Goal: Task Accomplishment & Management: Manage account settings

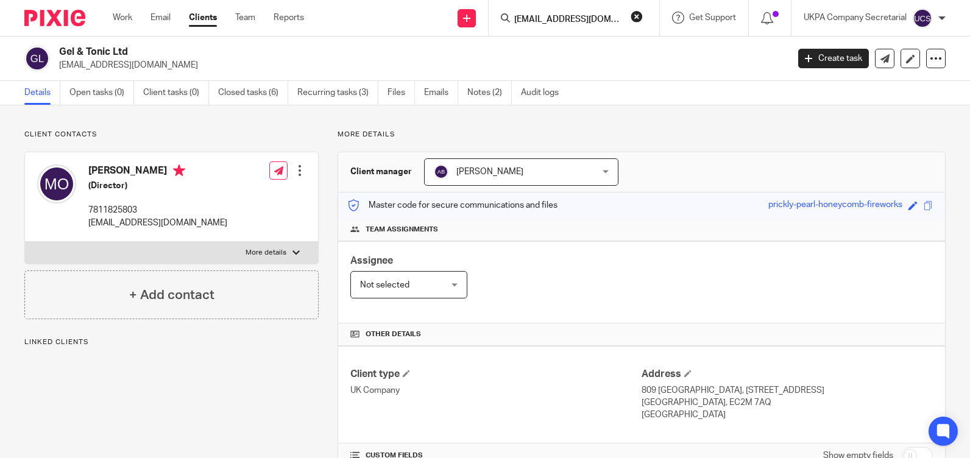
scroll to position [0, 2]
type input "geoffsurtees64@gmail.com"
click button "submit" at bounding box center [0, 0] width 0 height 0
click at [638, 16] on button "reset" at bounding box center [637, 16] width 12 height 12
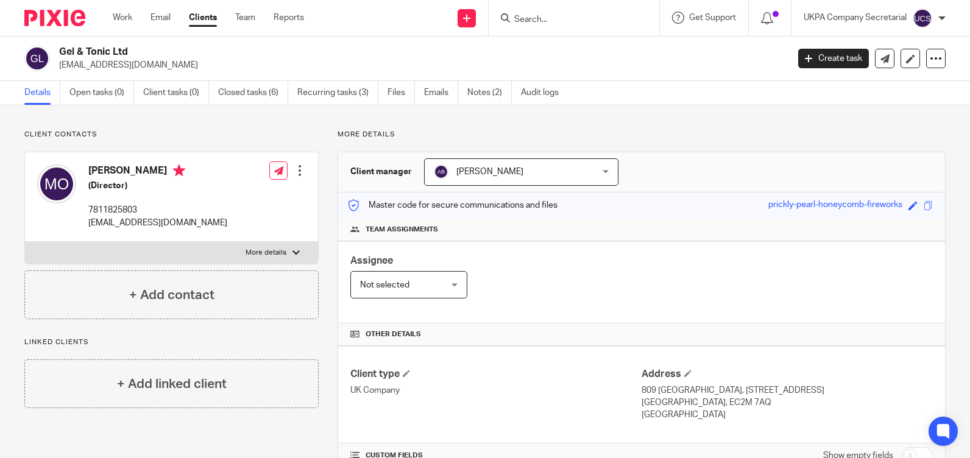
click at [562, 21] on input "Search" at bounding box center [568, 20] width 110 height 11
paste input "rebeccawisbey84@gmail.com"
type input "rebeccawisbey84@gmail.com"
click button "submit" at bounding box center [0, 0] width 0 height 0
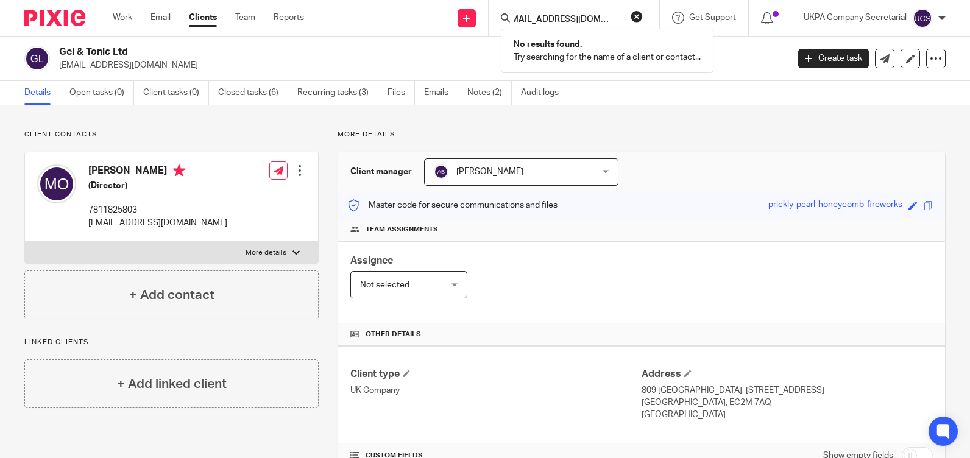
scroll to position [0, 0]
click at [634, 16] on button "reset" at bounding box center [637, 16] width 12 height 12
click at [608, 18] on input "Search" at bounding box center [568, 20] width 110 height 11
paste input "marysharman@hotmail.co.uk"
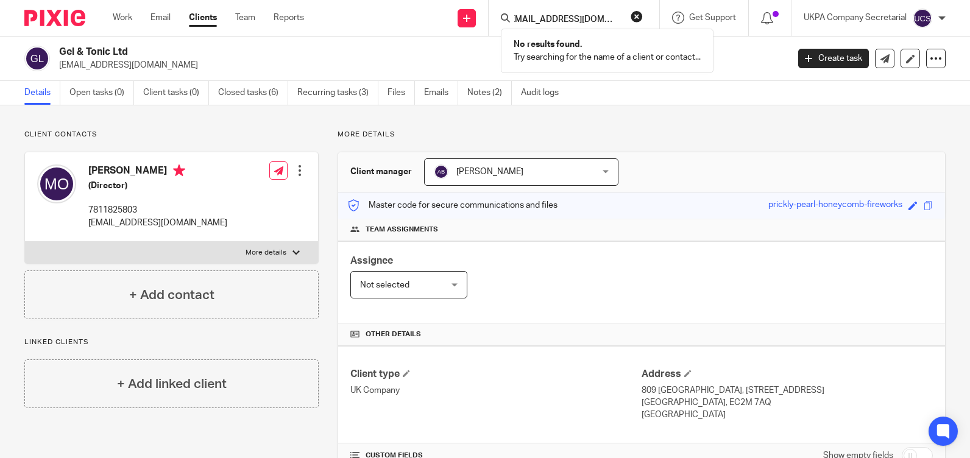
type input "marysharman@hotmail.co.uk"
click button "submit" at bounding box center [0, 0] width 0 height 0
click at [639, 15] on button "reset" at bounding box center [637, 16] width 12 height 12
click at [593, 18] on input "Search" at bounding box center [568, 20] width 110 height 11
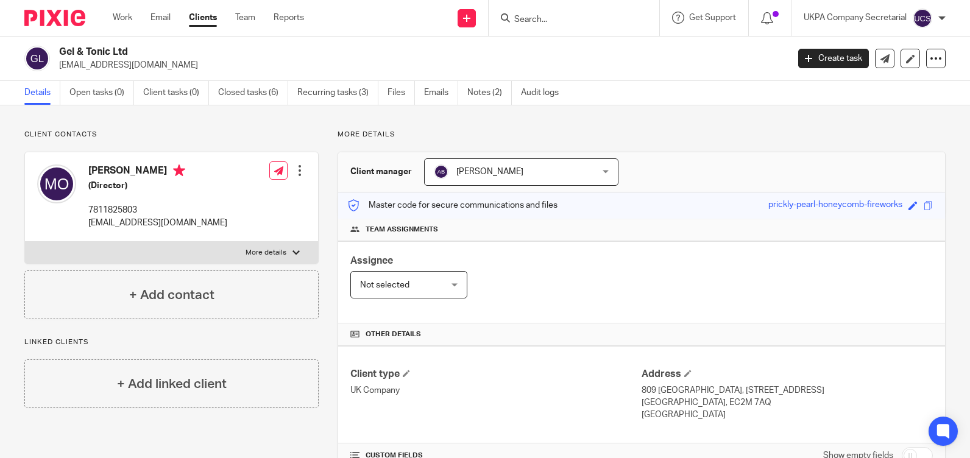
paste input "dranita_35@yahoo.co.uk"
type input "dranita_35@yahoo.co.uk"
click button "submit" at bounding box center [0, 0] width 0 height 0
click at [634, 15] on button "reset" at bounding box center [637, 16] width 12 height 12
click at [617, 25] on input "Search" at bounding box center [568, 20] width 110 height 11
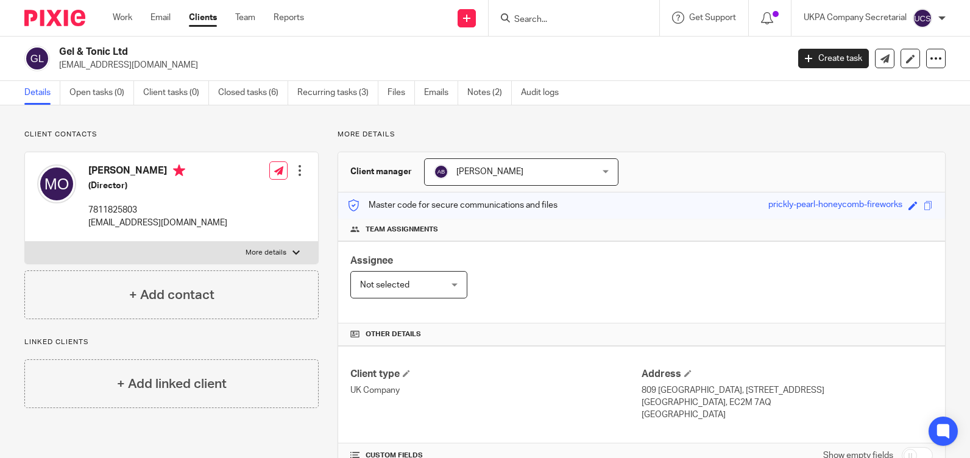
paste input "mdrphillips@live.co.uk"
type input "mdrphillips@live.co.uk"
click button "submit" at bounding box center [0, 0] width 0 height 0
click at [634, 19] on button "reset" at bounding box center [637, 16] width 12 height 12
click at [587, 19] on input "Search" at bounding box center [568, 20] width 110 height 11
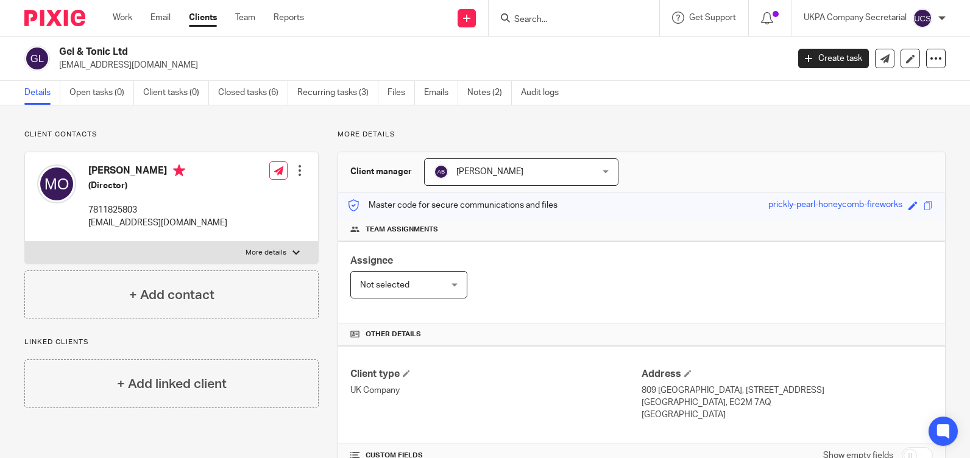
paste input "Michael David Robert Phillips"
type input "Michael David Robert Phillips"
click button "submit" at bounding box center [0, 0] width 0 height 0
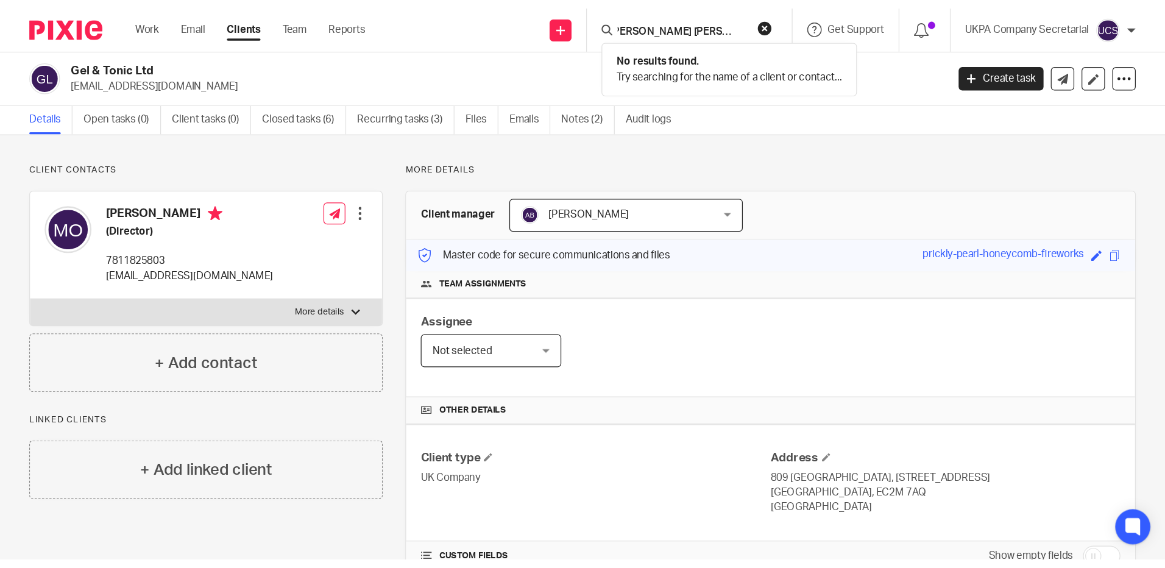
scroll to position [0, 0]
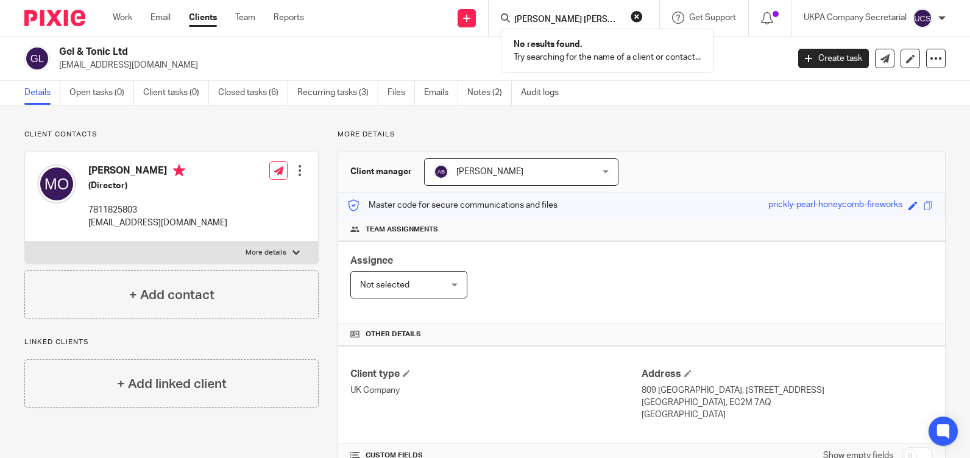
drag, startPoint x: 640, startPoint y: 13, endPoint x: 606, endPoint y: 23, distance: 34.9
click at [640, 13] on button "reset" at bounding box center [637, 16] width 12 height 12
click at [592, 27] on div at bounding box center [574, 18] width 171 height 36
click at [589, 23] on input "Search" at bounding box center [568, 20] width 110 height 11
paste input "mdrphillips@live.co.uk"
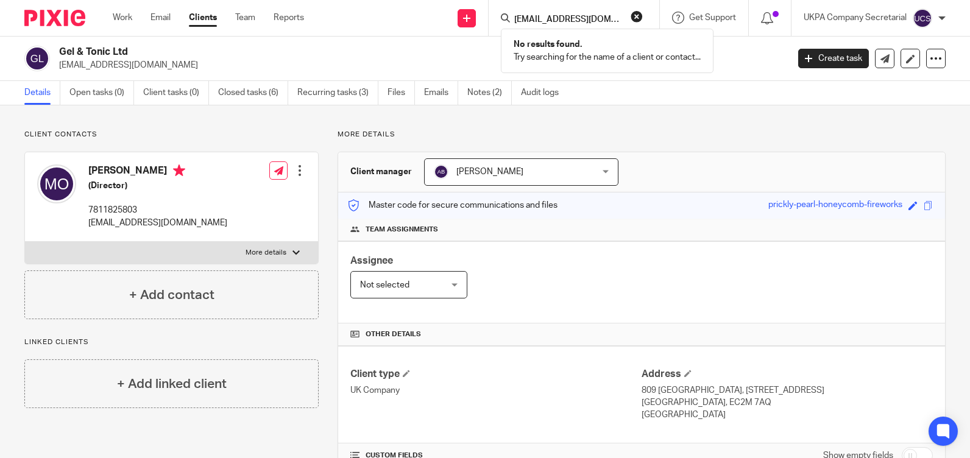
type input "mdrphillips@live.co.uk"
click button "submit" at bounding box center [0, 0] width 0 height 0
click at [635, 15] on button "reset" at bounding box center [637, 16] width 12 height 12
click at [614, 18] on input "Search" at bounding box center [568, 20] width 110 height 11
paste input "ceorabb@gmail.com"
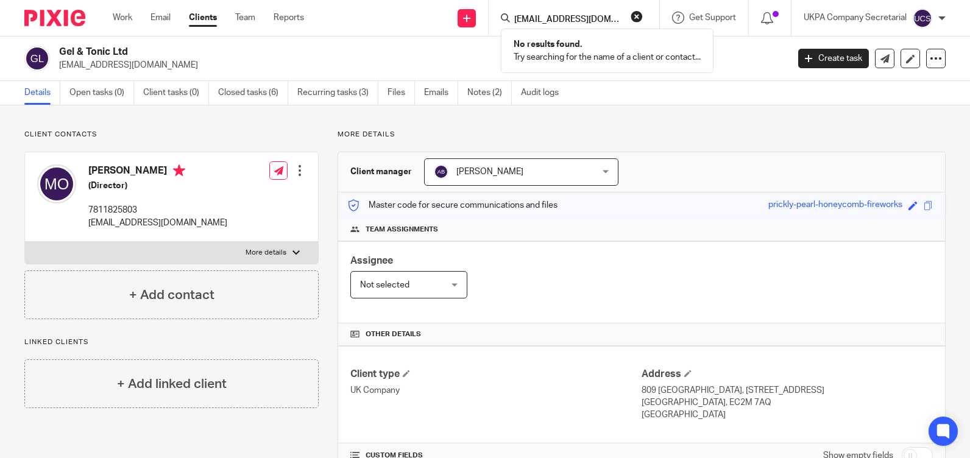
type input "ceorabb@gmail.com"
click button "submit" at bounding box center [0, 0] width 0 height 0
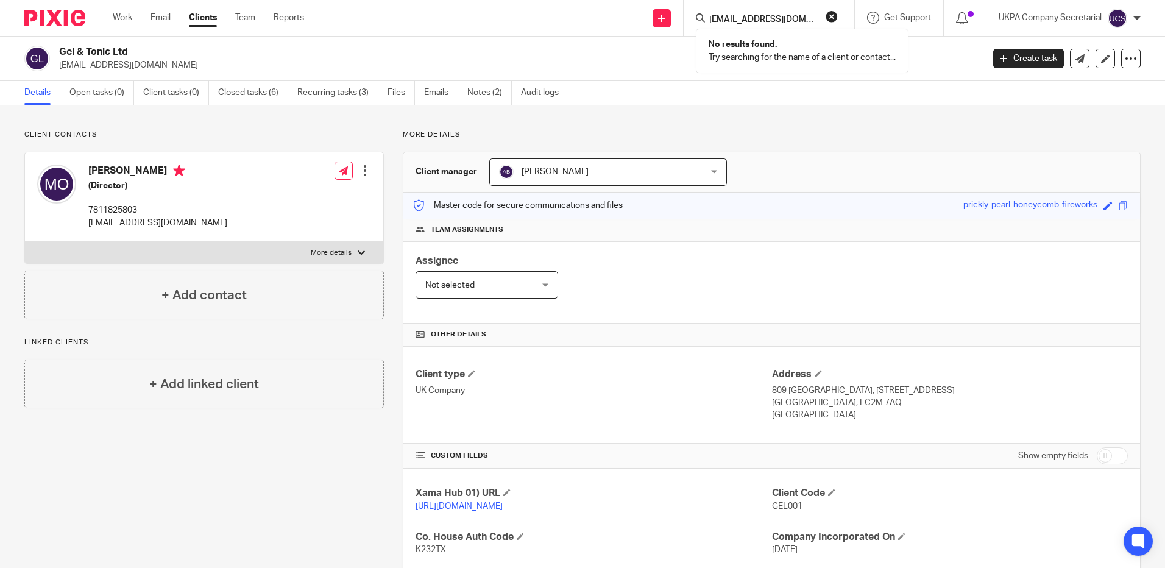
click at [829, 15] on button "reset" at bounding box center [832, 16] width 12 height 12
click at [796, 15] on input "Search" at bounding box center [763, 20] width 110 height 11
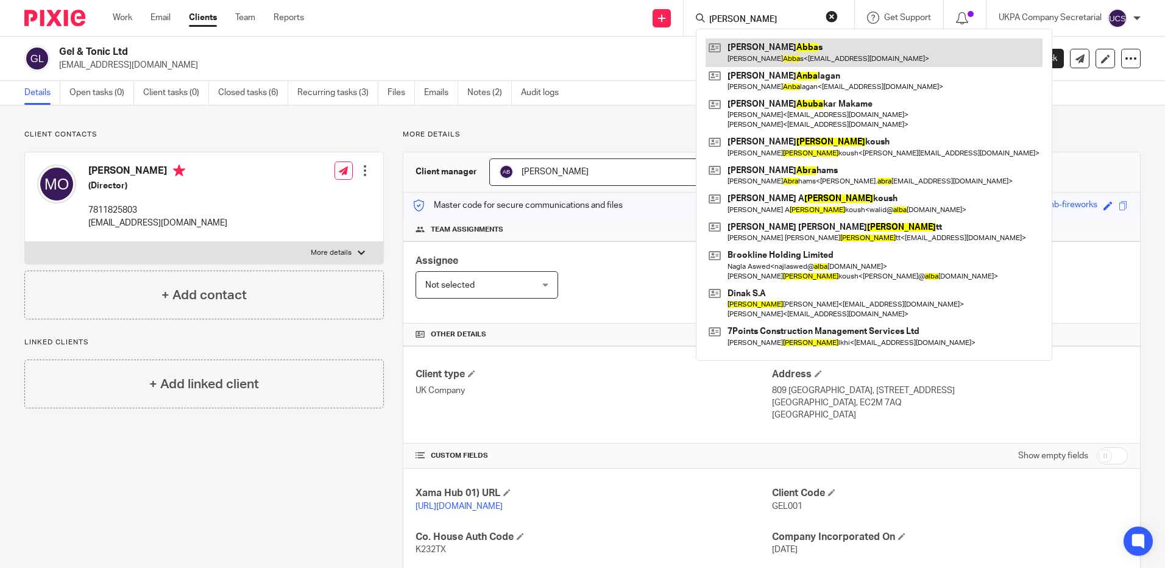
type input "ali abba"
click at [785, 52] on link at bounding box center [874, 52] width 337 height 28
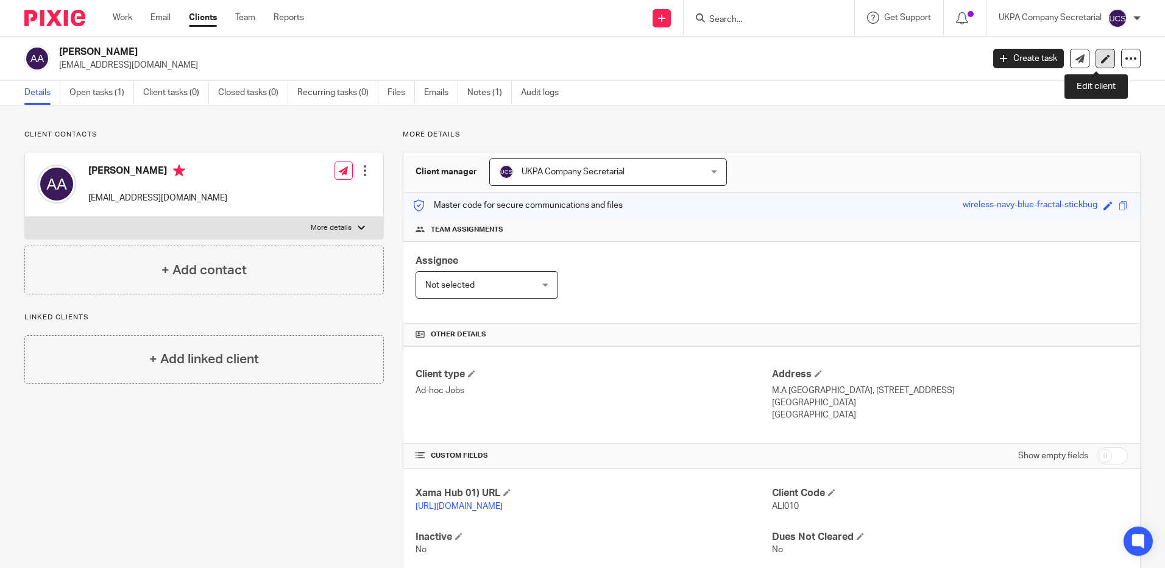
drag, startPoint x: 1097, startPoint y: 55, endPoint x: 1091, endPoint y: 51, distance: 7.1
click at [1101, 54] on icon at bounding box center [1105, 58] width 9 height 9
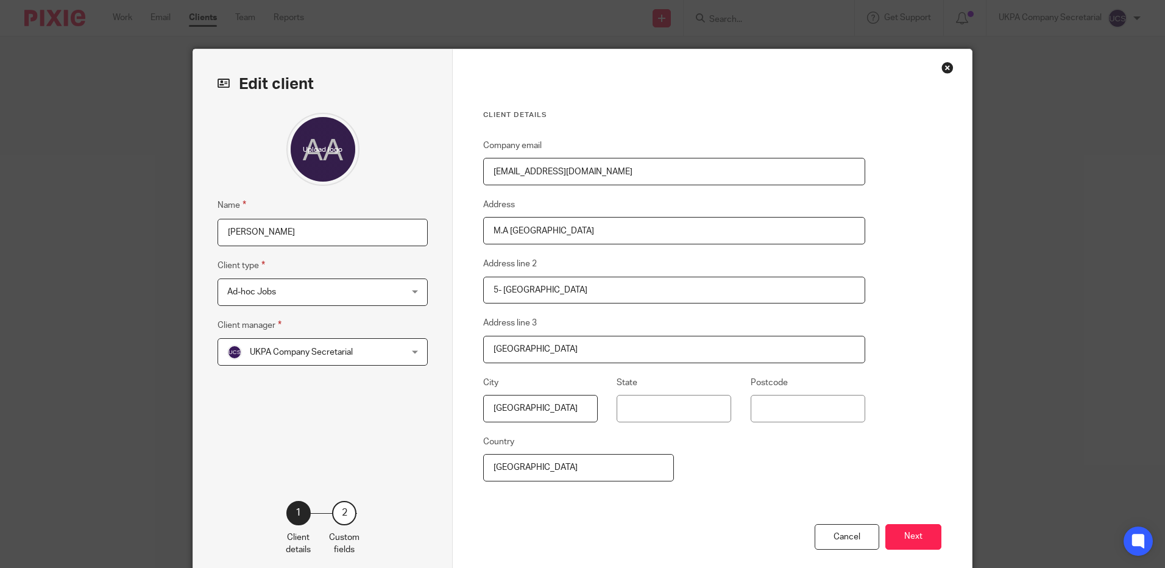
click at [600, 175] on input "[EMAIL_ADDRESS][DOMAIN_NAME]" at bounding box center [674, 171] width 382 height 27
type input "a"
click at [575, 169] on input "Company email" at bounding box center [674, 171] width 382 height 27
paste input "bmehdi@live.com"
type input "bmehdi@live.com"
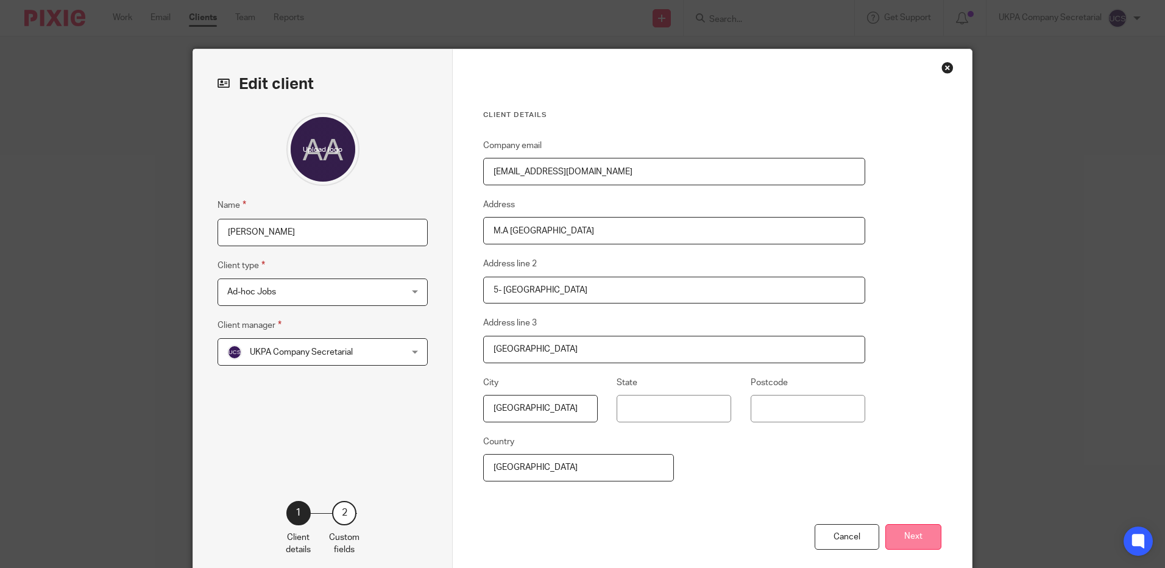
click at [921, 531] on button "Next" at bounding box center [913, 537] width 56 height 26
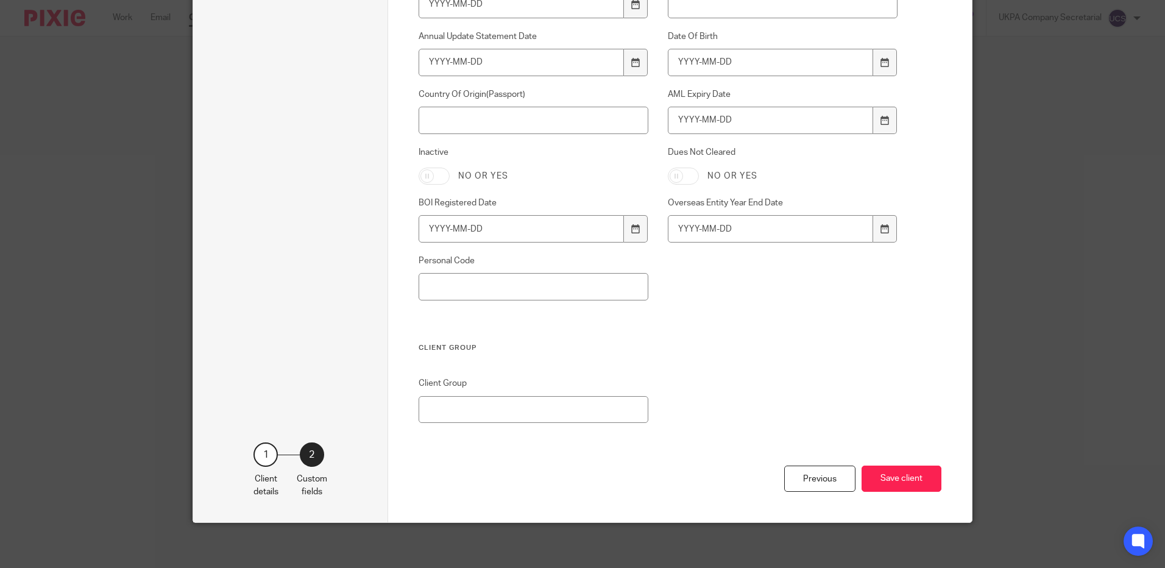
scroll to position [840, 0]
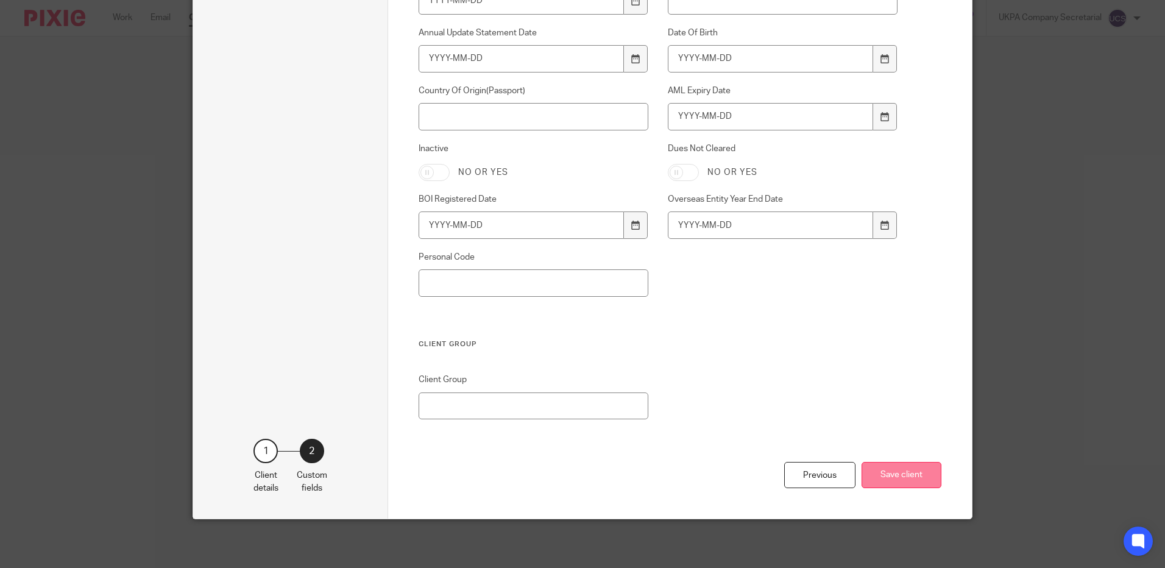
click at [919, 473] on button "Save client" at bounding box center [902, 475] width 80 height 26
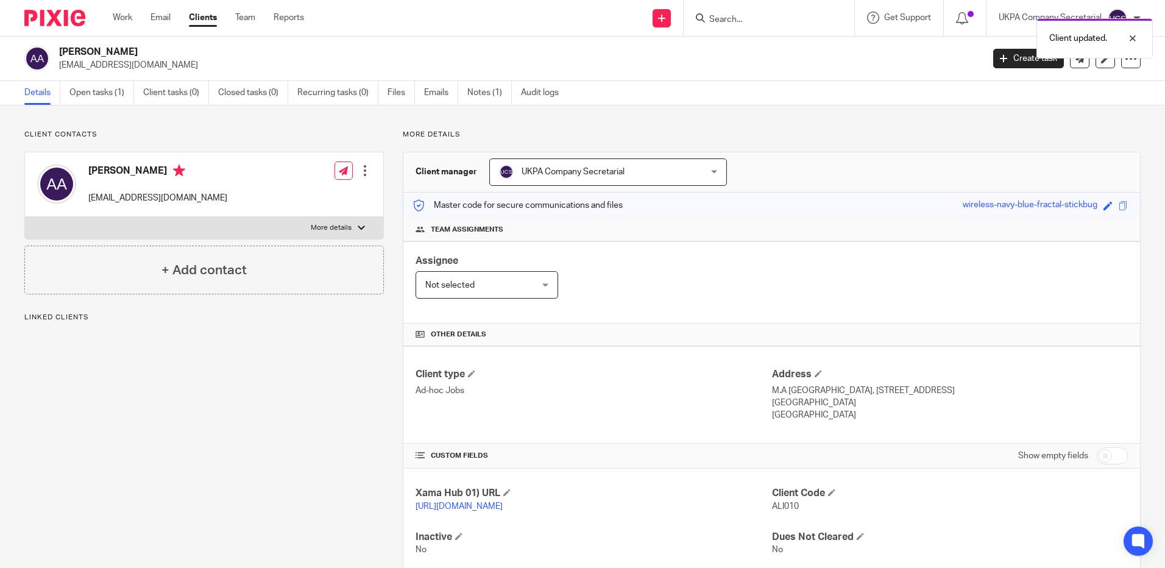
click at [363, 170] on div at bounding box center [365, 171] width 12 height 12
click at [296, 200] on link "Edit contact" at bounding box center [307, 198] width 116 height 18
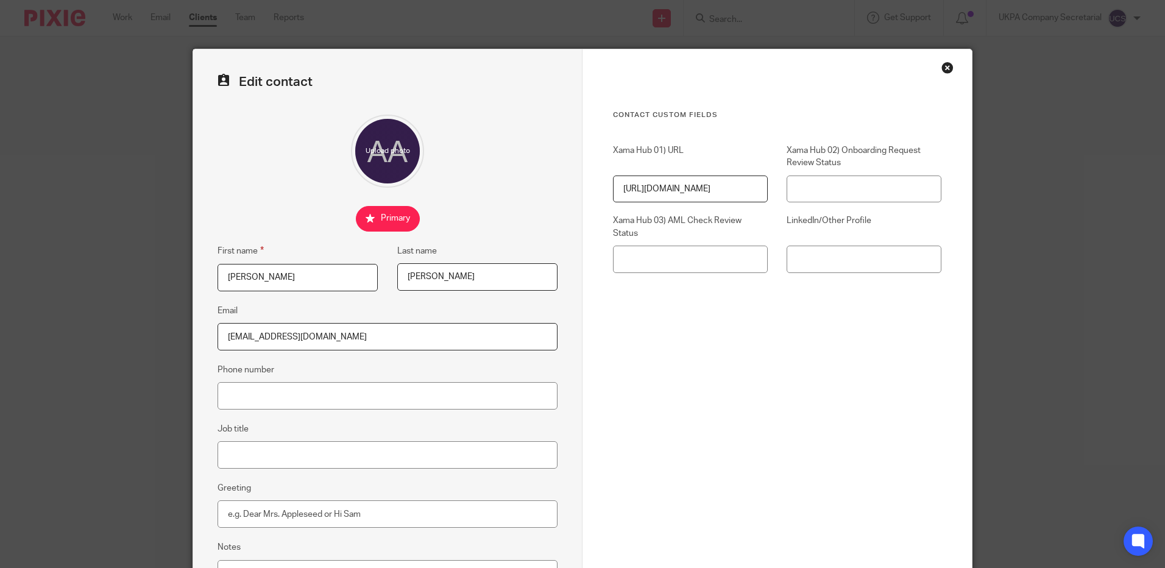
click at [330, 346] on input "[EMAIL_ADDRESS][DOMAIN_NAME]" at bounding box center [388, 336] width 340 height 27
type input "a"
paste input "[EMAIL_ADDRESS][DOMAIN_NAME]"
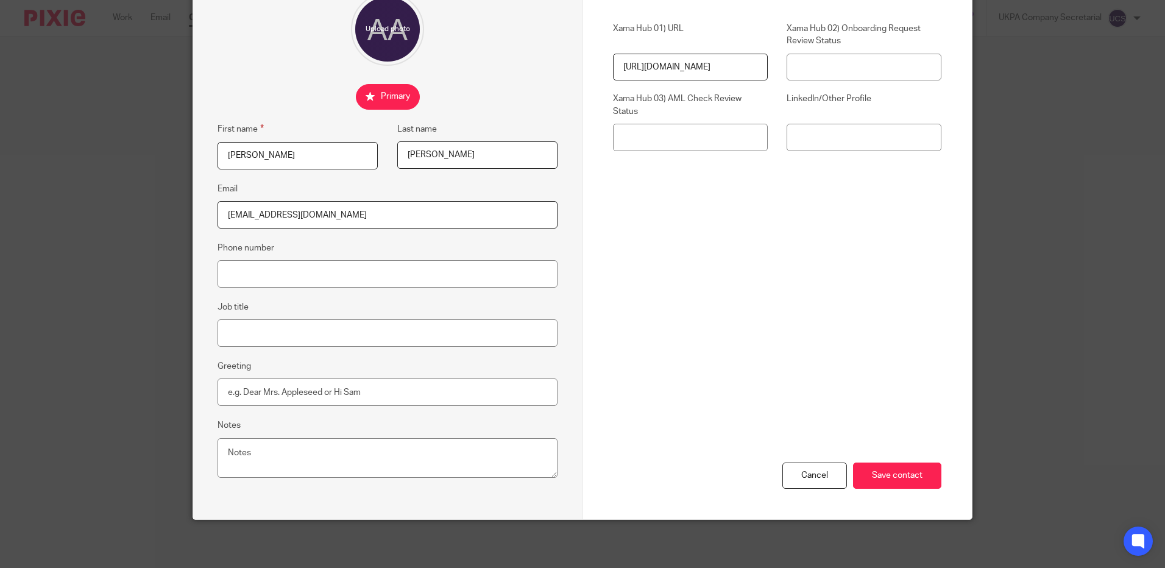
scroll to position [122, 0]
type input "[EMAIL_ADDRESS][DOMAIN_NAME]"
click at [883, 478] on input "Save contact" at bounding box center [897, 475] width 88 height 26
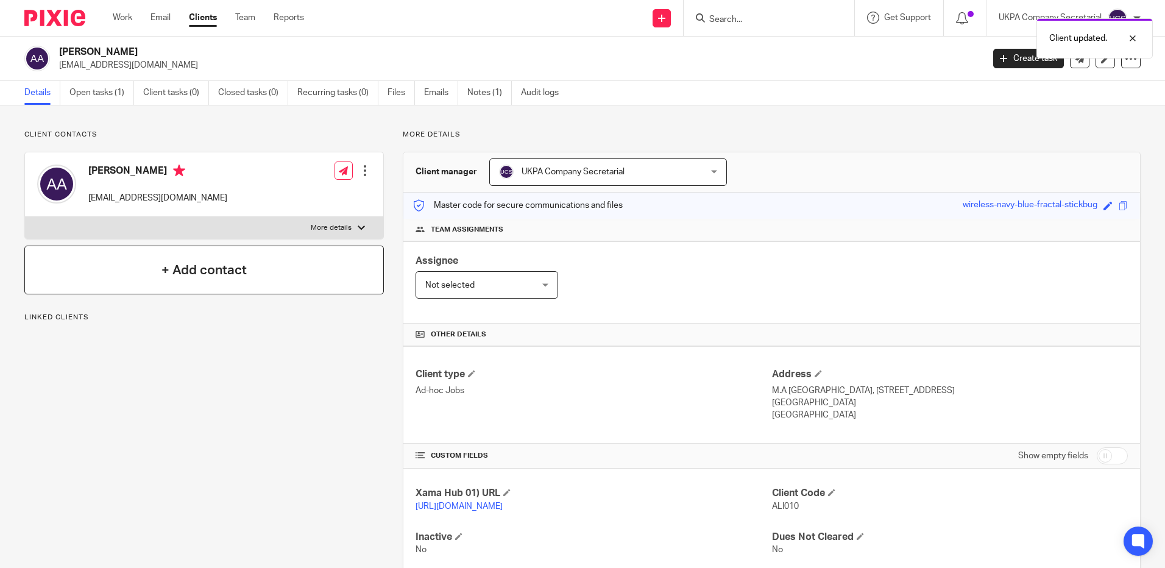
click at [218, 270] on h4 "+ Add contact" at bounding box center [203, 270] width 85 height 19
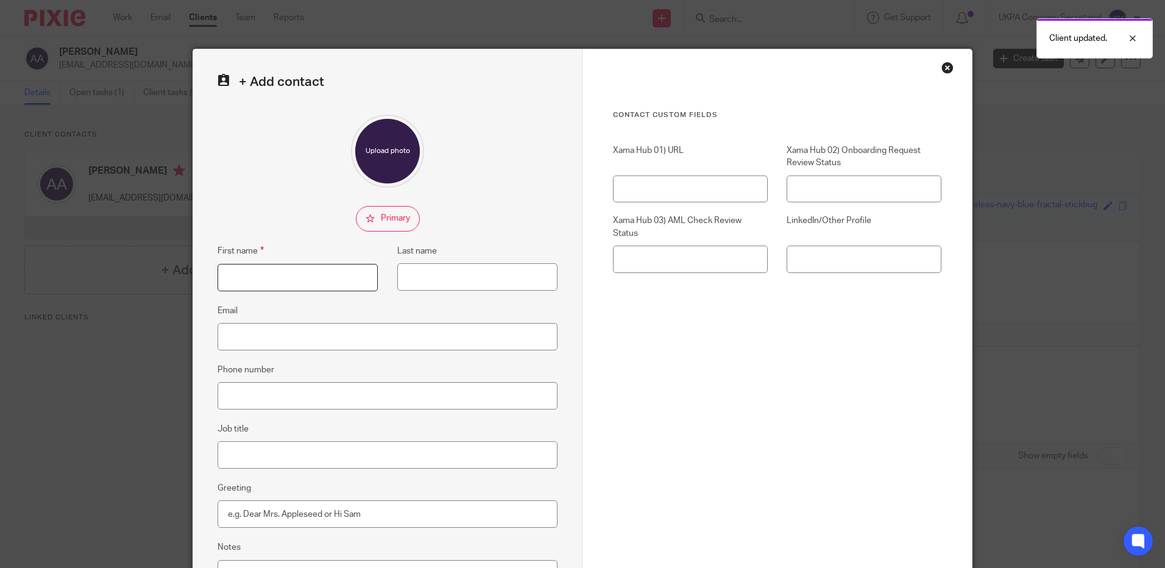
click at [264, 277] on input "First name" at bounding box center [298, 277] width 160 height 27
type input "a"
type input "Ali"
click at [484, 274] on input "Last name" at bounding box center [477, 276] width 160 height 27
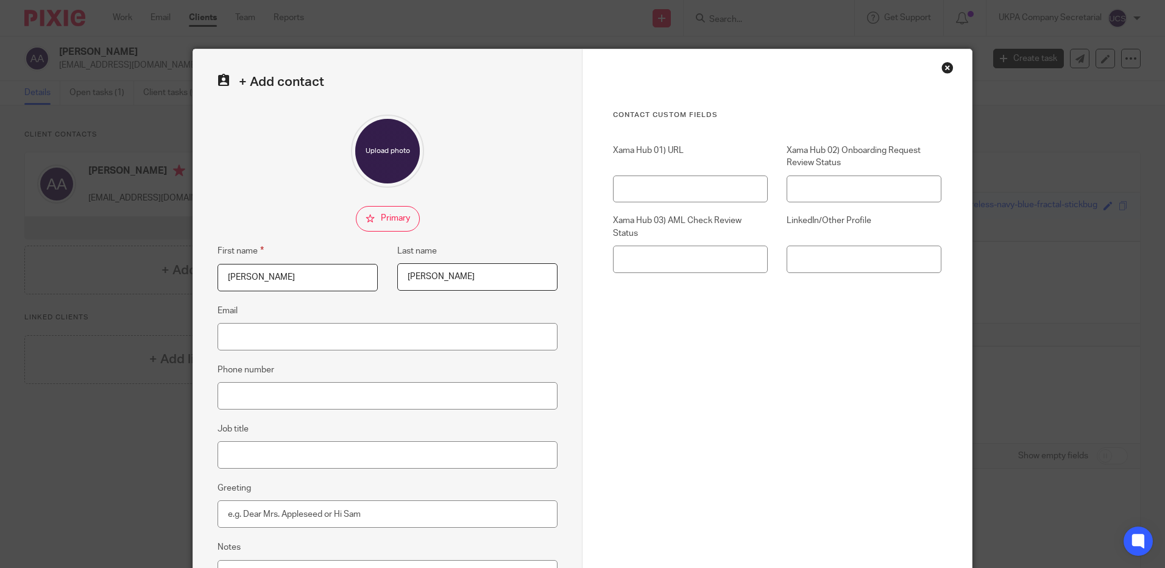
type input "Abbas"
click at [286, 350] on input "Email" at bounding box center [388, 336] width 340 height 27
click at [257, 333] on input "Email" at bounding box center [388, 336] width 340 height 27
paste input "[EMAIL_ADDRESS][DOMAIN_NAME]"
type input "[EMAIL_ADDRESS][DOMAIN_NAME]"
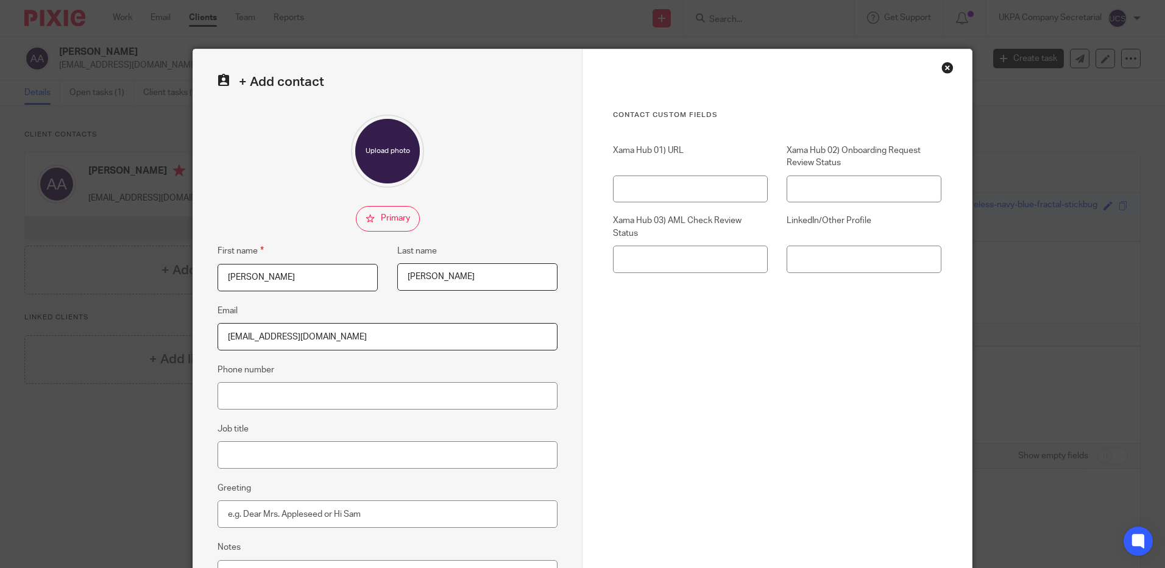
click at [844, 377] on div "Contact Custom fields Xama Hub 01) URL Xama Hub 02) Onboarding Request Review S…" at bounding box center [777, 272] width 328 height 325
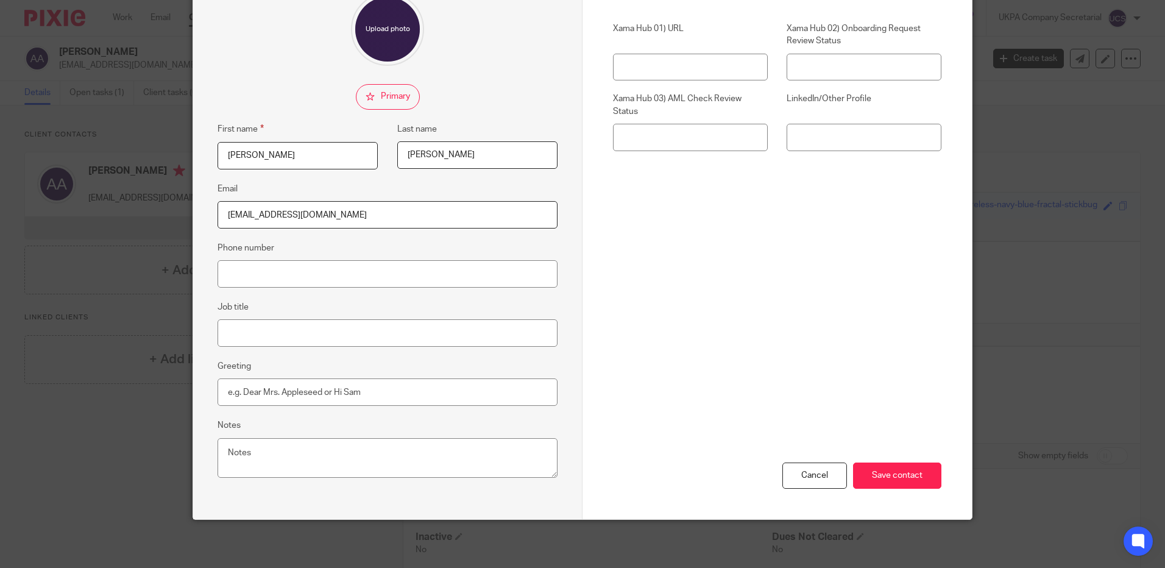
scroll to position [122, 0]
click at [283, 456] on textarea "Notes" at bounding box center [388, 457] width 340 height 40
type textarea "Son of Bashir Mehdi, we have verified identity for Sahir Mehdi"
click at [890, 474] on input "Save contact" at bounding box center [897, 475] width 88 height 26
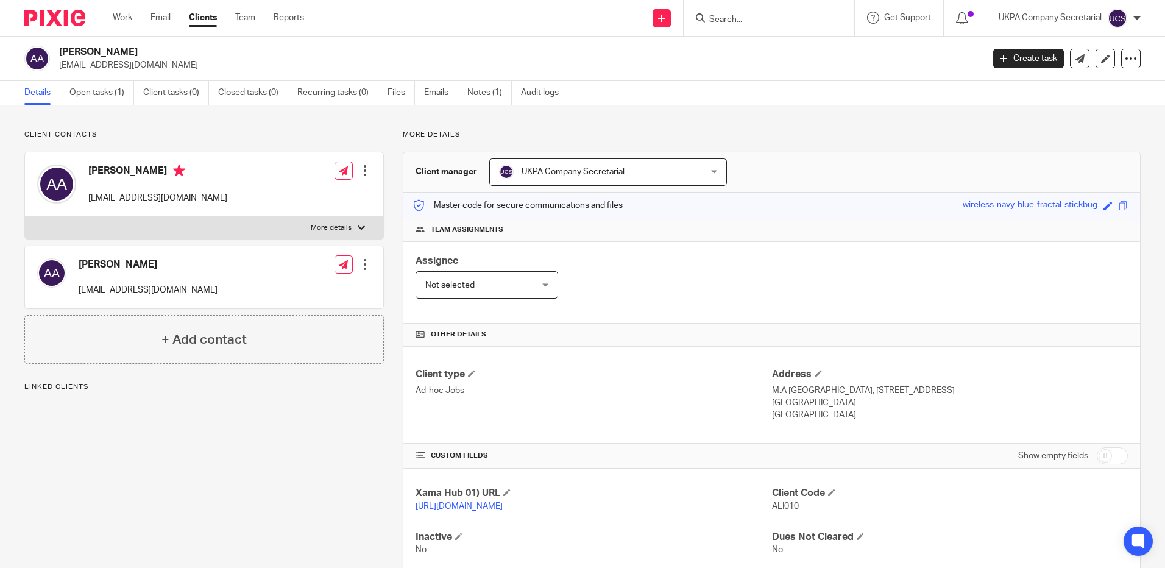
click at [364, 264] on div at bounding box center [365, 264] width 12 height 12
click at [301, 292] on link "Edit contact" at bounding box center [307, 292] width 116 height 18
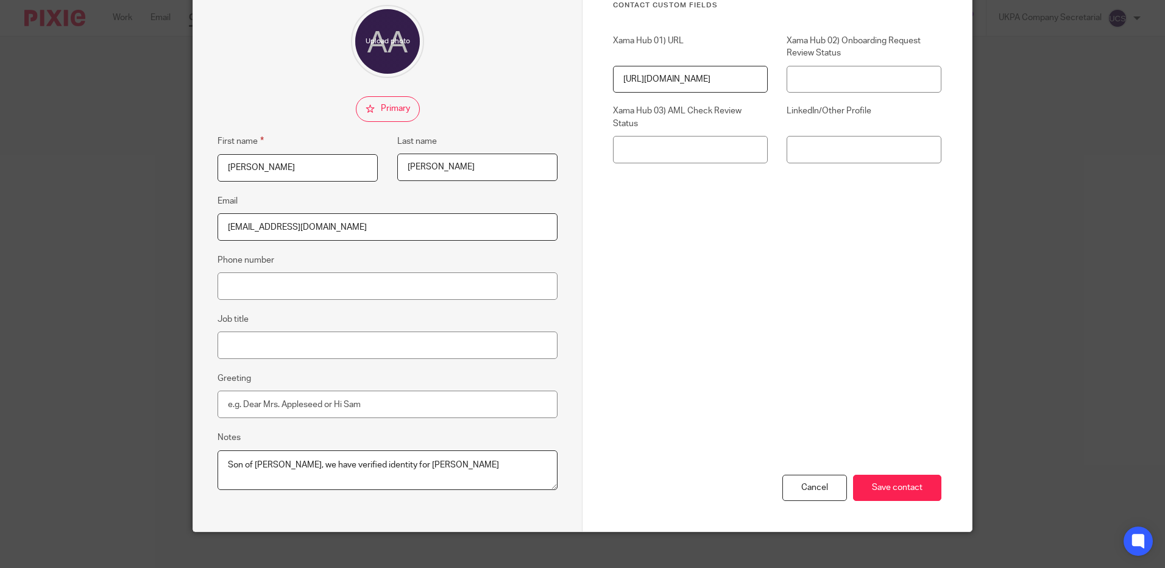
scroll to position [122, 0]
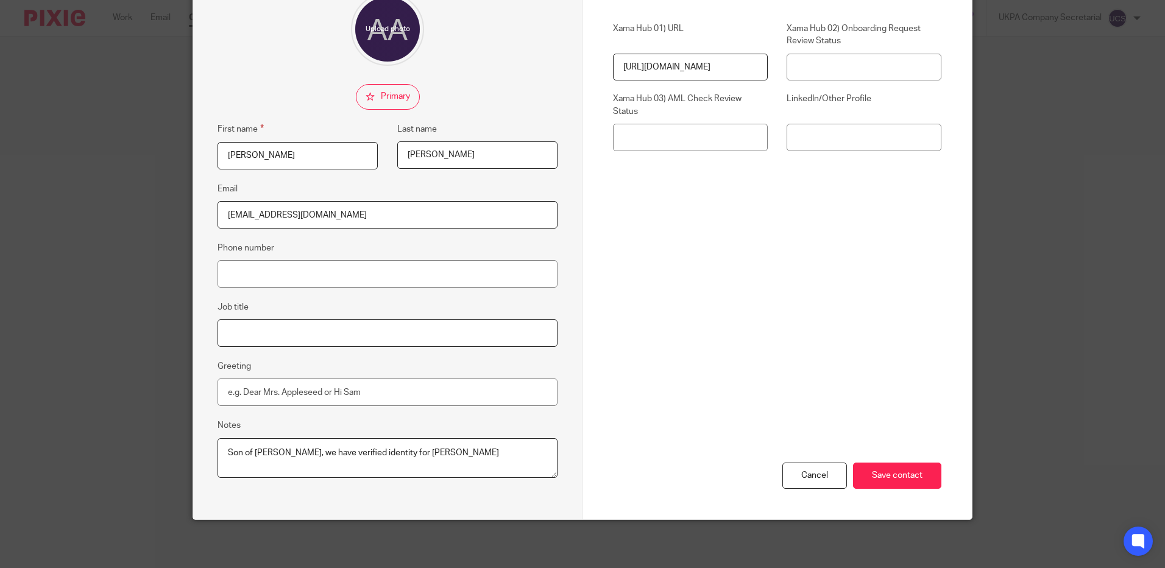
click at [250, 335] on input "Job title" at bounding box center [388, 332] width 340 height 27
type input "Main point of contact"
click at [907, 481] on input "Save contact" at bounding box center [897, 475] width 88 height 26
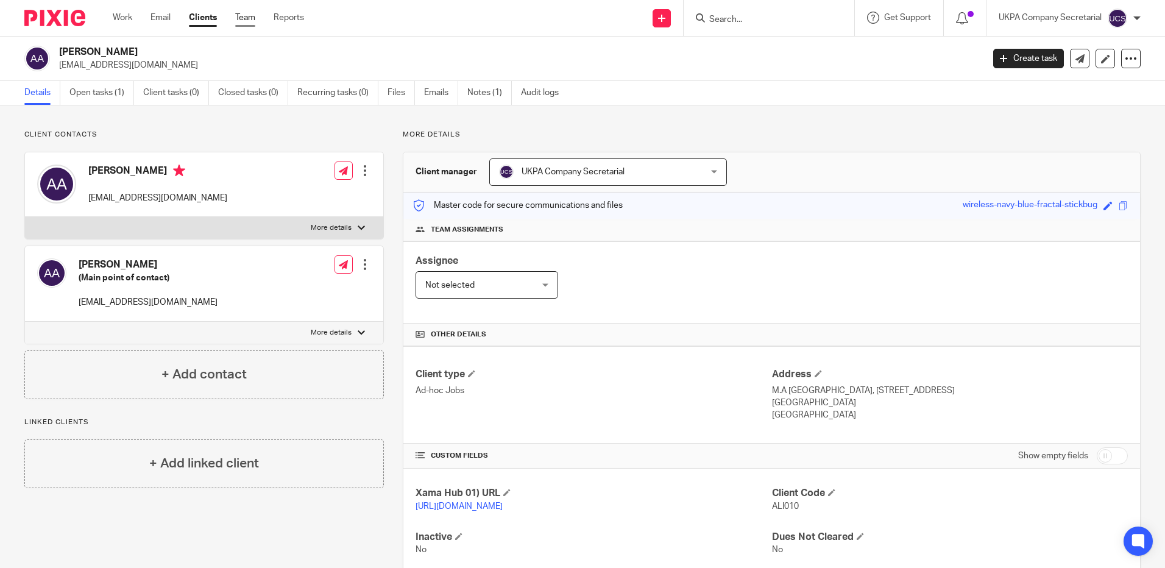
click at [249, 15] on link "Team" at bounding box center [245, 18] width 20 height 12
click at [210, 20] on link "Clients" at bounding box center [203, 18] width 28 height 12
click at [245, 20] on link "Team" at bounding box center [245, 18] width 20 height 12
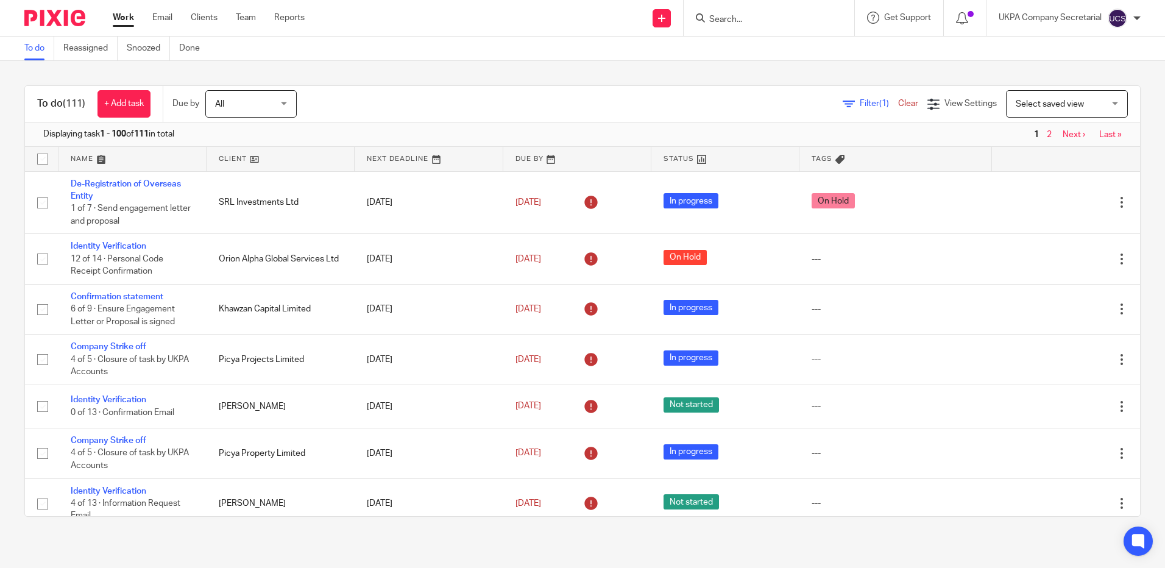
click at [735, 22] on input "Search" at bounding box center [763, 20] width 110 height 11
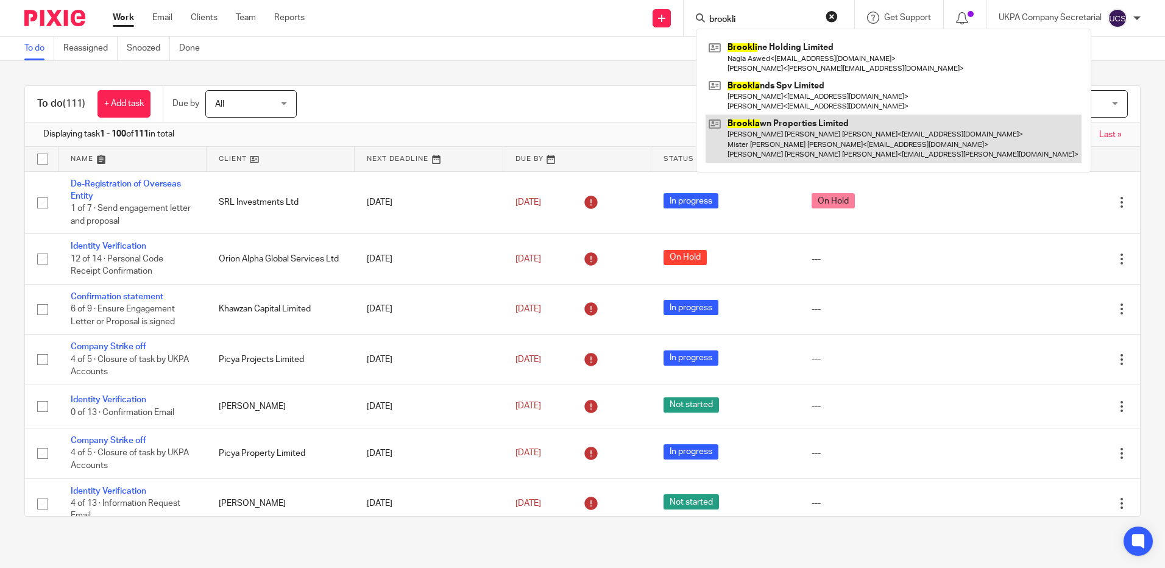
type input "brookli"
click at [784, 139] on link at bounding box center [894, 139] width 376 height 48
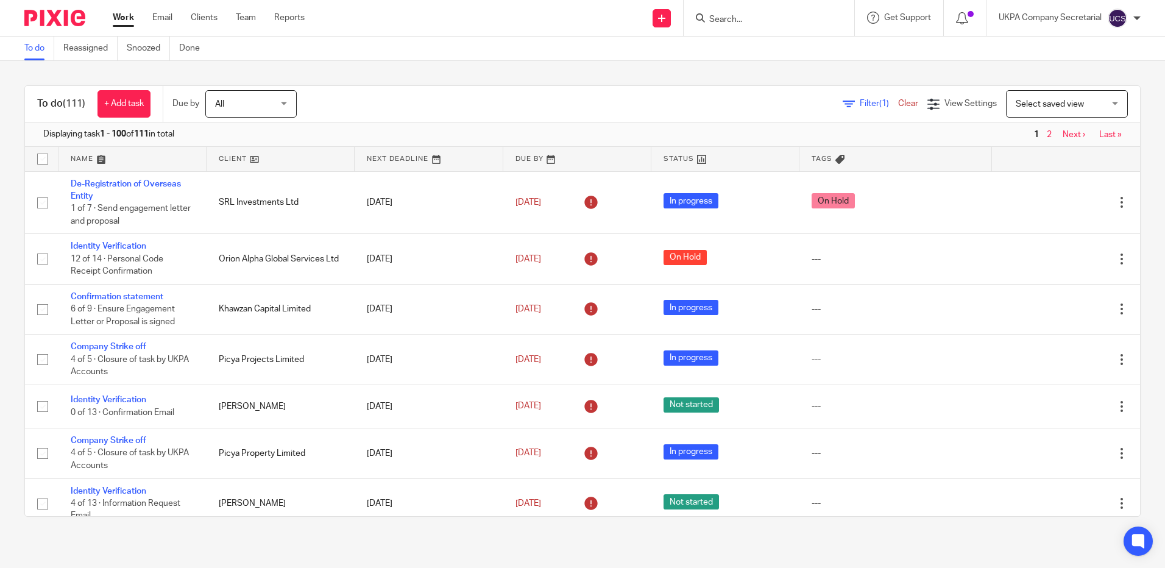
click at [748, 23] on input "Search" at bounding box center [763, 20] width 110 height 11
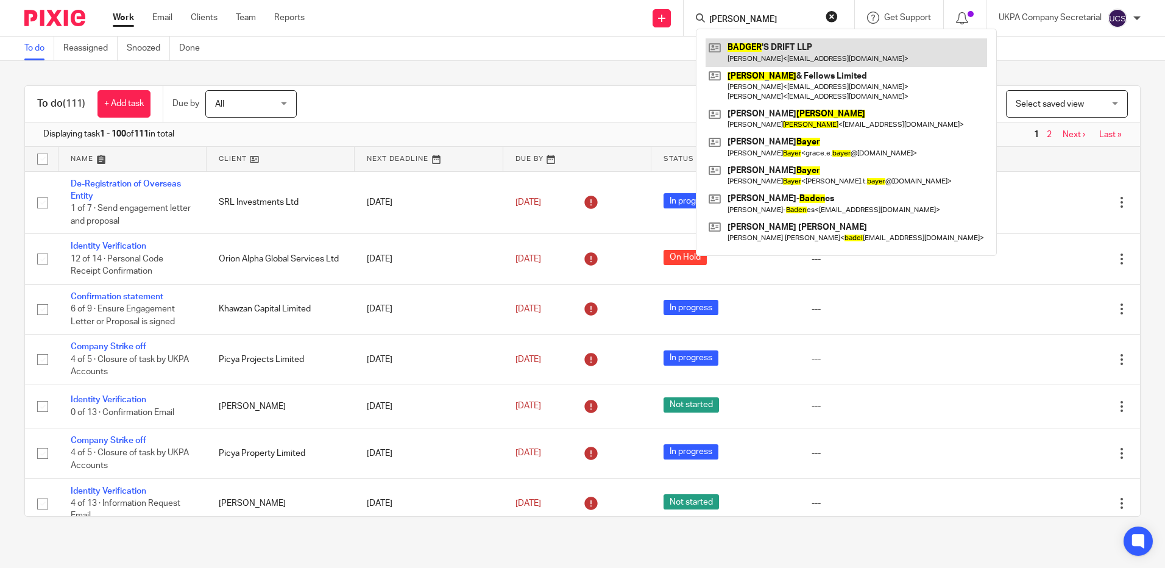
type input "bader"
click at [792, 54] on link at bounding box center [846, 52] width 281 height 28
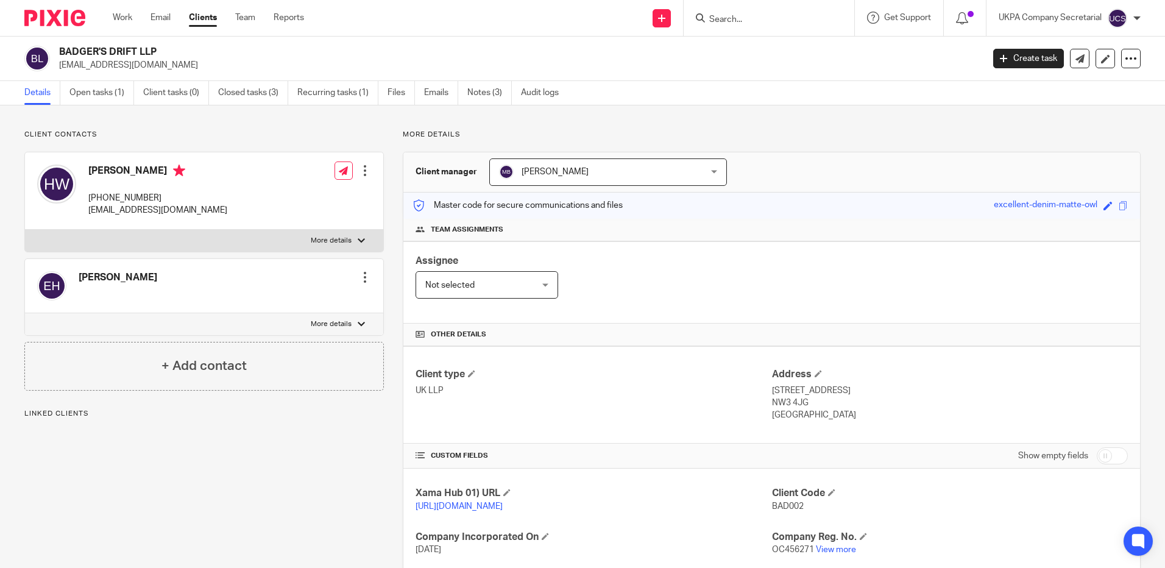
click at [848, 545] on link "View more" at bounding box center [836, 549] width 40 height 9
click at [724, 19] on input "Search" at bounding box center [763, 20] width 110 height 11
click at [246, 21] on link "Team" at bounding box center [245, 18] width 20 height 12
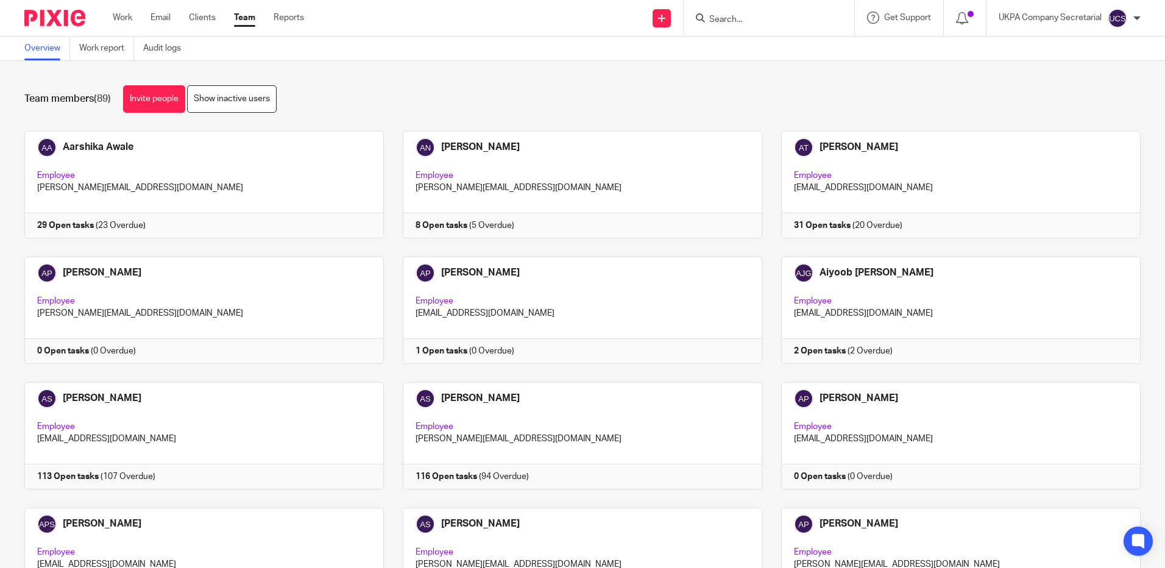
click at [737, 22] on input "Search" at bounding box center [763, 20] width 110 height 11
click at [780, 15] on input "Search" at bounding box center [763, 20] width 110 height 11
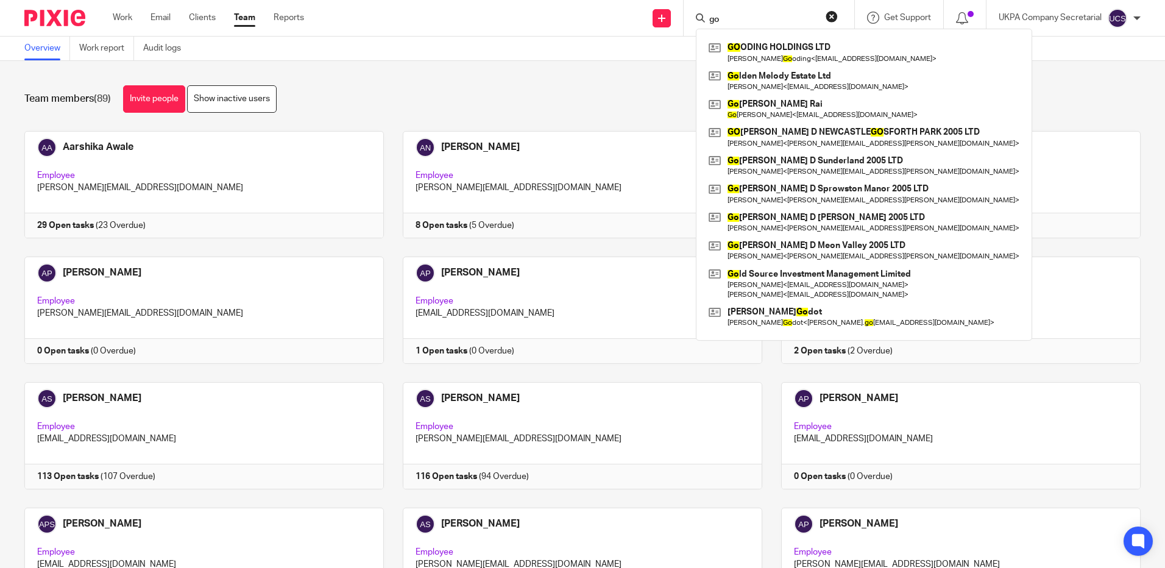
type input "g"
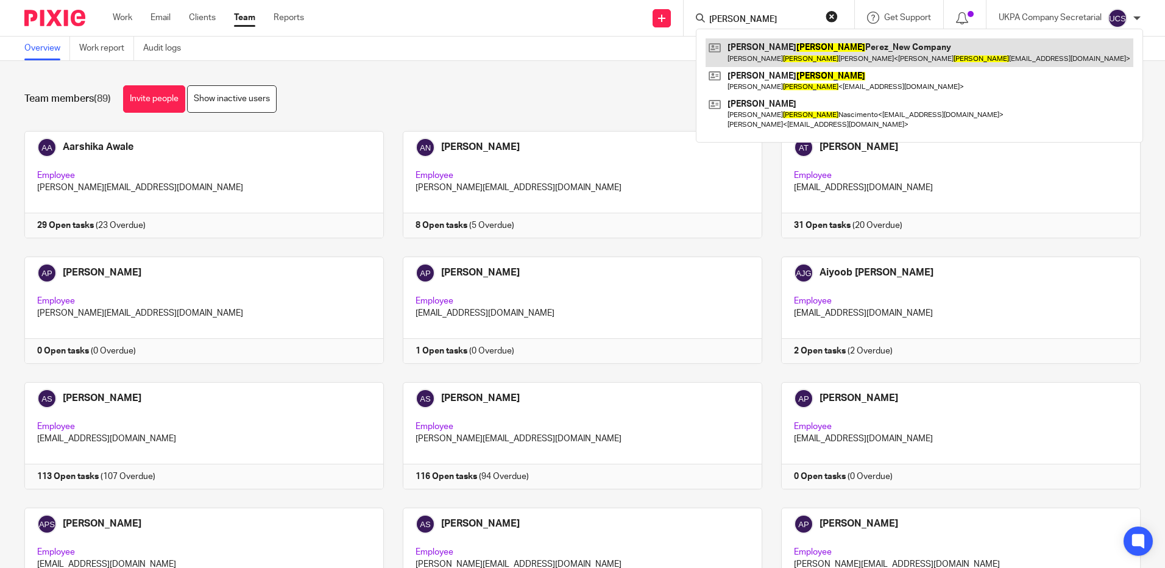
type input "lopez"
click at [798, 54] on link at bounding box center [920, 52] width 428 height 28
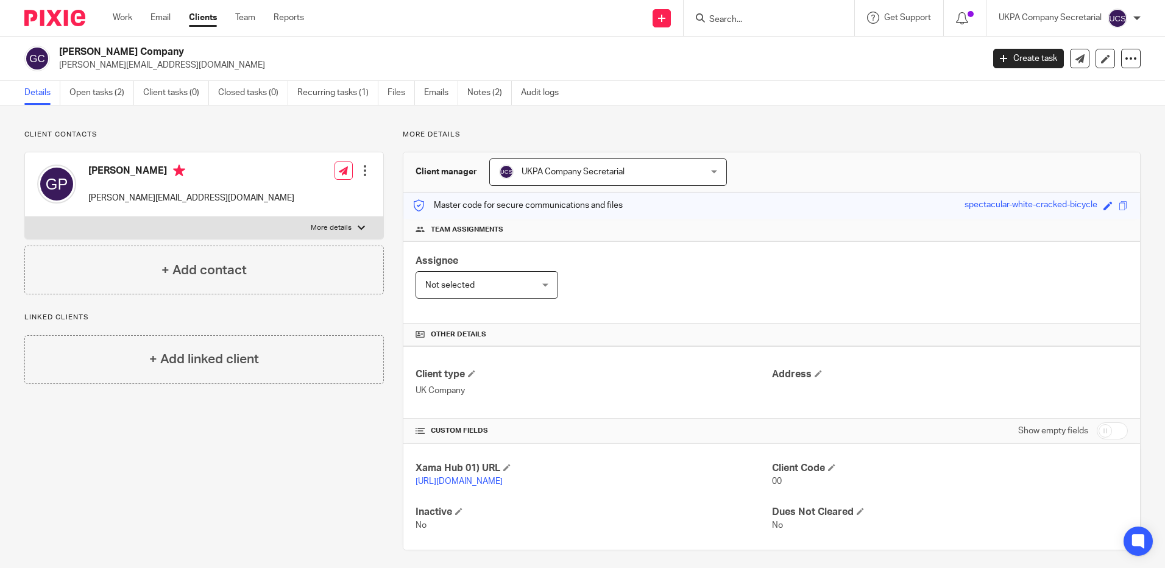
click at [740, 20] on input "Search" at bounding box center [763, 20] width 110 height 11
type input "h"
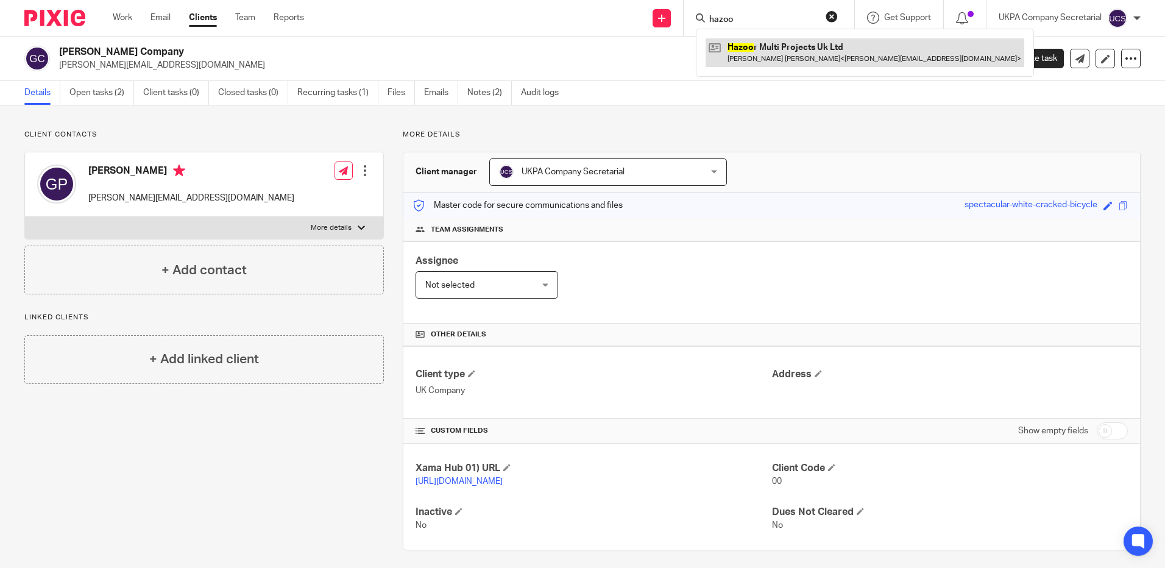
type input "hazoo"
click at [736, 62] on link at bounding box center [865, 52] width 319 height 28
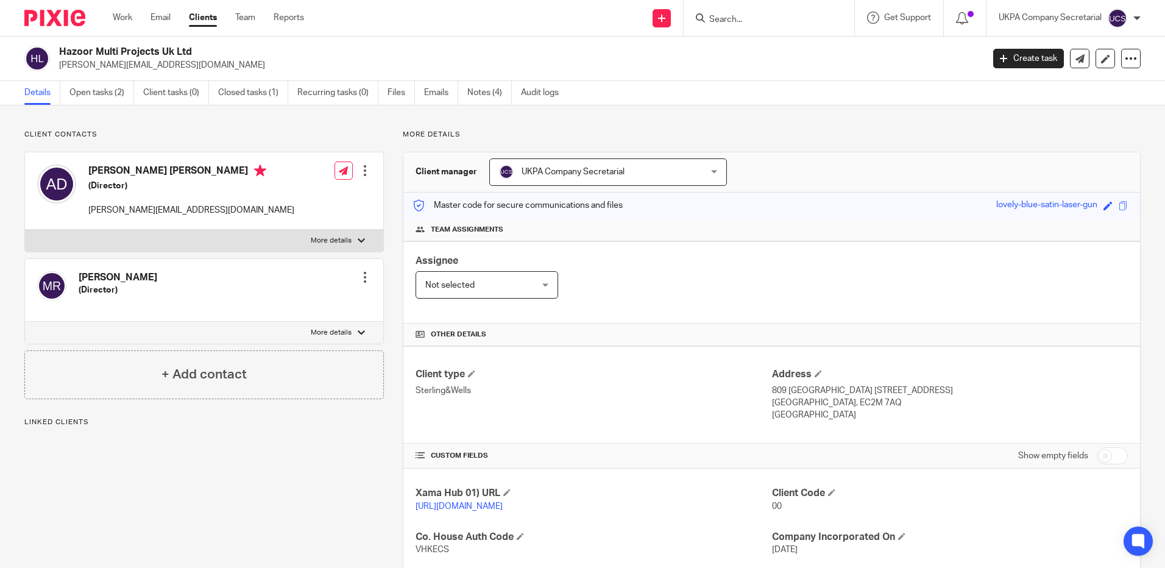
scroll to position [175, 0]
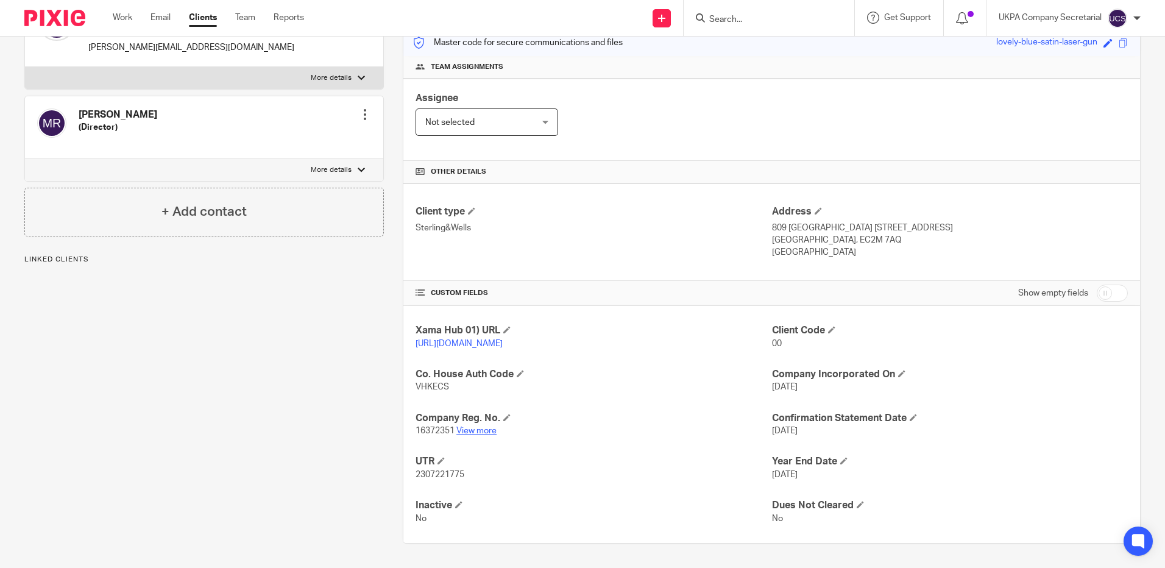
click at [478, 427] on link "View more" at bounding box center [476, 431] width 40 height 9
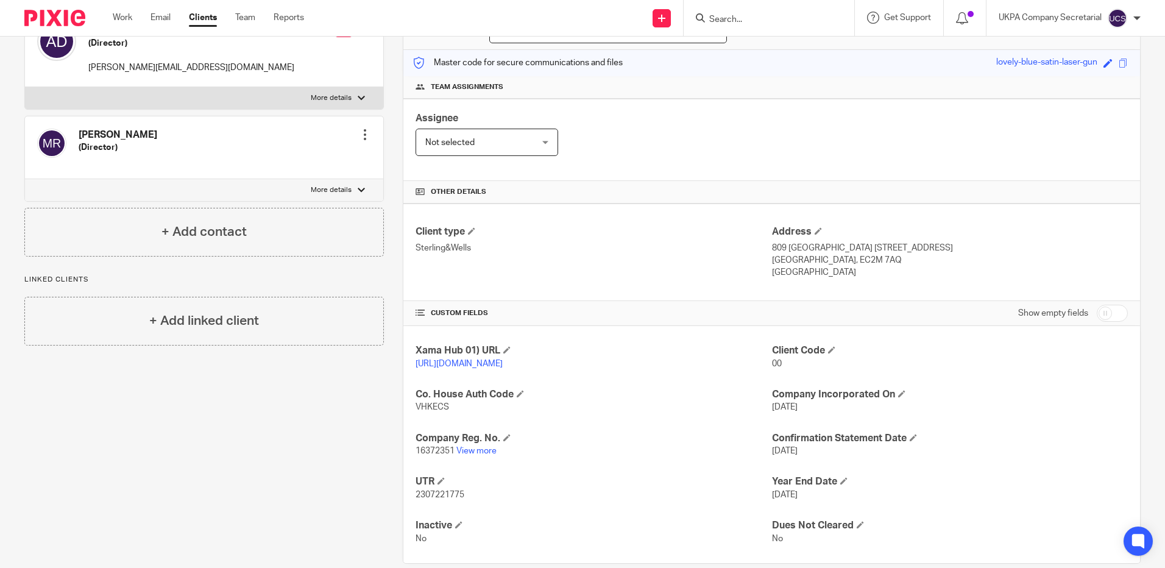
scroll to position [0, 0]
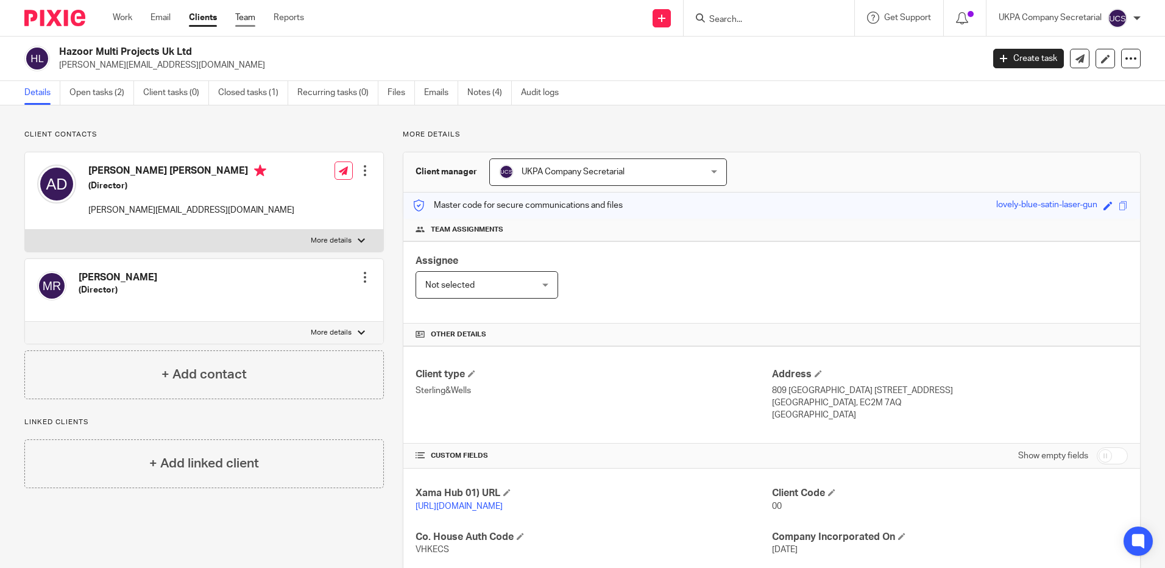
click at [243, 16] on link "Team" at bounding box center [245, 18] width 20 height 12
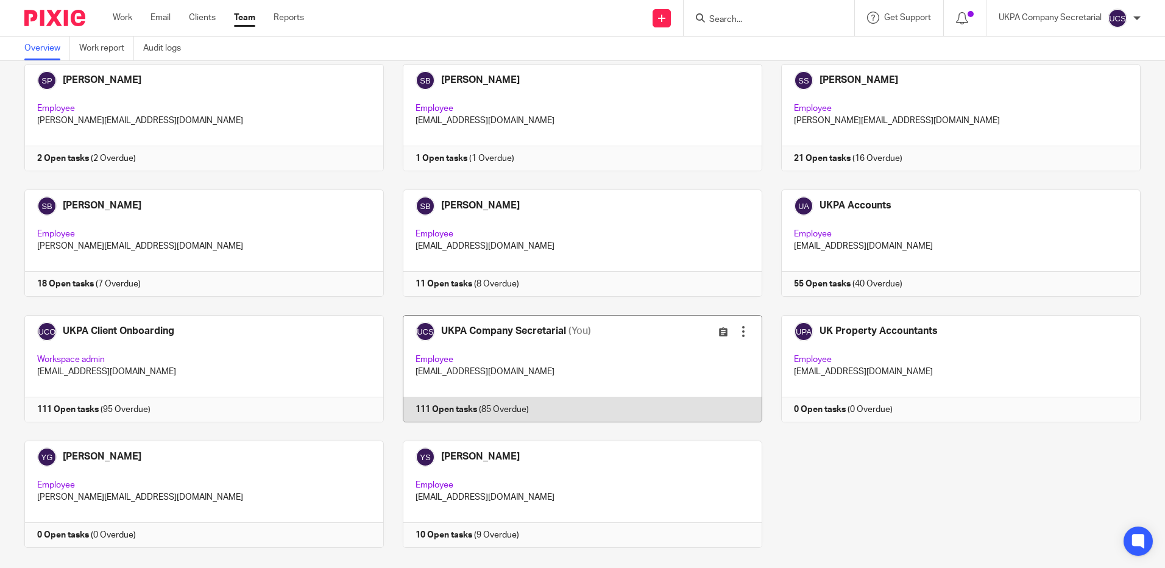
scroll to position [3354, 0]
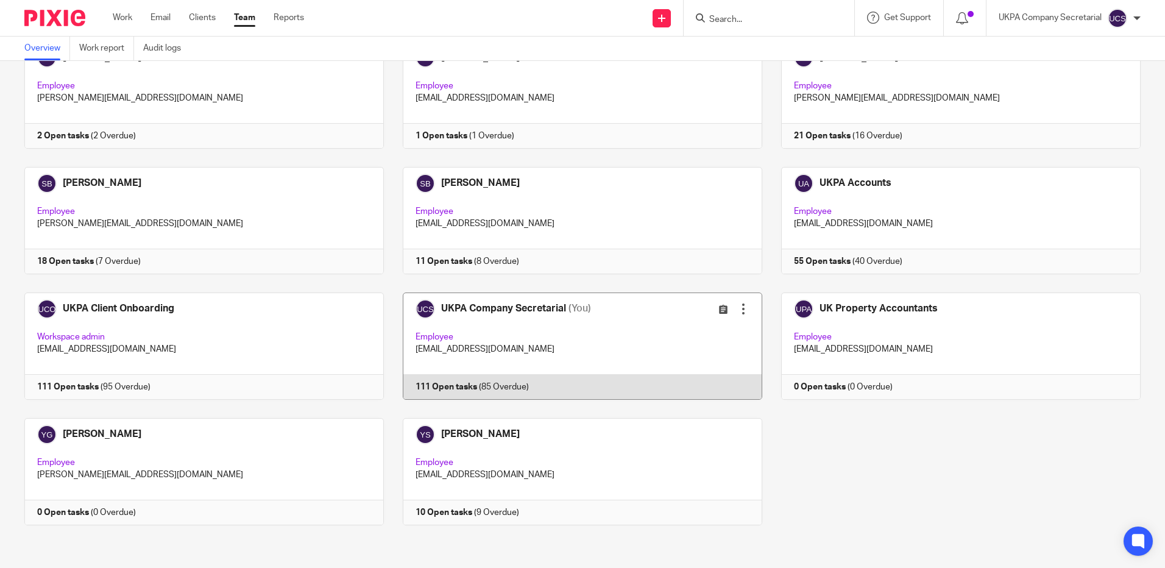
click at [493, 344] on link at bounding box center [573, 345] width 378 height 107
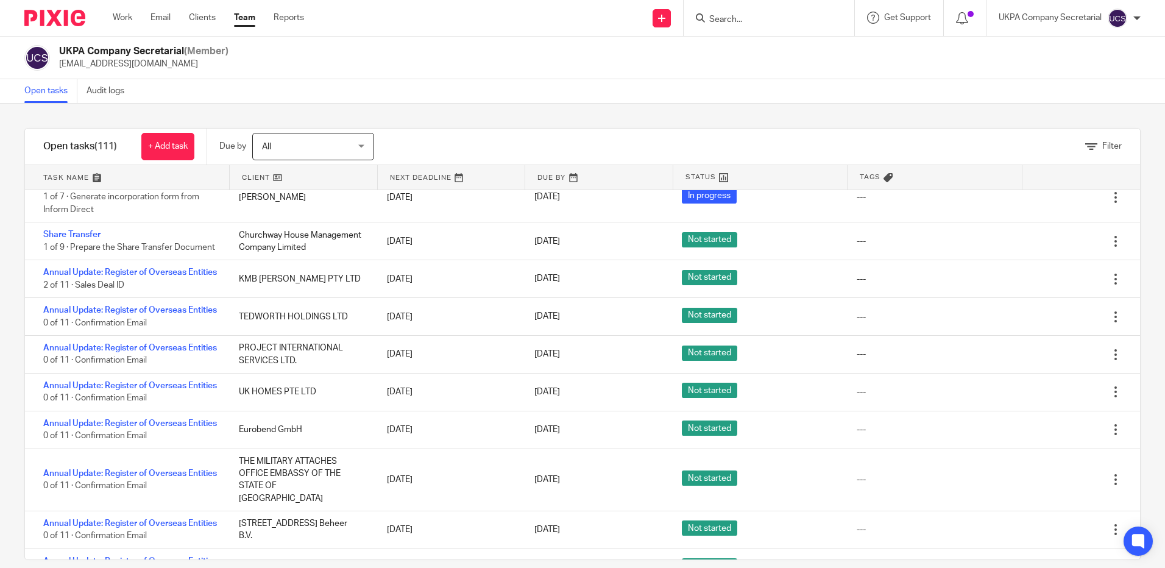
scroll to position [3919, 0]
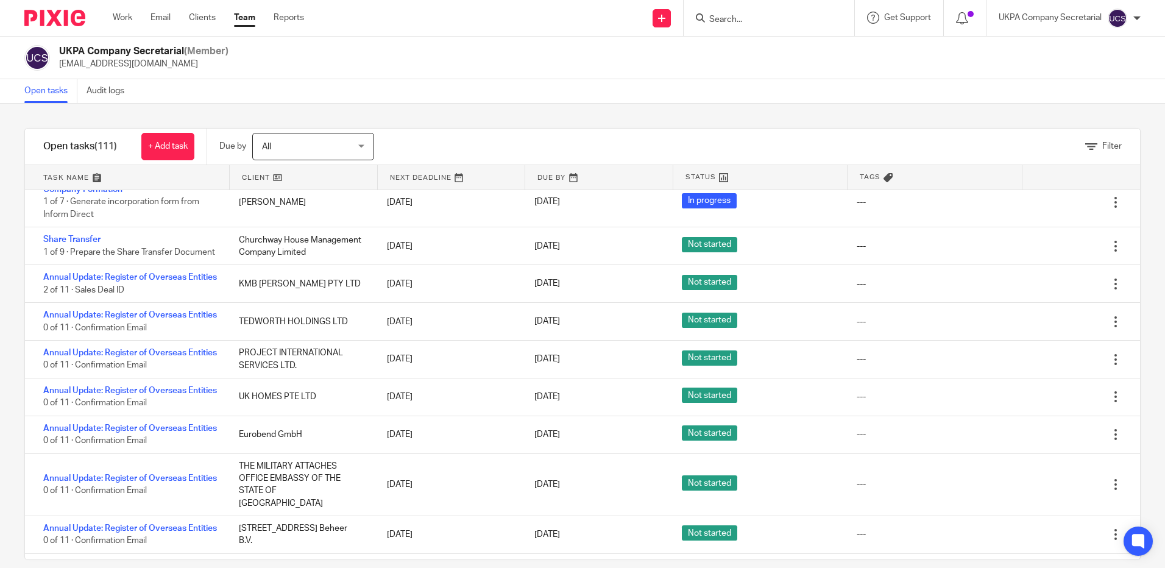
click at [716, 16] on input "Search" at bounding box center [763, 20] width 110 height 11
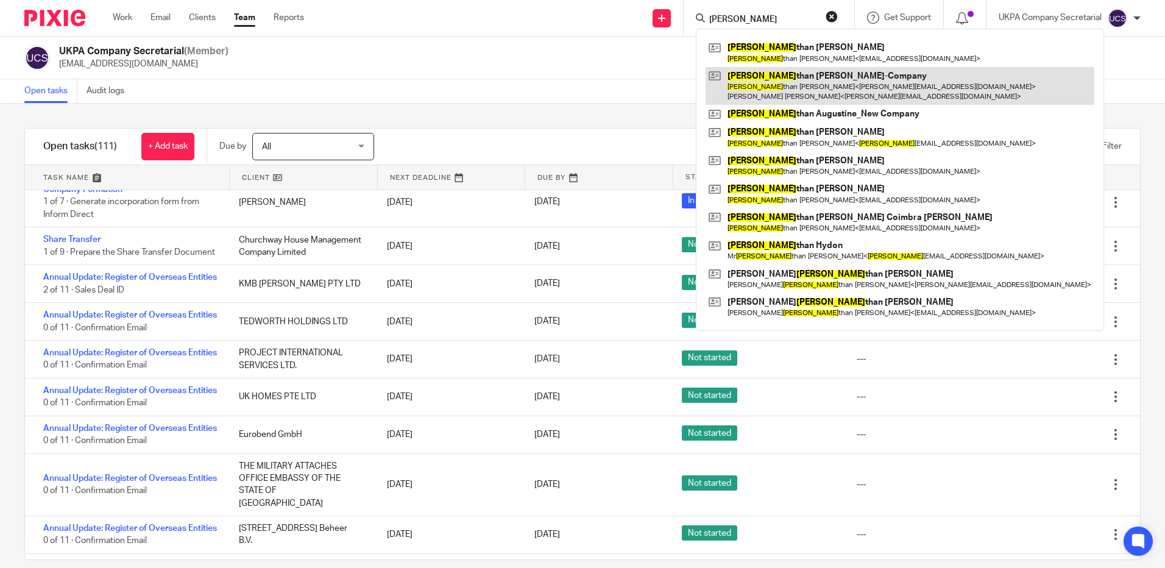
type input "jona"
click at [802, 89] on link at bounding box center [900, 86] width 389 height 38
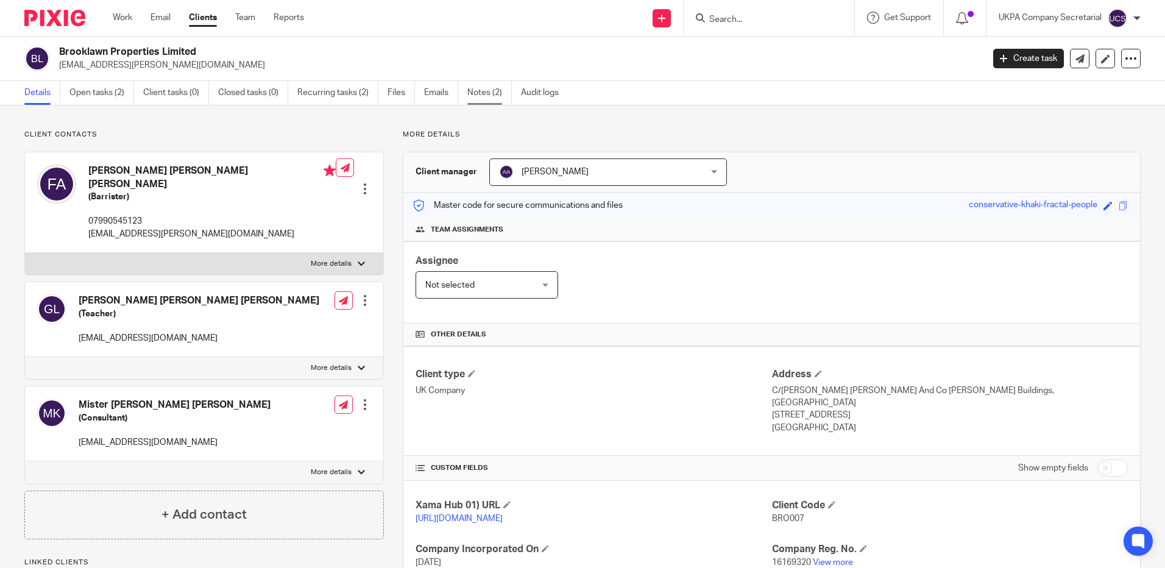
click at [486, 84] on link "Notes (2)" at bounding box center [489, 93] width 44 height 24
click at [723, 22] on input "Search" at bounding box center [763, 20] width 110 height 11
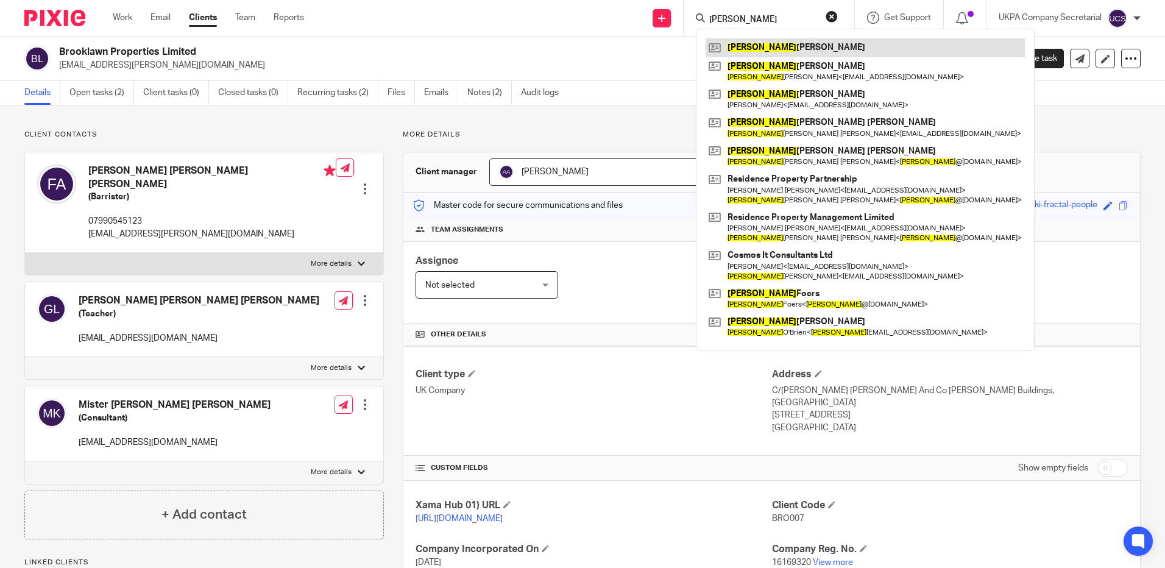
type input "[PERSON_NAME]"
click at [824, 49] on link at bounding box center [865, 47] width 319 height 18
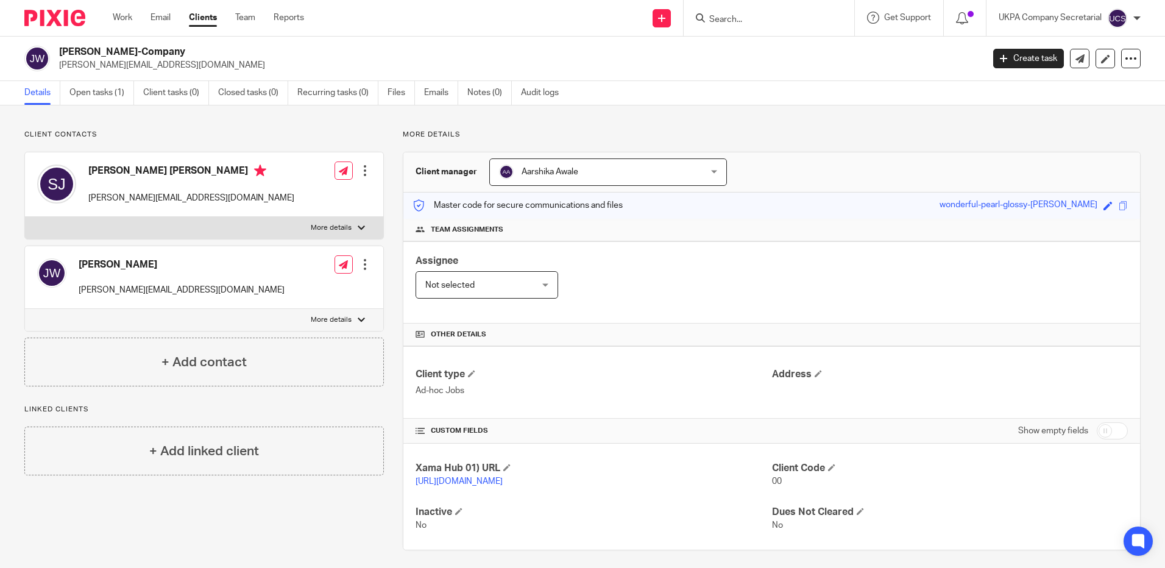
click at [795, 17] on input "Search" at bounding box center [763, 20] width 110 height 11
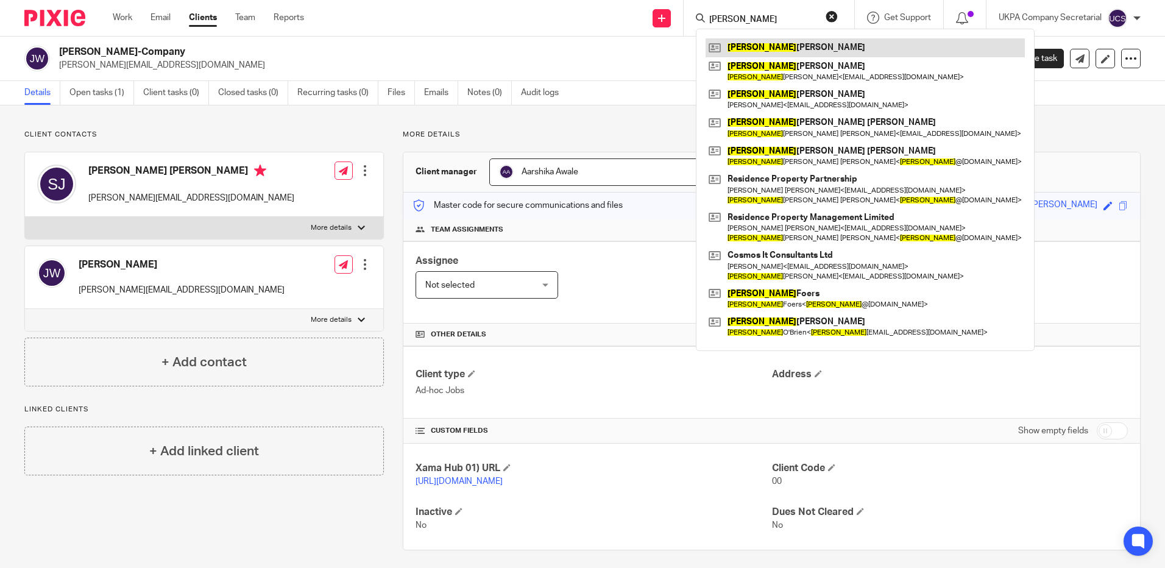
type input "[PERSON_NAME]"
click at [810, 50] on link at bounding box center [865, 47] width 319 height 18
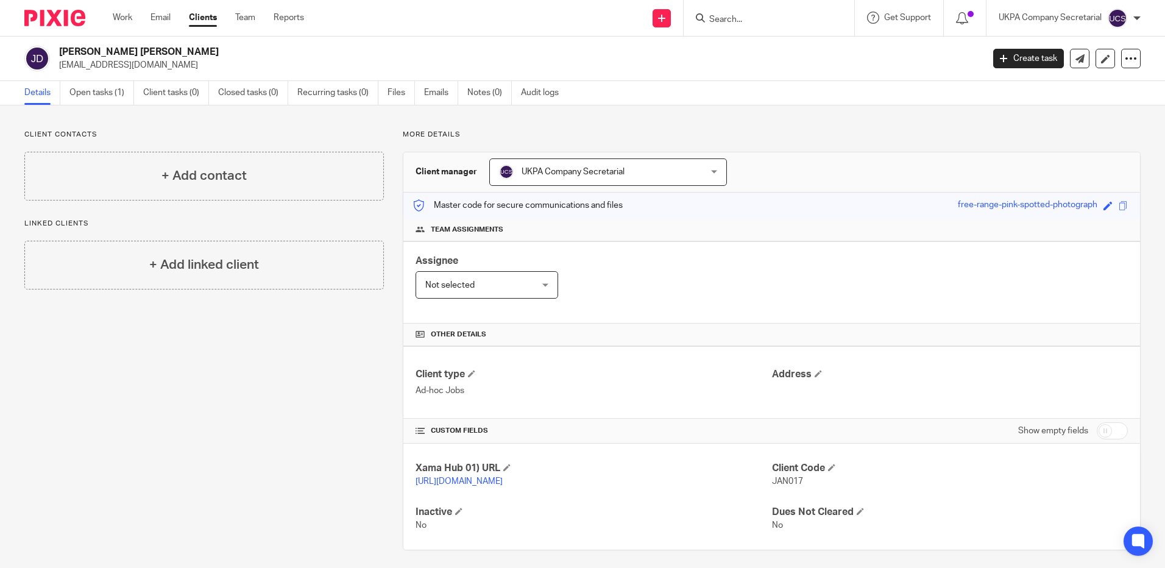
click at [745, 18] on input "Search" at bounding box center [763, 20] width 110 height 11
click at [108, 96] on link "Open tasks (1)" at bounding box center [101, 93] width 65 height 24
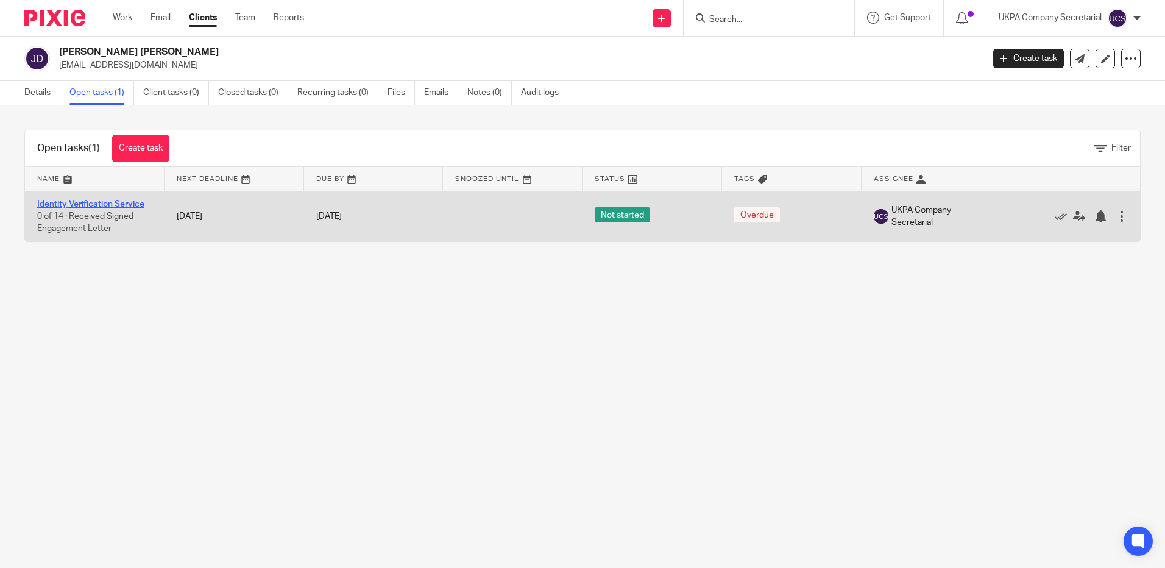
click at [84, 205] on link "Identity Verification Service" at bounding box center [90, 204] width 107 height 9
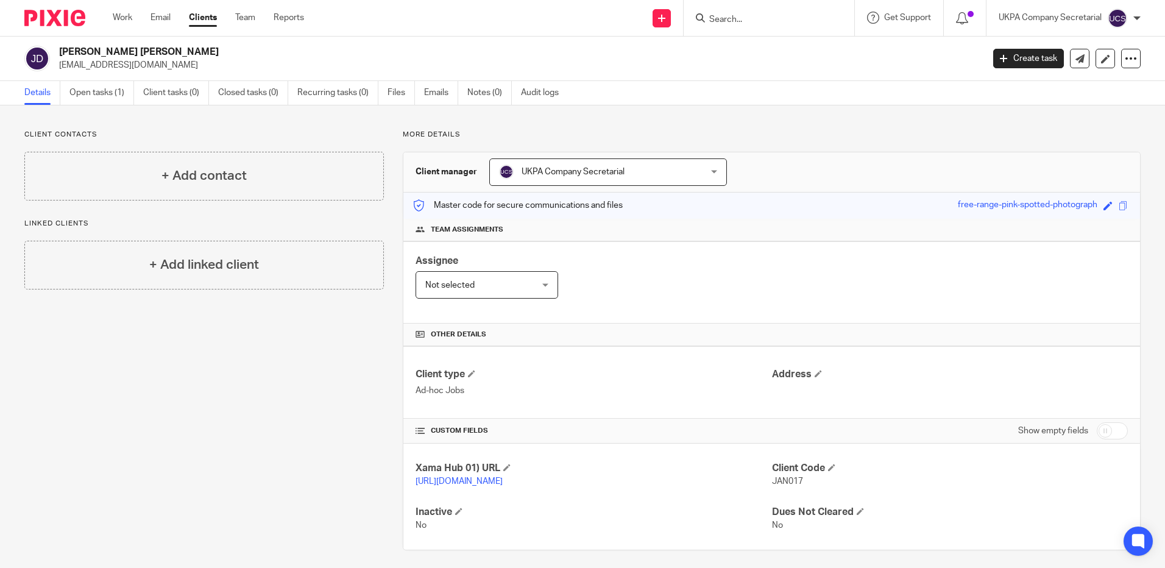
drag, startPoint x: 56, startPoint y: 65, endPoint x: 232, endPoint y: 57, distance: 176.3
click at [232, 57] on div "Janet Wendy Davis jdavisfrimley@btinternet.com" at bounding box center [499, 59] width 951 height 26
drag, startPoint x: 54, startPoint y: 68, endPoint x: 133, endPoint y: 62, distance: 79.5
click at [133, 62] on div "Janet Wendy Davis jdavisfrimley@btinternet.com" at bounding box center [499, 59] width 951 height 26
click at [295, 55] on h2 "[PERSON_NAME] [PERSON_NAME]" at bounding box center [425, 52] width 732 height 13
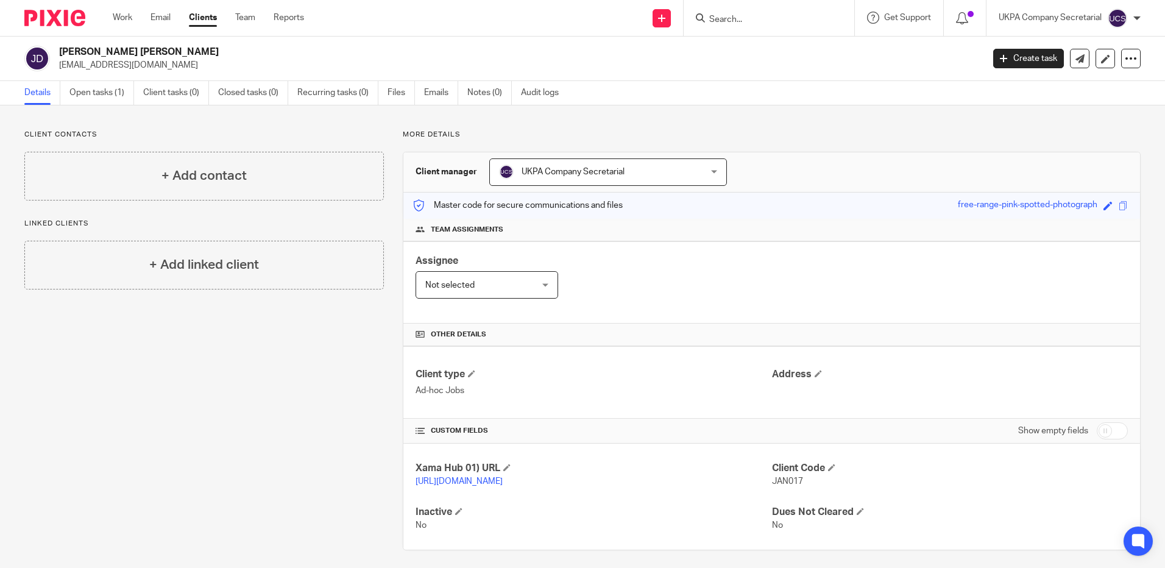
drag, startPoint x: 56, startPoint y: 66, endPoint x: 183, endPoint y: 62, distance: 127.4
click at [183, 62] on div "Janet Wendy Davis jdavisfrimley@btinternet.com" at bounding box center [499, 59] width 951 height 26
copy p "jdavisfrimley@btinternet.com"
drag, startPoint x: 703, startPoint y: 252, endPoint x: 694, endPoint y: 249, distance: 9.6
click at [703, 252] on div "Assignee Not selected Not selected Not selected Aarshika Awale Aayush Niraula A…" at bounding box center [771, 282] width 737 height 82
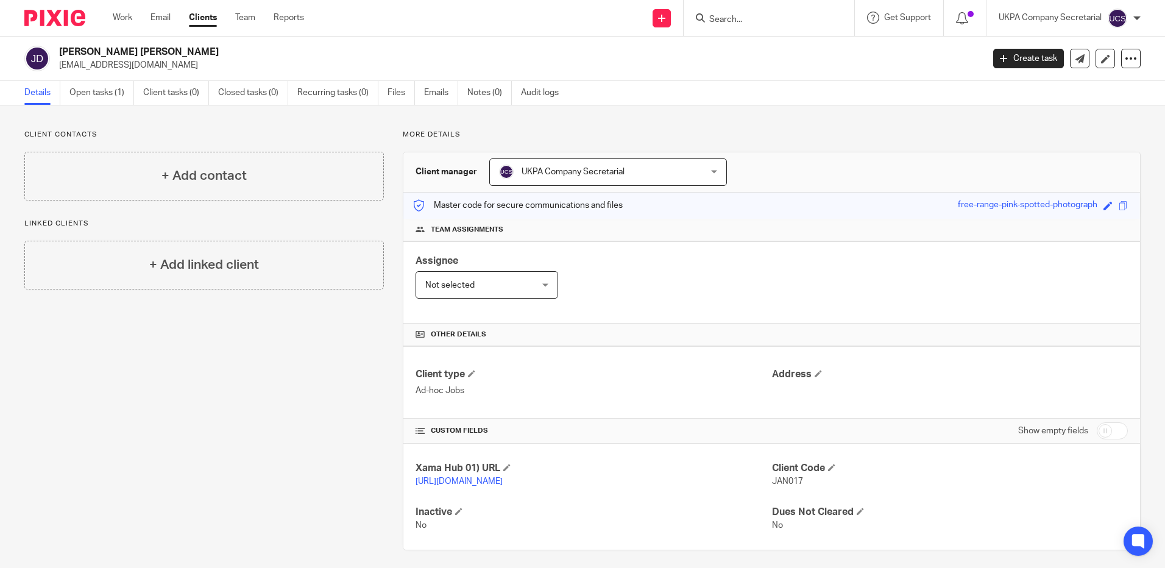
drag, startPoint x: 58, startPoint y: 66, endPoint x: 191, endPoint y: 66, distance: 132.8
click at [191, 66] on div "Janet Wendy Davis jdavisfrimley@btinternet.com" at bounding box center [499, 59] width 951 height 26
copy p "jdavisfrimley@btinternet.com"
click at [593, 403] on div "Client type Ad-hoc Jobs Address" at bounding box center [771, 382] width 737 height 73
click at [108, 95] on link "Open tasks (1)" at bounding box center [101, 93] width 65 height 24
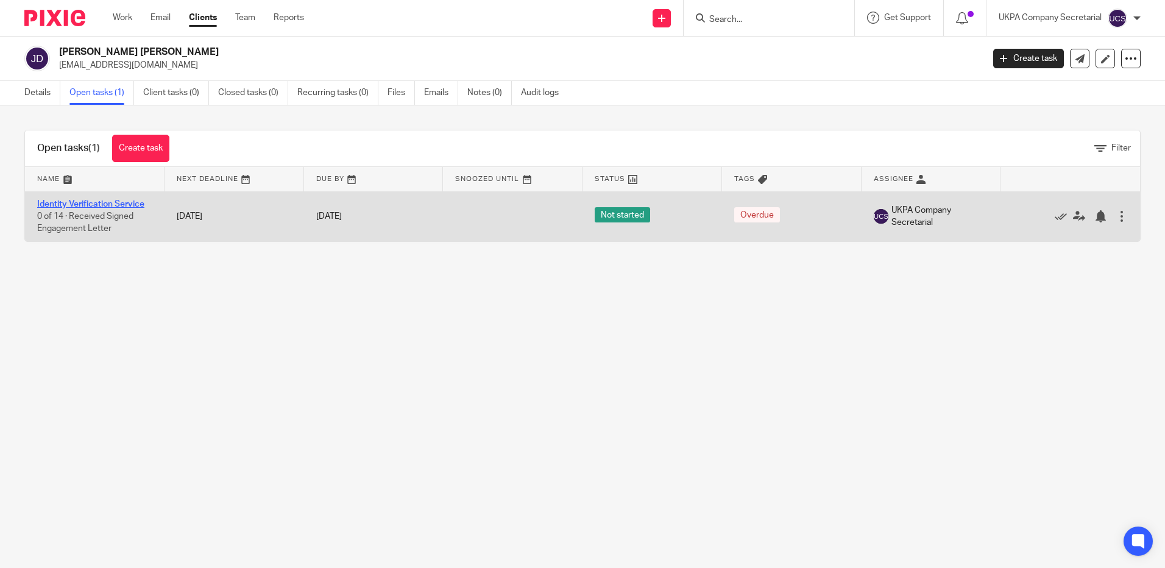
click at [87, 205] on link "Identity Verification Service" at bounding box center [90, 204] width 107 height 9
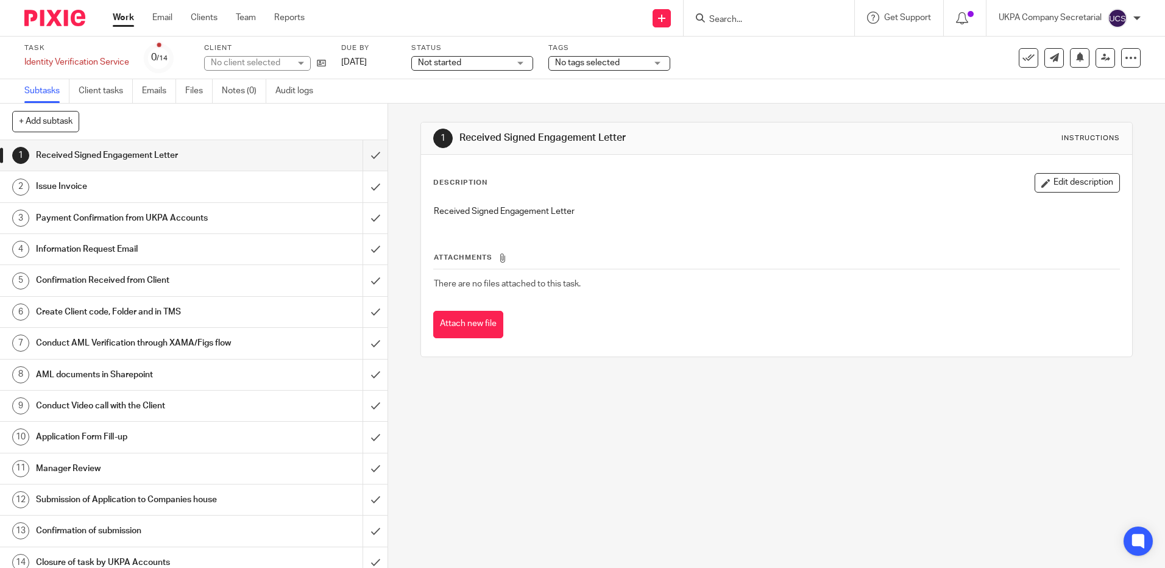
click at [465, 63] on span "Not started" at bounding box center [463, 63] width 91 height 13
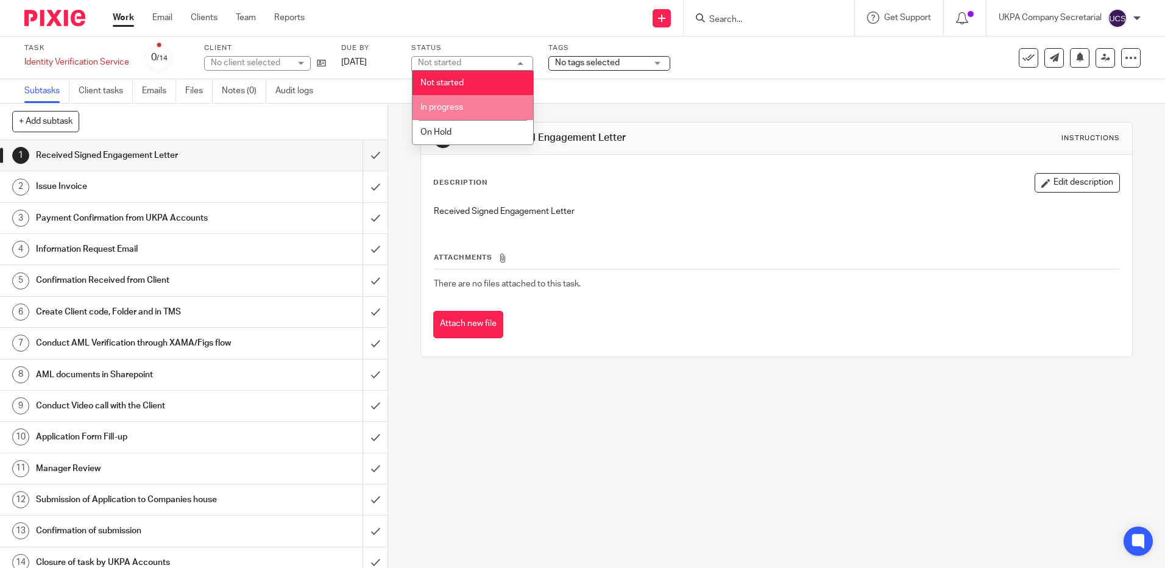
click at [470, 110] on li "In progress" at bounding box center [472, 107] width 121 height 25
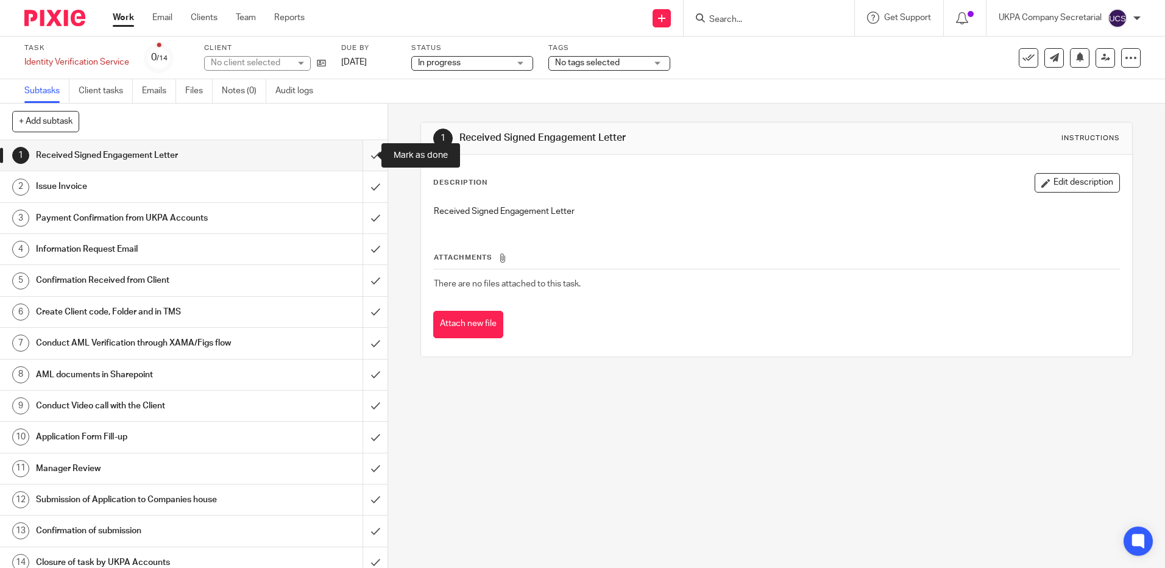
click at [362, 160] on input "submit" at bounding box center [194, 155] width 388 height 30
drag, startPoint x: 358, startPoint y: 187, endPoint x: 364, endPoint y: 222, distance: 35.3
click at [359, 188] on input "submit" at bounding box center [194, 186] width 388 height 30
click at [364, 222] on input "submit" at bounding box center [194, 218] width 388 height 30
click at [363, 244] on input "submit" at bounding box center [194, 249] width 388 height 30
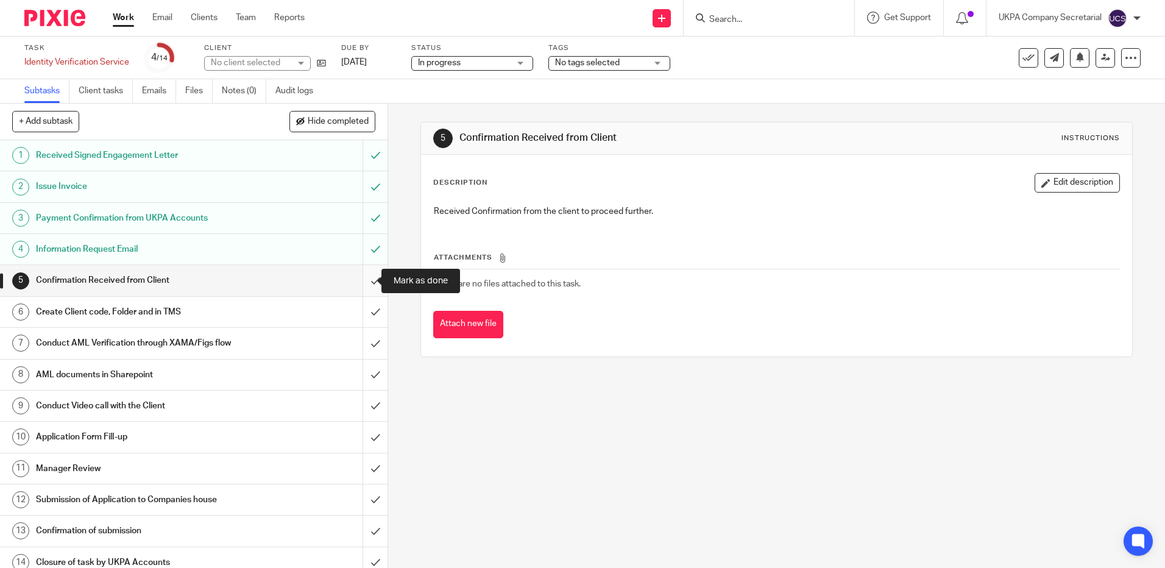
click at [366, 283] on input "submit" at bounding box center [194, 280] width 388 height 30
click at [361, 313] on input "submit" at bounding box center [194, 312] width 388 height 30
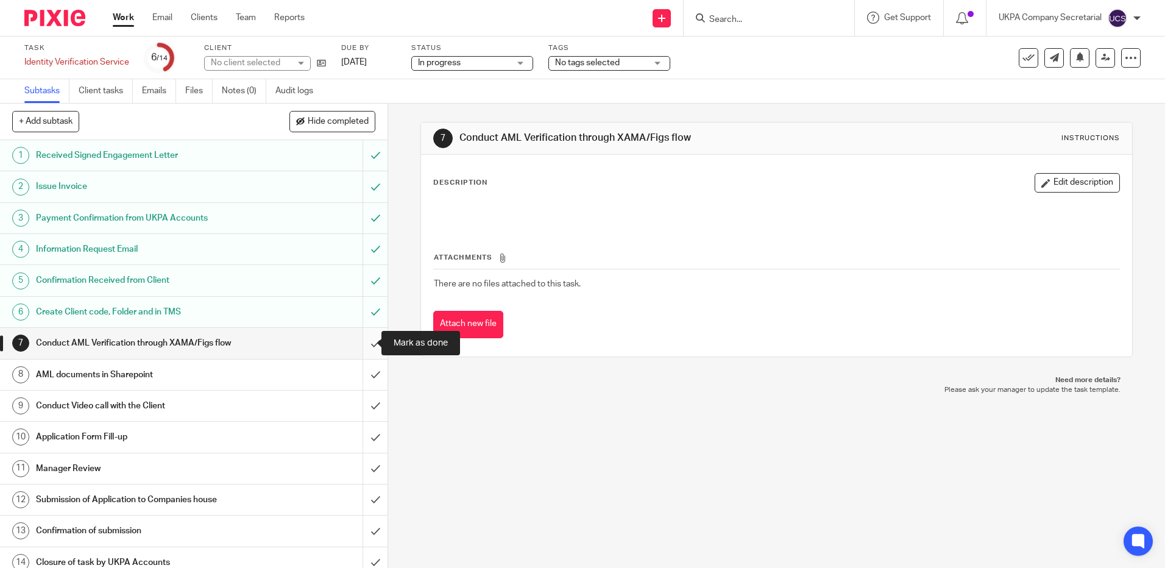
click at [364, 344] on input "submit" at bounding box center [194, 343] width 388 height 30
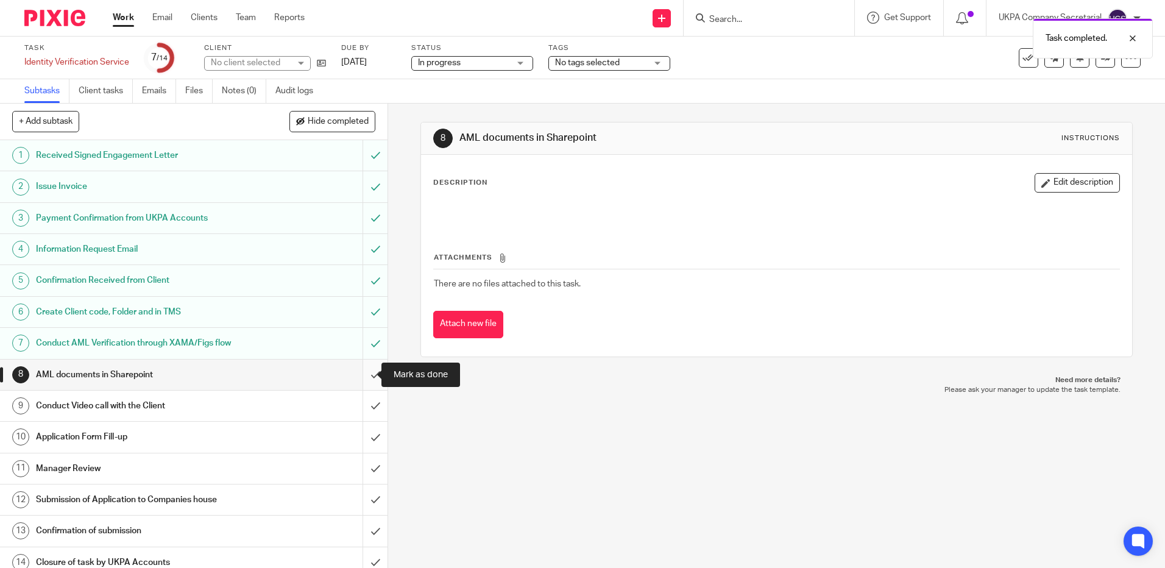
click at [358, 375] on input "submit" at bounding box center [194, 374] width 388 height 30
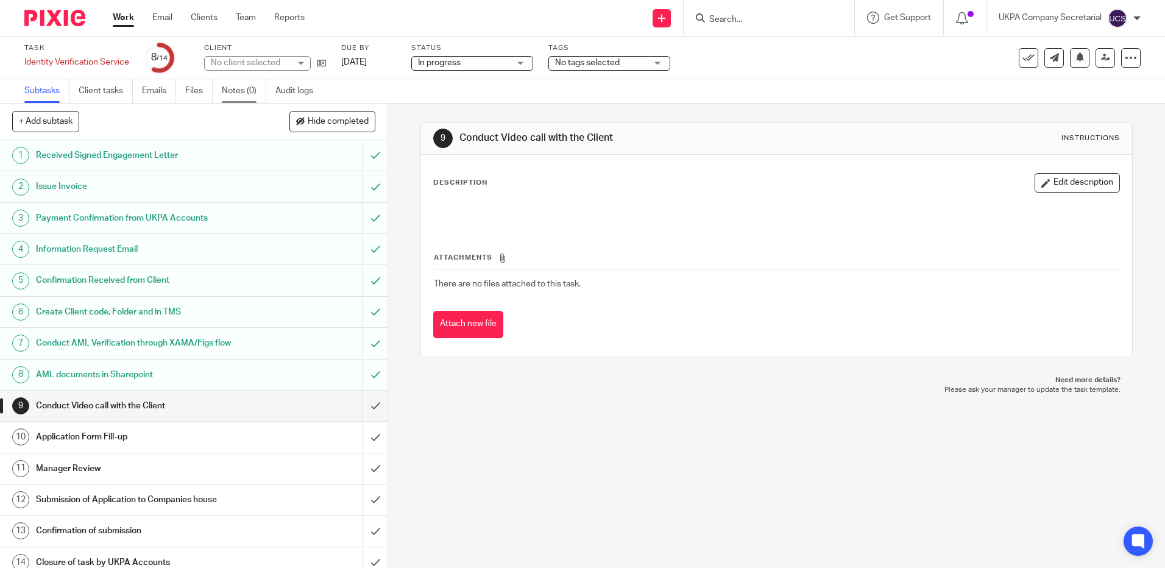
click at [238, 90] on link "Notes (0)" at bounding box center [244, 91] width 44 height 24
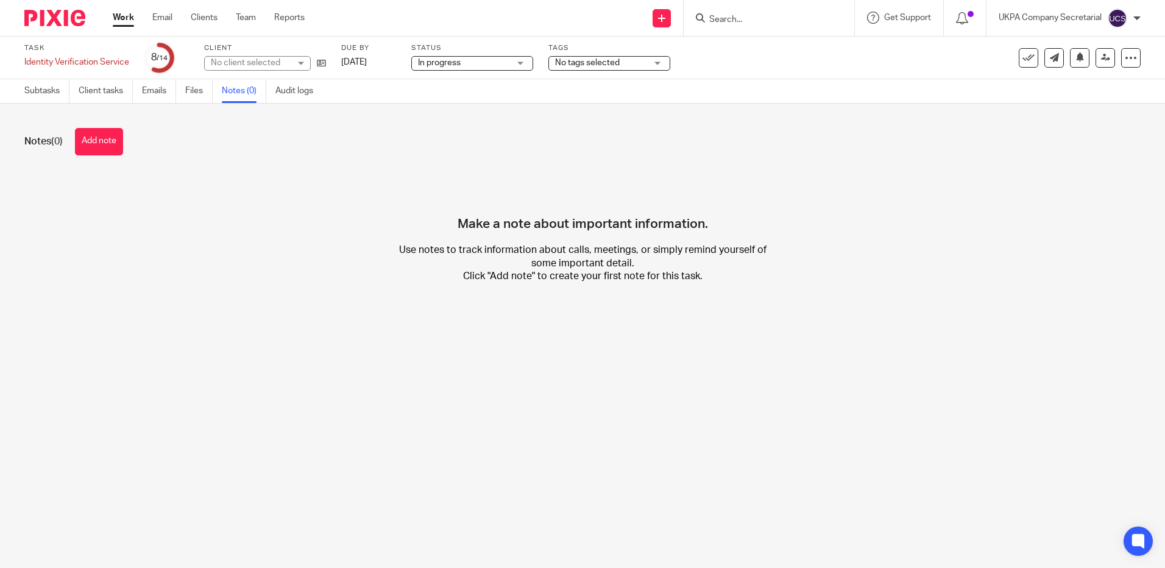
drag, startPoint x: 0, startPoint y: 0, endPoint x: 196, endPoint y: 191, distance: 273.2
click at [98, 146] on button "Add note" at bounding box center [99, 141] width 48 height 27
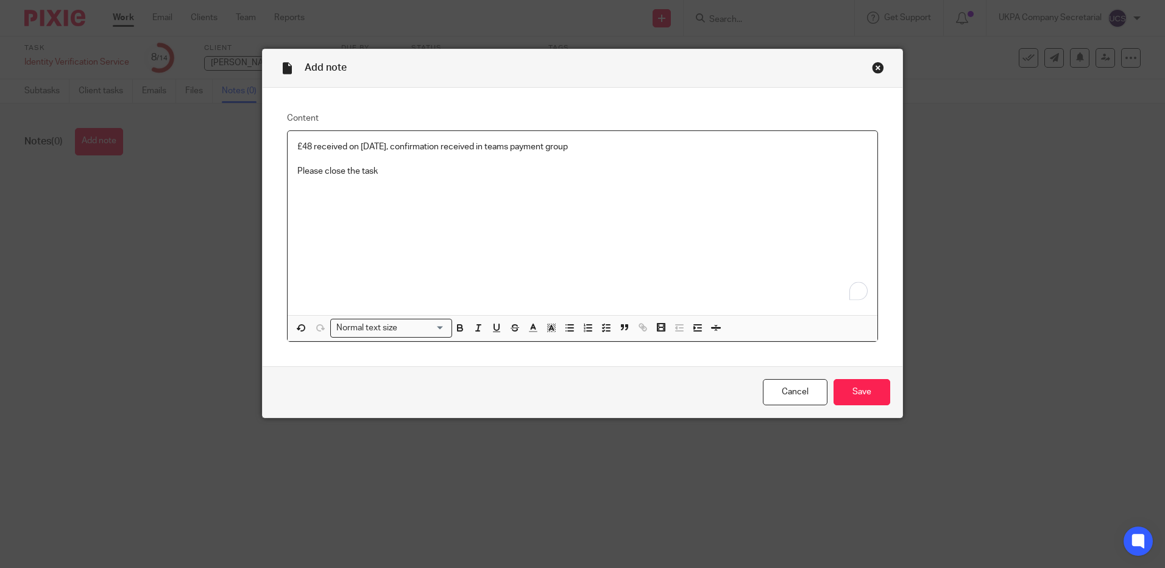
click at [590, 154] on p "To enrich screen reader interactions, please activate Accessibility in Grammarl…" at bounding box center [582, 159] width 570 height 12
click at [860, 399] on input "Save" at bounding box center [862, 392] width 57 height 26
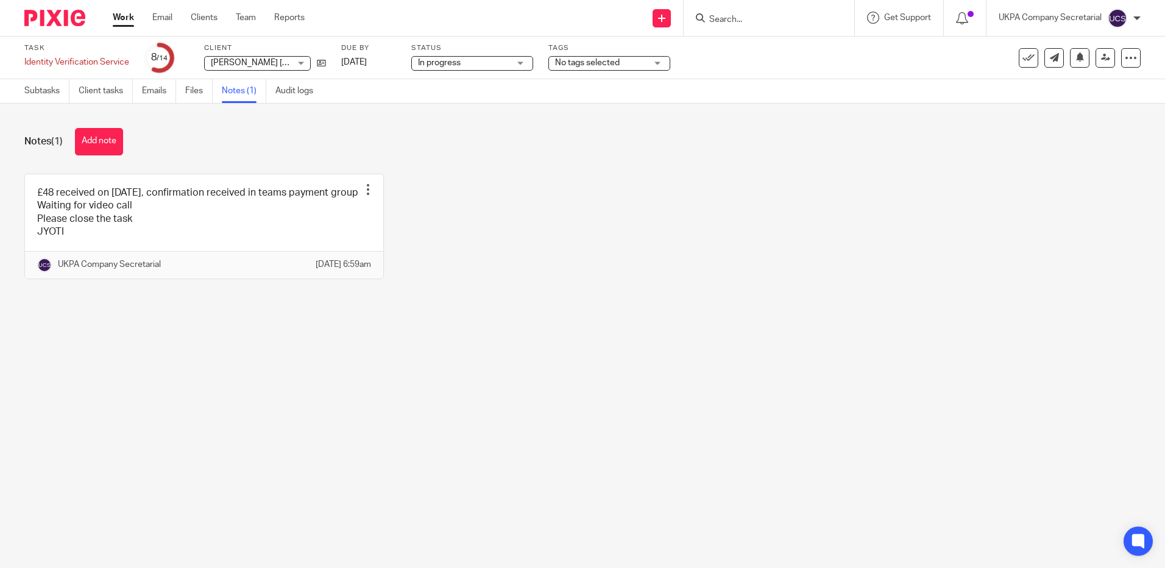
click at [745, 30] on div at bounding box center [769, 18] width 171 height 36
click at [745, 23] on input "Search" at bounding box center [763, 20] width 110 height 11
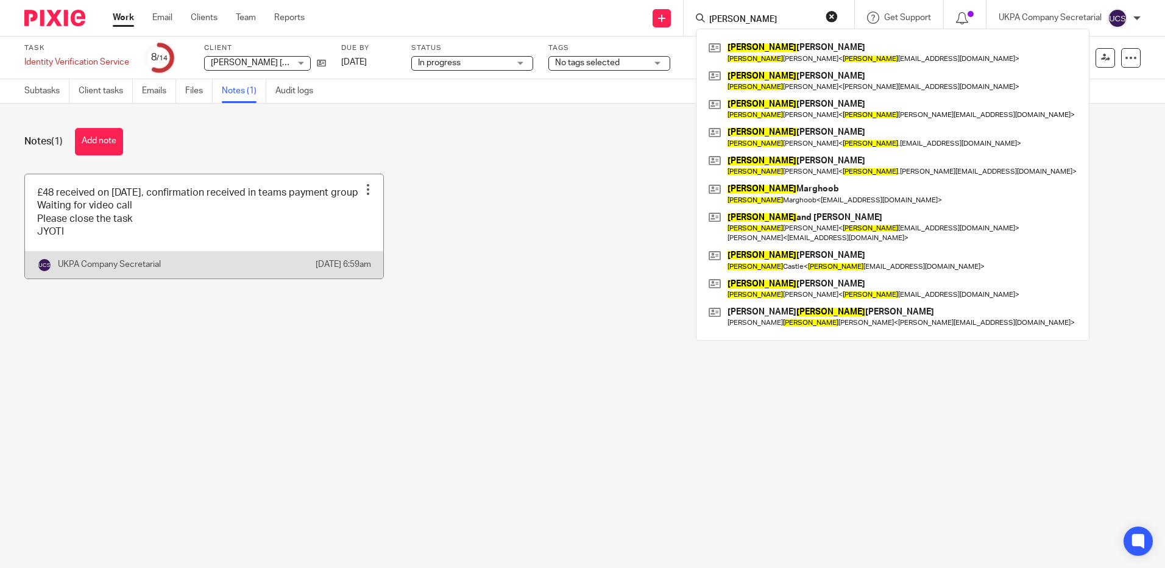
type input "[PERSON_NAME]"
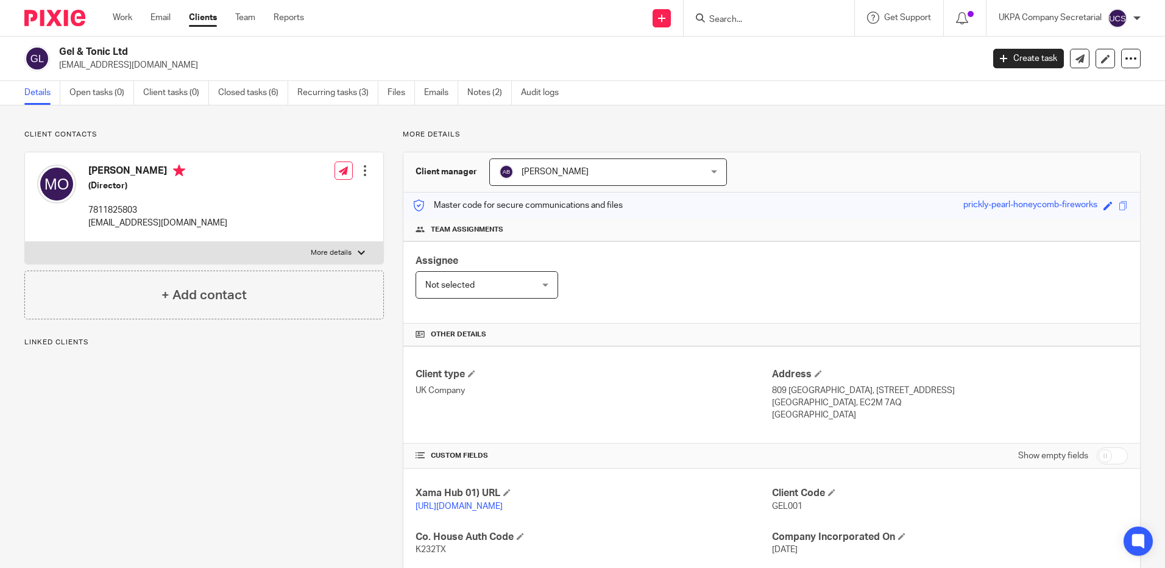
click at [776, 24] on input "Search" at bounding box center [763, 20] width 110 height 11
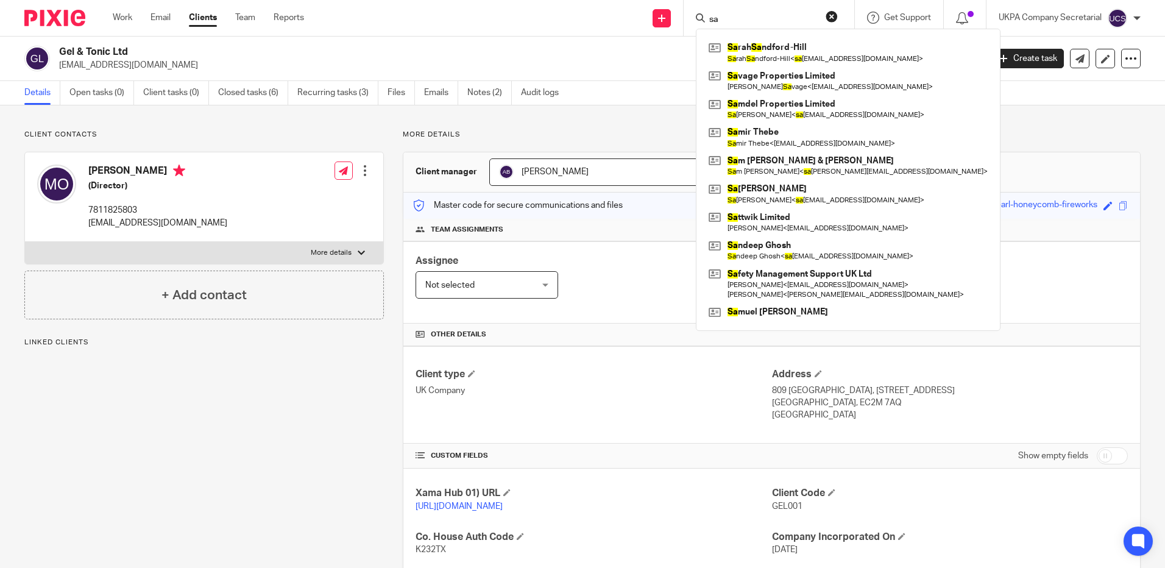
type input "s"
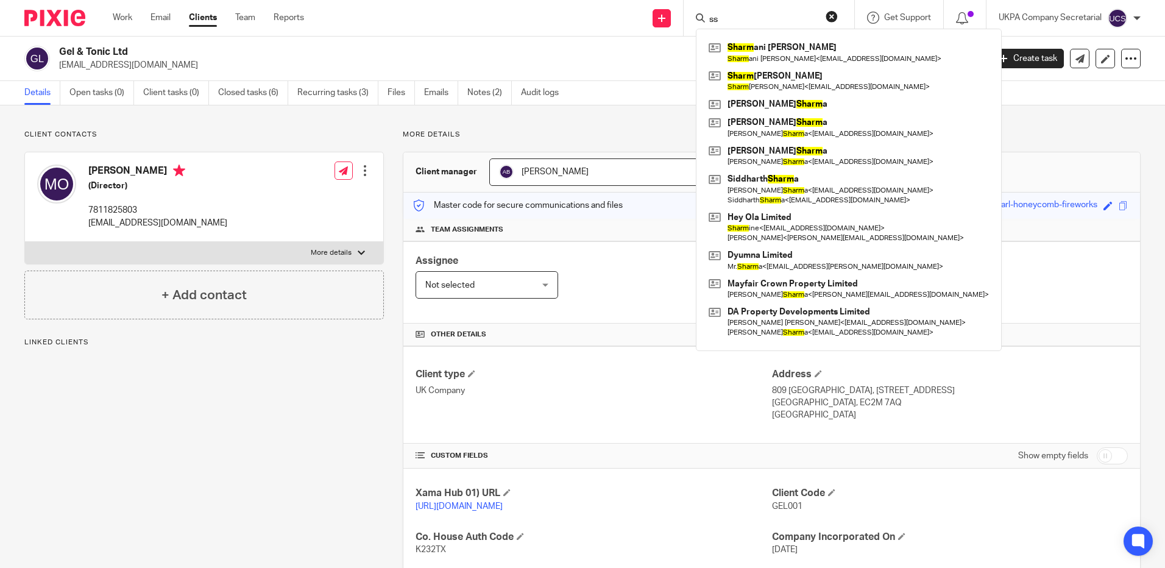
type input "s"
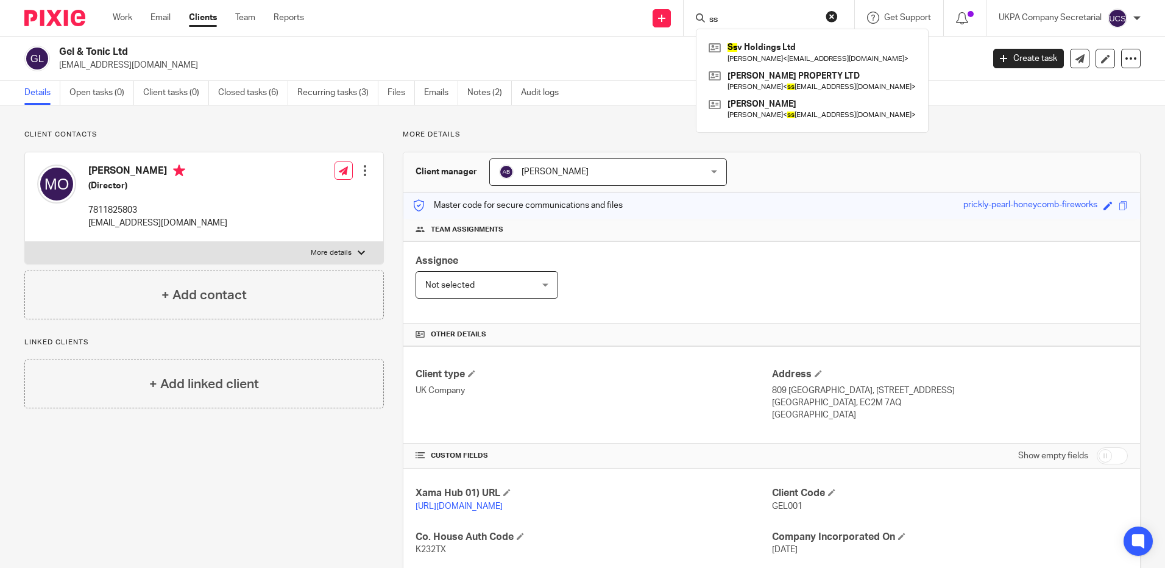
type input "s"
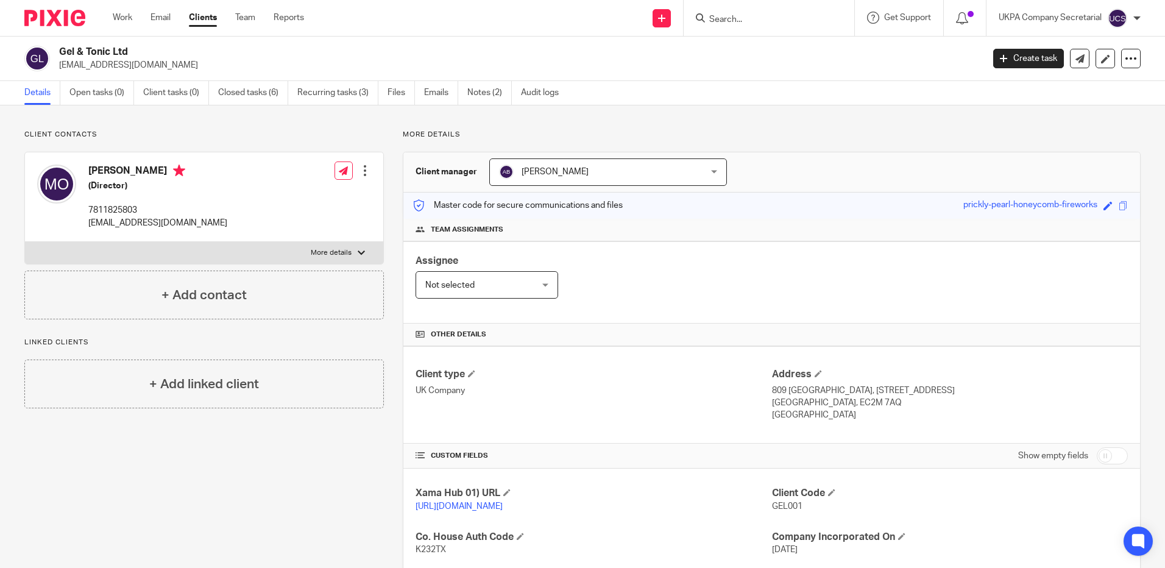
click at [742, 19] on input "Search" at bounding box center [763, 20] width 110 height 11
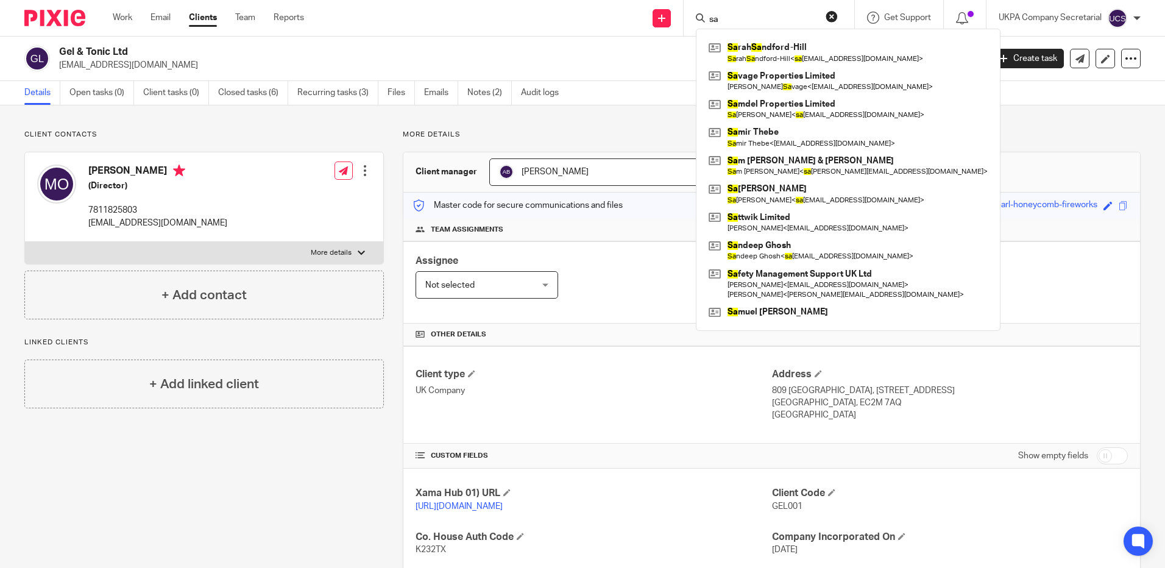
type input "s"
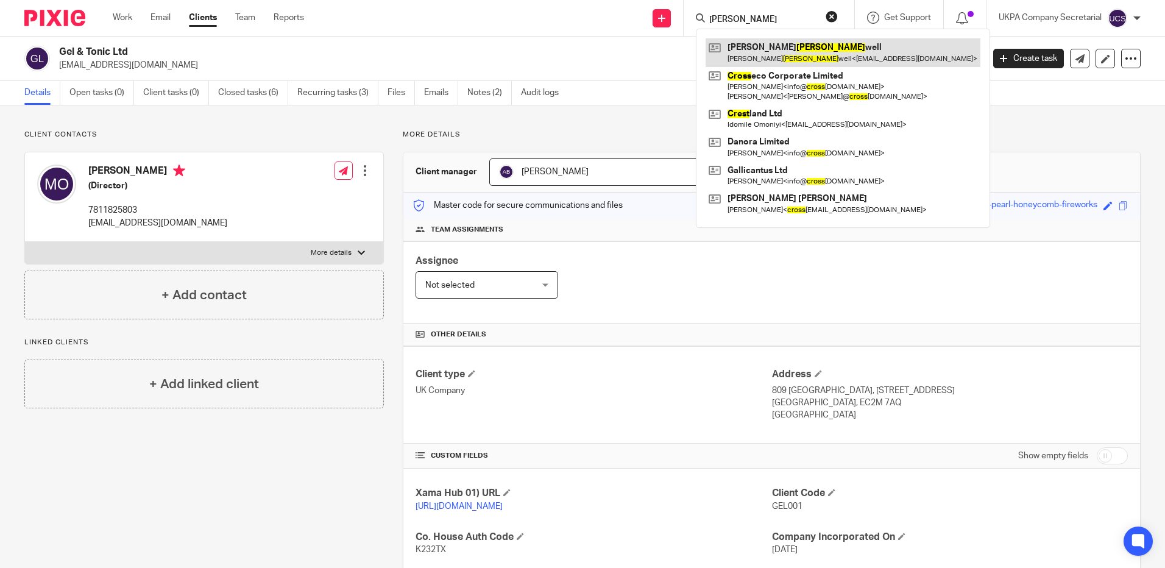
type input "cress"
click at [762, 50] on link at bounding box center [843, 52] width 275 height 28
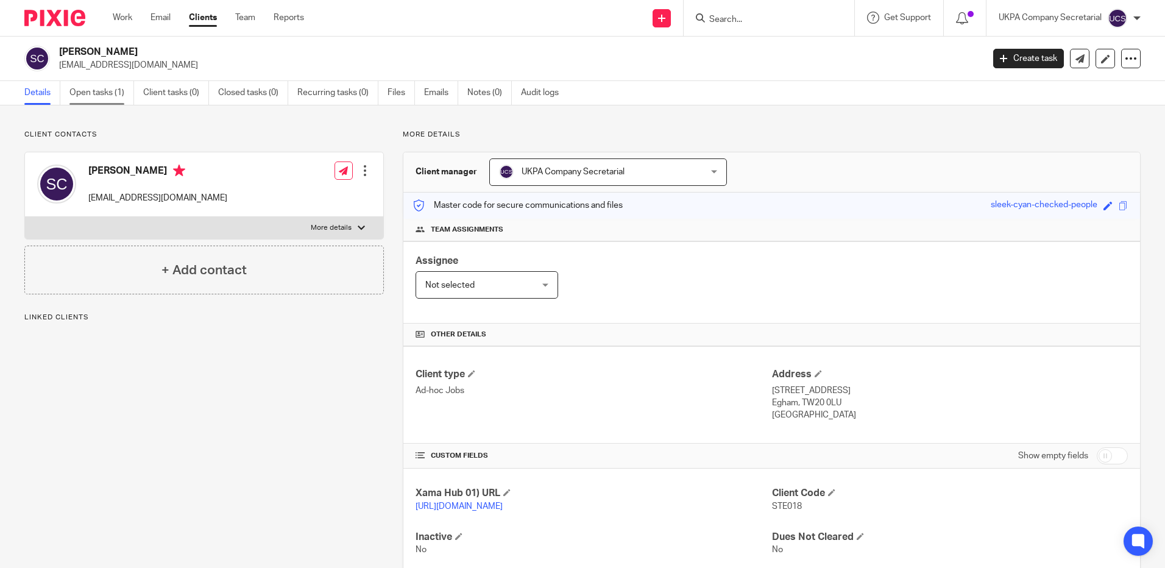
click at [101, 94] on link "Open tasks (1)" at bounding box center [101, 93] width 65 height 24
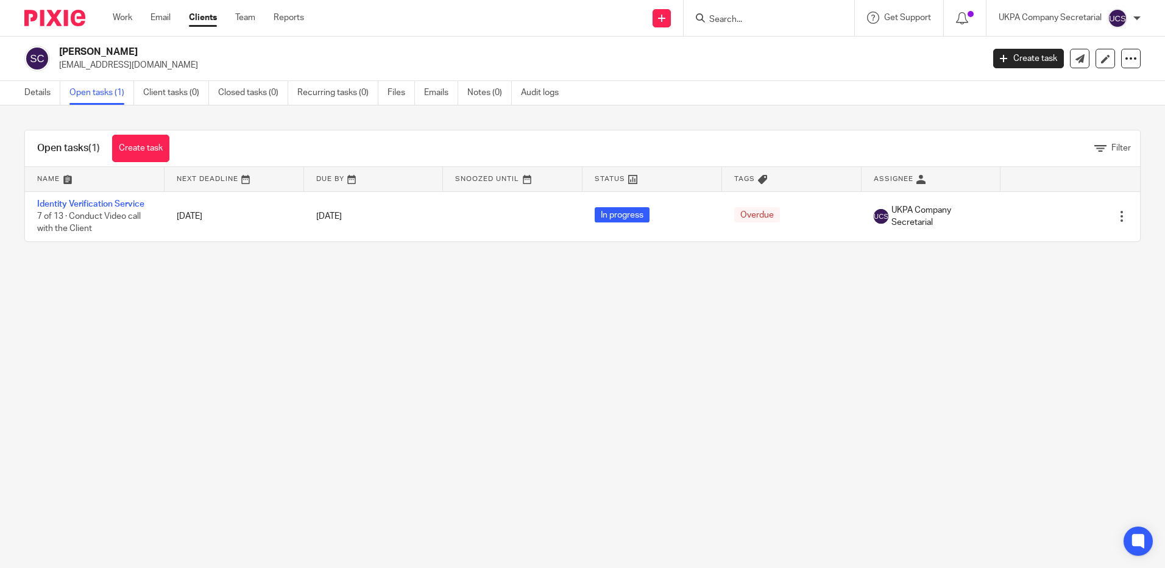
drag, startPoint x: 65, startPoint y: 68, endPoint x: 171, endPoint y: 80, distance: 106.8
click at [171, 80] on div "Stephen James Cresswell stevec@petaworks.co.uk Create task Update from Companie…" at bounding box center [582, 59] width 1165 height 44
drag, startPoint x: 171, startPoint y: 80, endPoint x: 168, endPoint y: 272, distance: 191.9
click at [182, 324] on main "Stephen James Cresswell stevec@petaworks.co.uk Create task Update from Companie…" at bounding box center [582, 284] width 1165 height 568
drag, startPoint x: 54, startPoint y: 66, endPoint x: 124, endPoint y: 69, distance: 69.6
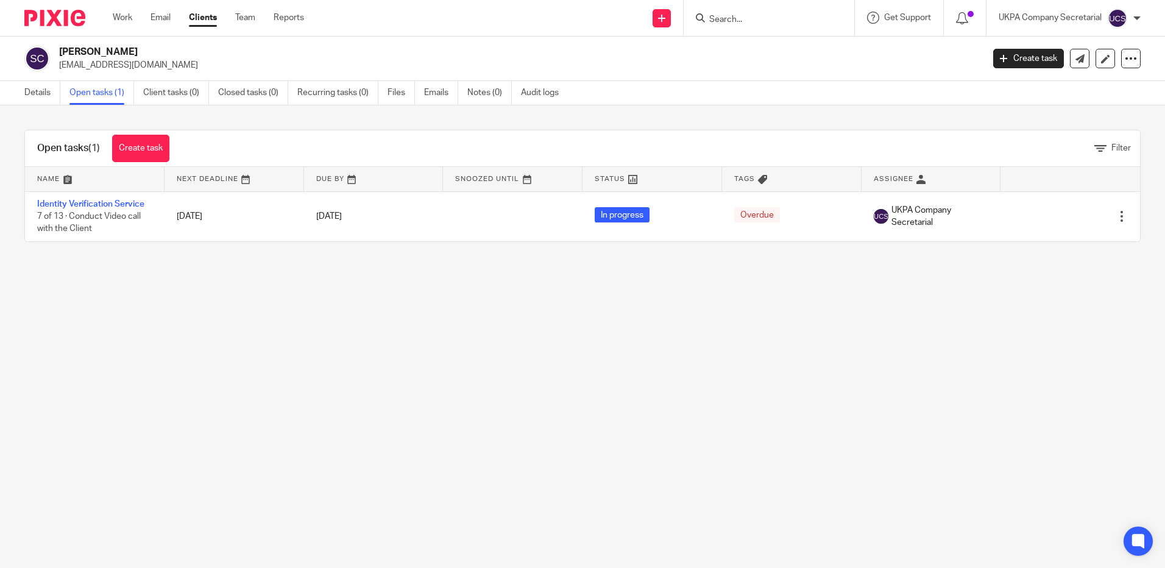
click at [124, 69] on div "Stephen James Cresswell stevec@petaworks.co.uk" at bounding box center [499, 59] width 951 height 26
drag, startPoint x: 124, startPoint y: 69, endPoint x: 133, endPoint y: 322, distance: 253.0
click at [124, 374] on main "Stephen James Cresswell stevec@petaworks.co.uk Create task Update from Companie…" at bounding box center [582, 284] width 1165 height 568
drag, startPoint x: 55, startPoint y: 65, endPoint x: 188, endPoint y: 79, distance: 133.6
click at [188, 79] on div "Stephen James Cresswell stevec@petaworks.co.uk Create task Update from Companie…" at bounding box center [582, 59] width 1165 height 44
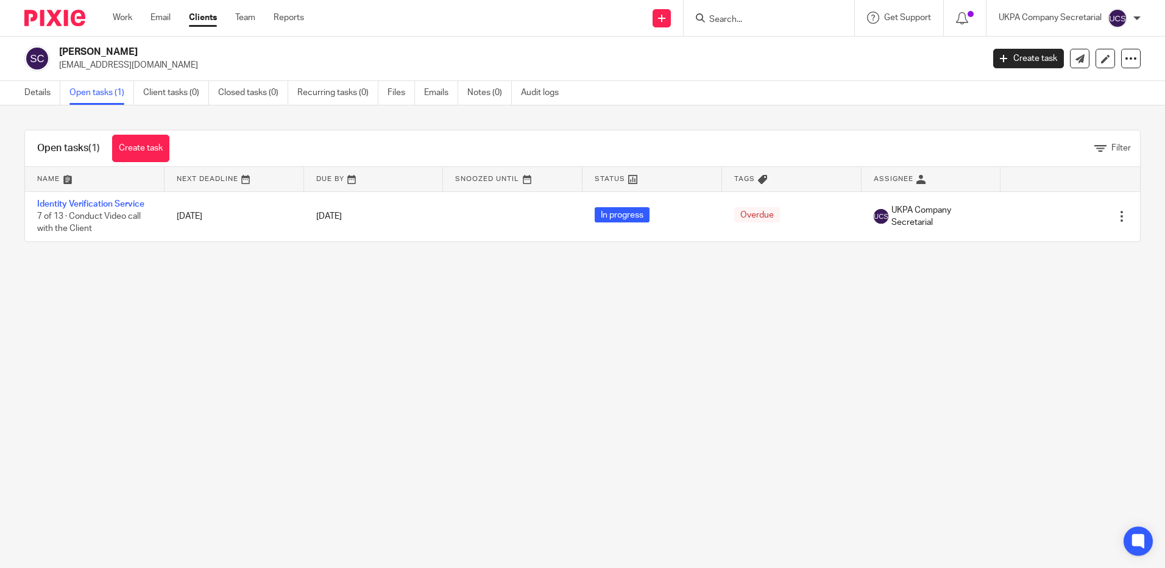
copy p "stevec@petaworks.co.uk"
click at [723, 20] on input "Search" at bounding box center [763, 20] width 110 height 11
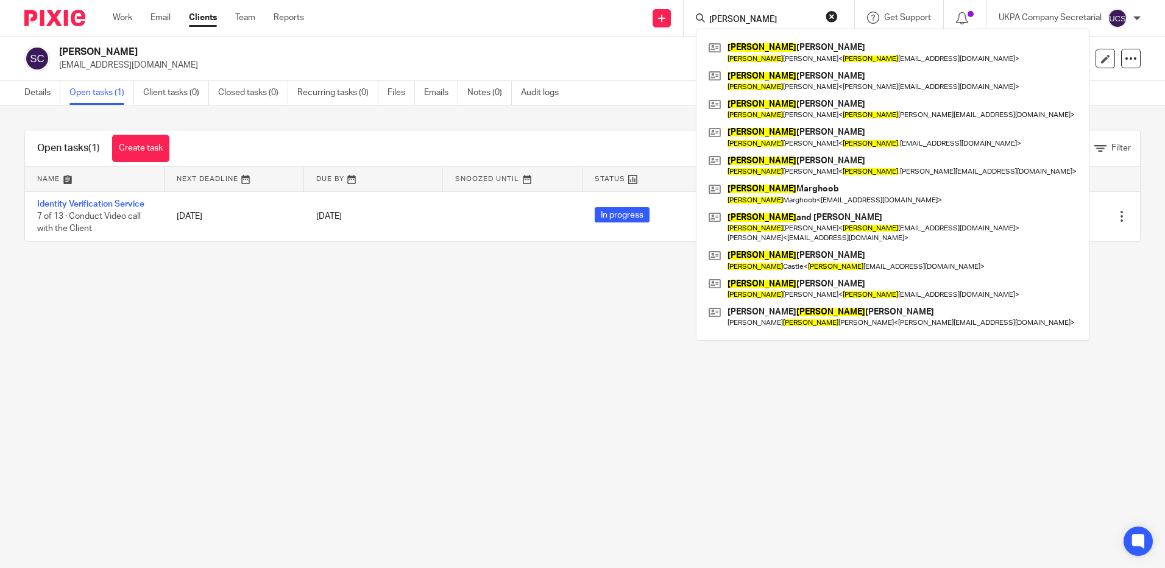
click at [750, 26] on form "sarah" at bounding box center [773, 17] width 130 height 15
click at [742, 18] on input "sarah" at bounding box center [763, 20] width 110 height 11
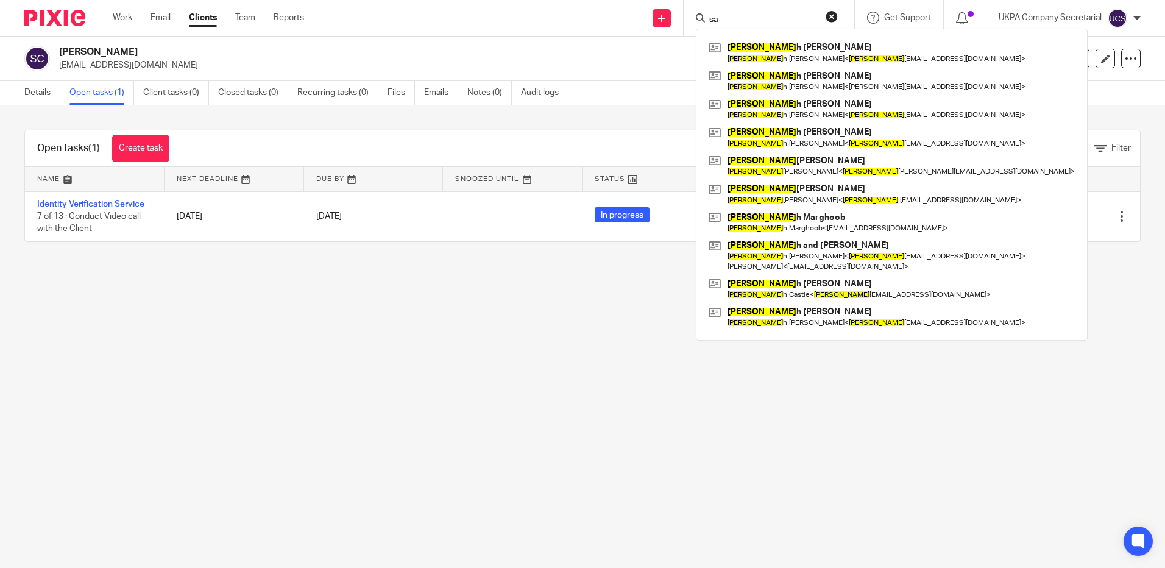
type input "s"
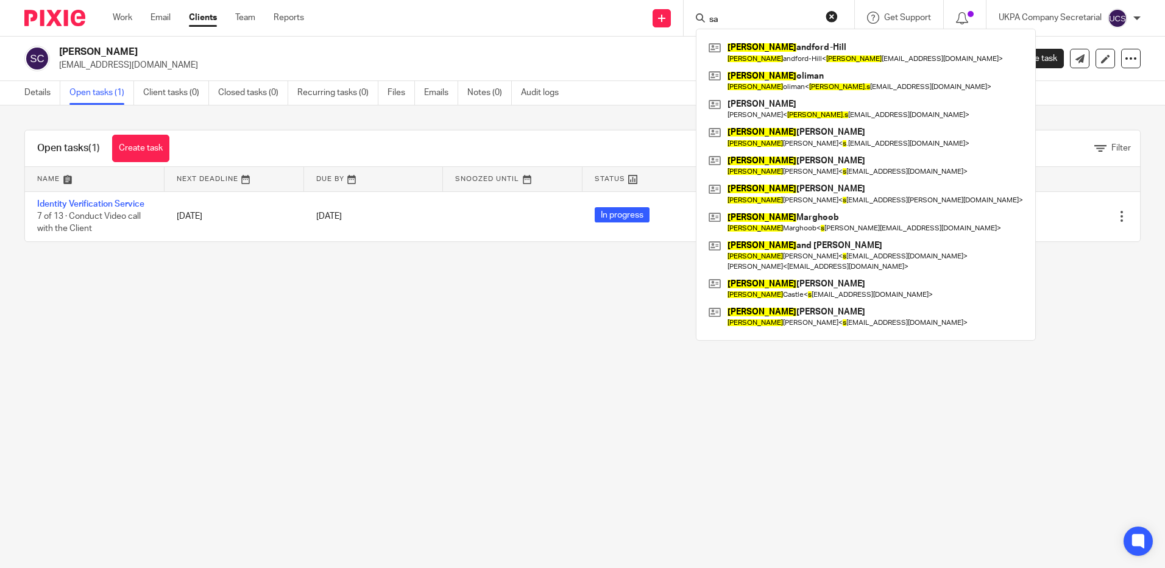
type input "s"
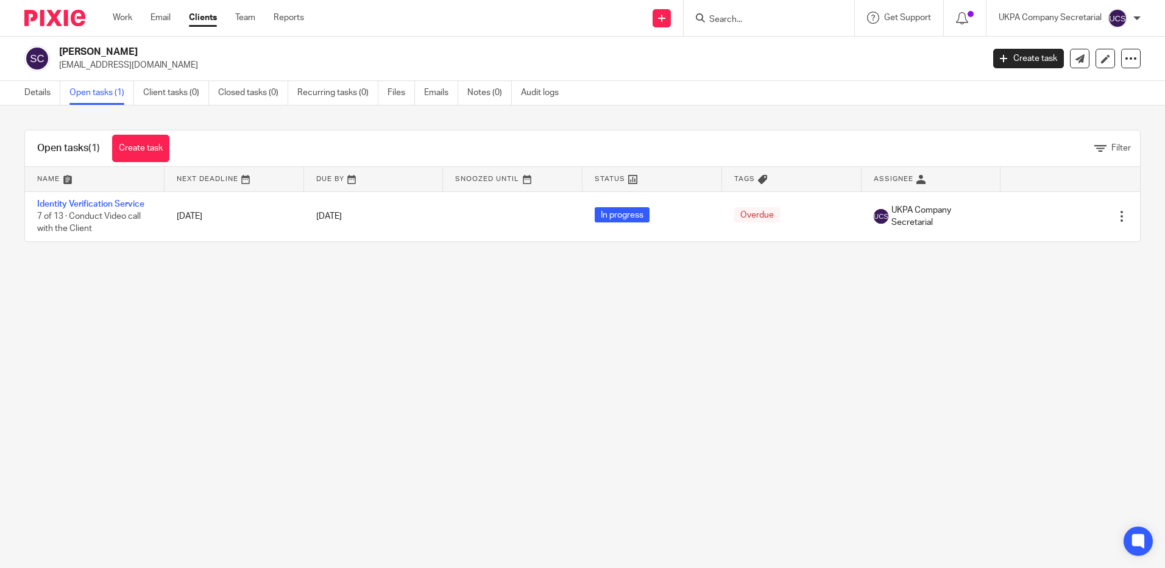
click at [742, 19] on input "Search" at bounding box center [763, 20] width 110 height 11
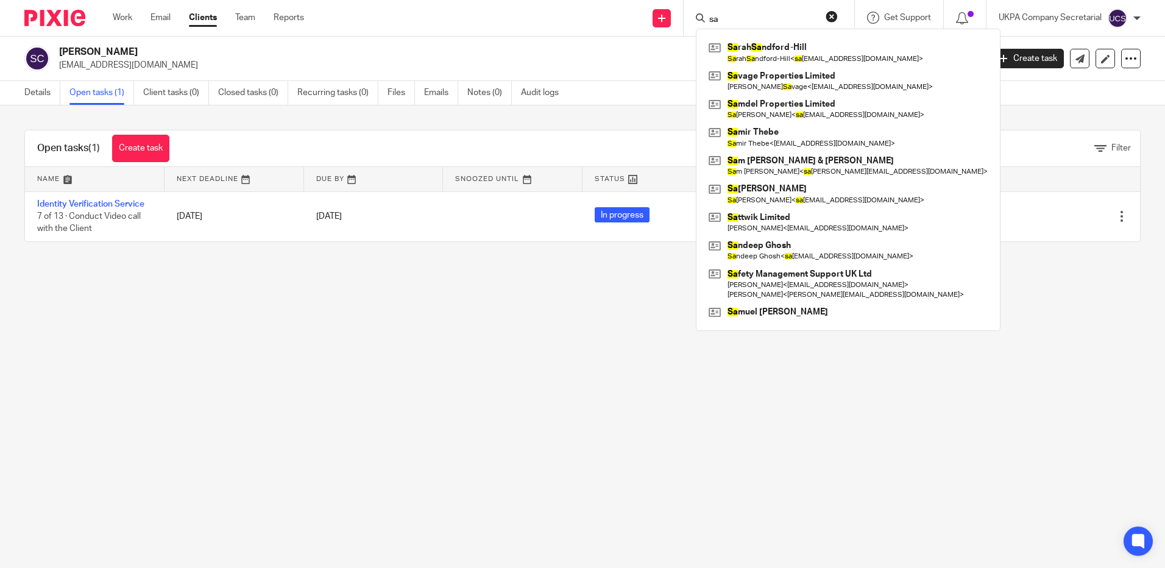
type input "s"
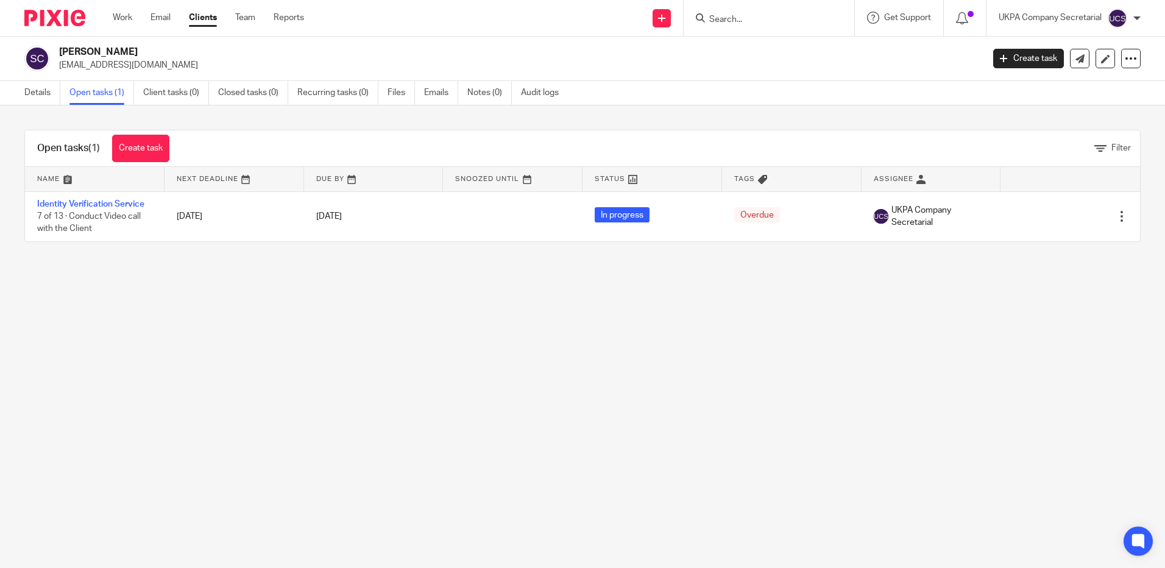
click at [747, 23] on input "Search" at bounding box center [763, 20] width 110 height 11
type input "r"
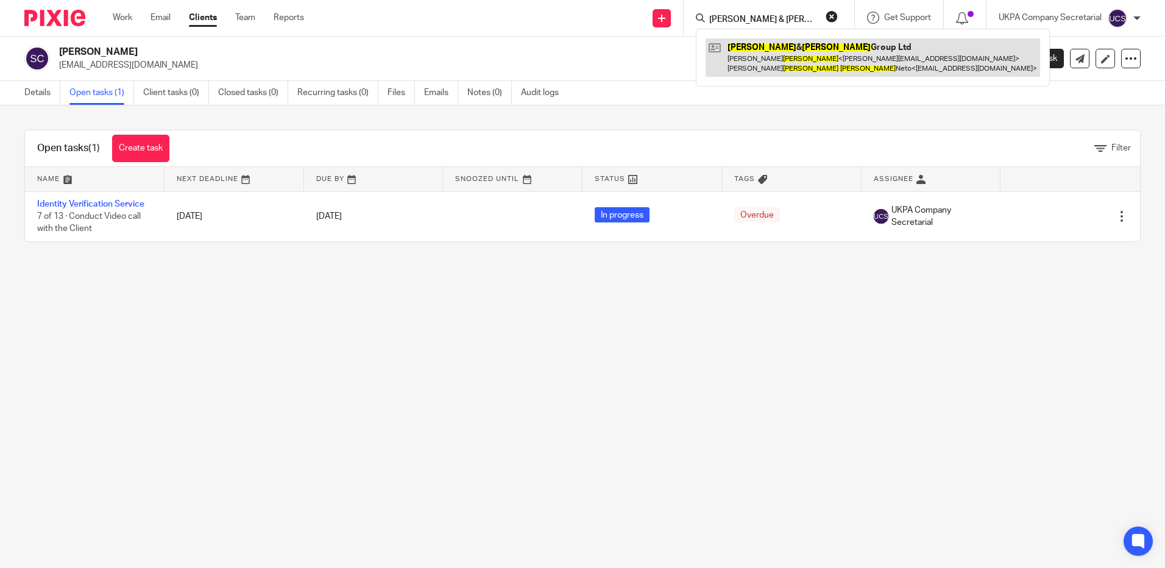
type input "rocha & silva"
click at [795, 44] on link at bounding box center [873, 57] width 335 height 38
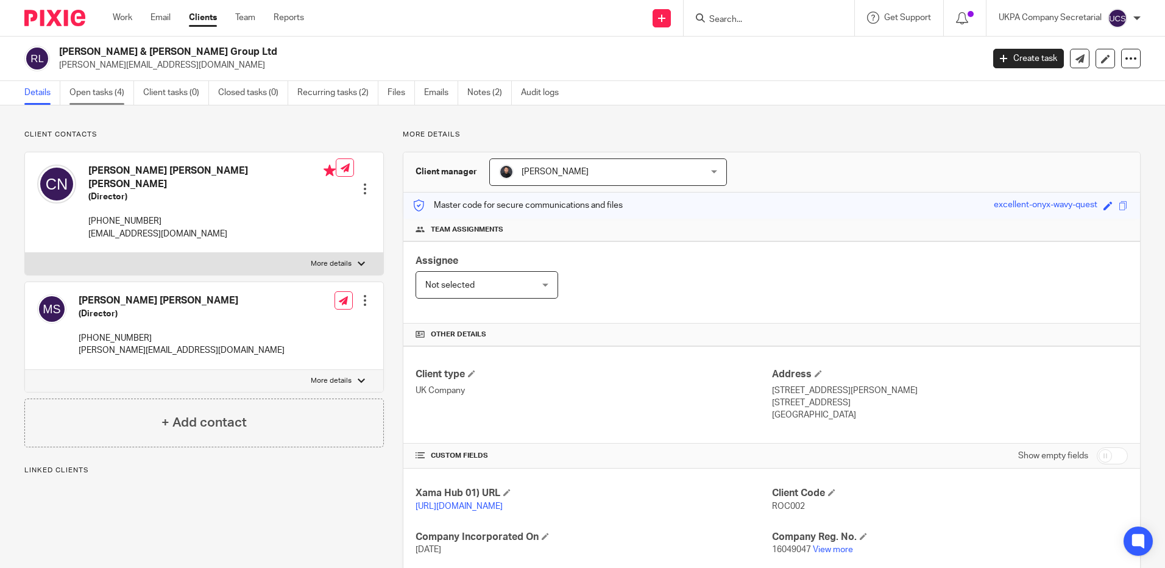
click at [102, 94] on link "Open tasks (4)" at bounding box center [101, 93] width 65 height 24
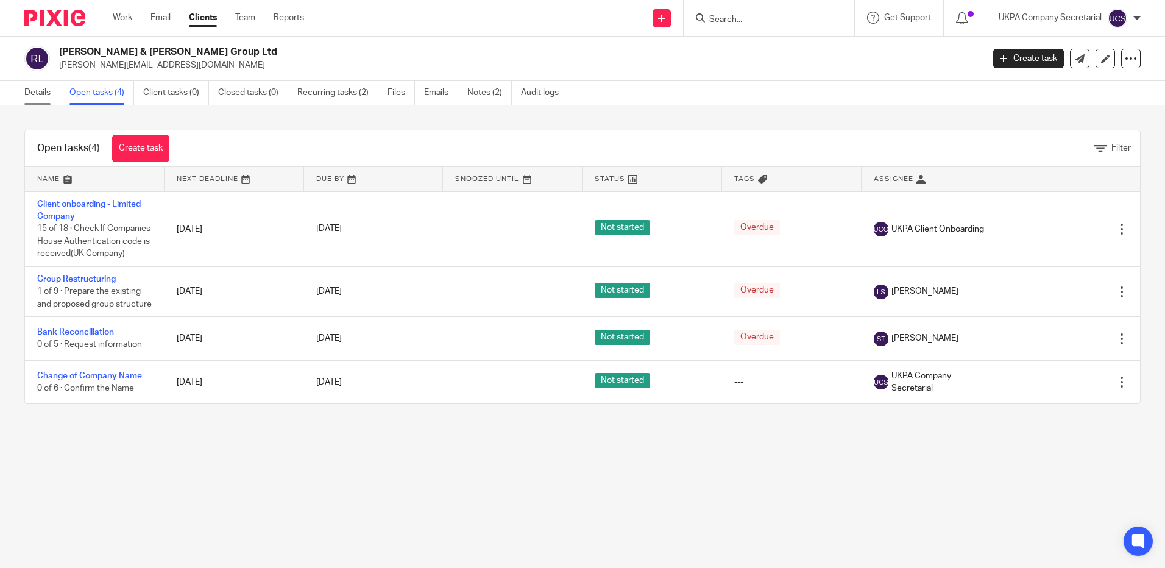
click at [44, 89] on link "Details" at bounding box center [42, 93] width 36 height 24
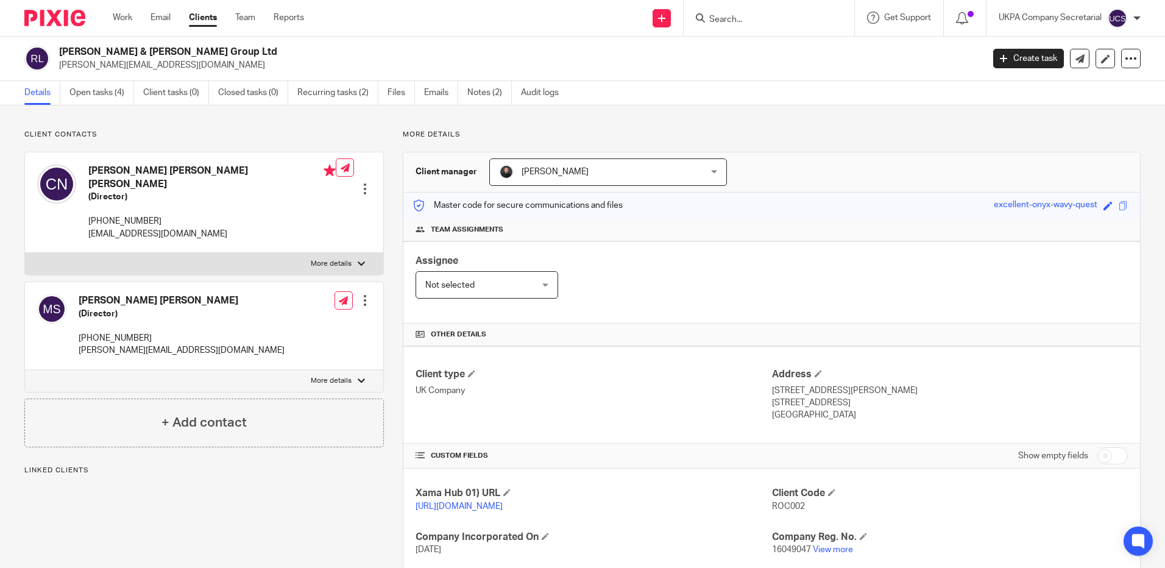
scroll to position [219, 0]
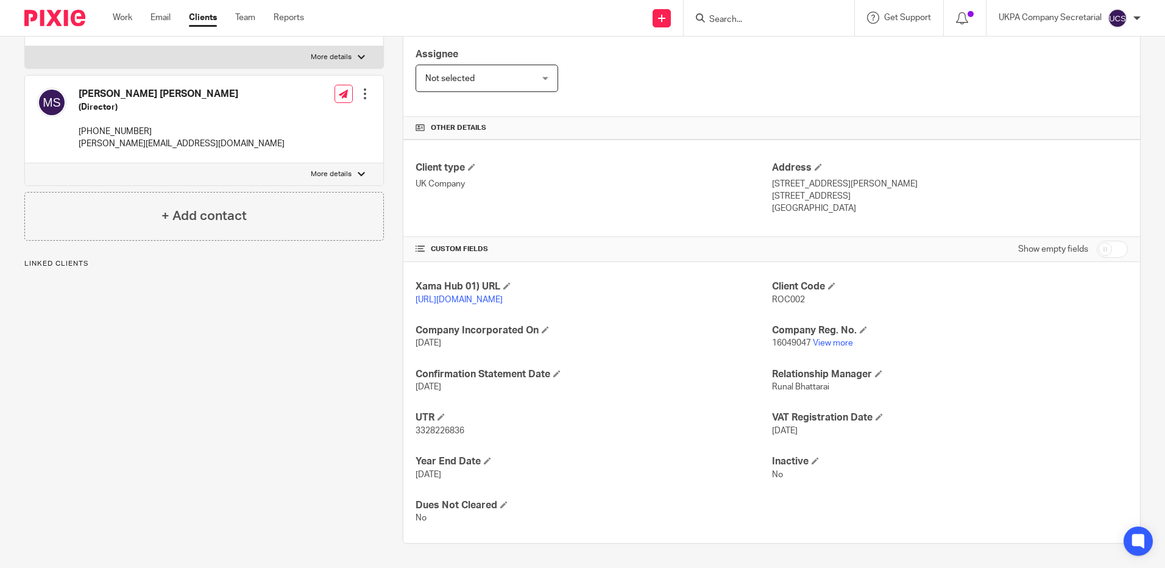
click at [1098, 241] on input "checkbox" at bounding box center [1112, 249] width 31 height 17
checkbox input "true"
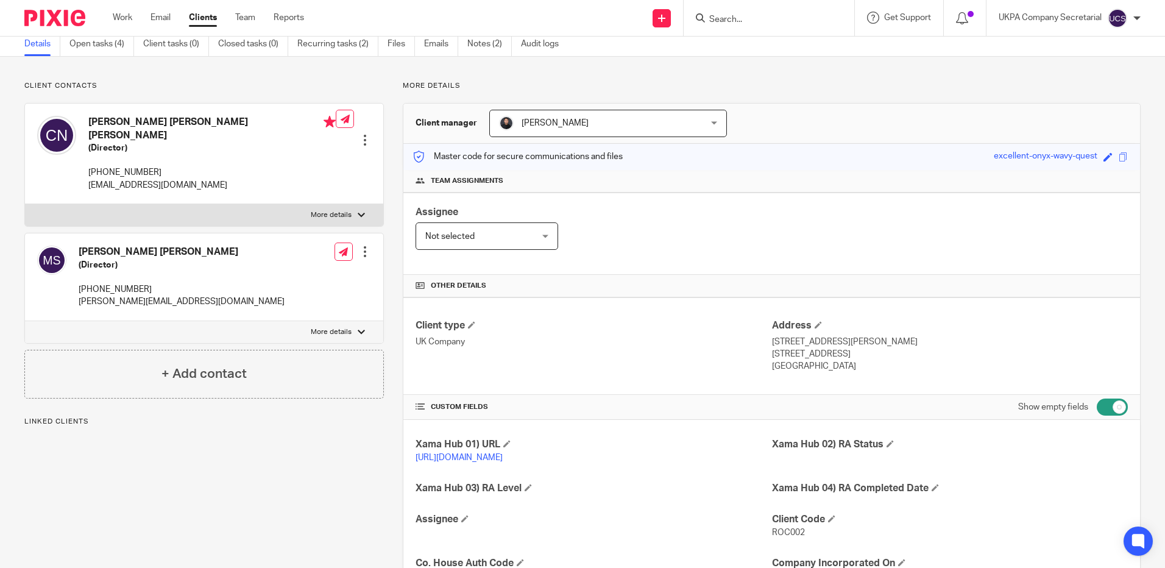
scroll to position [0, 0]
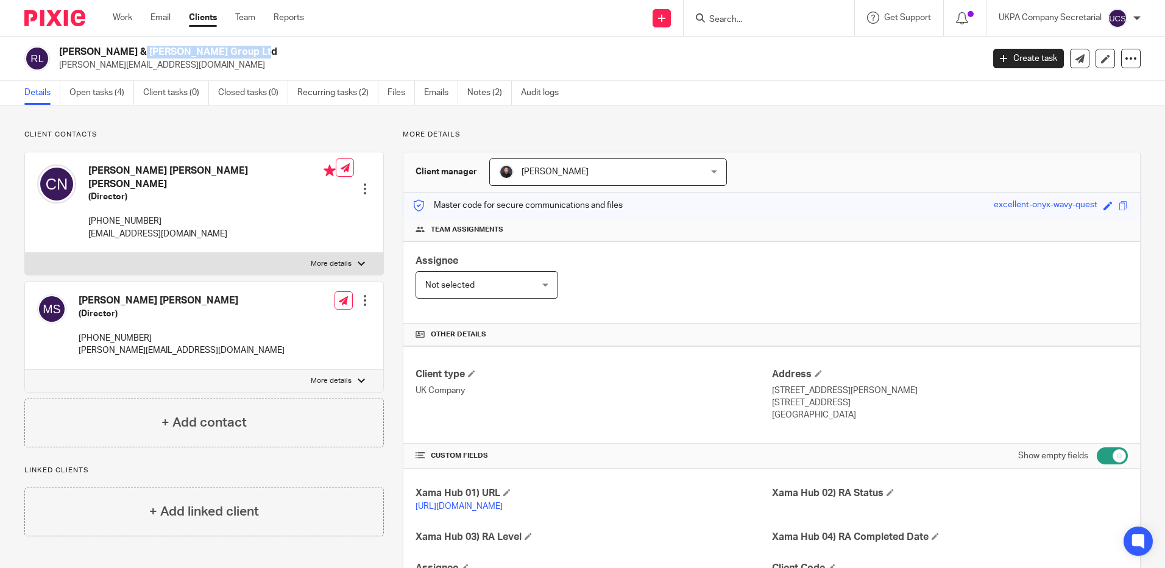
drag, startPoint x: 60, startPoint y: 49, endPoint x: 183, endPoint y: 57, distance: 123.3
click at [183, 57] on h2 "[PERSON_NAME] & [PERSON_NAME] Group Ltd" at bounding box center [425, 52] width 732 height 13
drag, startPoint x: 640, startPoint y: 355, endPoint x: 622, endPoint y: 350, distance: 19.1
click at [639, 355] on div "Client type UK Company Address 13 St. Swithin's Lane, Room 2 London, EC4N 8AL E…" at bounding box center [771, 394] width 737 height 97
drag, startPoint x: 60, startPoint y: 52, endPoint x: 217, endPoint y: 62, distance: 156.9
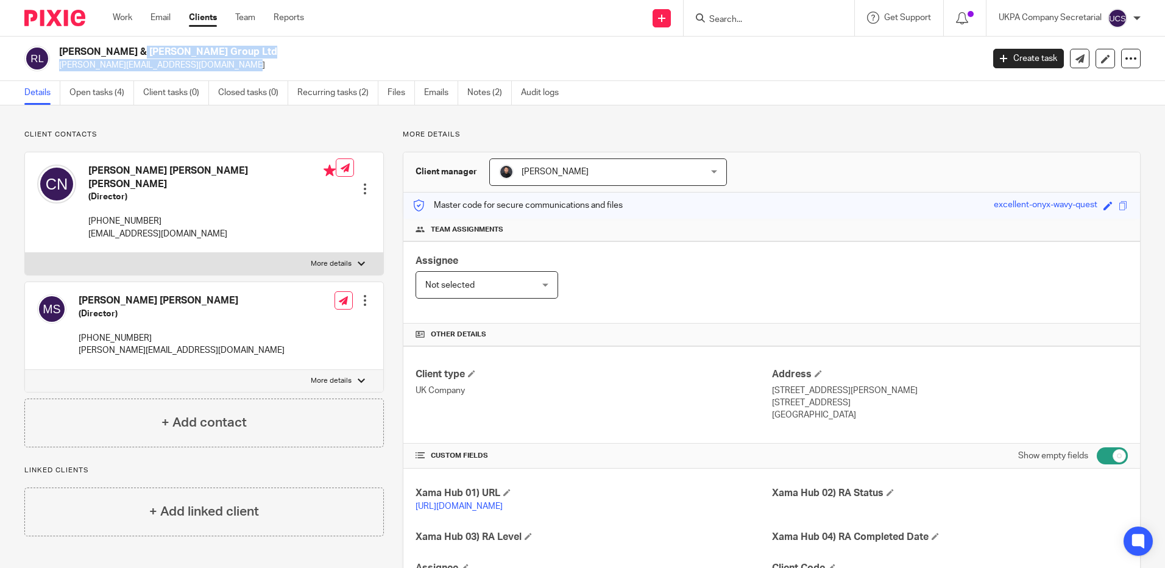
click at [217, 62] on div "Rocha & Silva Group Ltd lucas@mobrasgroup.co.uk" at bounding box center [517, 59] width 916 height 26
drag, startPoint x: 217, startPoint y: 62, endPoint x: 189, endPoint y: 70, distance: 29.1
click at [189, 70] on p "lucas@mobrasgroup.co.uk" at bounding box center [517, 65] width 916 height 12
drag, startPoint x: 59, startPoint y: 48, endPoint x: 185, endPoint y: 49, distance: 125.5
click at [185, 49] on h2 "Rocha & Silva Group Ltd" at bounding box center [425, 52] width 732 height 13
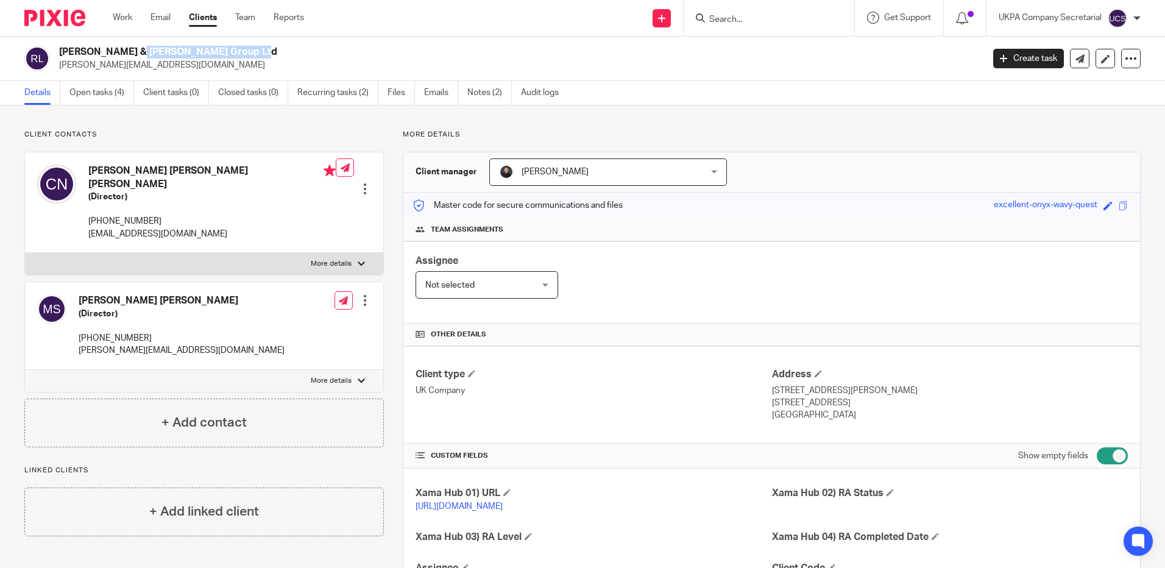
copy h2 "Rocha & Silva Group Ltd"
drag, startPoint x: 660, startPoint y: 402, endPoint x: 641, endPoint y: 395, distance: 20.0
click at [654, 399] on div "Client type UK Company" at bounding box center [594, 395] width 356 height 54
click at [708, 18] on input "Search" at bounding box center [763, 20] width 110 height 11
paste input "ROCHA & SILVA BUILD PARTNERS LIMITED"
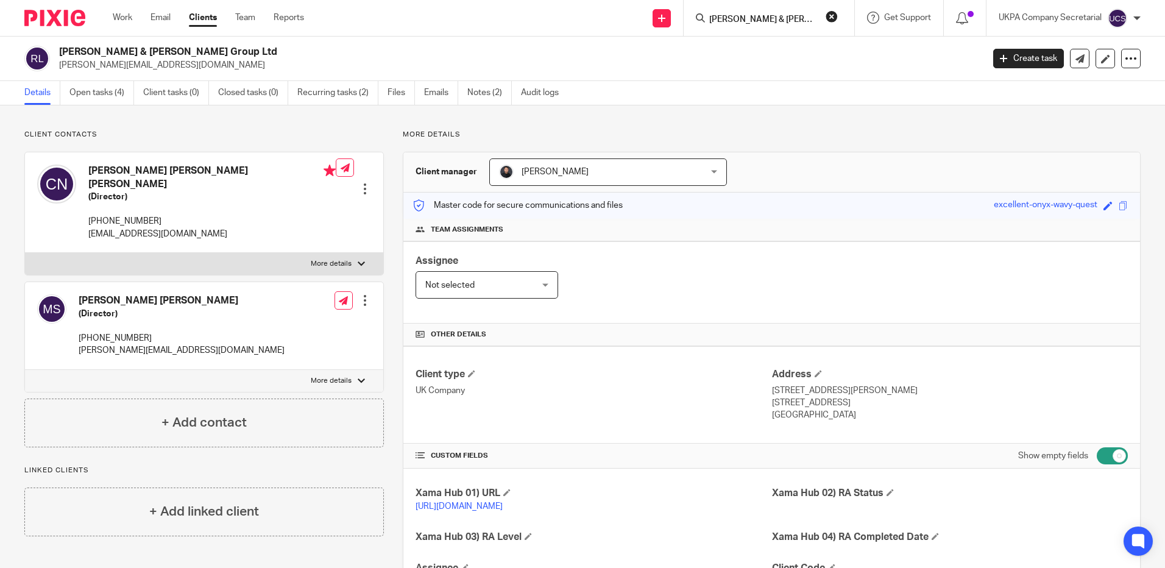
scroll to position [0, 60]
type input "ROCHA & SILVA BUILD PARTNERS LIMITED"
click at [832, 20] on button "reset" at bounding box center [832, 16] width 12 height 12
click at [743, 18] on input "Search" at bounding box center [763, 20] width 110 height 11
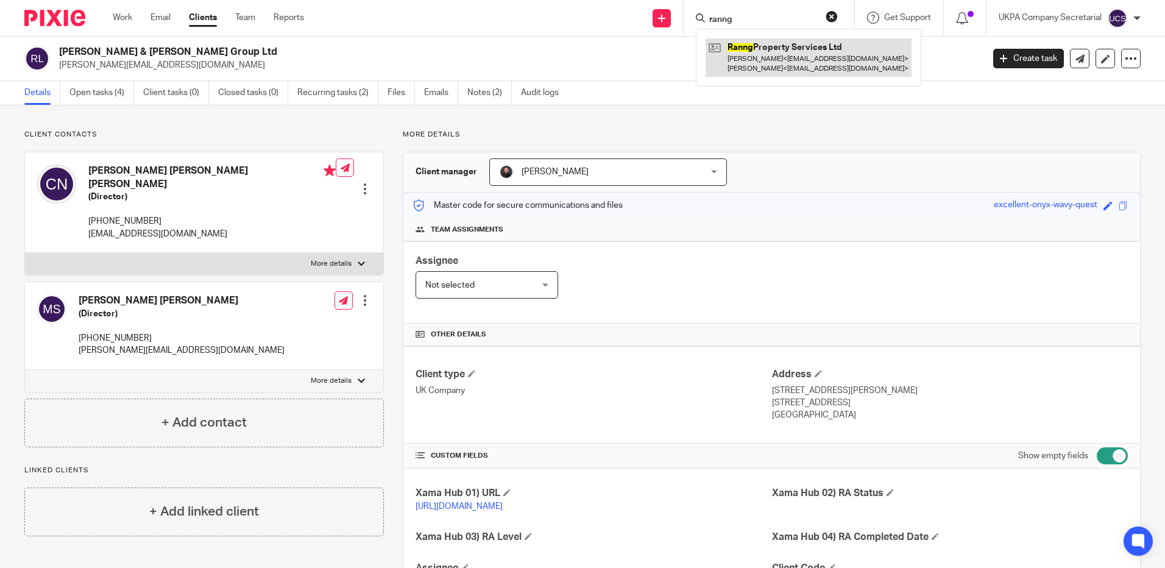
type input "ranng"
click at [757, 73] on link at bounding box center [809, 57] width 206 height 38
click at [757, 69] on link at bounding box center [809, 57] width 206 height 38
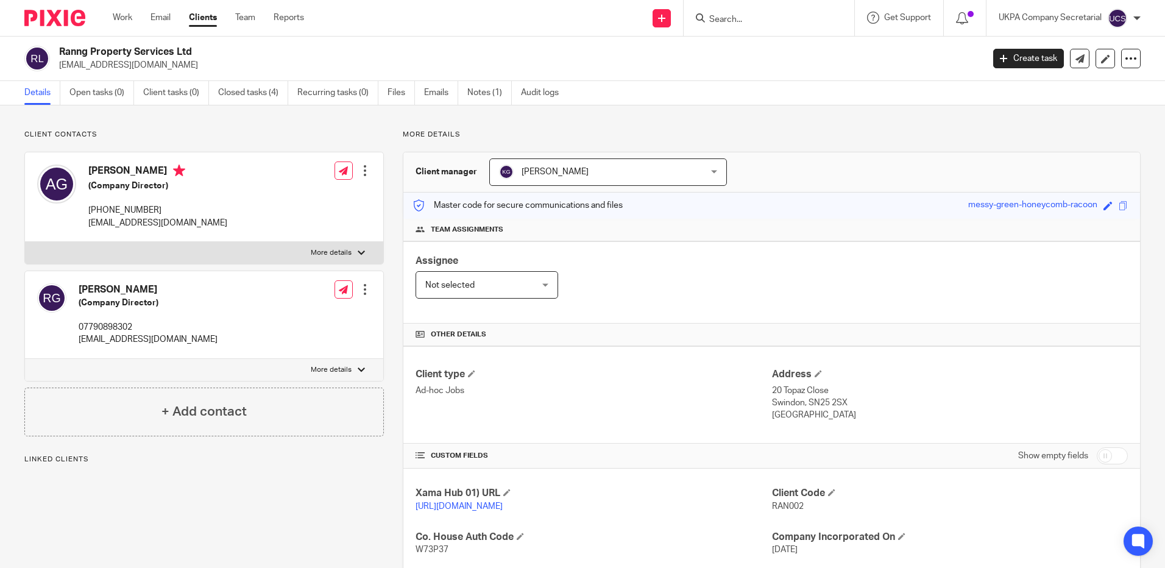
scroll to position [175, 0]
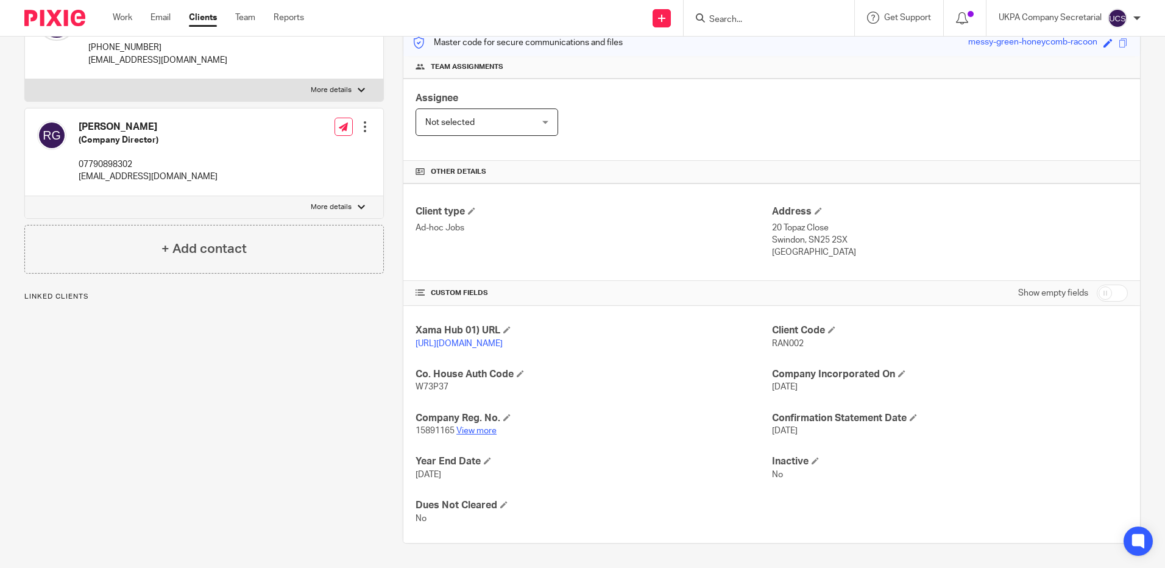
click at [475, 433] on link "View more" at bounding box center [476, 431] width 40 height 9
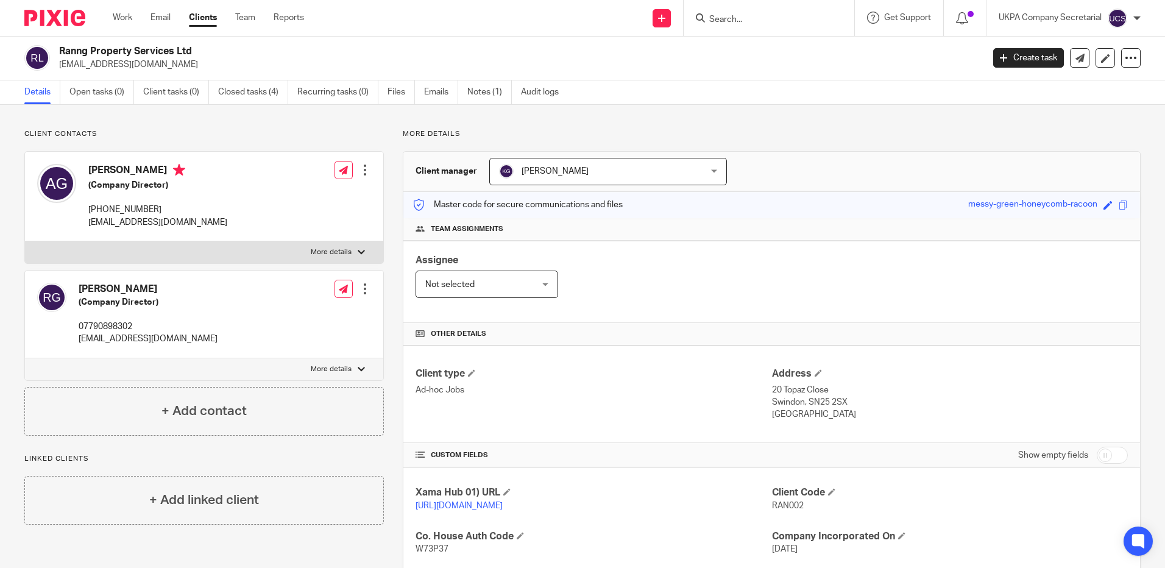
scroll to position [0, 0]
click at [729, 19] on input "Search" at bounding box center [763, 20] width 110 height 11
type input "r"
click at [660, 255] on div "Assignee Not selected Not selected Not selected Aarshika Awale Aayush Niraula A…" at bounding box center [771, 282] width 737 height 82
click at [755, 21] on input "Search" at bounding box center [763, 20] width 110 height 11
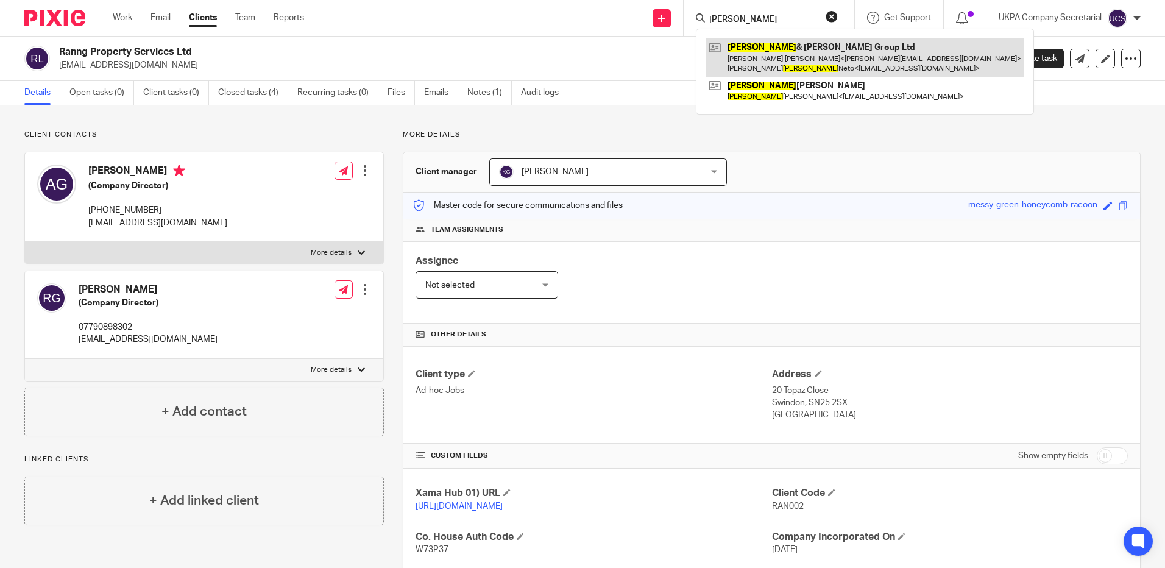
type input "rocha"
click at [777, 42] on link at bounding box center [865, 57] width 319 height 38
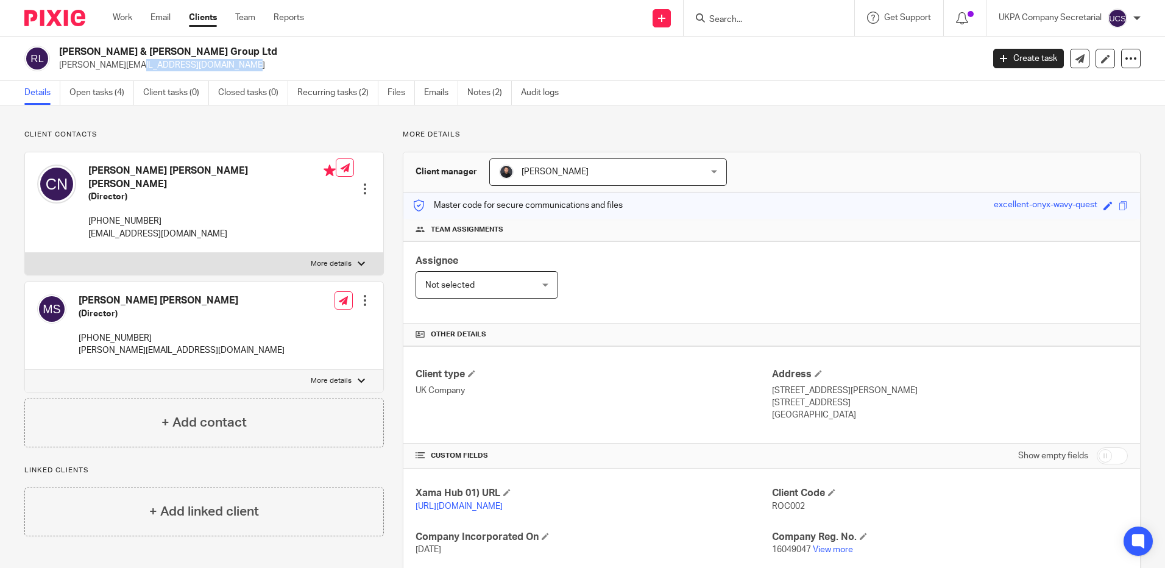
drag, startPoint x: 56, startPoint y: 64, endPoint x: 175, endPoint y: 69, distance: 119.5
click at [175, 69] on div "Rocha & Silva Group Ltd lucas@mobrasgroup.co.uk" at bounding box center [499, 59] width 951 height 26
copy p "lucas@mobrasgroup.co.uk"
click at [480, 353] on div "Client type UK Company Address 13 St. Swithin's Lane, Room 2 London, EC4N 8AL E…" at bounding box center [771, 394] width 737 height 97
drag, startPoint x: 87, startPoint y: 224, endPoint x: 211, endPoint y: 206, distance: 124.9
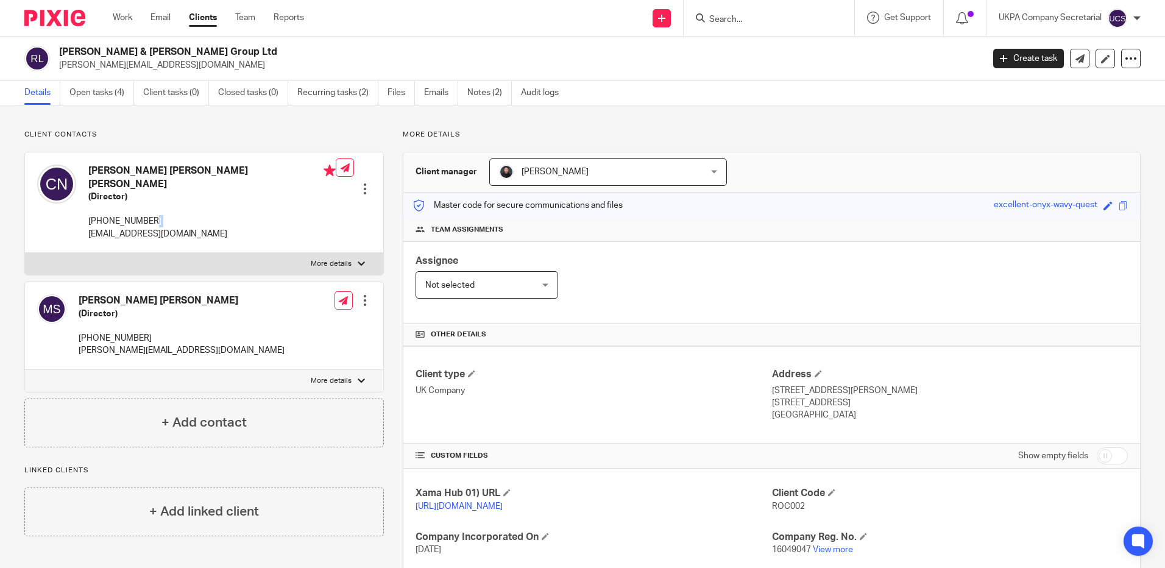
click at [211, 206] on div "Claudio Da Silva Rocha Neto (Director) +447553435022 claudiorocha@mac.com" at bounding box center [186, 202] width 299 height 88
click at [721, 380] on h4 "Client type" at bounding box center [594, 374] width 356 height 13
click at [83, 218] on div "Claudio Da Silva Rocha Neto (Director) +447553435022 claudiorocha@mac.com" at bounding box center [186, 202] width 299 height 88
drag, startPoint x: 88, startPoint y: 221, endPoint x: 187, endPoint y: 220, distance: 98.7
click at [187, 228] on p "claudiorocha@mac.com" at bounding box center [211, 234] width 247 height 12
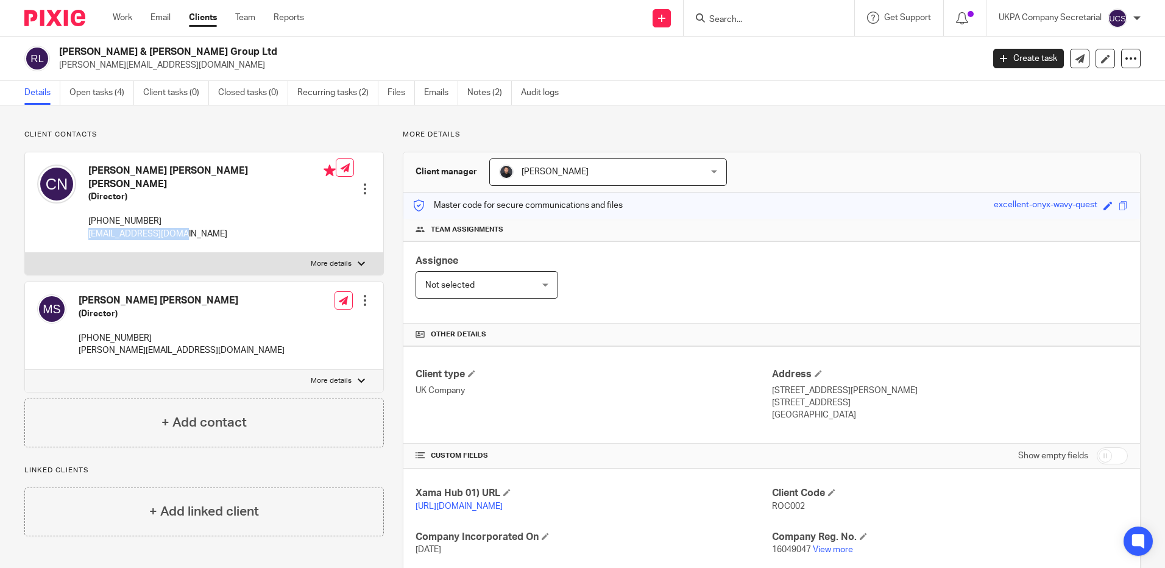
copy p "claudiorocha@mac.com"
click at [219, 253] on label "More details" at bounding box center [204, 264] width 358 height 22
click at [25, 252] on input "More details" at bounding box center [24, 252] width 1 height 1
checkbox input "true"
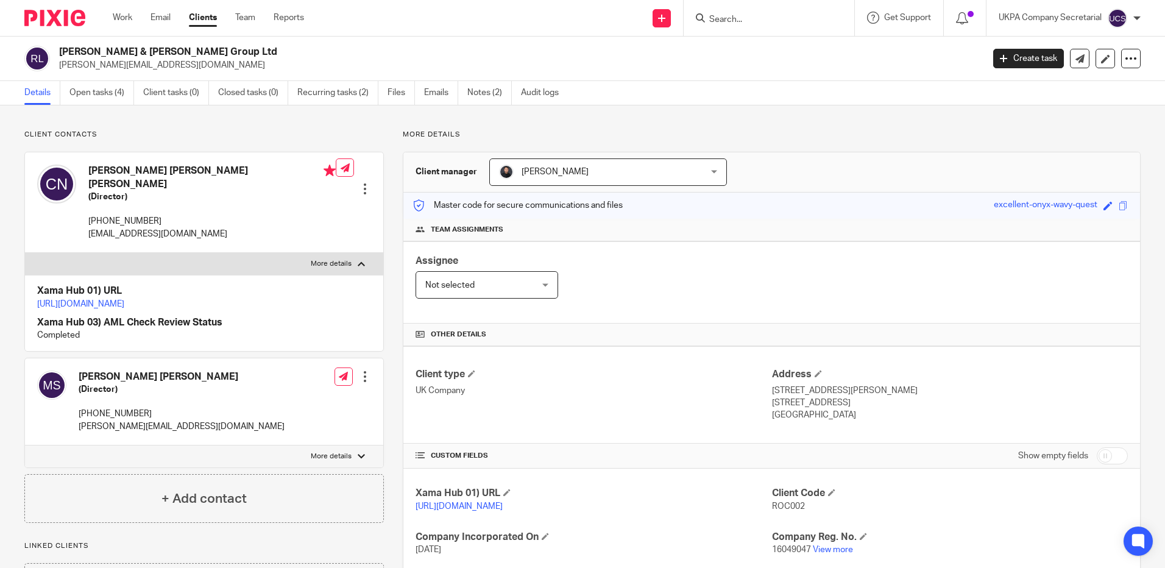
click at [210, 215] on p "+447553435022" at bounding box center [211, 221] width 247 height 12
drag, startPoint x: 90, startPoint y: 209, endPoint x: 175, endPoint y: 191, distance: 87.8
click at [177, 193] on div "Claudio Da Silva Rocha Neto (Director) +447553435022 claudiorocha@mac.com" at bounding box center [211, 203] width 247 height 76
copy p "+447553435022"
click at [774, 21] on input "Search" at bounding box center [763, 20] width 110 height 11
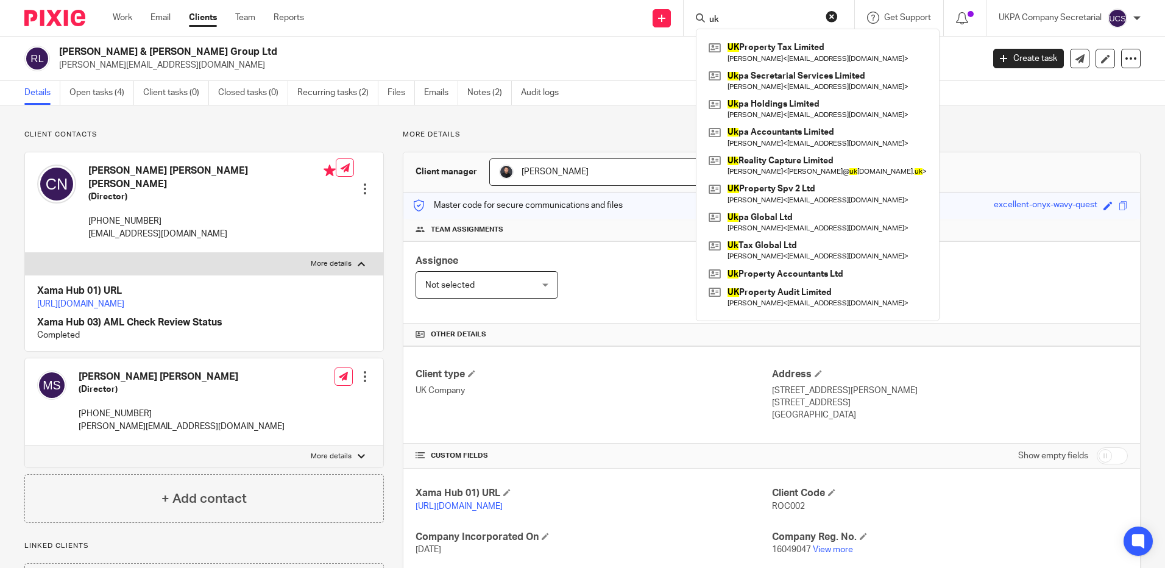
type input "u"
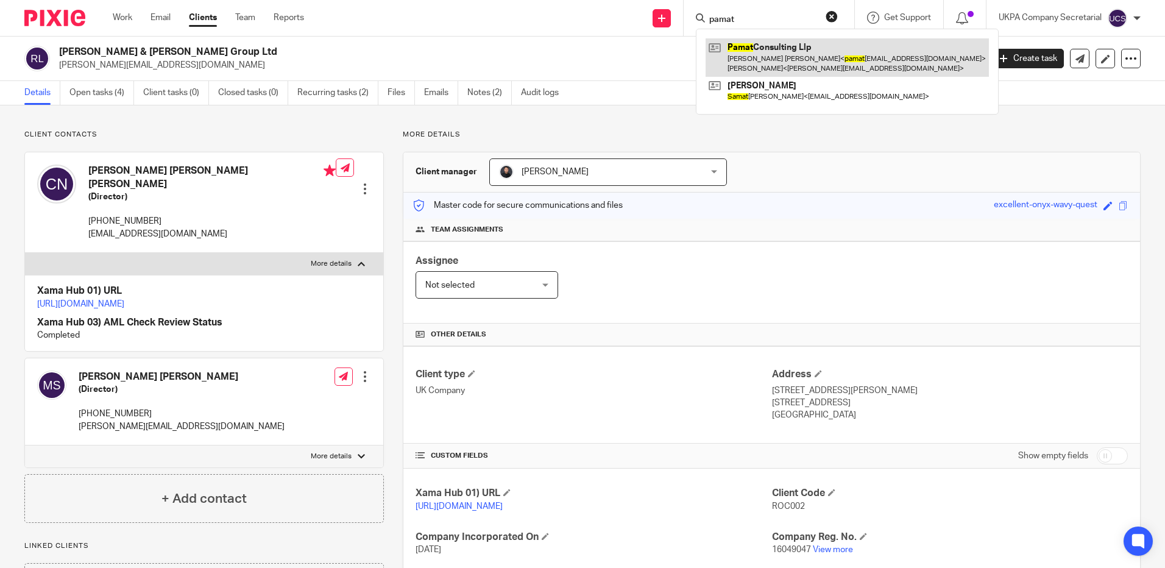
type input "pamat"
click at [755, 49] on link at bounding box center [847, 57] width 283 height 38
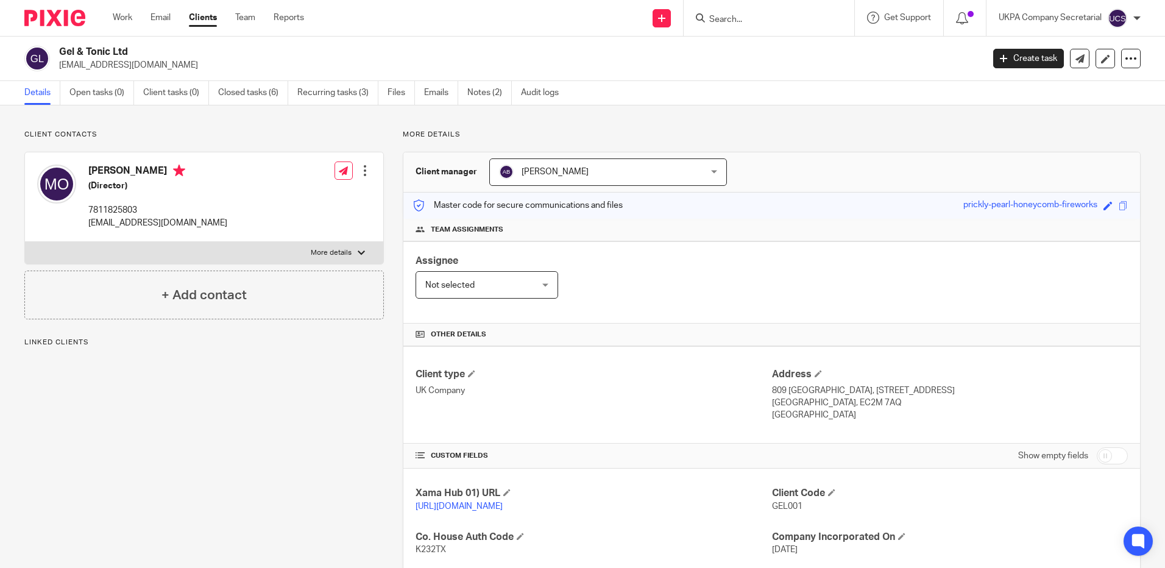
click at [202, 16] on link "Clients" at bounding box center [203, 18] width 28 height 12
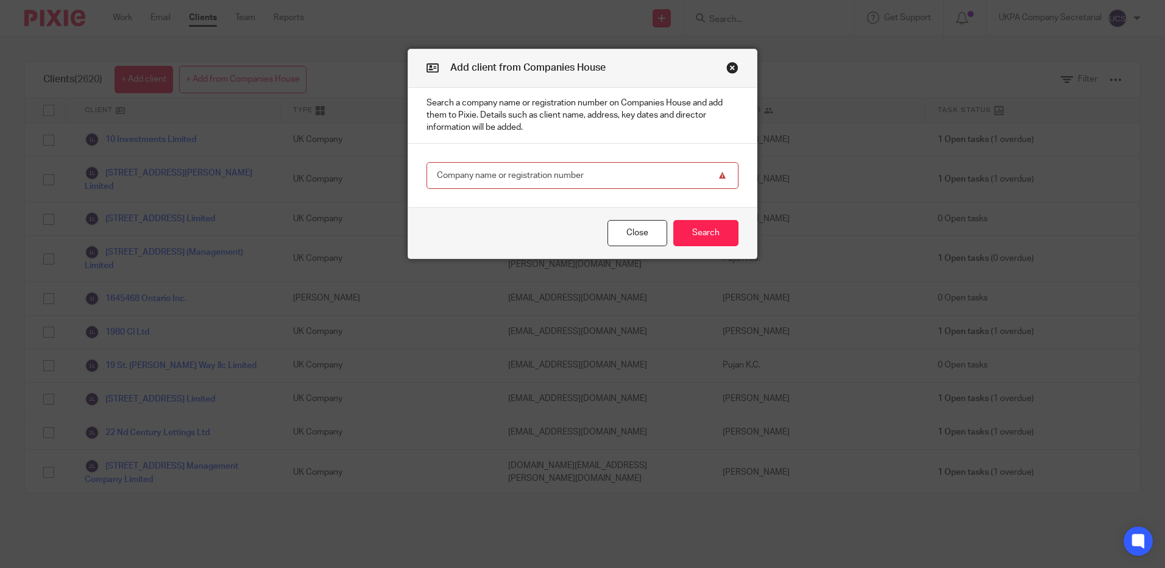
click at [494, 182] on input "text" at bounding box center [583, 175] width 312 height 27
paste input "16756555"
type input "16756555"
click at [731, 237] on button "Search" at bounding box center [705, 233] width 65 height 26
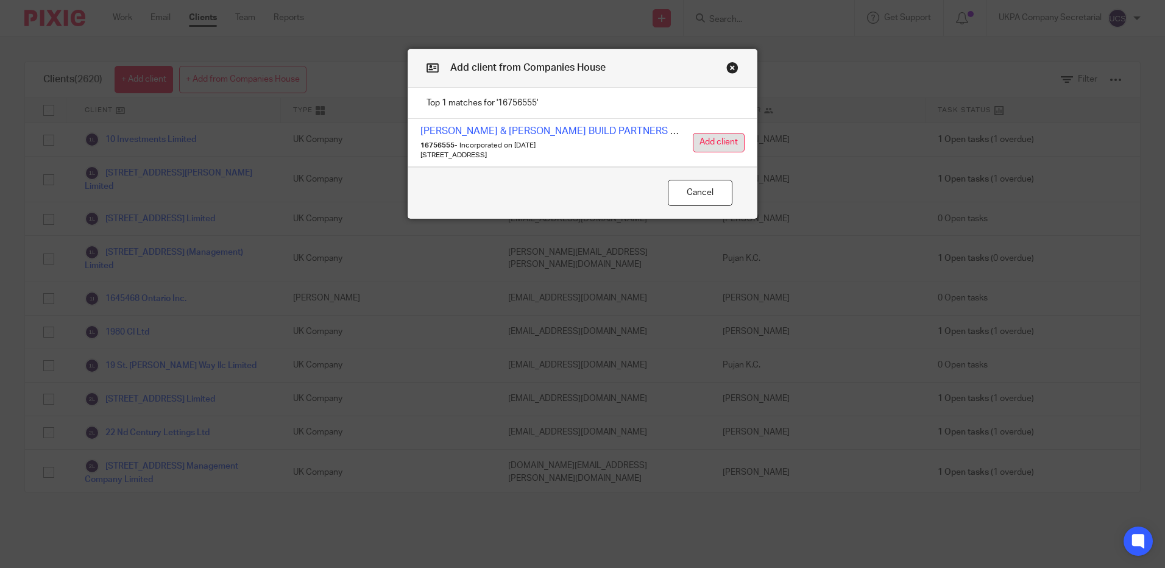
click at [712, 144] on button "Add client" at bounding box center [719, 142] width 52 height 19
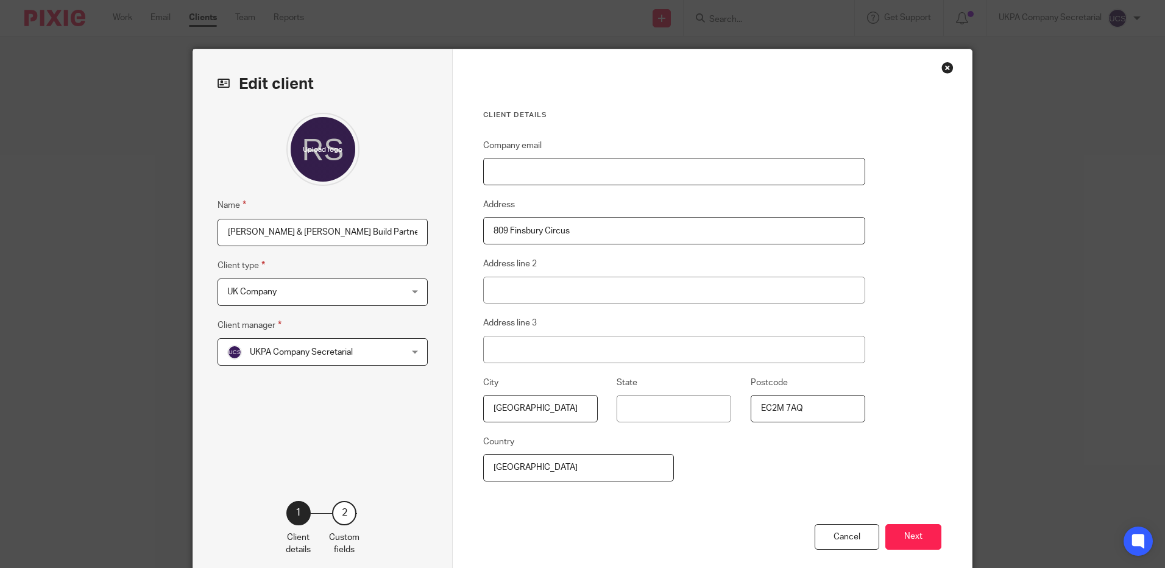
click at [510, 167] on input "Company email" at bounding box center [674, 171] width 382 height 27
paste input "[PERSON_NAME][EMAIL_ADDRESS][DOMAIN_NAME]"
type input "[PERSON_NAME][EMAIL_ADDRESS][DOMAIN_NAME]"
click at [897, 539] on button "Next" at bounding box center [913, 537] width 56 height 26
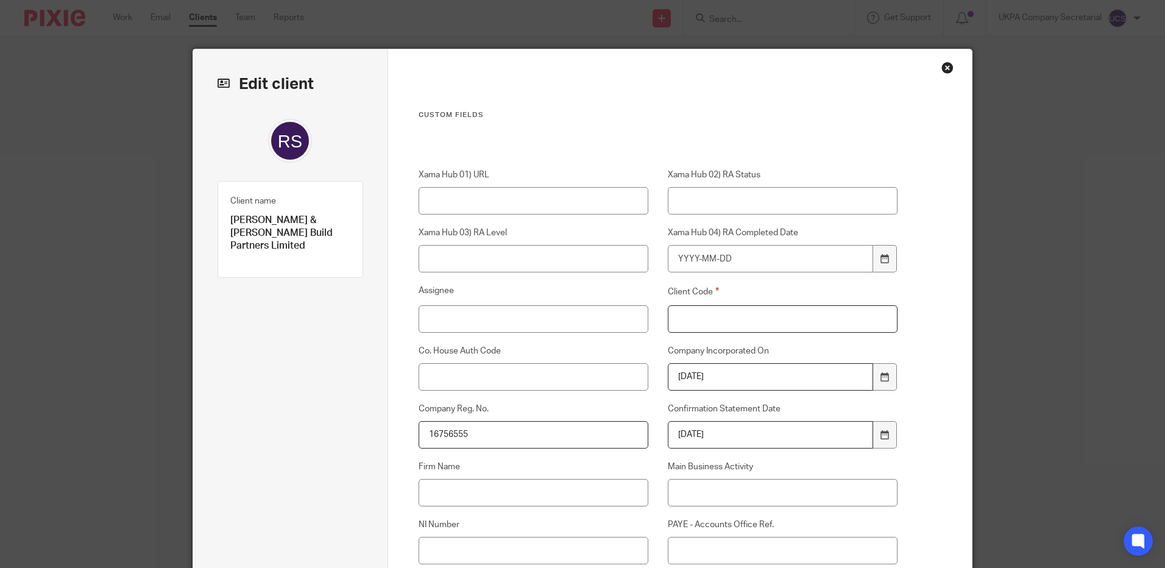
click at [706, 314] on input "Client Code" at bounding box center [783, 318] width 230 height 27
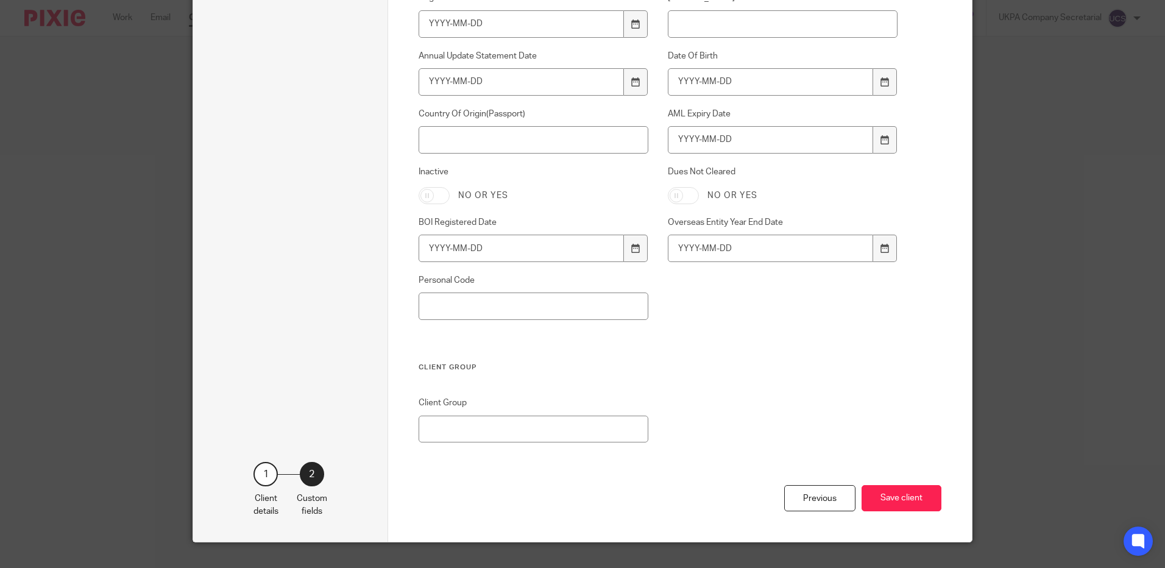
scroll to position [840, 0]
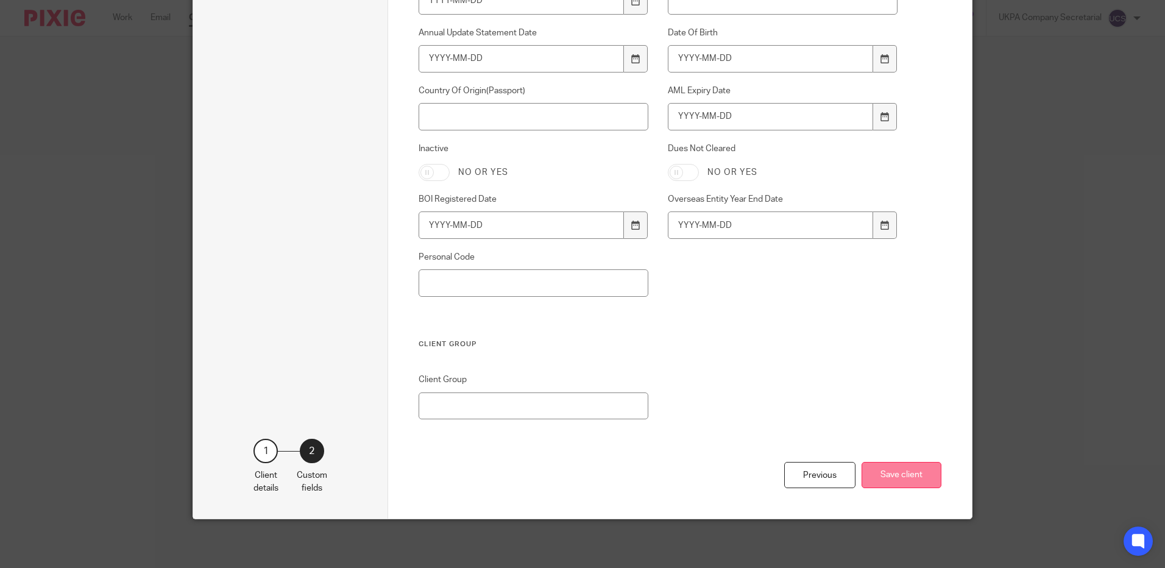
type input "00"
click at [880, 470] on button "Save client" at bounding box center [902, 475] width 80 height 26
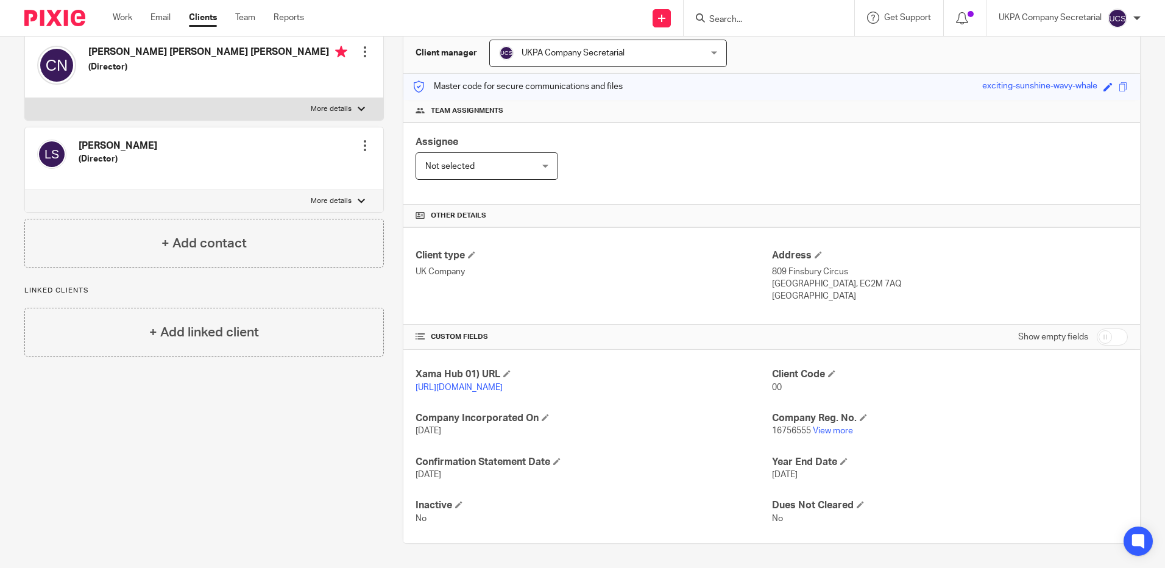
scroll to position [122, 0]
drag, startPoint x: 1094, startPoint y: 336, endPoint x: 1002, endPoint y: 345, distance: 91.9
click at [1097, 336] on input "checkbox" at bounding box center [1112, 336] width 31 height 17
checkbox input "true"
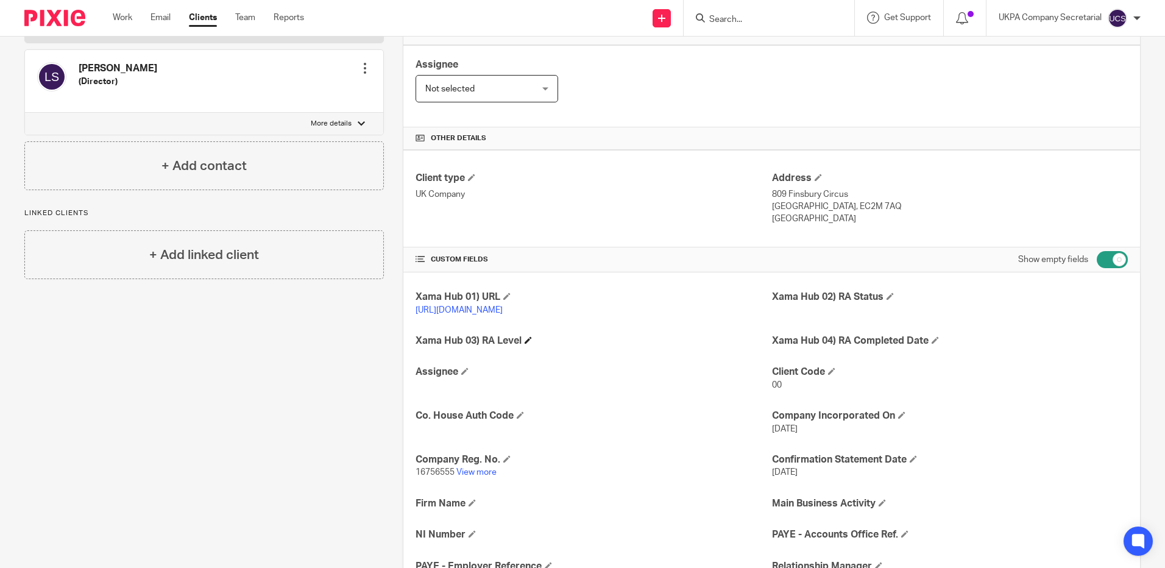
scroll to position [305, 0]
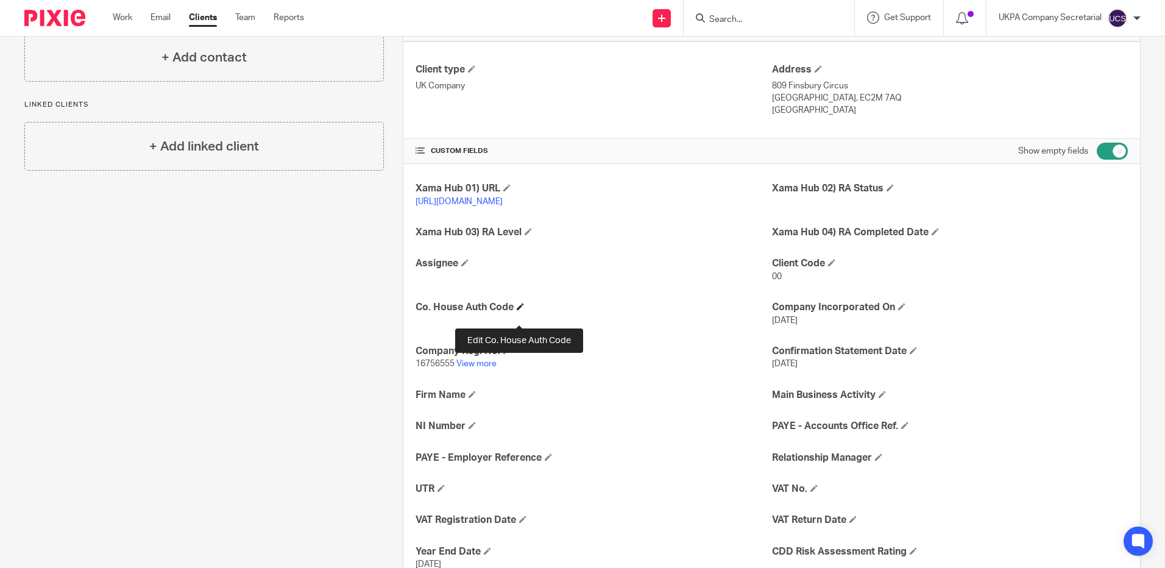
click at [520, 310] on span at bounding box center [520, 306] width 7 height 7
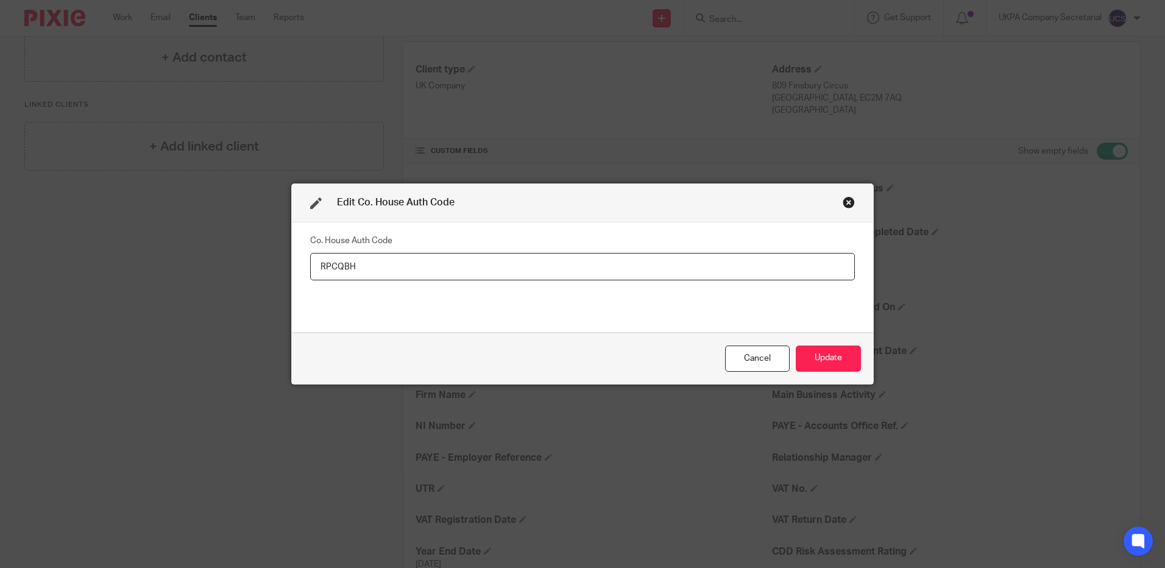
type input "RPCQBH"
click at [831, 373] on div "Cancel Update" at bounding box center [582, 358] width 581 height 51
click at [821, 359] on button "Update" at bounding box center [828, 358] width 65 height 26
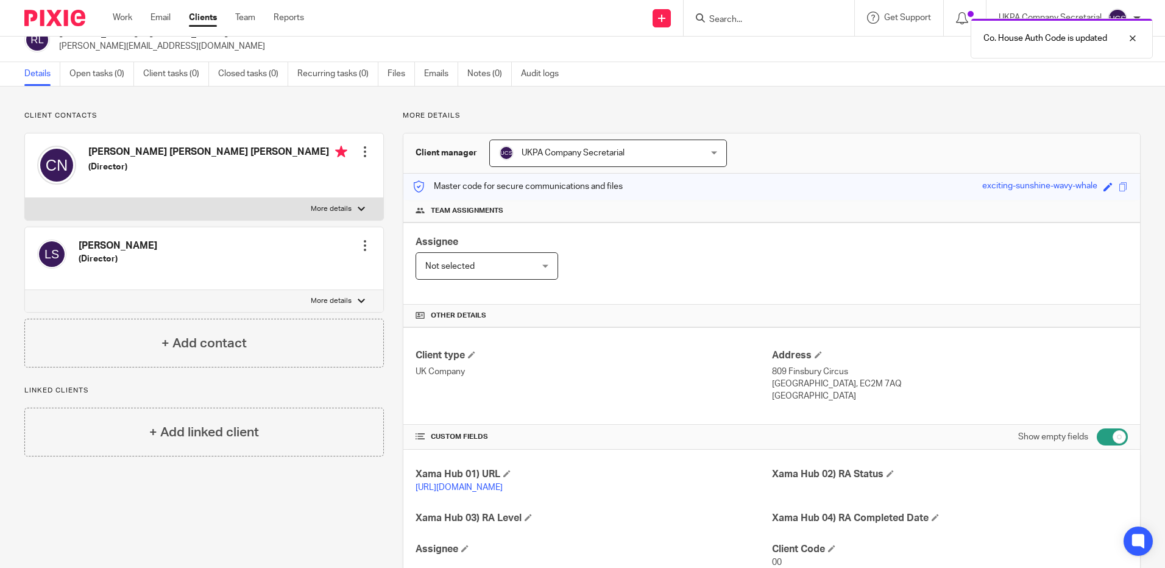
scroll to position [0, 0]
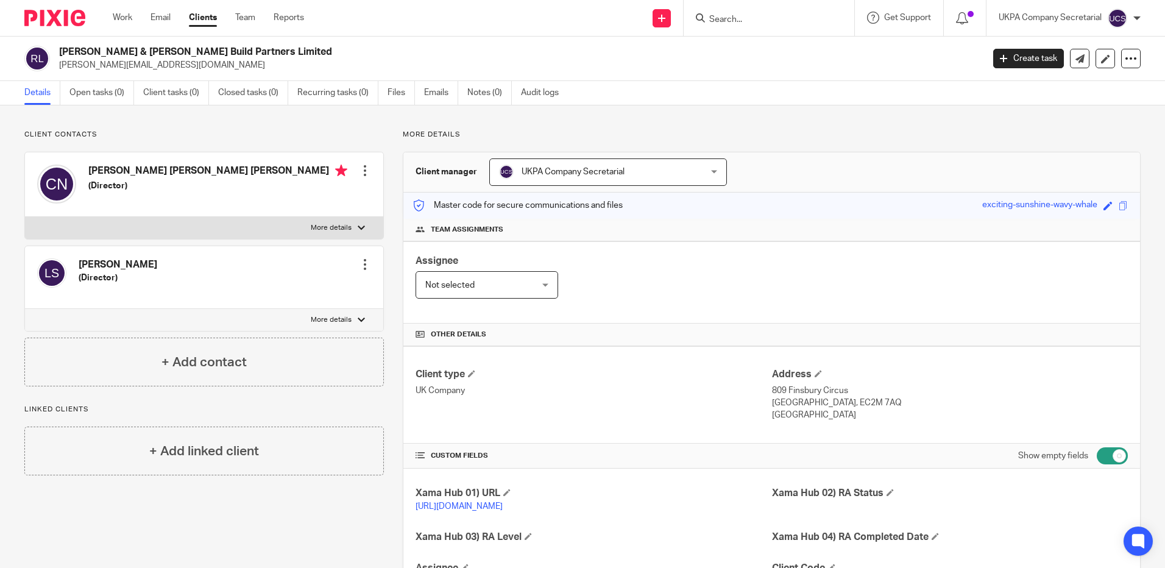
click at [689, 312] on div "Assignee Not selected Not selected Not selected Aarshika Awale Aayush Niraula A…" at bounding box center [771, 282] width 737 height 82
click at [101, 93] on link "Open tasks (0)" at bounding box center [101, 93] width 65 height 24
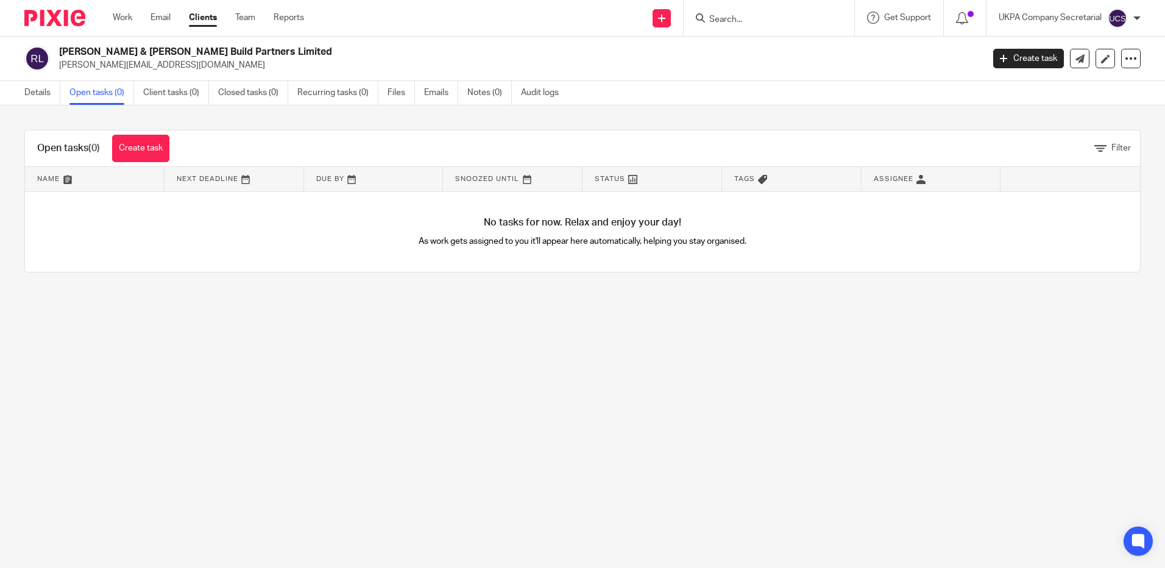
click at [41, 96] on link "Details" at bounding box center [42, 93] width 36 height 24
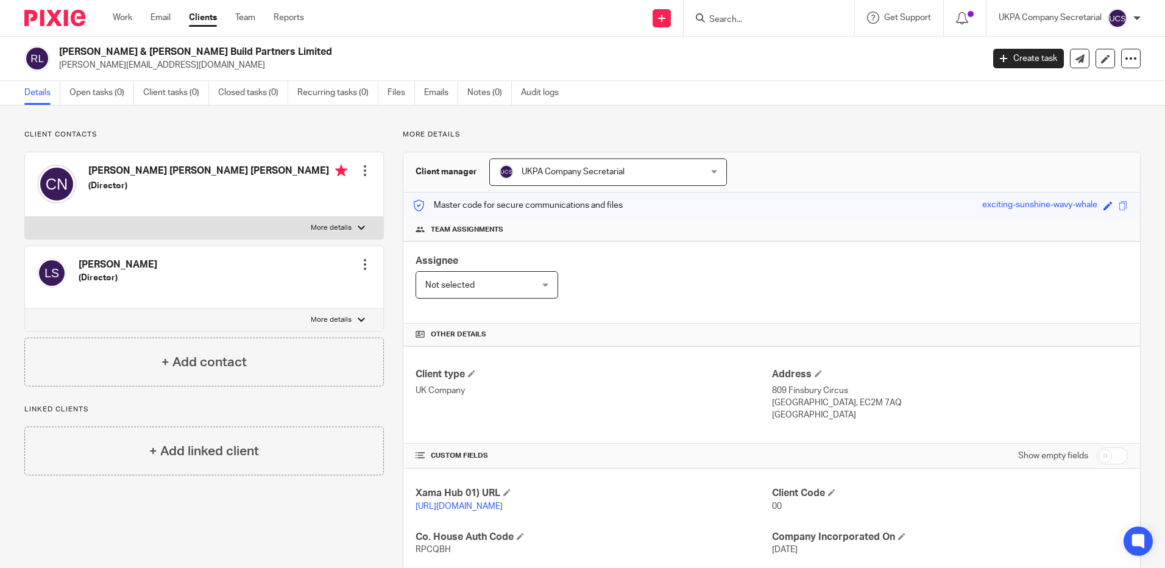
click at [360, 170] on div at bounding box center [365, 171] width 12 height 12
click at [271, 198] on link "Edit contact" at bounding box center [307, 198] width 116 height 18
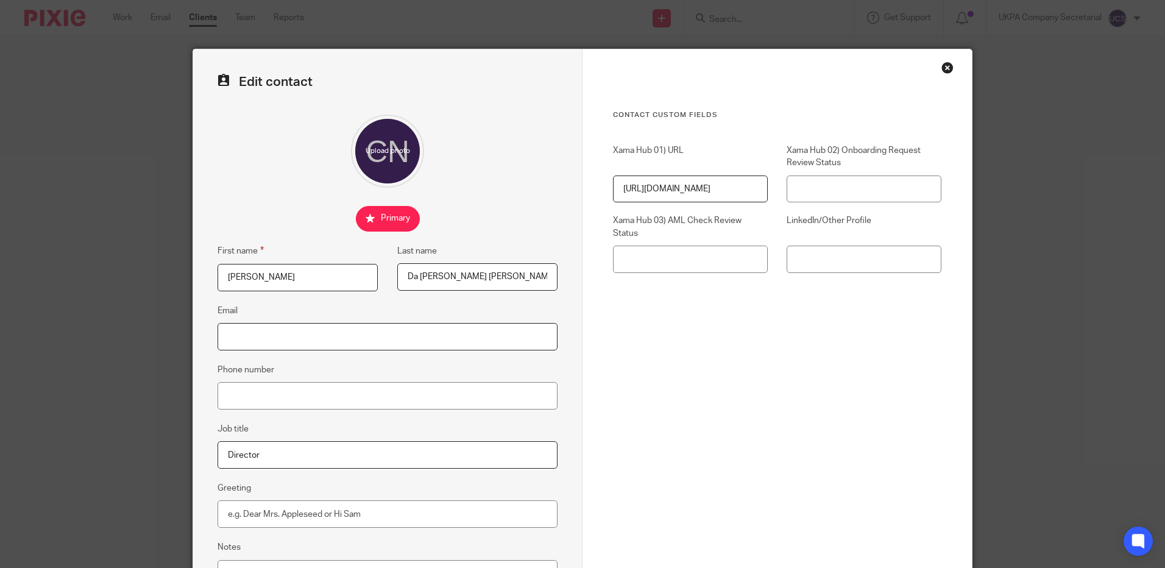
drag, startPoint x: 0, startPoint y: 0, endPoint x: 266, endPoint y: 342, distance: 433.8
click at [266, 343] on input "Email" at bounding box center [388, 336] width 340 height 27
paste input "claudiorocha@mac.com"
type input "claudiorocha@mac.com"
click at [333, 398] on input "Phone number" at bounding box center [388, 395] width 340 height 27
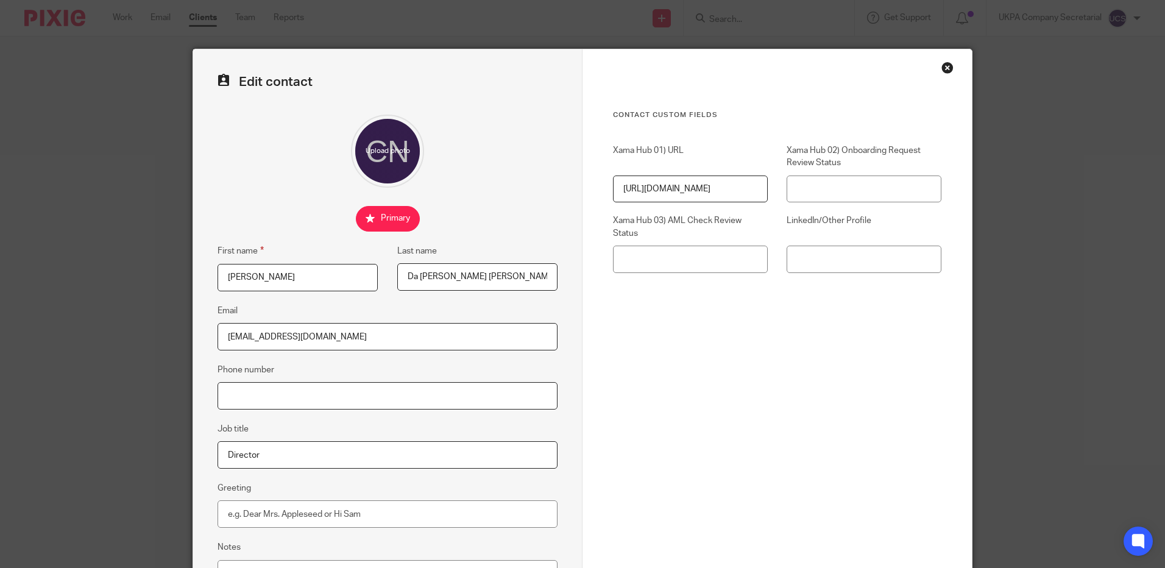
paste input "+447553435022"
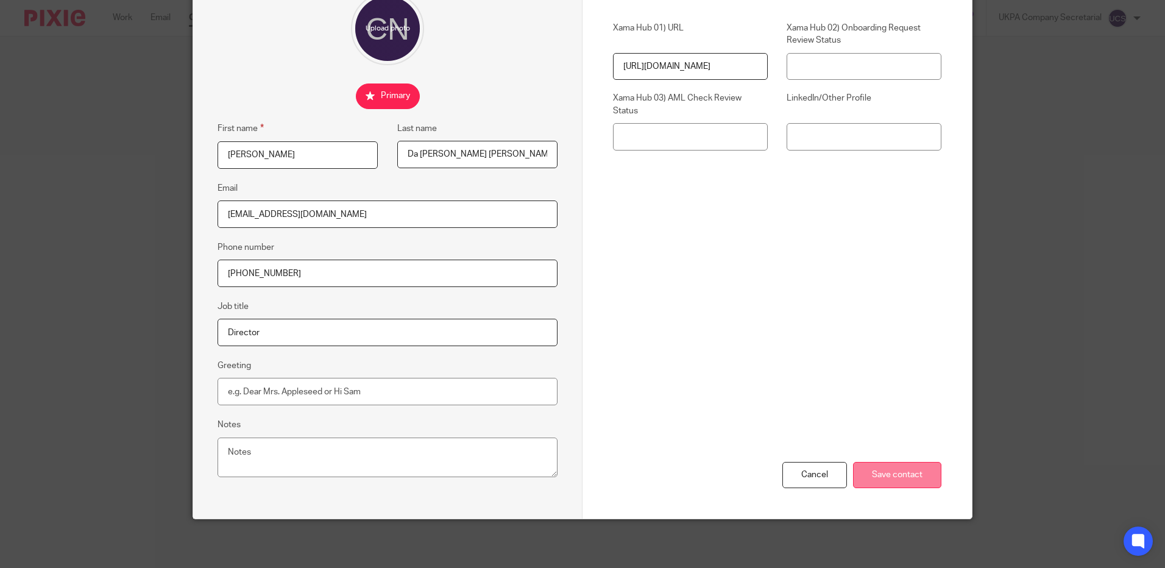
type input "+447553435022"
click at [900, 485] on input "Save contact" at bounding box center [897, 475] width 88 height 26
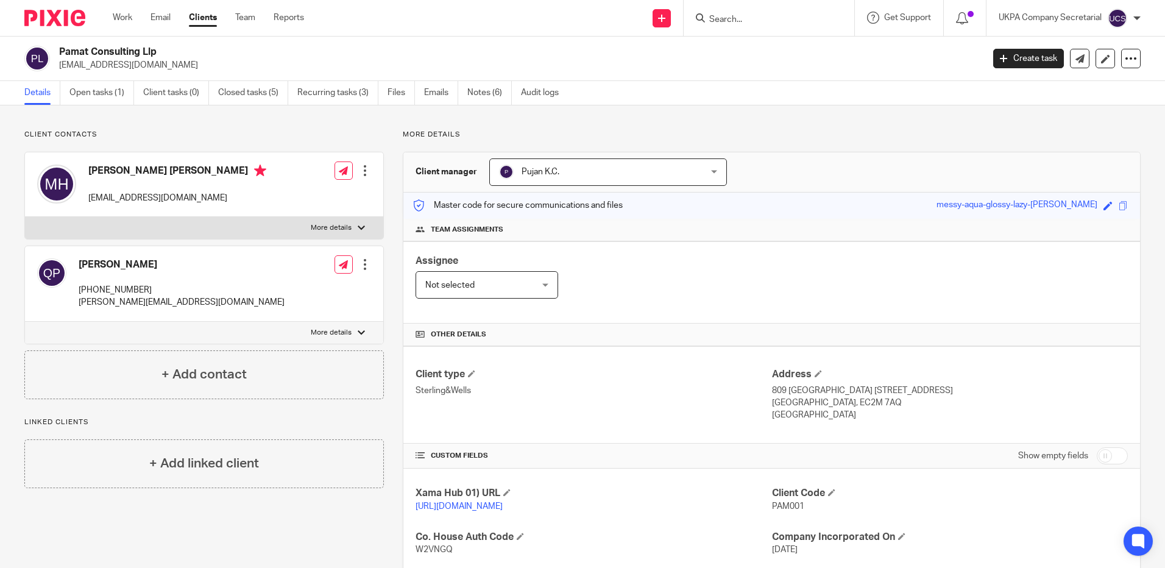
click at [742, 21] on input "Search" at bounding box center [763, 20] width 110 height 11
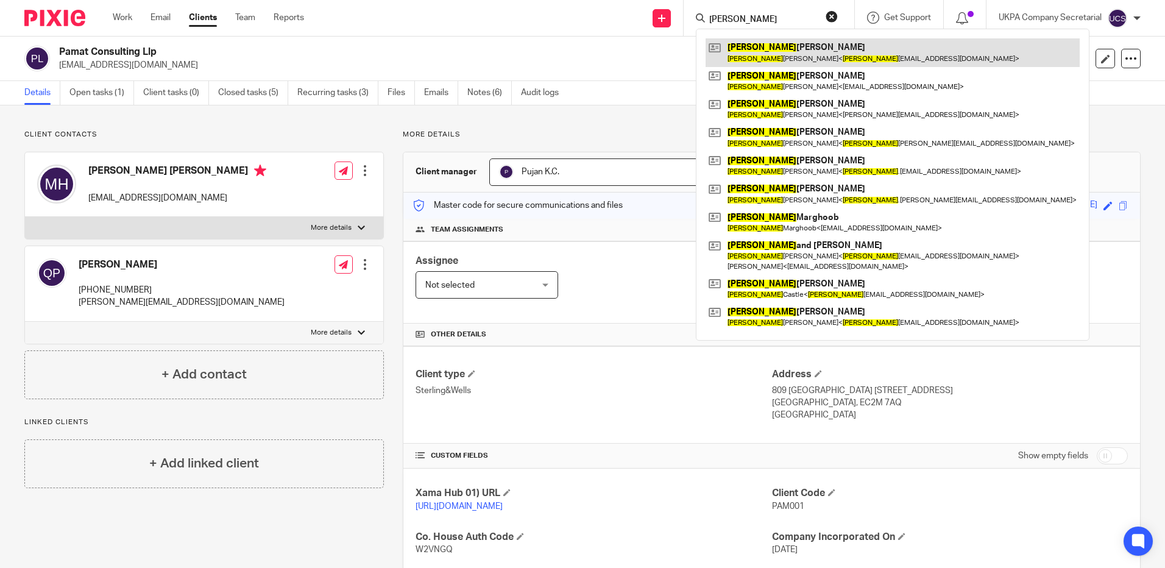
type input "[PERSON_NAME]"
click at [786, 55] on link at bounding box center [893, 52] width 374 height 28
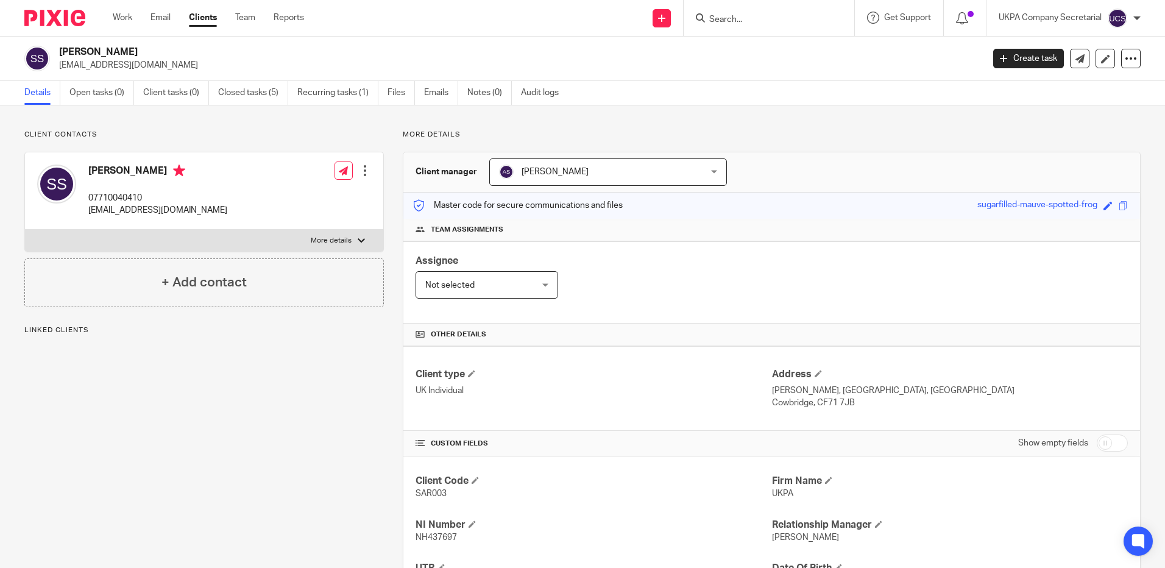
click at [739, 18] on input "Search" at bounding box center [763, 20] width 110 height 11
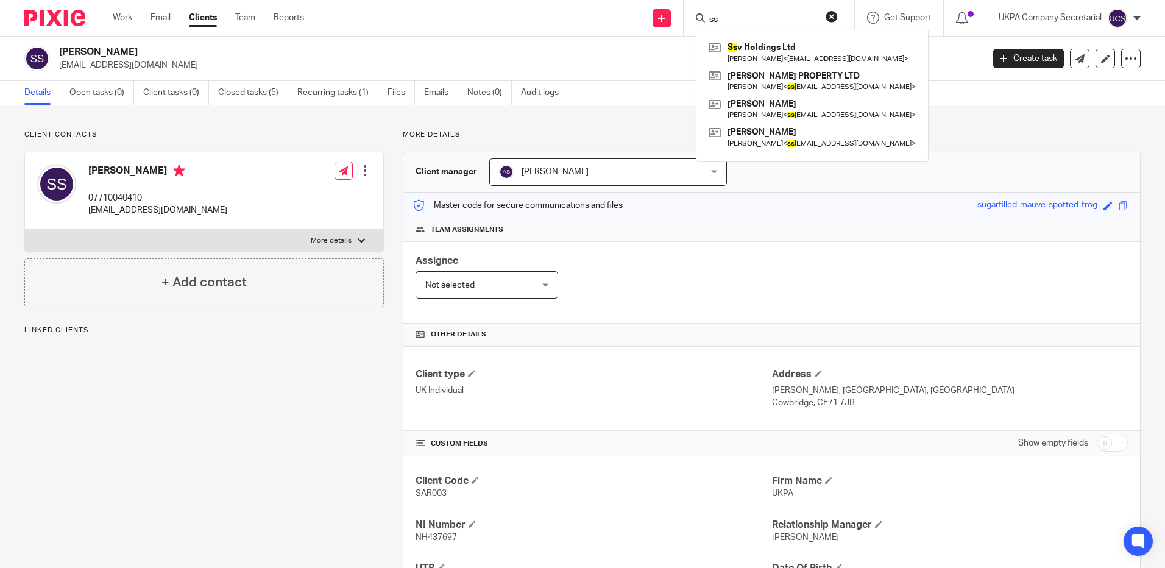
type input "s"
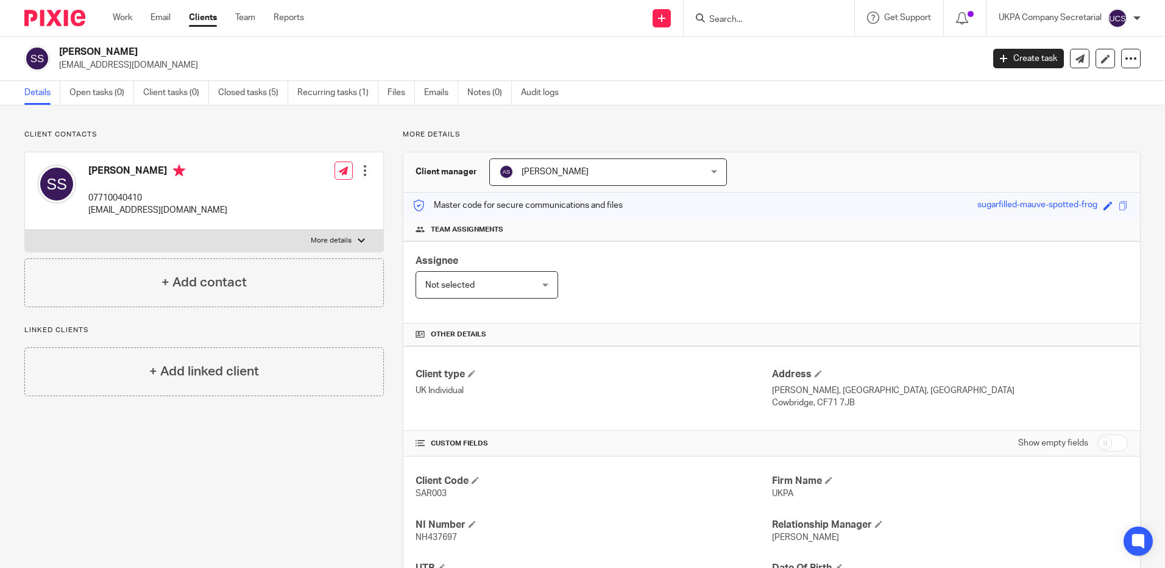
click at [718, 21] on input "Search" at bounding box center [763, 20] width 110 height 11
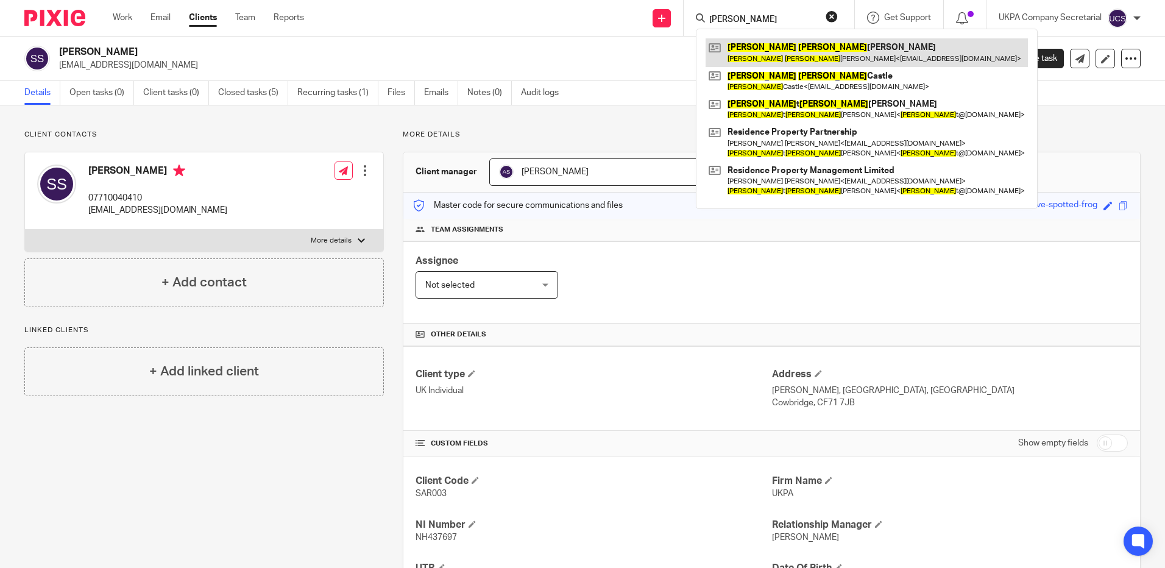
type input "[PERSON_NAME]"
click at [762, 57] on link at bounding box center [867, 52] width 322 height 28
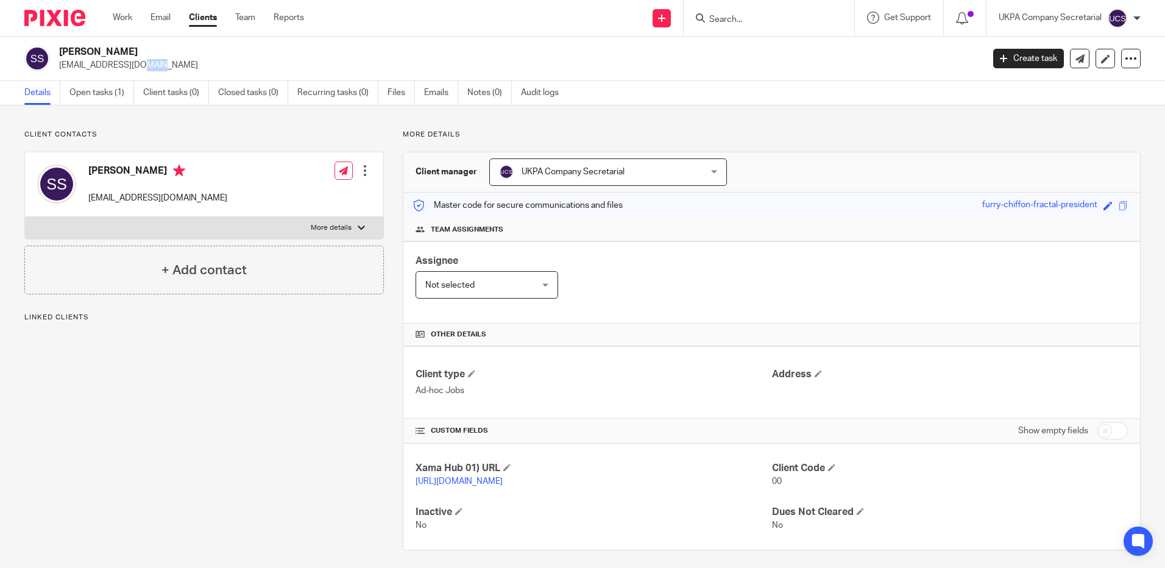
drag, startPoint x: 71, startPoint y: 68, endPoint x: 79, endPoint y: 67, distance: 8.6
click at [79, 67] on p "ssharman66@gmail.com" at bounding box center [517, 65] width 916 height 12
drag, startPoint x: 545, startPoint y: 349, endPoint x: 472, endPoint y: 310, distance: 83.4
click at [546, 349] on div "Client type Ad-hoc Jobs Address" at bounding box center [771, 382] width 737 height 73
drag, startPoint x: 56, startPoint y: 66, endPoint x: 174, endPoint y: 64, distance: 118.2
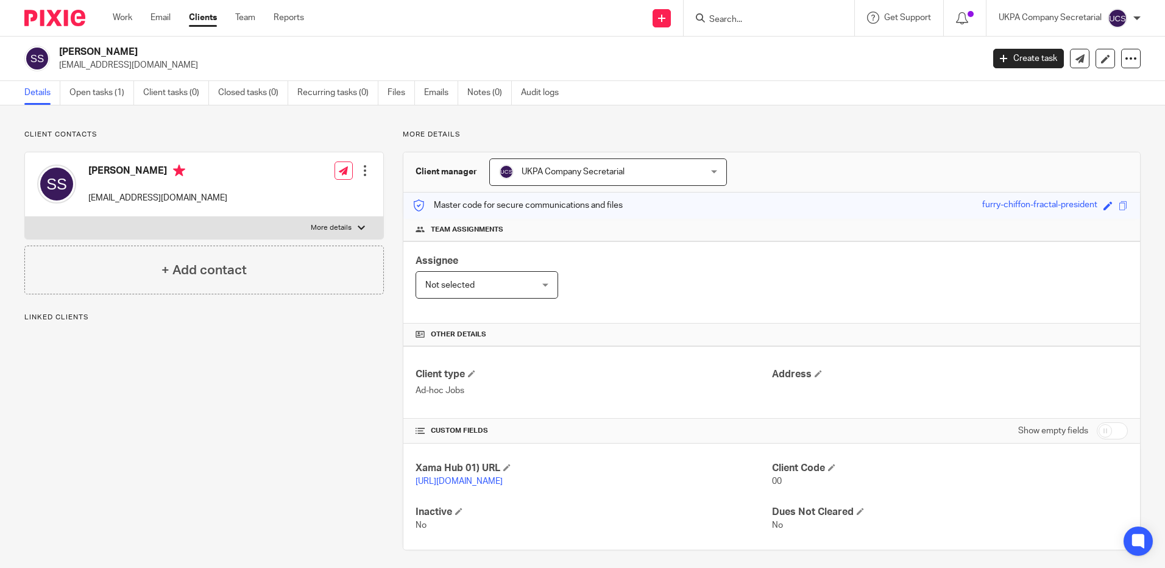
click at [174, 64] on div "Sarah Jayne Sharma ssharman66@gmail.com" at bounding box center [499, 59] width 951 height 26
copy p "ssharman66@gmail.com"
click at [671, 389] on p "Ad-hoc Jobs" at bounding box center [594, 390] width 356 height 12
click at [787, 26] on form at bounding box center [773, 17] width 130 height 15
click at [771, 22] on input "Search" at bounding box center [763, 20] width 110 height 11
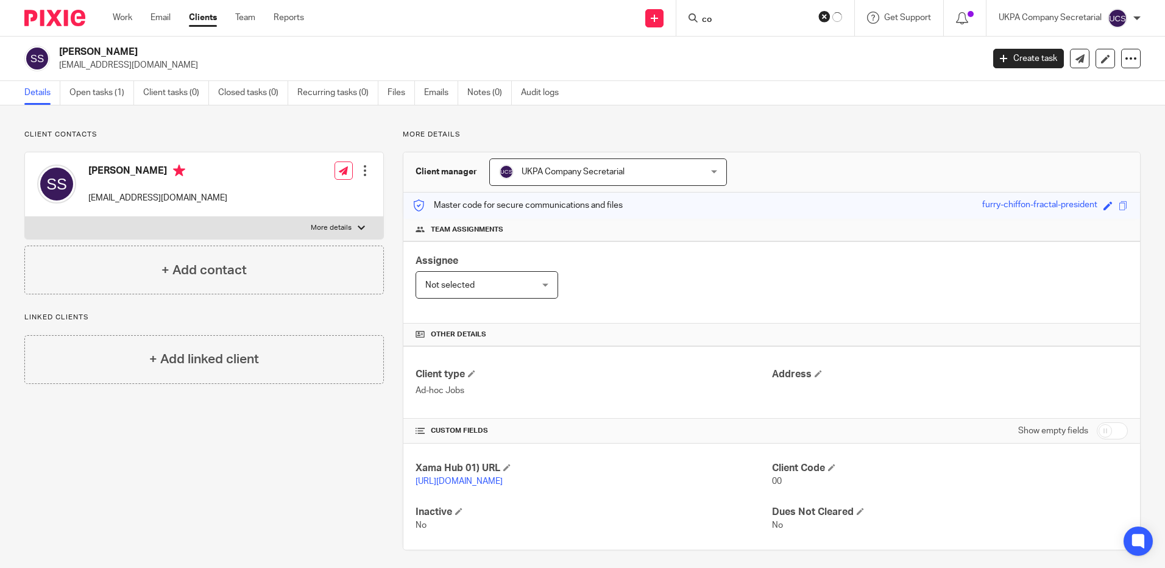
type input "c"
click at [745, 24] on input "Search" at bounding box center [763, 20] width 110 height 11
click at [786, 21] on input "Search" at bounding box center [763, 20] width 110 height 11
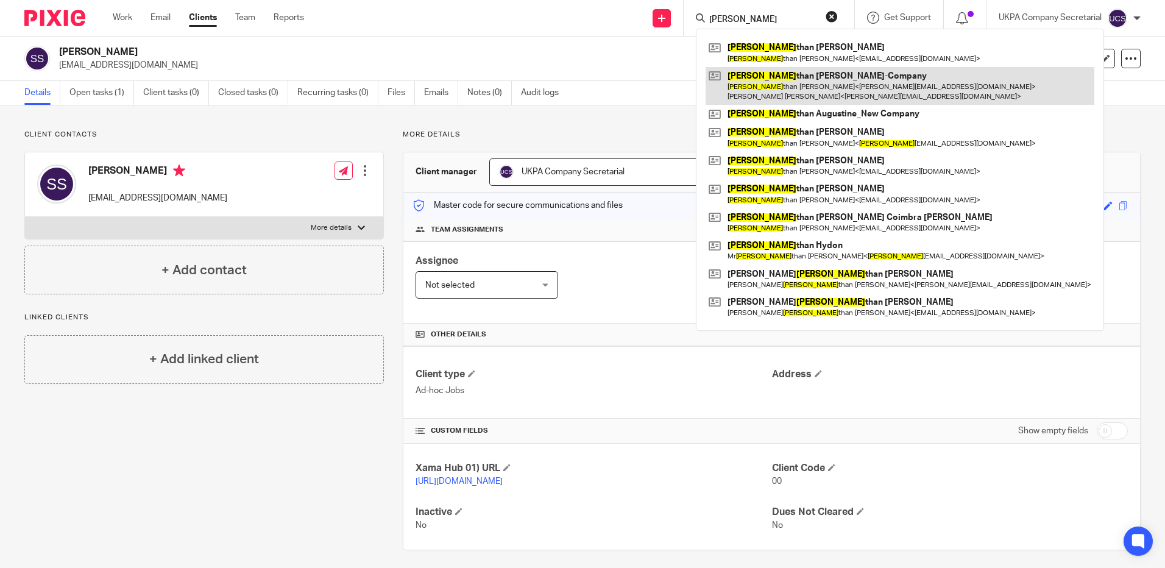
type input "jona"
click at [803, 88] on link at bounding box center [900, 86] width 389 height 38
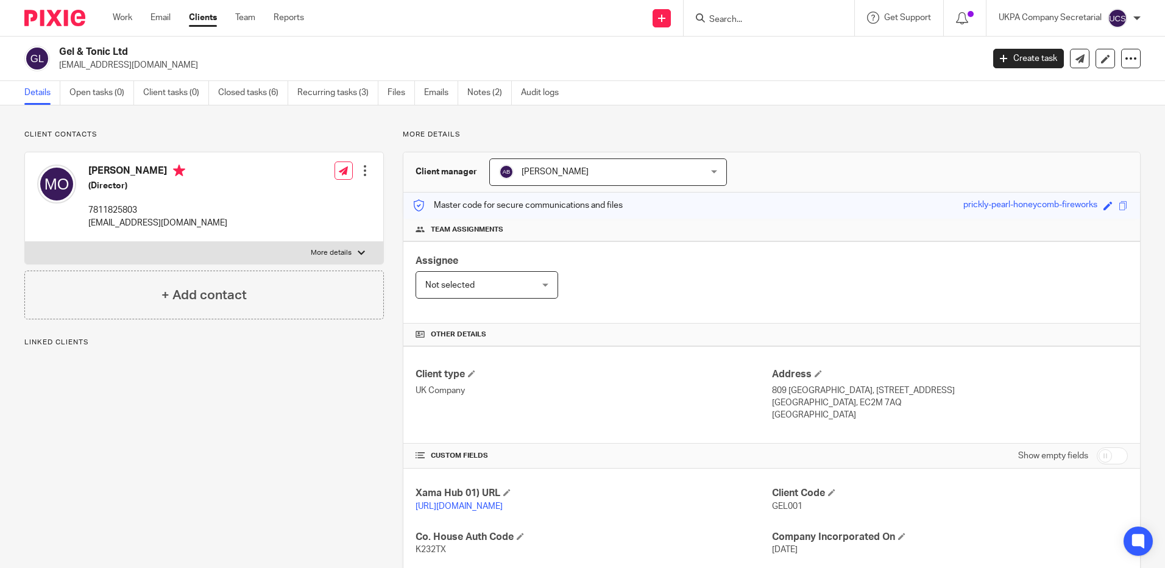
click at [775, 24] on input "Search" at bounding box center [763, 20] width 110 height 11
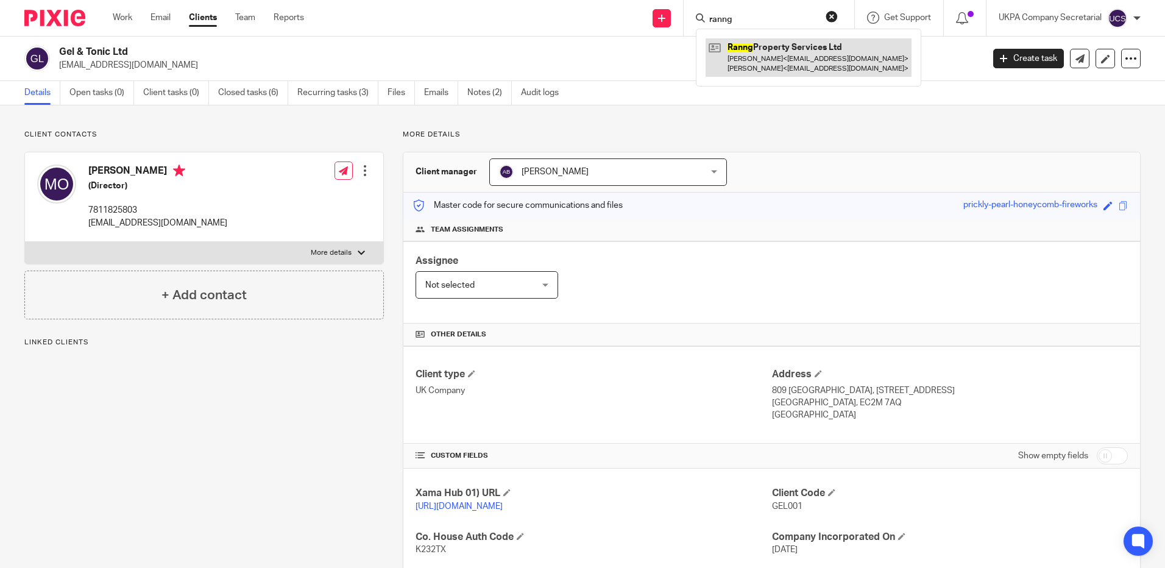
type input "ranng"
click at [773, 55] on link at bounding box center [809, 57] width 206 height 38
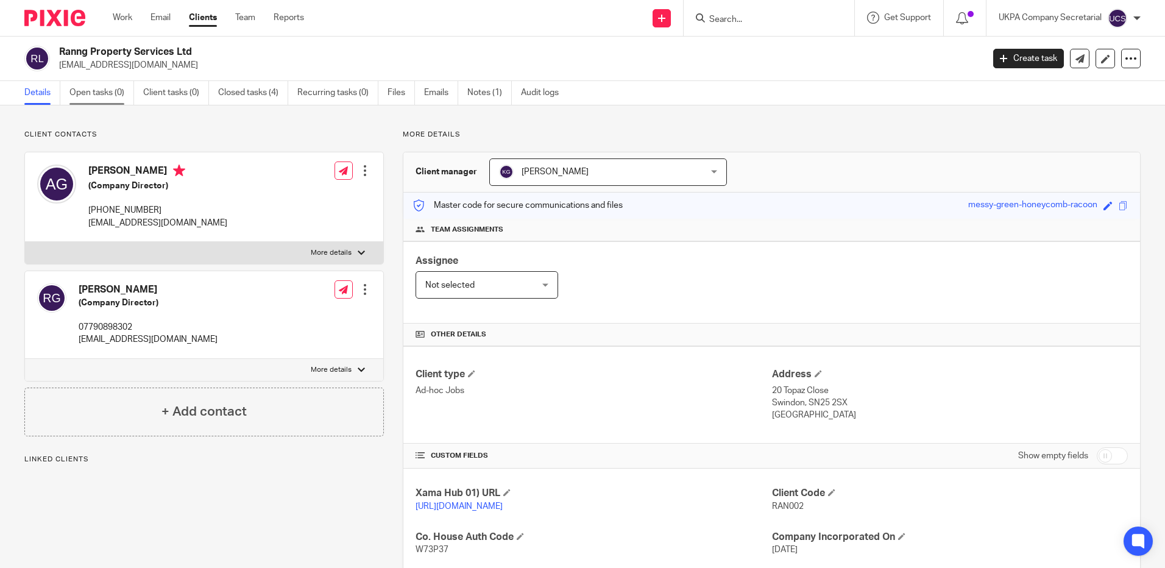
click at [90, 90] on link "Open tasks (0)" at bounding box center [101, 93] width 65 height 24
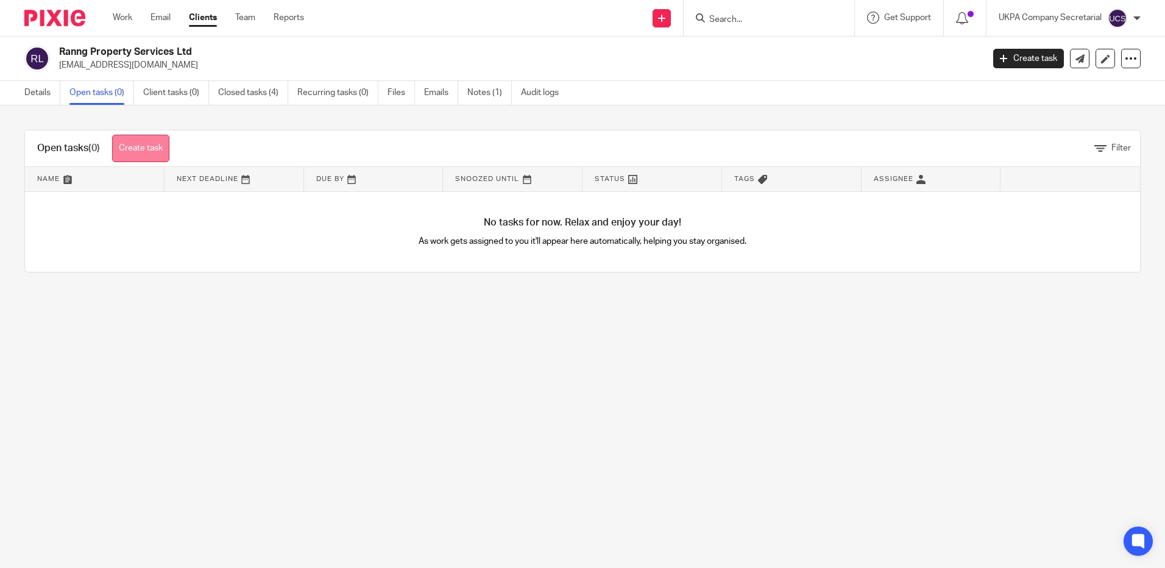
click at [149, 150] on link "Create task" at bounding box center [140, 148] width 57 height 27
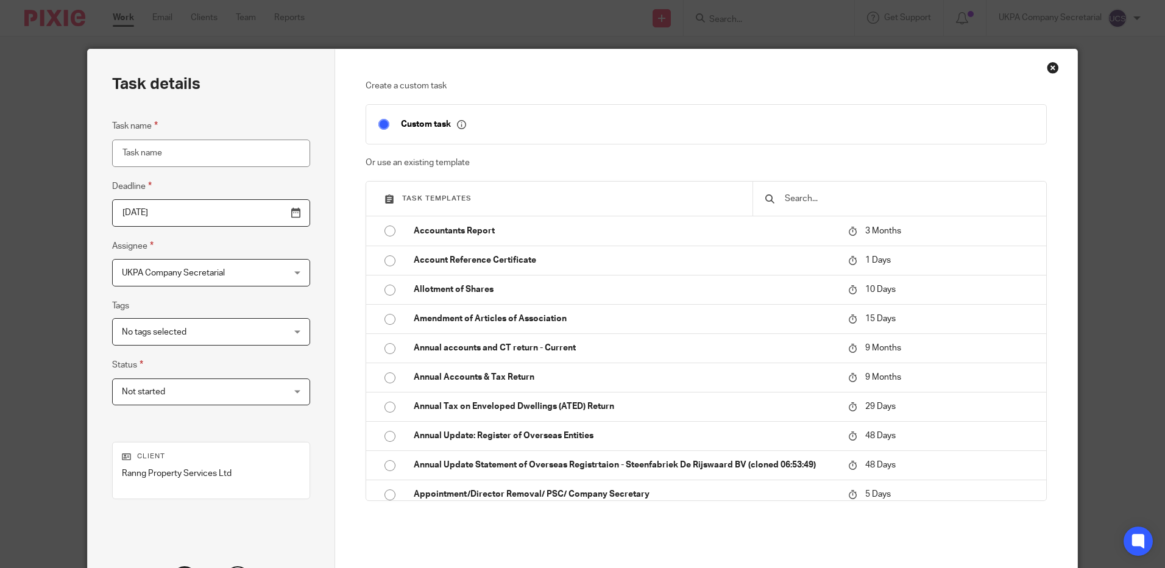
click at [792, 203] on input "text" at bounding box center [909, 198] width 250 height 13
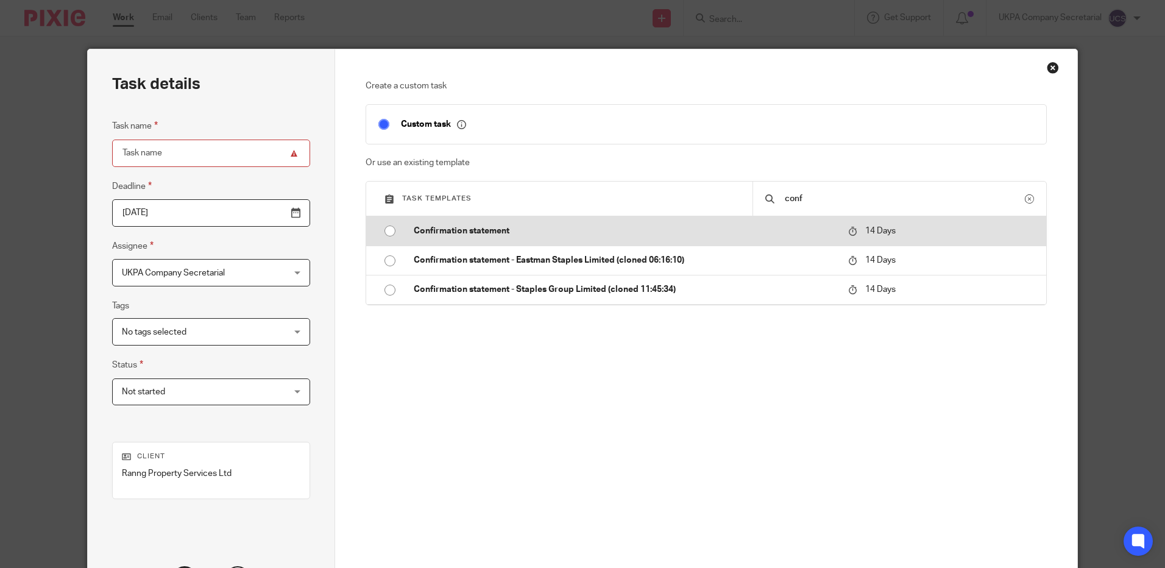
type input "conf"
click at [742, 228] on p "Confirmation statement" at bounding box center [625, 231] width 422 height 12
type input "2025-10-27"
type input "Confirmation statement"
checkbox input "false"
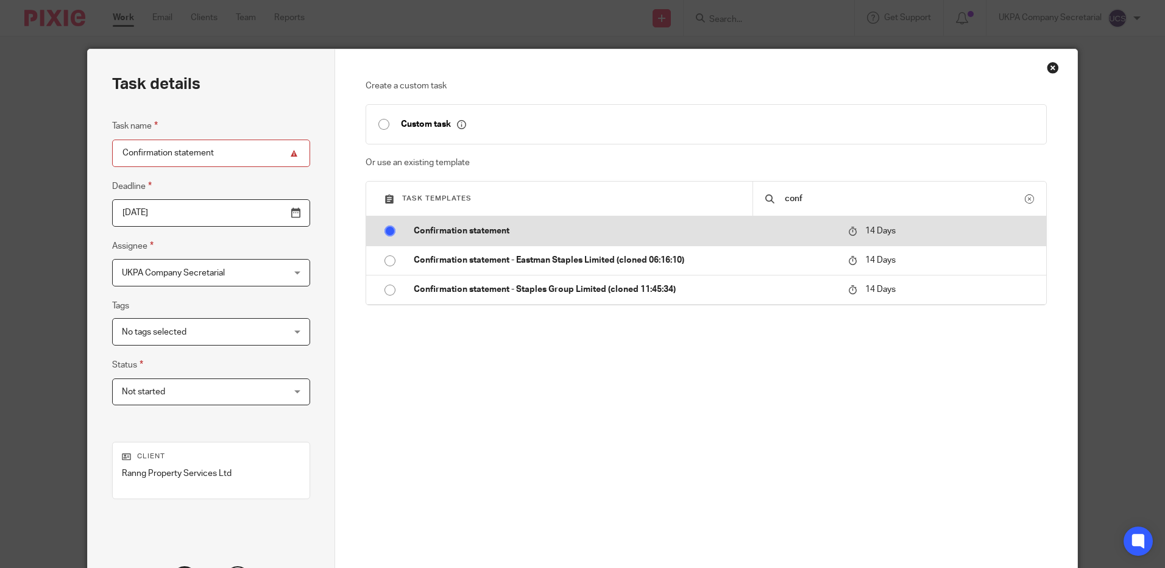
radio input "true"
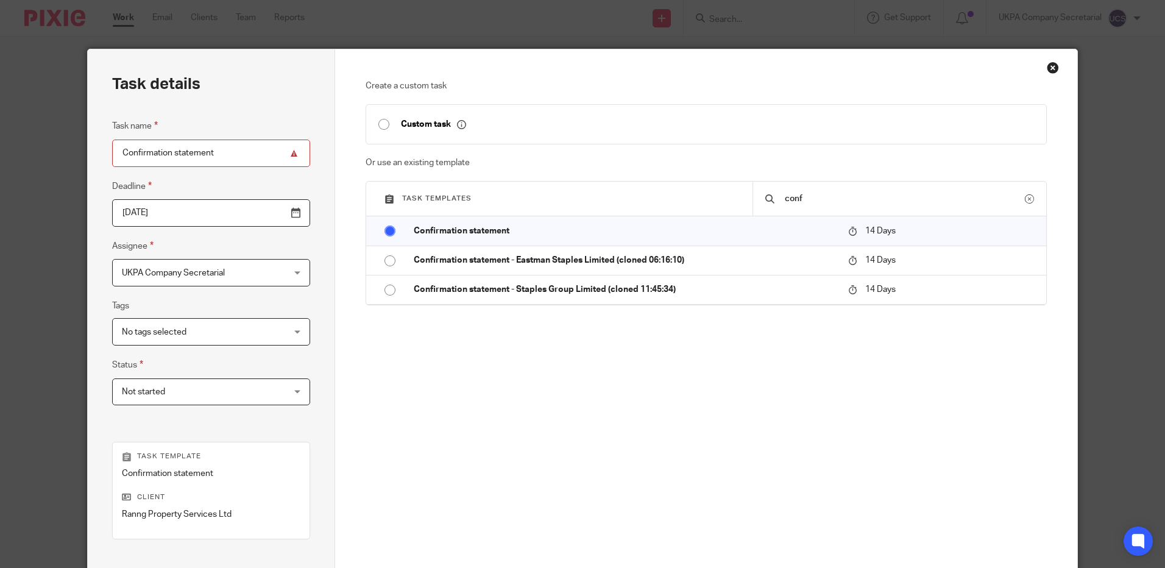
scroll to position [152, 0]
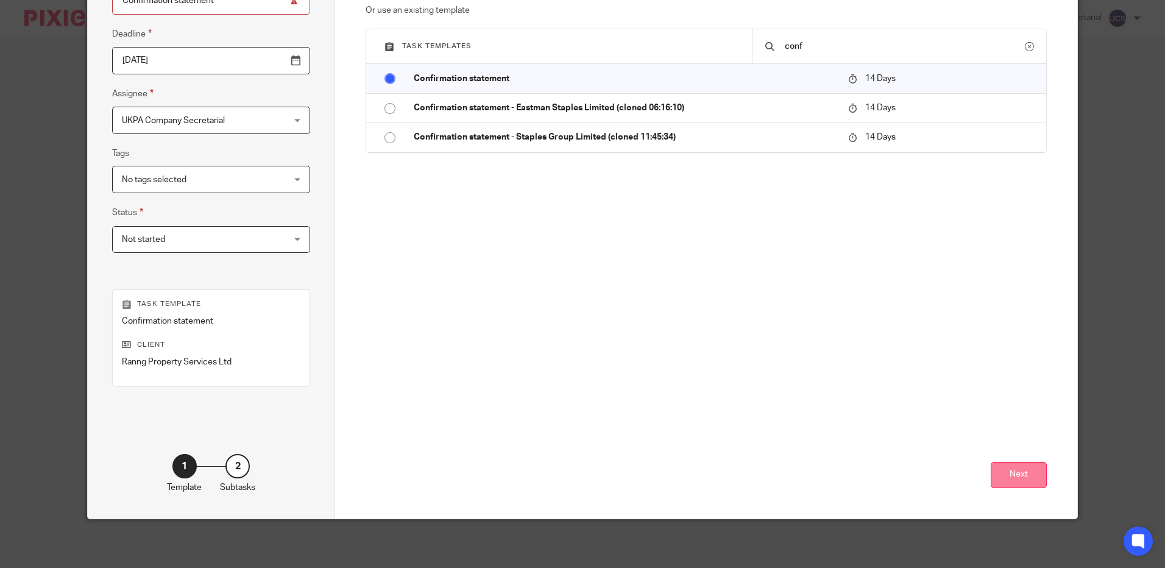
click at [1000, 466] on button "Next" at bounding box center [1019, 475] width 56 height 26
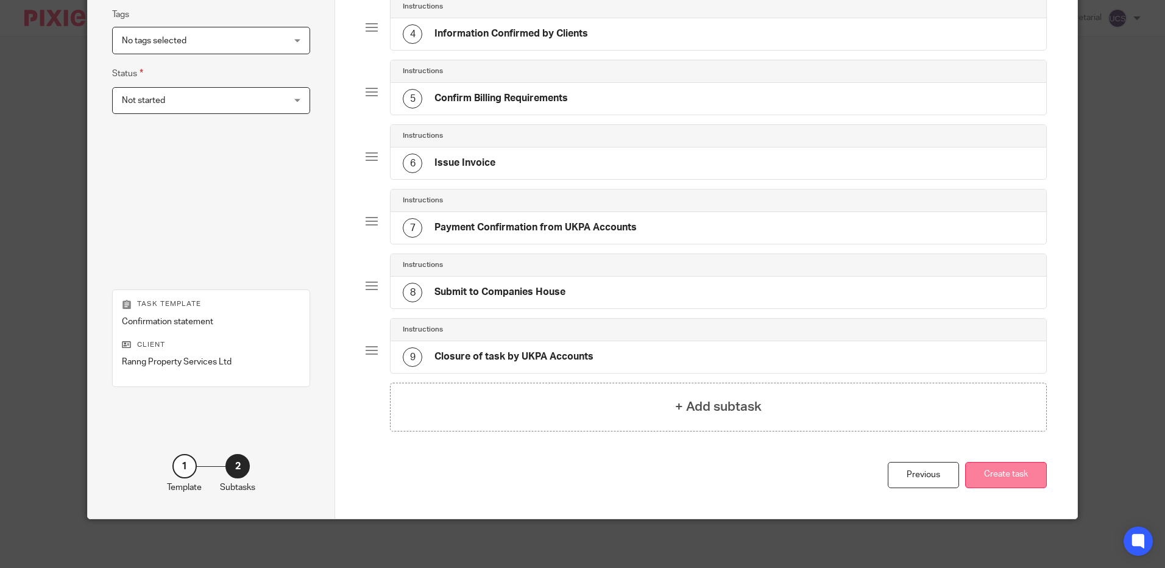
scroll to position [301, 0]
click at [1005, 473] on button "Create task" at bounding box center [1006, 475] width 82 height 26
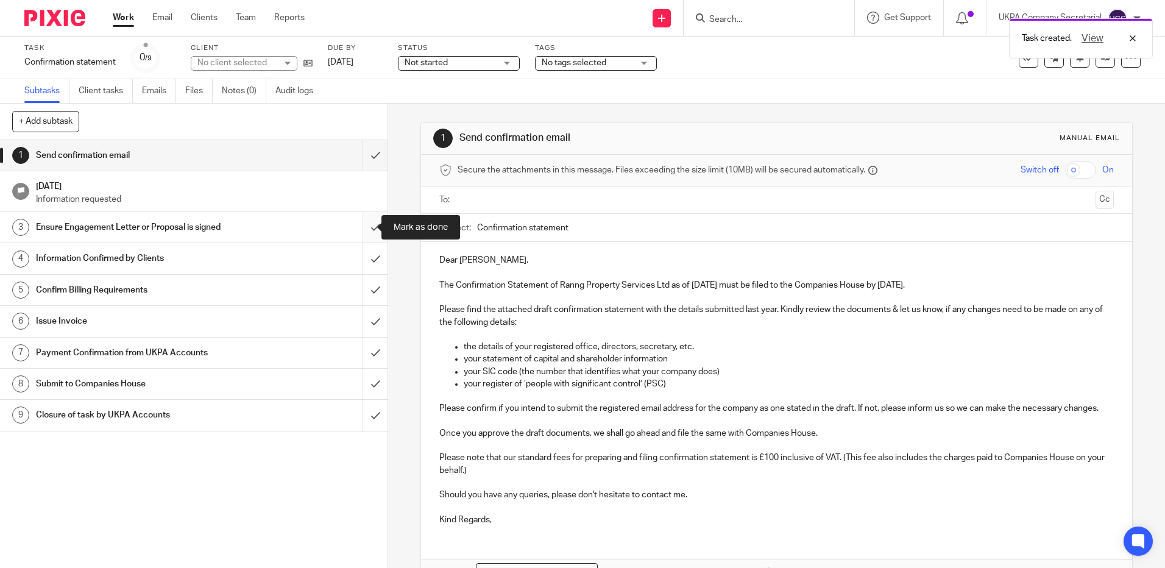
click at [359, 230] on input "submit" at bounding box center [194, 227] width 388 height 30
click at [359, 274] on input "submit" at bounding box center [194, 258] width 388 height 30
drag, startPoint x: 364, startPoint y: 285, endPoint x: 366, endPoint y: 314, distance: 29.3
click at [367, 303] on input "submit" at bounding box center [194, 290] width 388 height 30
click at [366, 314] on input "submit" at bounding box center [194, 321] width 388 height 30
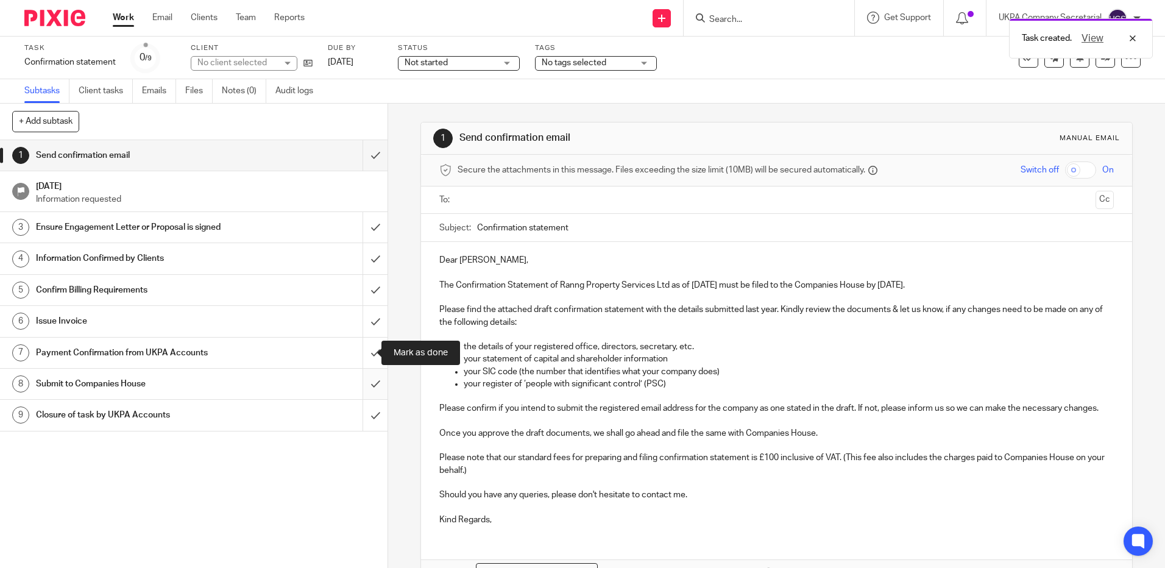
drag, startPoint x: 361, startPoint y: 353, endPoint x: 367, endPoint y: 385, distance: 32.3
click at [364, 361] on input "submit" at bounding box center [194, 353] width 388 height 30
click at [366, 386] on input "submit" at bounding box center [194, 384] width 388 height 30
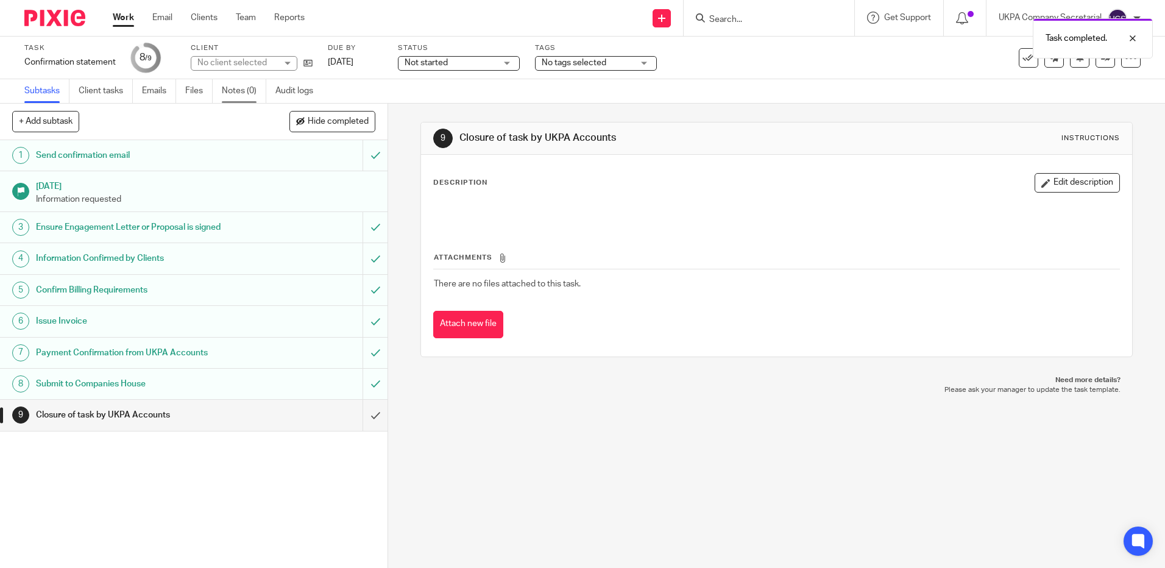
click at [228, 88] on link "Notes (0)" at bounding box center [244, 91] width 44 height 24
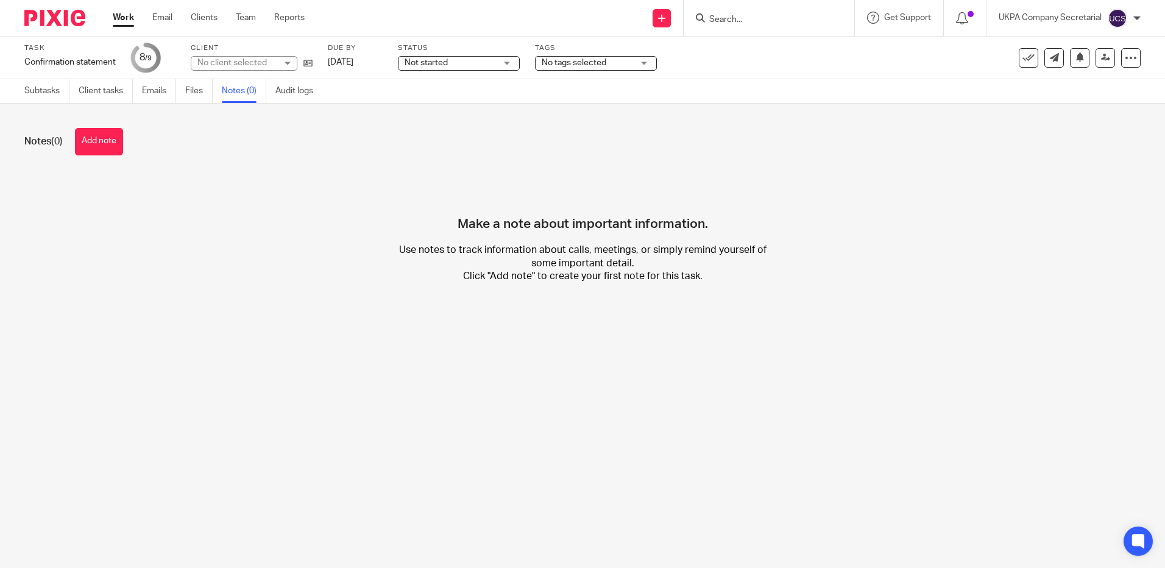
click at [100, 146] on button "Add note" at bounding box center [99, 141] width 48 height 27
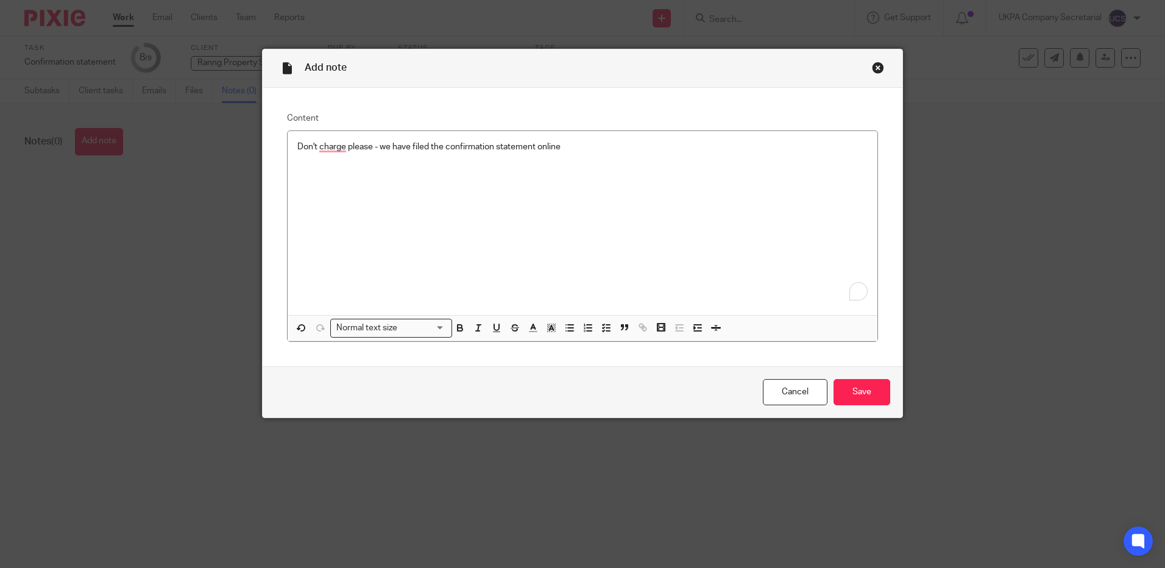
click at [553, 202] on div "Don't charge please - we have filed the confirmation statement online" at bounding box center [583, 223] width 590 height 184
click at [564, 149] on p "Don't charge please - we have filed the confirmation statement online" at bounding box center [582, 147] width 570 height 12
click at [404, 189] on div "Don't charge please - we have filed the confirmation statement online to correc…" at bounding box center [583, 223] width 590 height 184
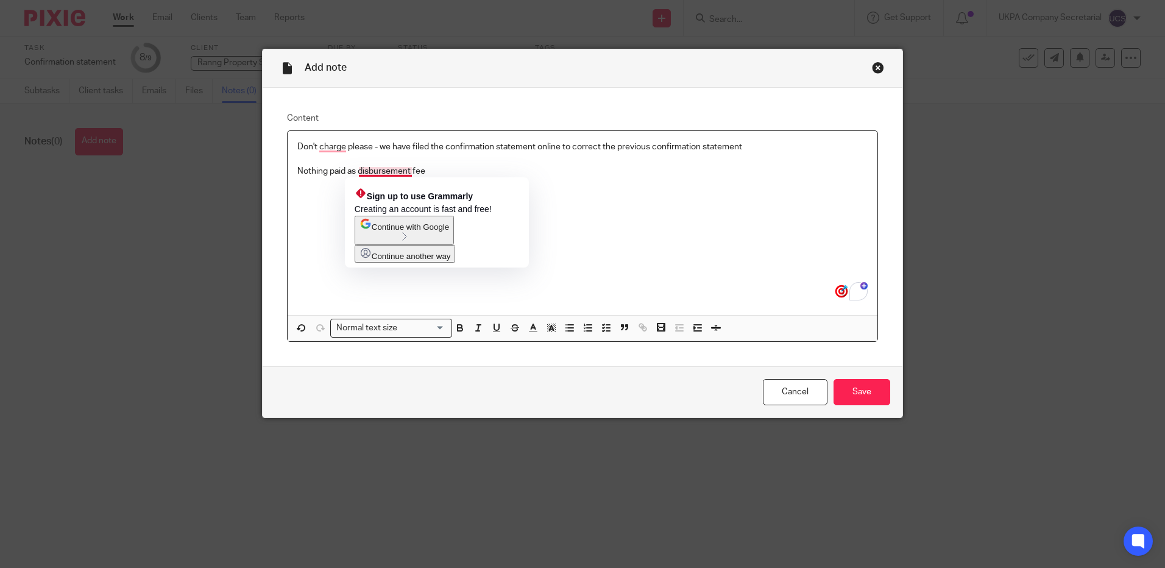
click at [381, 172] on p "Nothing paid as disbursement fee" at bounding box center [582, 171] width 570 height 12
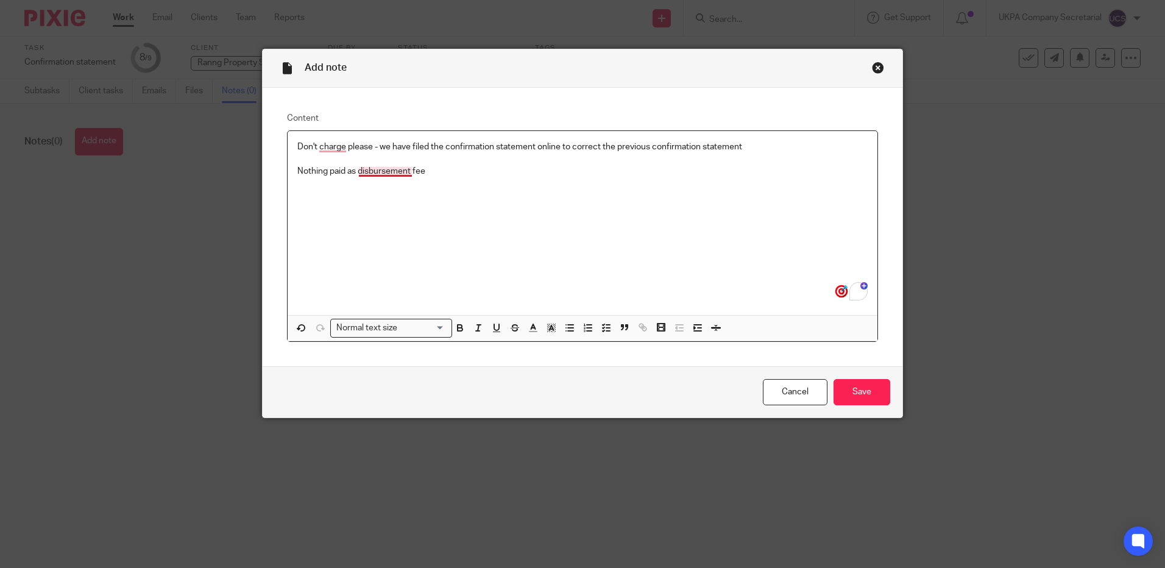
drag, startPoint x: 355, startPoint y: 174, endPoint x: 363, endPoint y: 177, distance: 9.1
click at [358, 174] on p "Nothing paid as disbursement fee" at bounding box center [582, 171] width 570 height 12
drag, startPoint x: 441, startPoint y: 266, endPoint x: 443, endPoint y: 182, distance: 84.1
click at [440, 258] on div "Don't charge please - we have filed the confirmation statement online to correc…" at bounding box center [583, 223] width 590 height 184
click at [444, 177] on p "Nothing paid as a disbursement fee" at bounding box center [582, 171] width 570 height 12
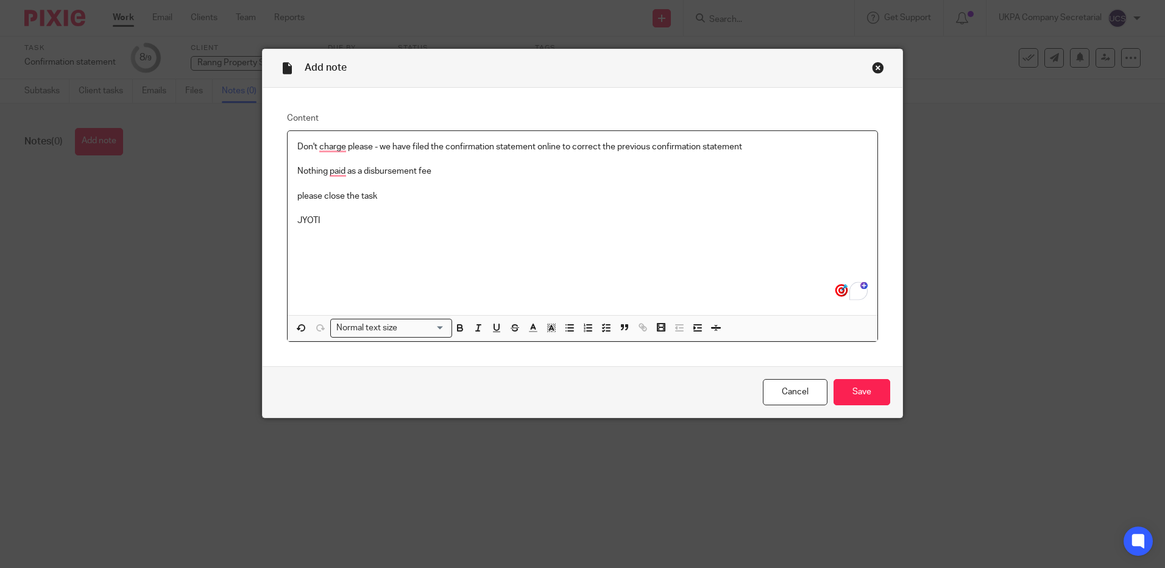
click at [497, 247] on div "Don't charge please - we have filed the confirmation statement online to correc…" at bounding box center [583, 223] width 590 height 184
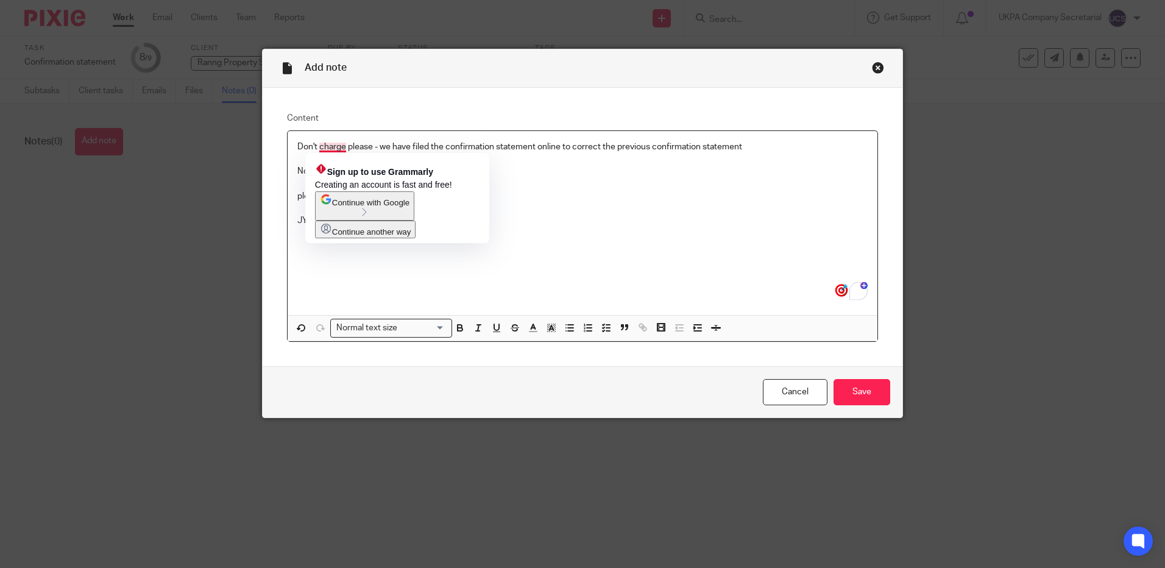
click at [631, 264] on div "Don't charge please - we have filed the confirmation statement online to correc…" at bounding box center [583, 223] width 590 height 184
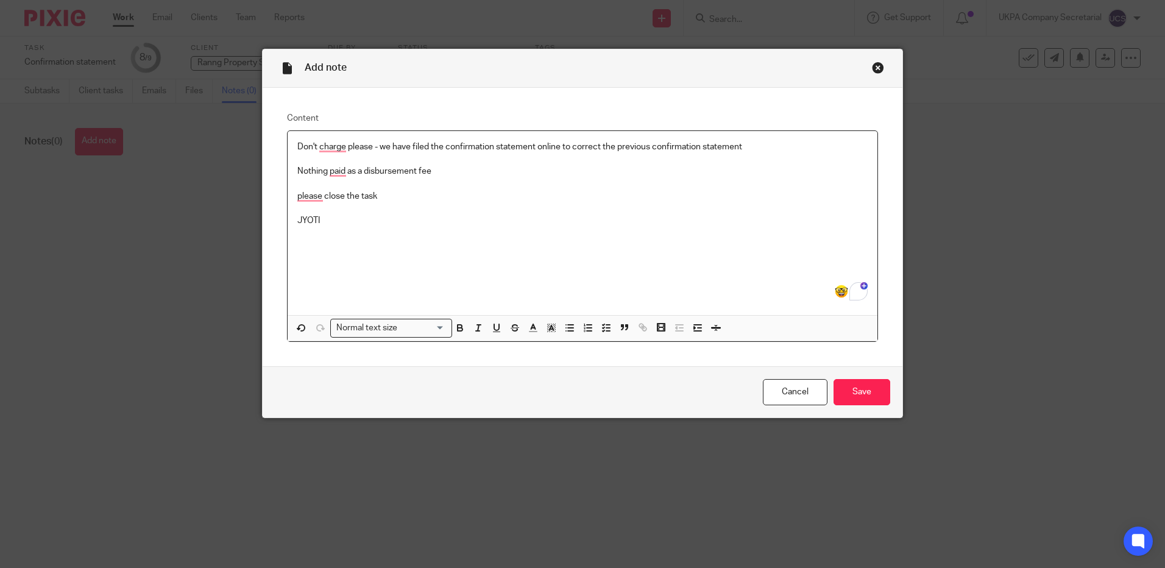
click at [367, 149] on p "Don't charge please - we have filed the confirmation statement online to correc…" at bounding box center [582, 147] width 570 height 12
click at [444, 240] on div "Please don't charge - we have filed the confirmation statement online to correc…" at bounding box center [583, 223] width 590 height 184
click at [342, 173] on p "Nothing paid as a disbursement fee" at bounding box center [582, 171] width 570 height 12
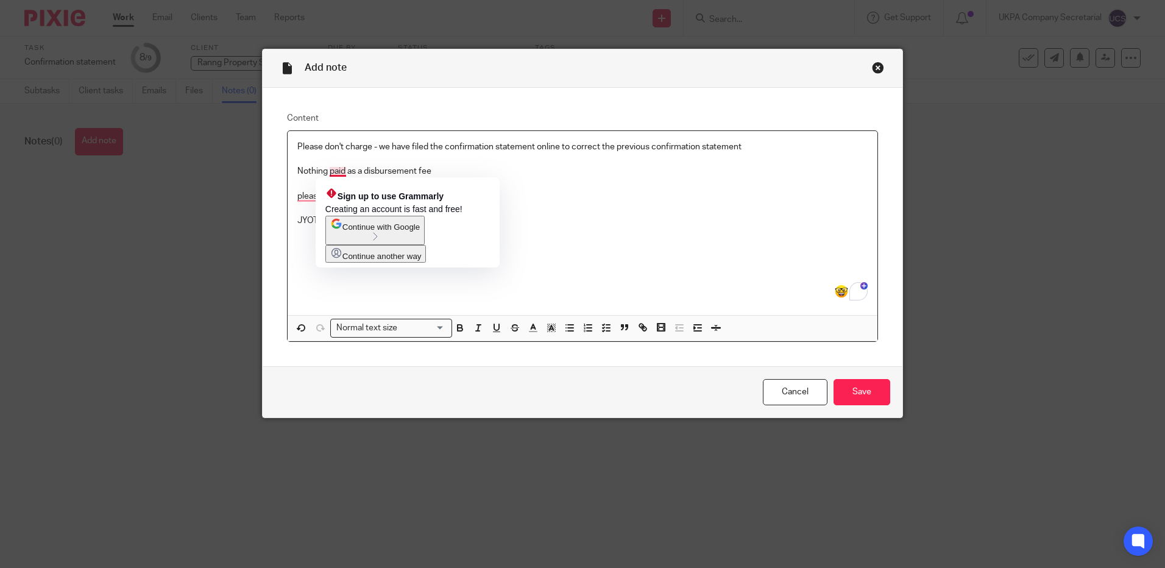
drag, startPoint x: 336, startPoint y: 173, endPoint x: 394, endPoint y: 200, distance: 63.8
click at [349, 180] on html "Work Email Clients Team Reports Work Email Clients Team Reports Settings Send n…" at bounding box center [582, 284] width 1165 height 568
click at [685, 269] on div "Please don't charge - we have filed the confirmation statement online to correc…" at bounding box center [583, 223] width 590 height 184
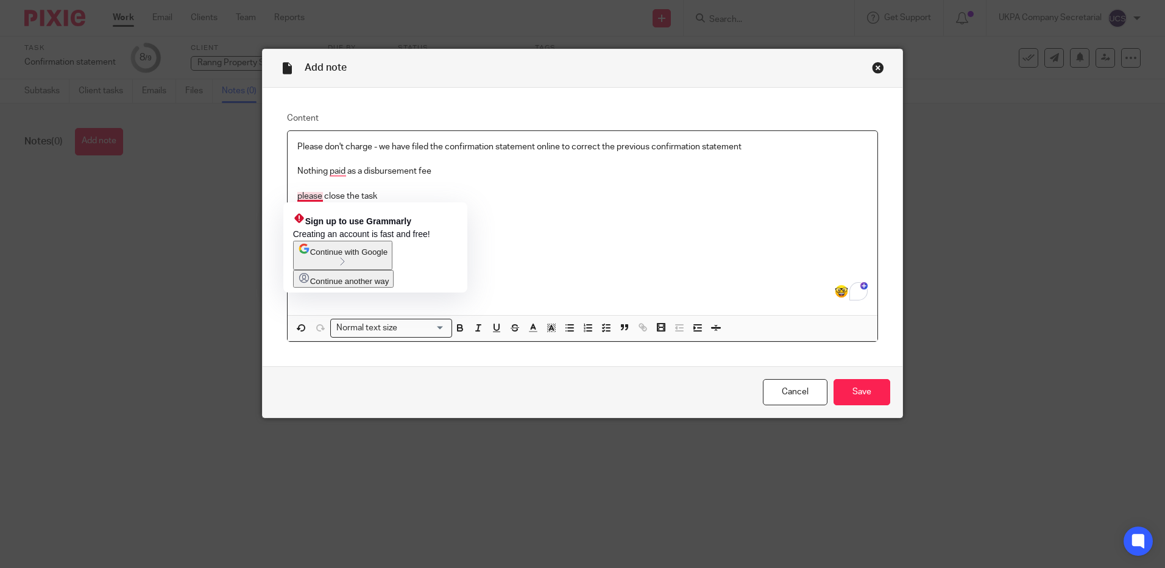
click at [299, 195] on p "please close the task" at bounding box center [582, 196] width 570 height 12
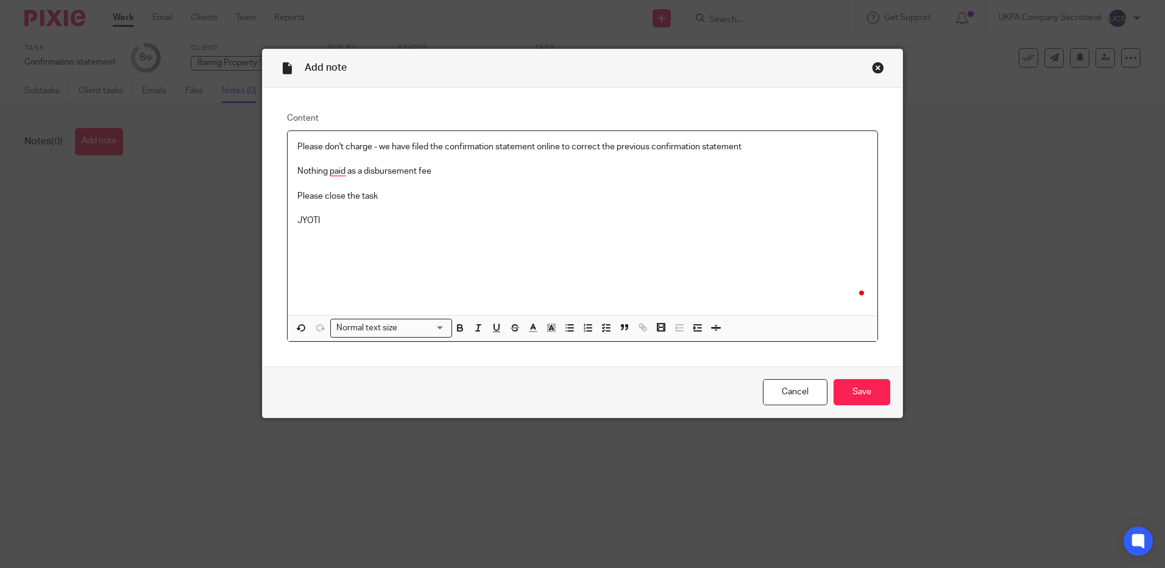
click at [358, 226] on p "JYOTI" at bounding box center [582, 220] width 570 height 12
click at [874, 397] on input "Save" at bounding box center [862, 392] width 57 height 26
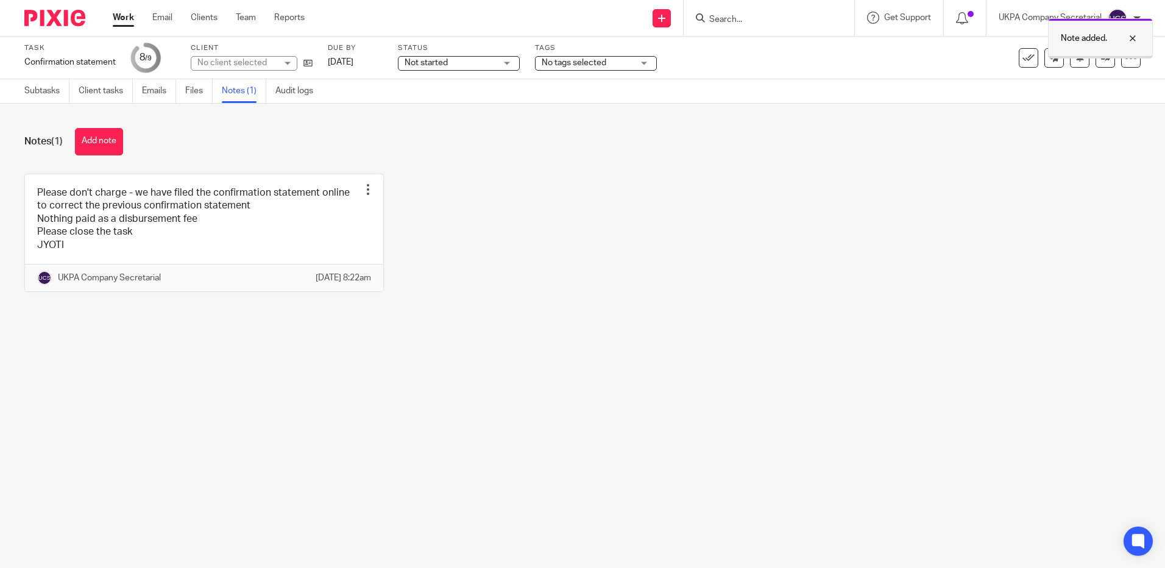
click at [1135, 38] on div at bounding box center [1123, 38] width 33 height 15
click at [522, 274] on div "Please don't charge - we have filed the confirmation statement online to correc…" at bounding box center [572, 242] width 1135 height 136
click at [1100, 63] on link at bounding box center [1105, 57] width 19 height 19
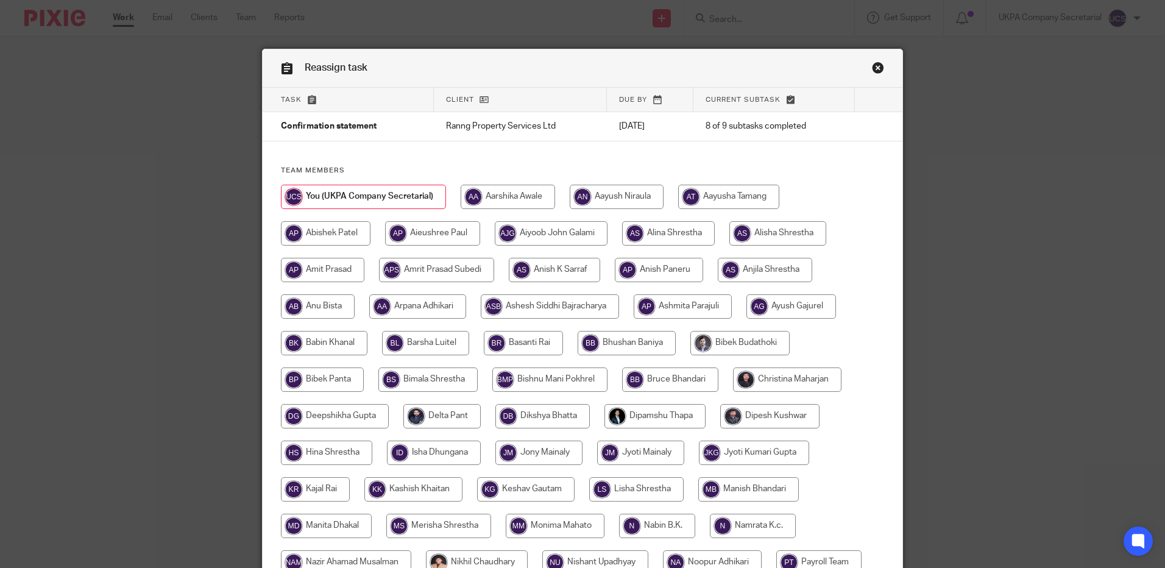
scroll to position [412, 0]
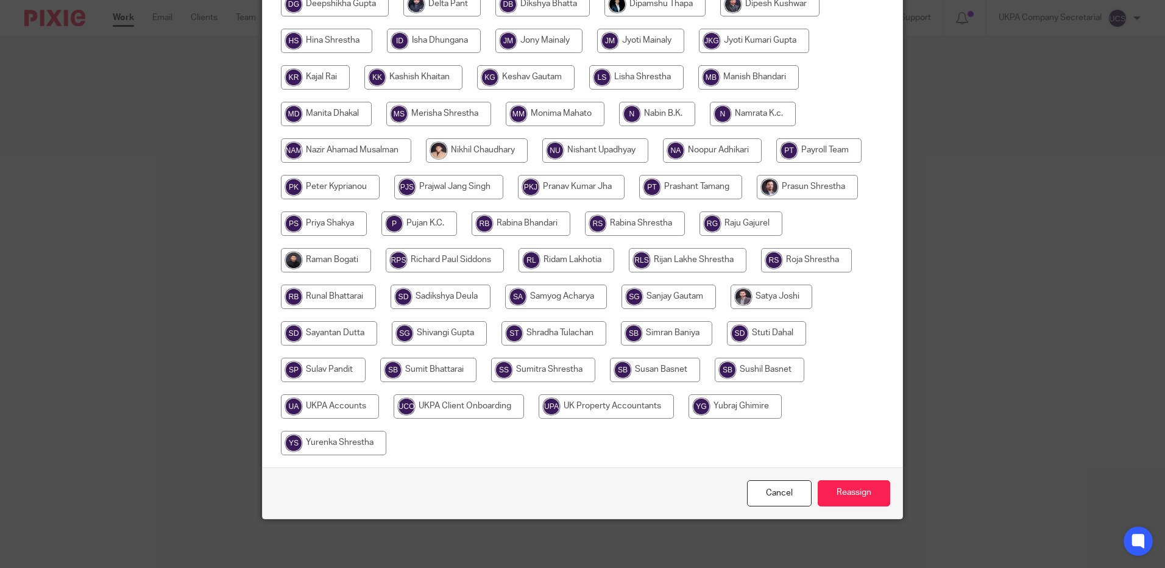
drag, startPoint x: 357, startPoint y: 409, endPoint x: 584, endPoint y: 458, distance: 231.8
click at [358, 409] on input "radio" at bounding box center [330, 406] width 98 height 24
radio input "true"
click at [838, 497] on input "Reassign" at bounding box center [854, 493] width 73 height 26
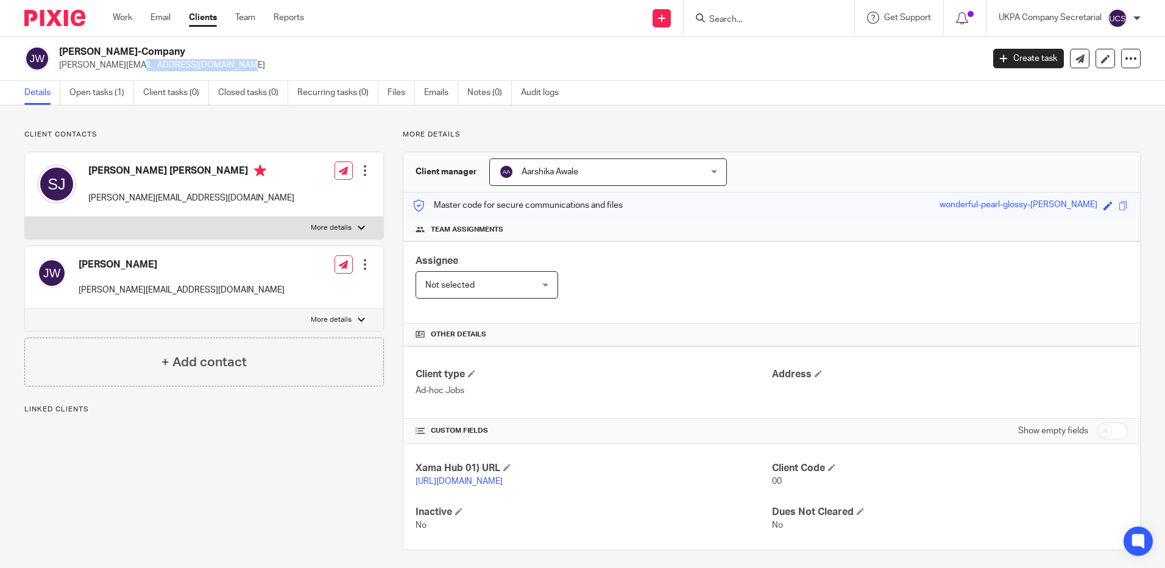
drag, startPoint x: 57, startPoint y: 65, endPoint x: 188, endPoint y: 73, distance: 131.9
click at [188, 73] on div "Jonathan Wardle-Company wardle.jonny@gmail.com Create task Update from Companie…" at bounding box center [582, 59] width 1165 height 44
copy p "wardle.jonny@gmail.com"
click at [742, 18] on input "Search" at bounding box center [763, 20] width 110 height 11
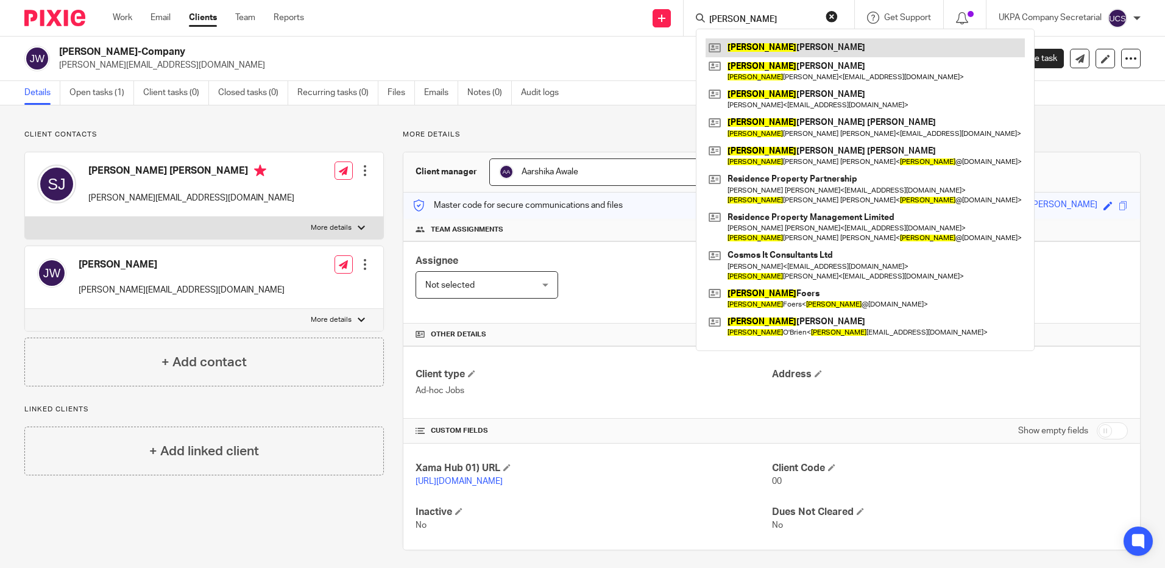
type input "janet"
click at [818, 52] on link at bounding box center [865, 47] width 319 height 18
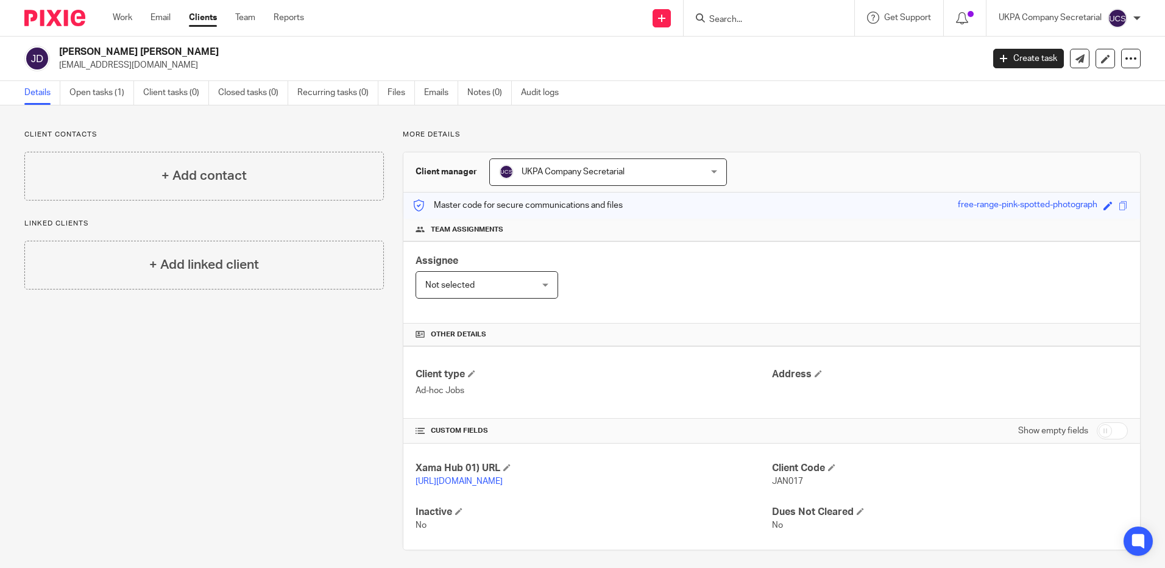
drag, startPoint x: 56, startPoint y: 65, endPoint x: 182, endPoint y: 69, distance: 126.2
click at [182, 69] on div "Janet Wendy Davis jdavisfrimley@btinternet.com" at bounding box center [499, 59] width 951 height 26
copy p "jdavisfrimley@btinternet.com"
drag, startPoint x: 733, startPoint y: 342, endPoint x: 695, endPoint y: 323, distance: 42.5
click at [730, 339] on div "Other details" at bounding box center [771, 335] width 737 height 23
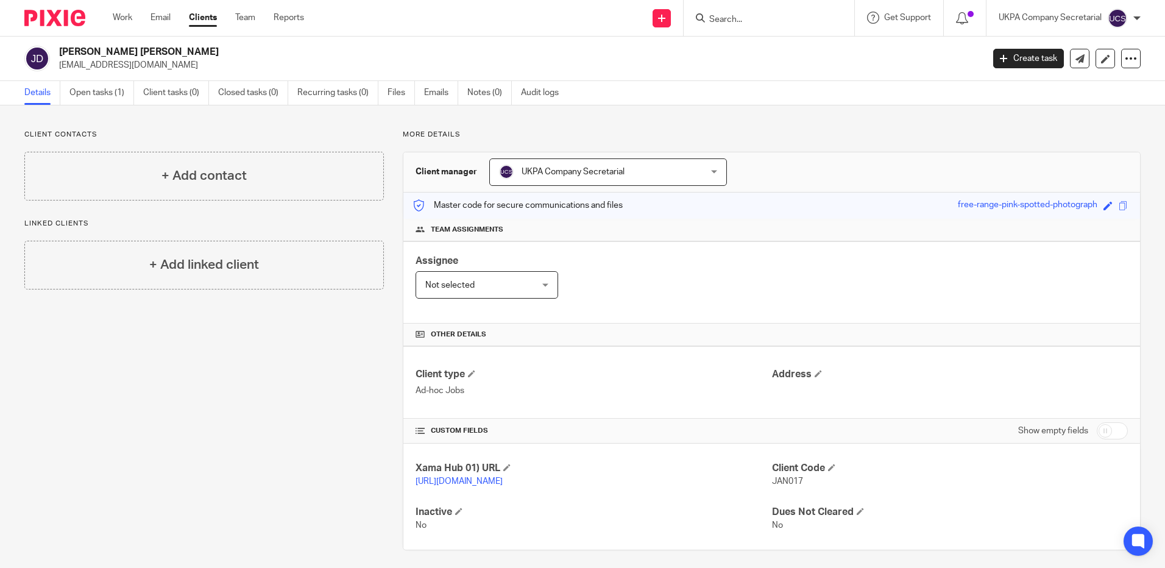
click at [718, 15] on input "Search" at bounding box center [763, 20] width 110 height 11
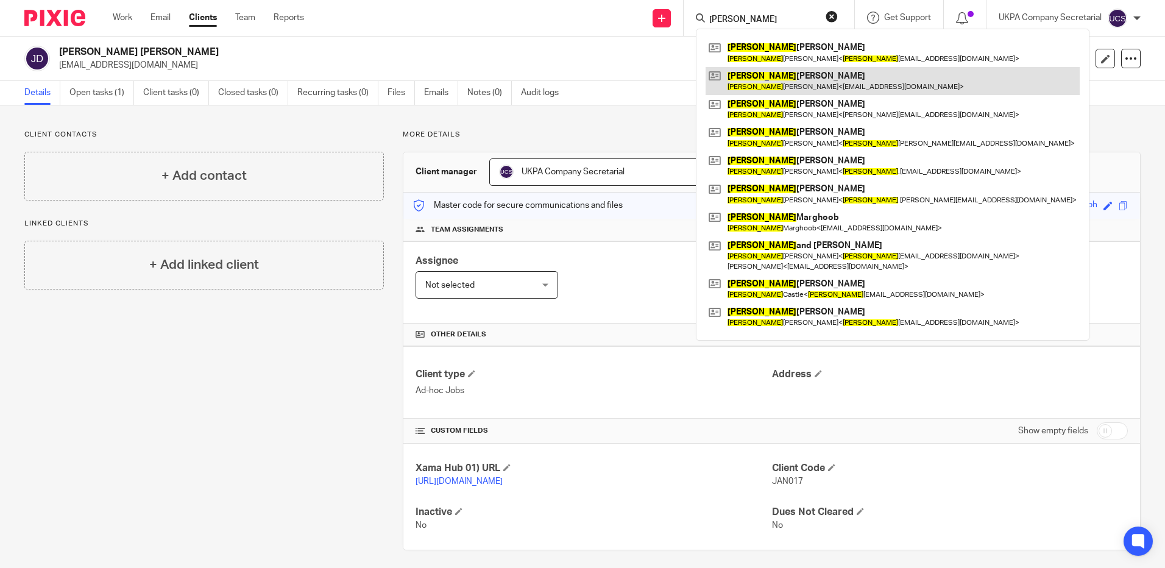
type input "sarah"
click at [796, 71] on link at bounding box center [893, 81] width 374 height 28
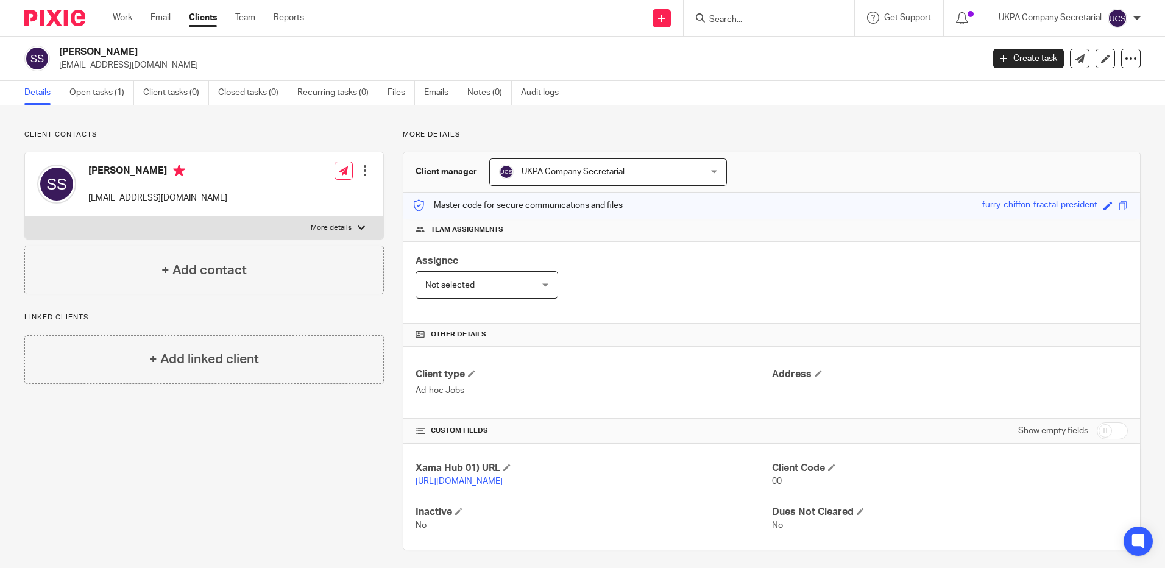
drag, startPoint x: 62, startPoint y: 51, endPoint x: 169, endPoint y: 58, distance: 108.1
click at [169, 58] on h2 "[PERSON_NAME]" at bounding box center [425, 52] width 732 height 13
copy h2 "[PERSON_NAME]"
drag, startPoint x: 646, startPoint y: 316, endPoint x: 685, endPoint y: 197, distance: 125.0
click at [646, 316] on div "Assignee Not selected Not selected Not selected Aarshika Awale Aayush Niraula A…" at bounding box center [771, 282] width 737 height 82
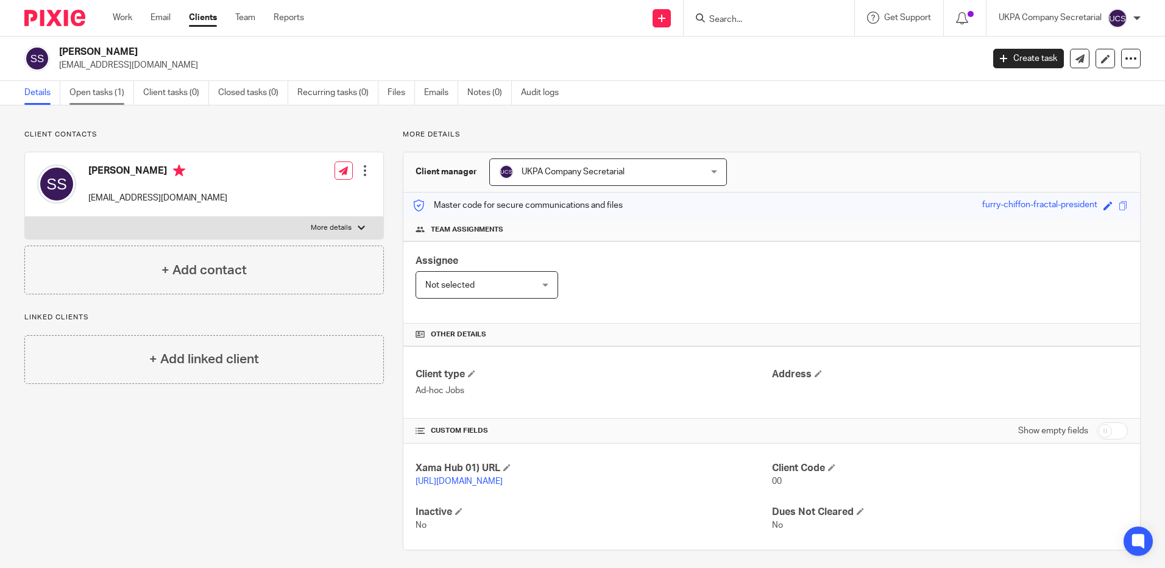
click at [93, 91] on link "Open tasks (1)" at bounding box center [101, 93] width 65 height 24
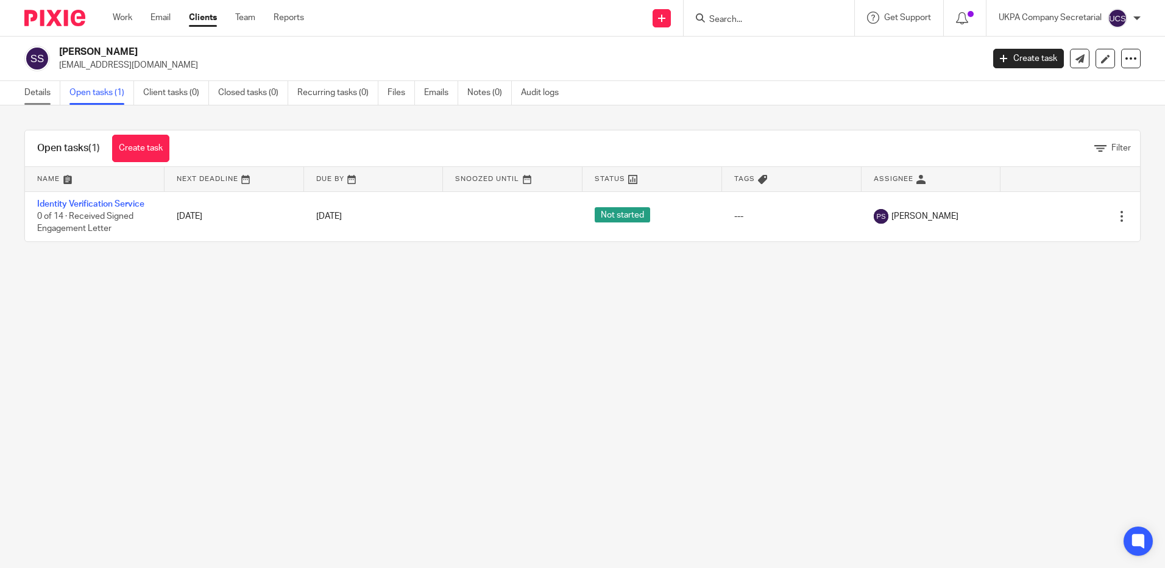
click at [35, 91] on link "Details" at bounding box center [42, 93] width 36 height 24
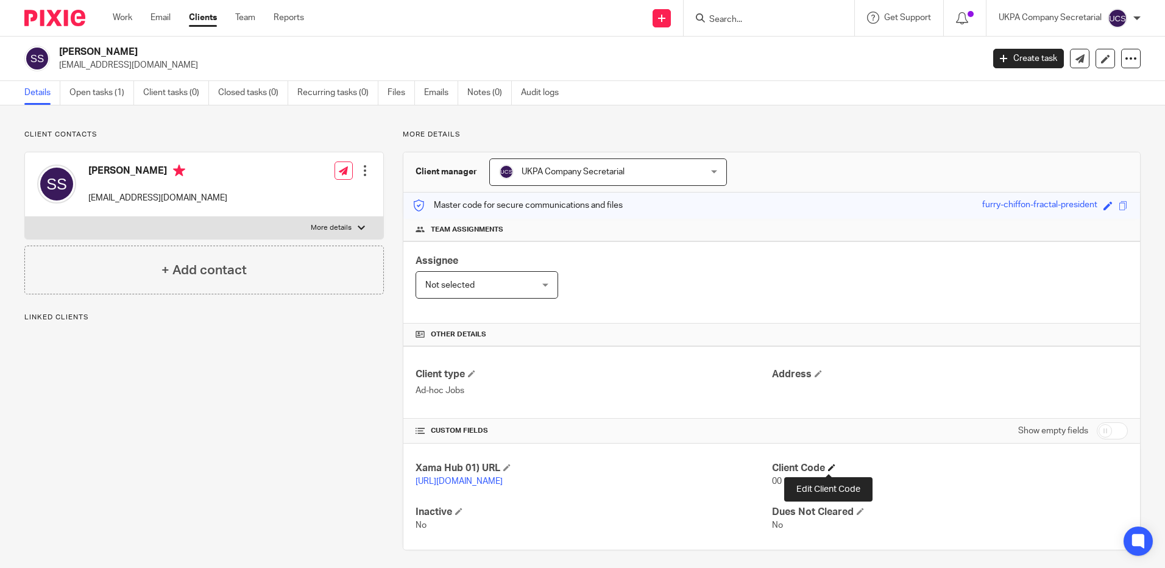
click at [828, 470] on span at bounding box center [831, 467] width 7 height 7
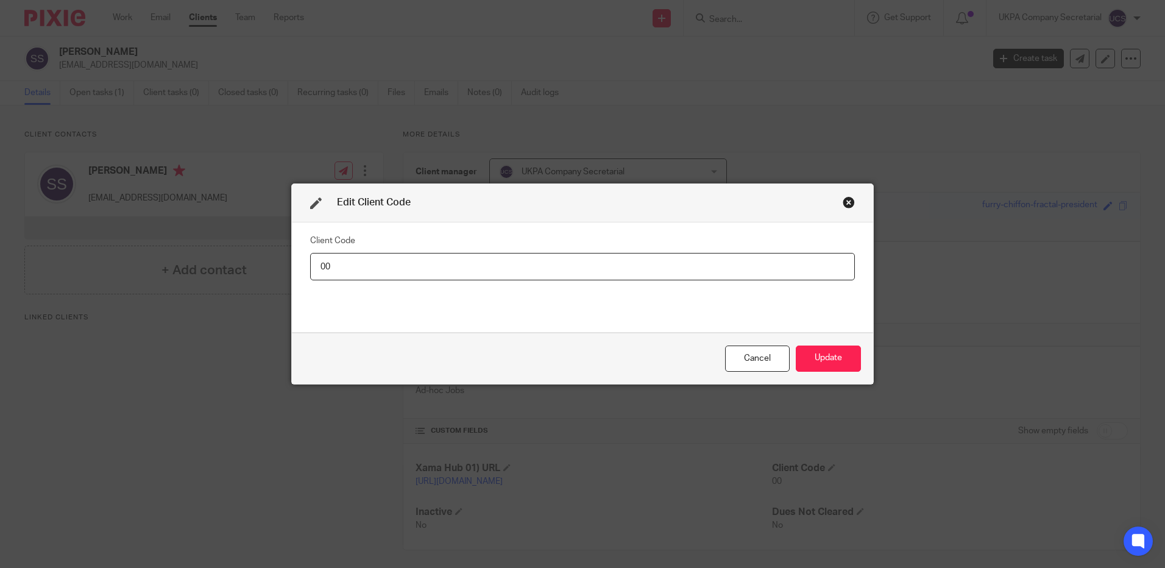
type input "0"
type input "SAR016"
click at [830, 365] on button "Update" at bounding box center [828, 358] width 65 height 26
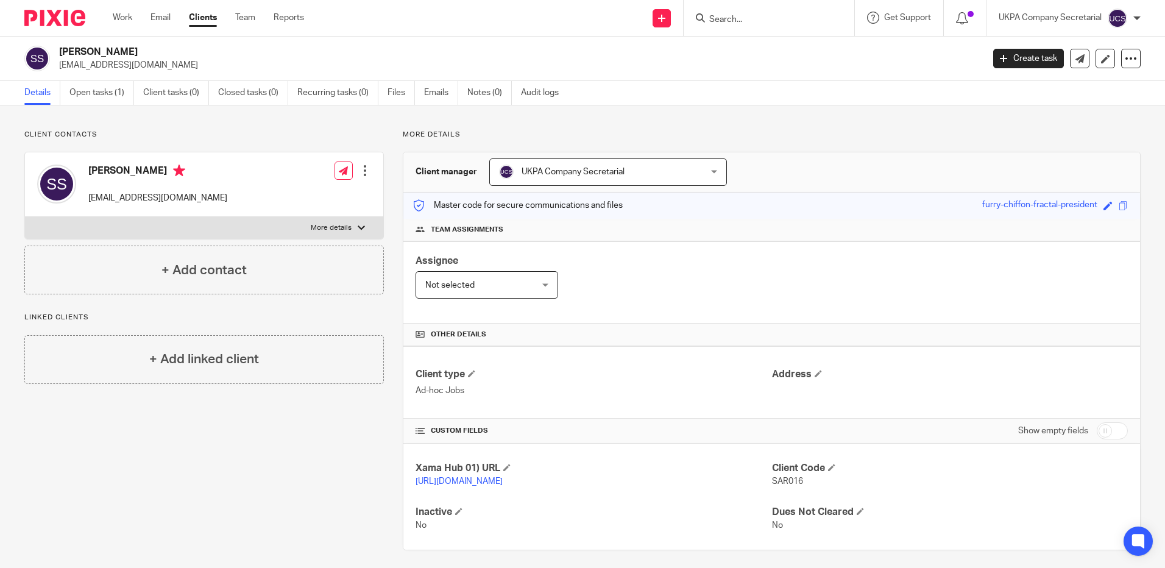
drag, startPoint x: 61, startPoint y: 66, endPoint x: 163, endPoint y: 62, distance: 101.8
click at [163, 62] on div "Sarah Jayne Sharma ssharman66@gmail.com" at bounding box center [499, 59] width 951 height 26
drag, startPoint x: 670, startPoint y: 302, endPoint x: 652, endPoint y: 292, distance: 21.0
click at [668, 301] on div "Assignee Not selected Not selected Not selected Aarshika Awale Aayush Niraula A…" at bounding box center [771, 282] width 737 height 82
drag, startPoint x: 55, startPoint y: 68, endPoint x: 163, endPoint y: 66, distance: 107.3
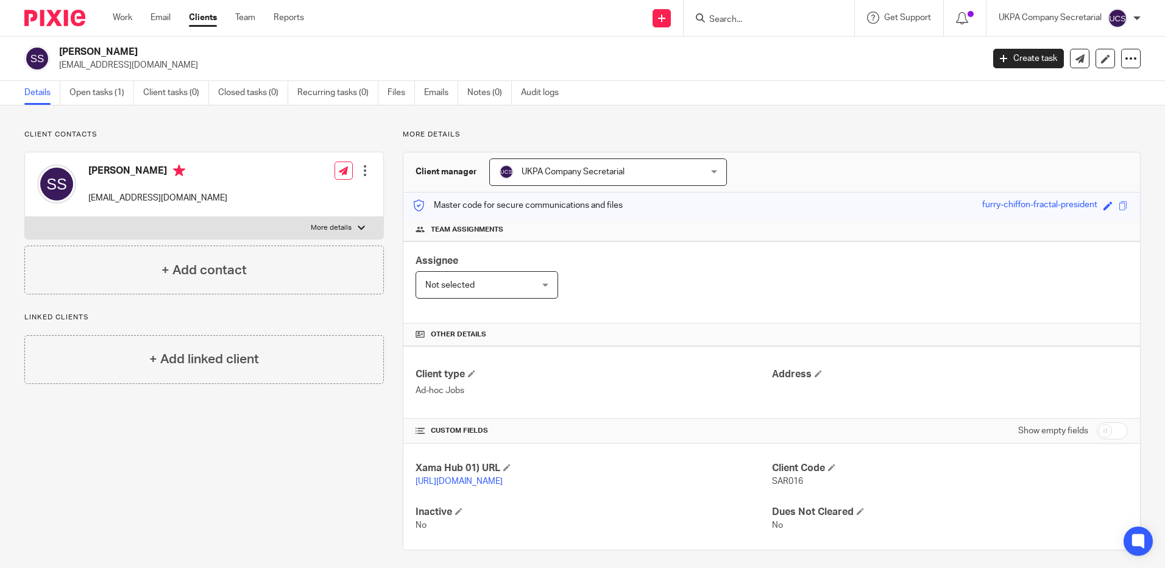
click at [163, 66] on div "Sarah Jayne Sharma ssharman66@gmail.com" at bounding box center [499, 59] width 951 height 26
copy p "ssharman66@gmail.com"
click at [620, 283] on div "Assignee Not selected Not selected Not selected Aarshika Awale Aayush Niraula A…" at bounding box center [771, 282] width 737 height 82
click at [815, 376] on span at bounding box center [818, 373] width 7 height 7
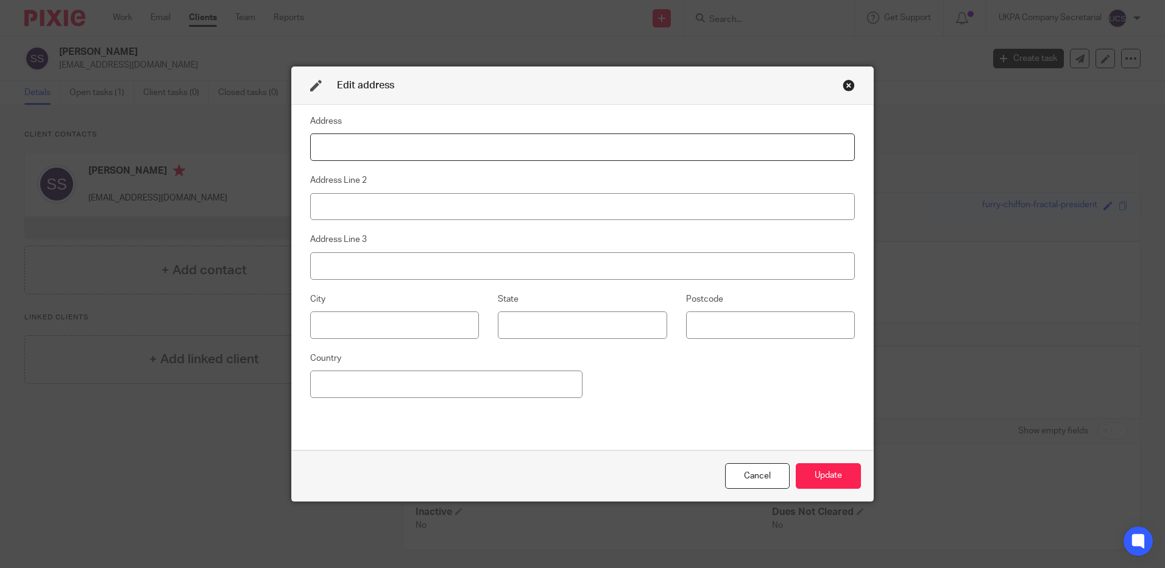
click at [337, 149] on input at bounding box center [582, 146] width 545 height 27
type input "Venabu"
click at [367, 210] on input at bounding box center [582, 206] width 545 height 27
type input "/"
type input "St Georges Road"
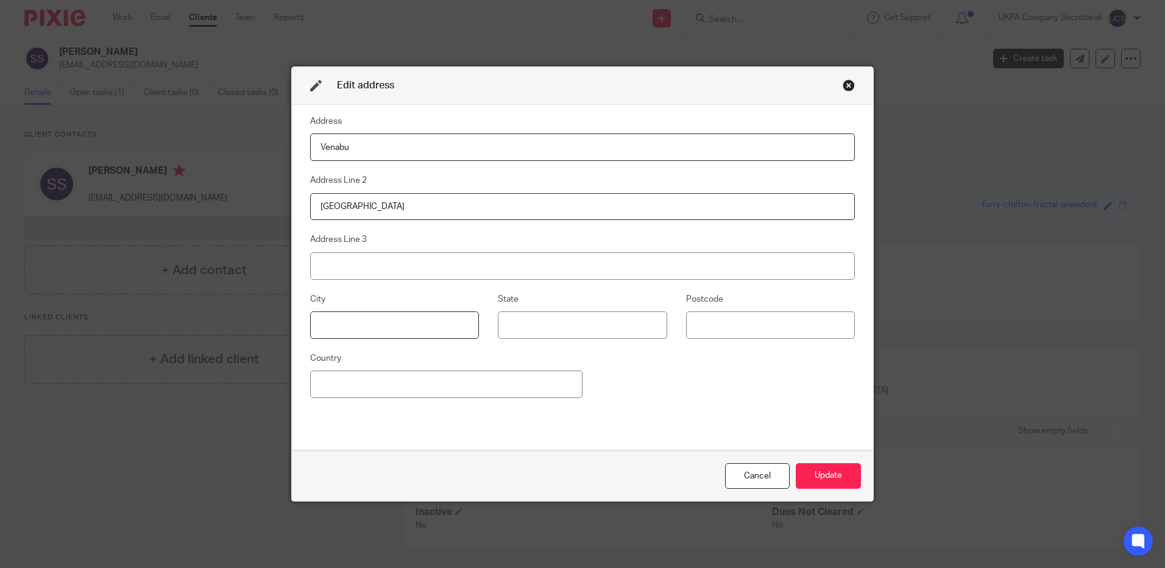
click at [346, 324] on input at bounding box center [394, 324] width 169 height 27
type input "E"
type input "Weybridge"
click at [722, 329] on input at bounding box center [770, 324] width 169 height 27
type input "KT13 0EP"
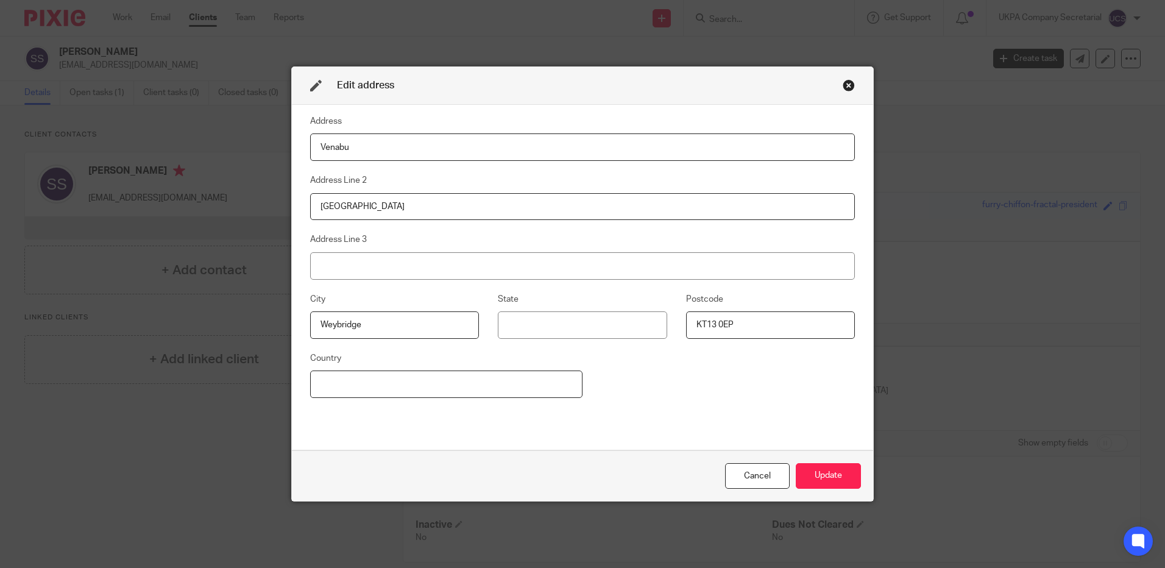
click at [434, 393] on input at bounding box center [446, 383] width 272 height 27
type input "United Kingdom"
click at [825, 475] on button "Update" at bounding box center [828, 476] width 65 height 26
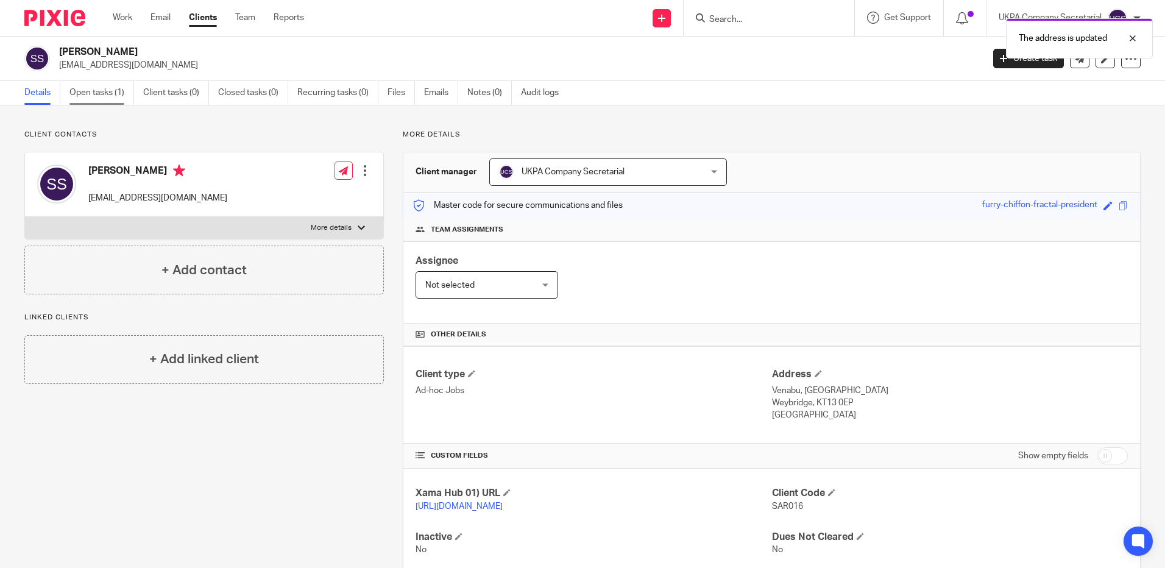
click at [108, 92] on link "Open tasks (1)" at bounding box center [101, 93] width 65 height 24
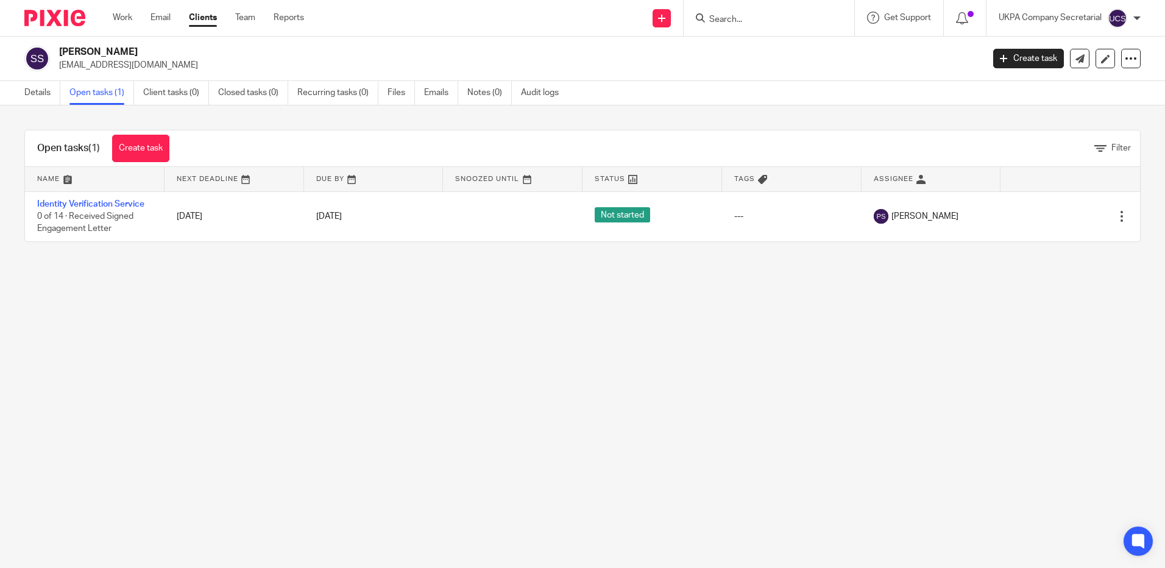
click at [124, 205] on link "Identity Verification Service" at bounding box center [90, 204] width 107 height 9
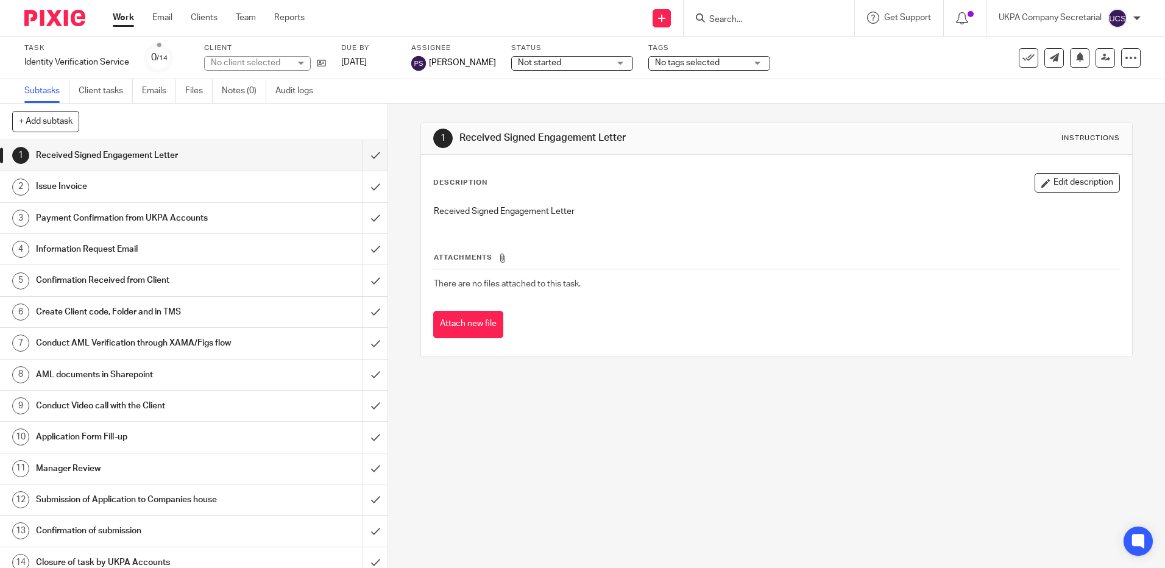
click at [551, 61] on span "Not started" at bounding box center [563, 63] width 91 height 13
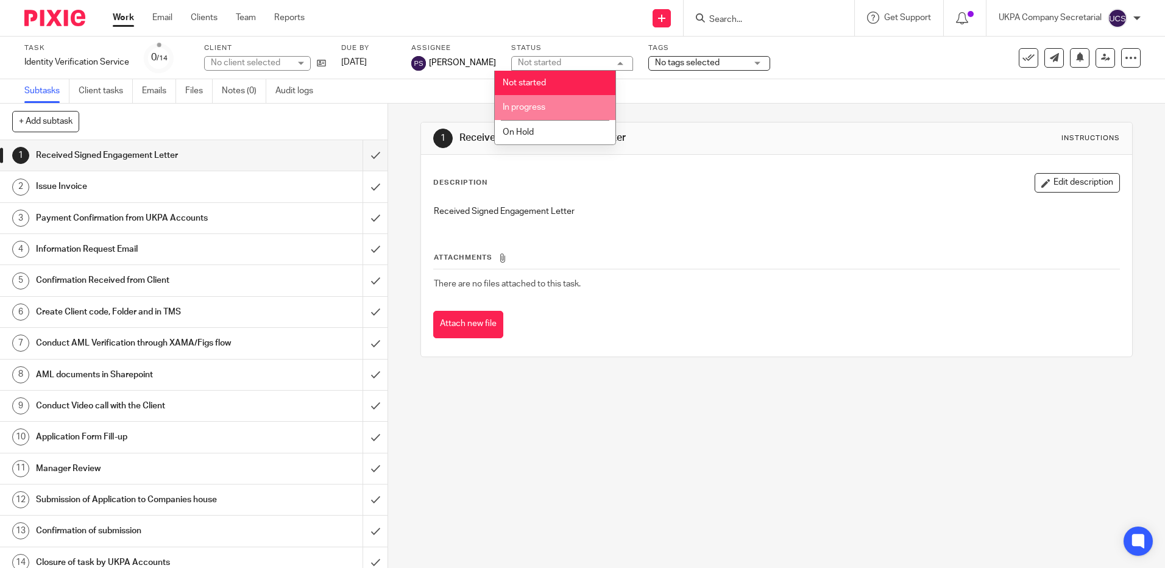
click at [558, 101] on li "In progress" at bounding box center [555, 107] width 121 height 25
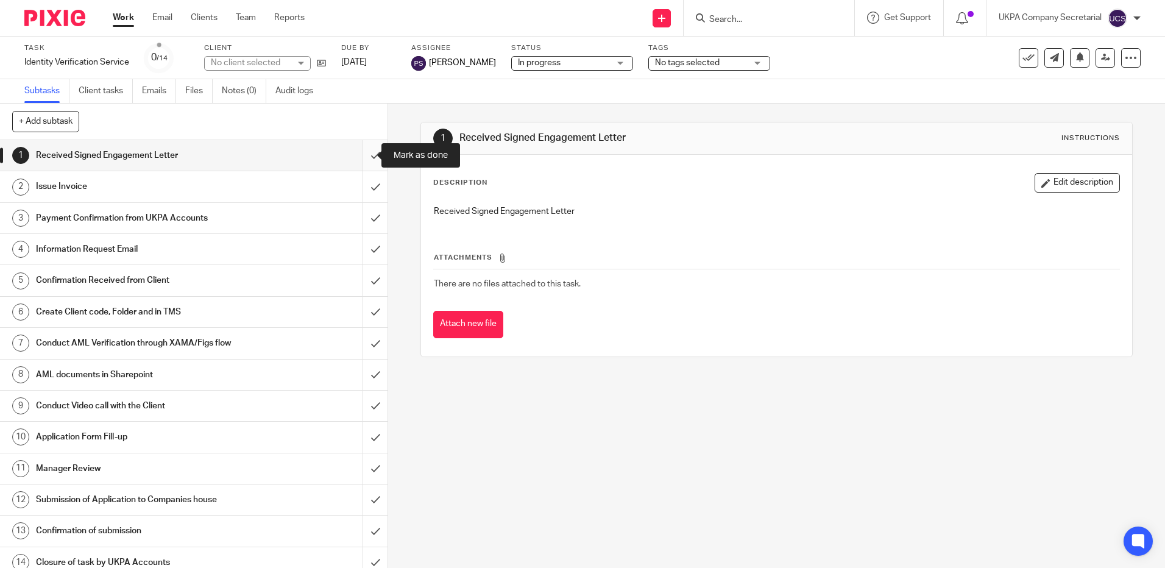
click at [363, 157] on input "submit" at bounding box center [194, 155] width 388 height 30
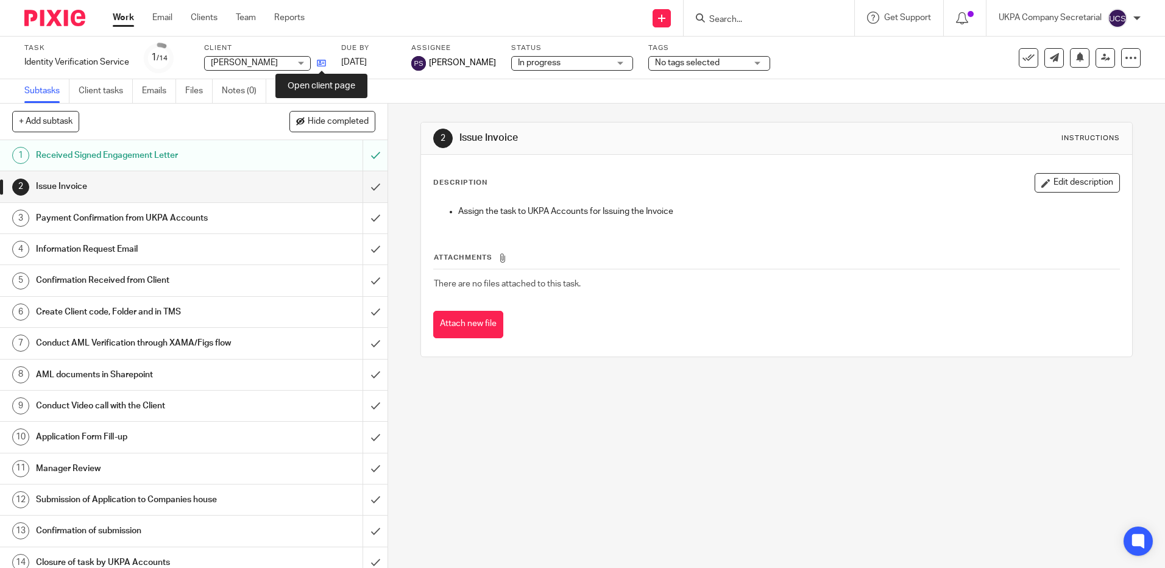
click at [320, 64] on icon at bounding box center [321, 62] width 9 height 9
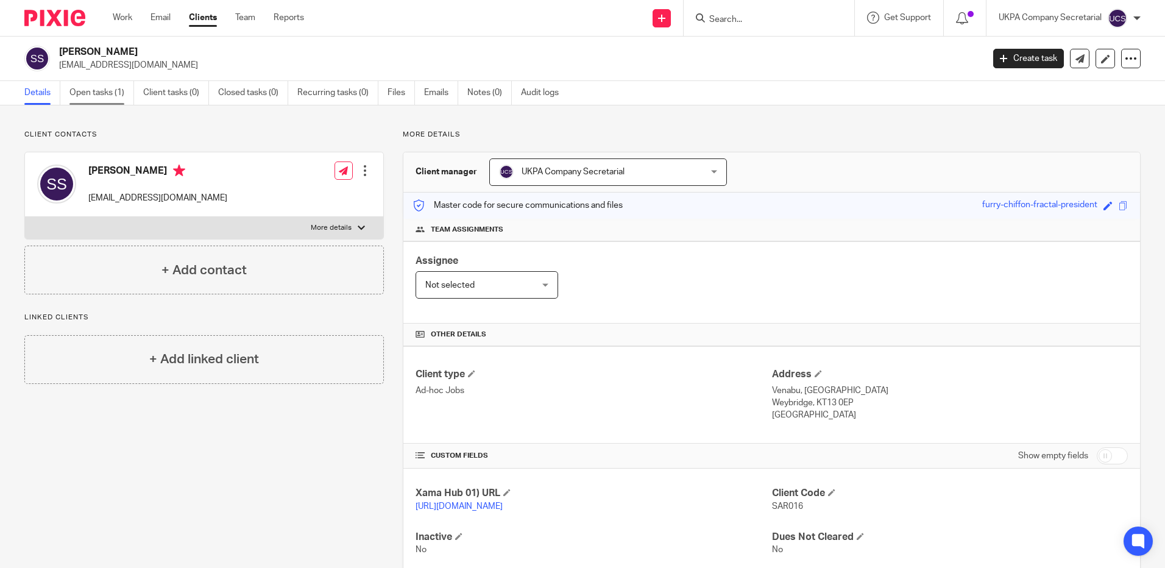
click at [88, 91] on link "Open tasks (1)" at bounding box center [101, 93] width 65 height 24
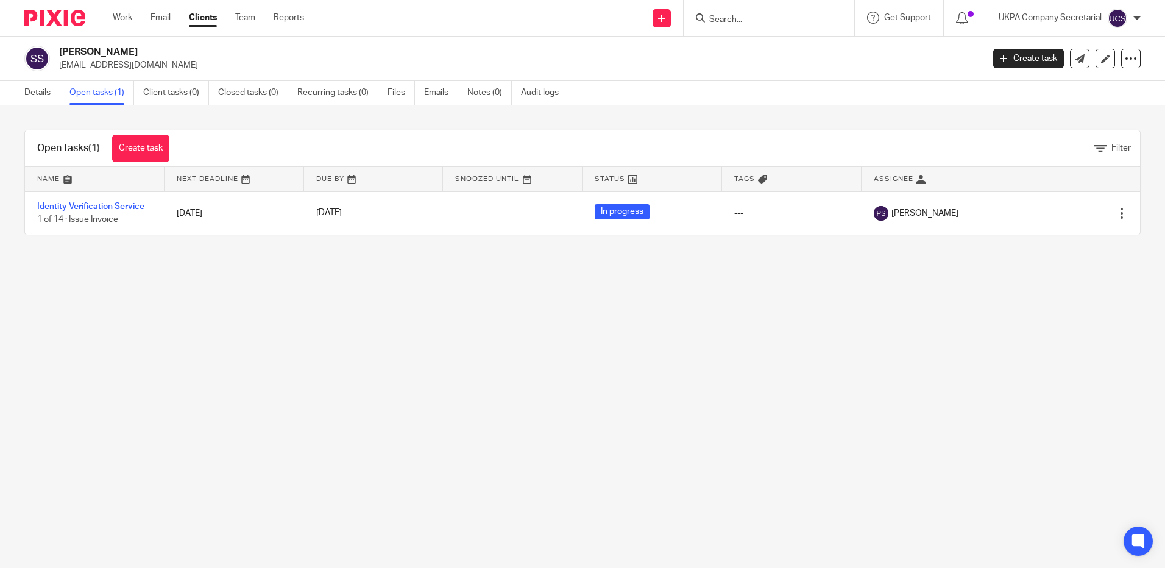
click at [86, 208] on link "Identity Verification Service" at bounding box center [90, 206] width 107 height 9
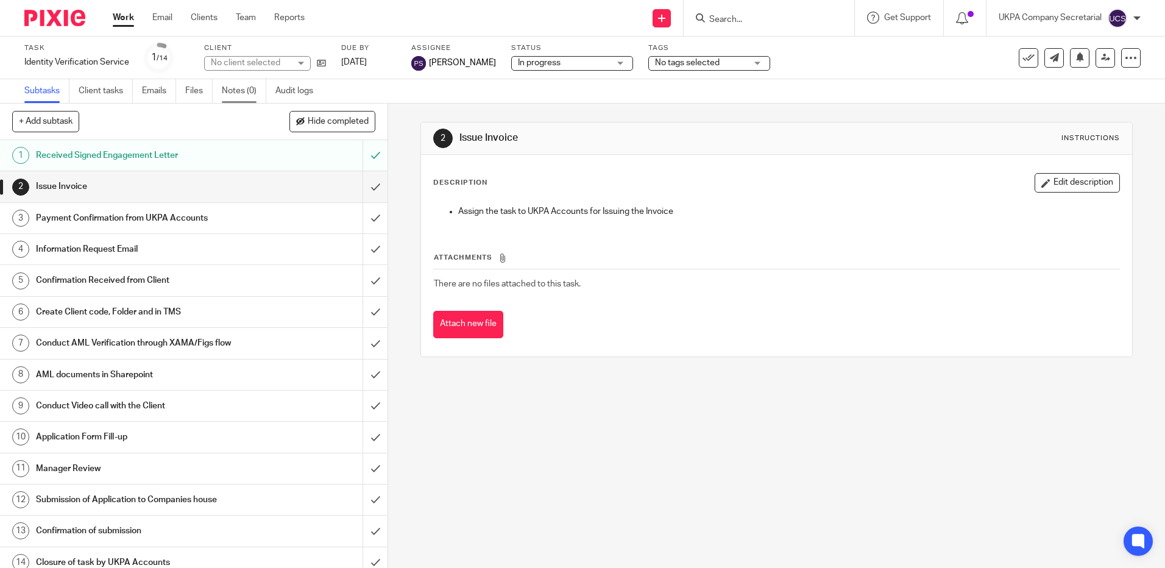
click at [239, 91] on link "Notes (0)" at bounding box center [244, 91] width 44 height 24
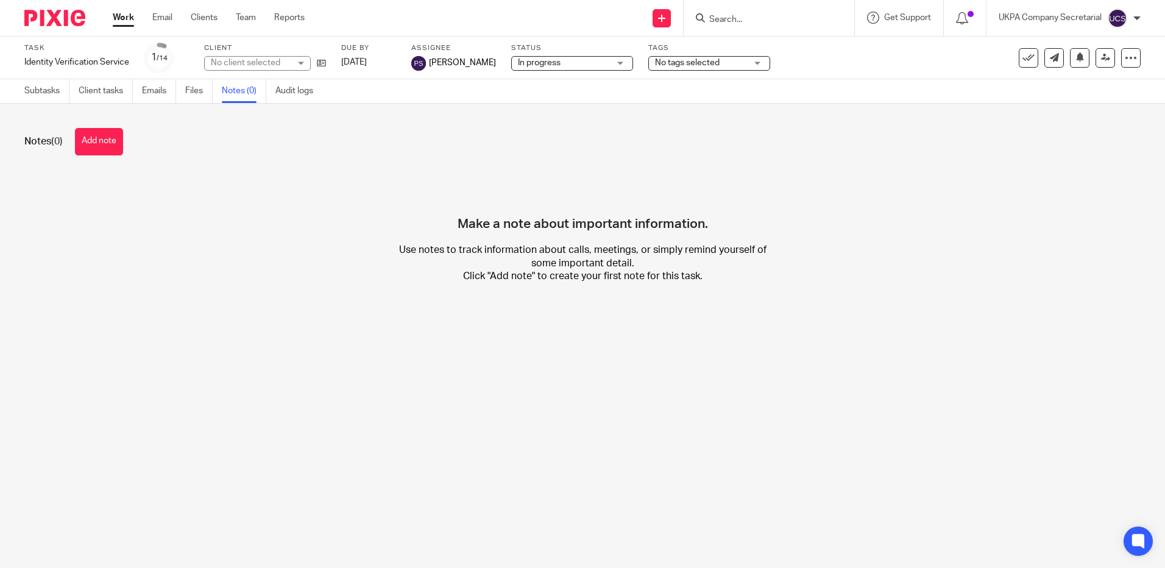
click at [106, 144] on button "Add note" at bounding box center [99, 141] width 48 height 27
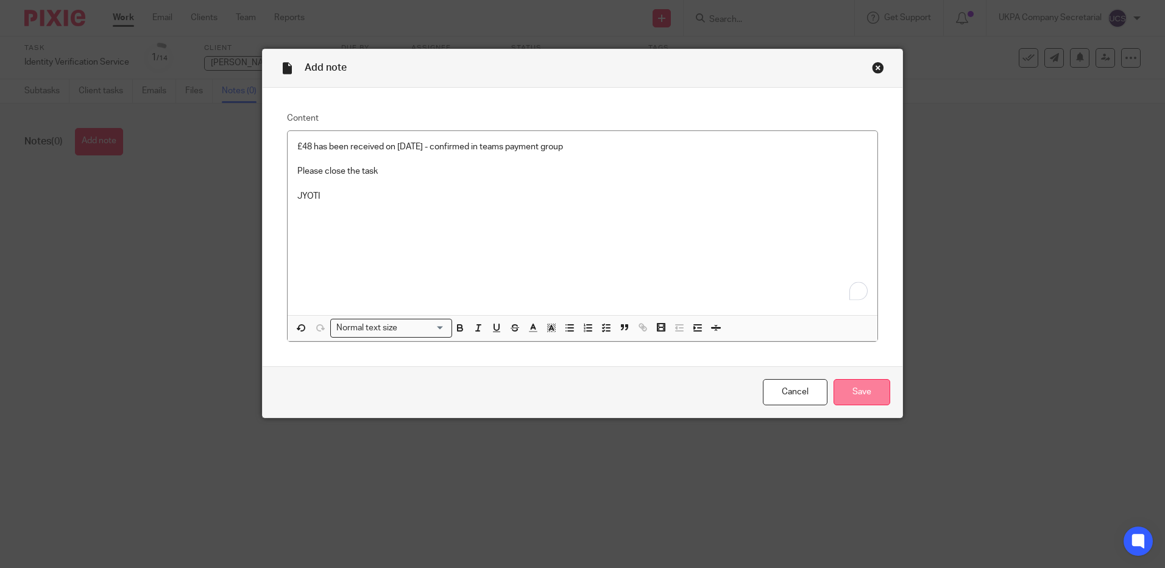
click at [862, 397] on input "Save" at bounding box center [862, 392] width 57 height 26
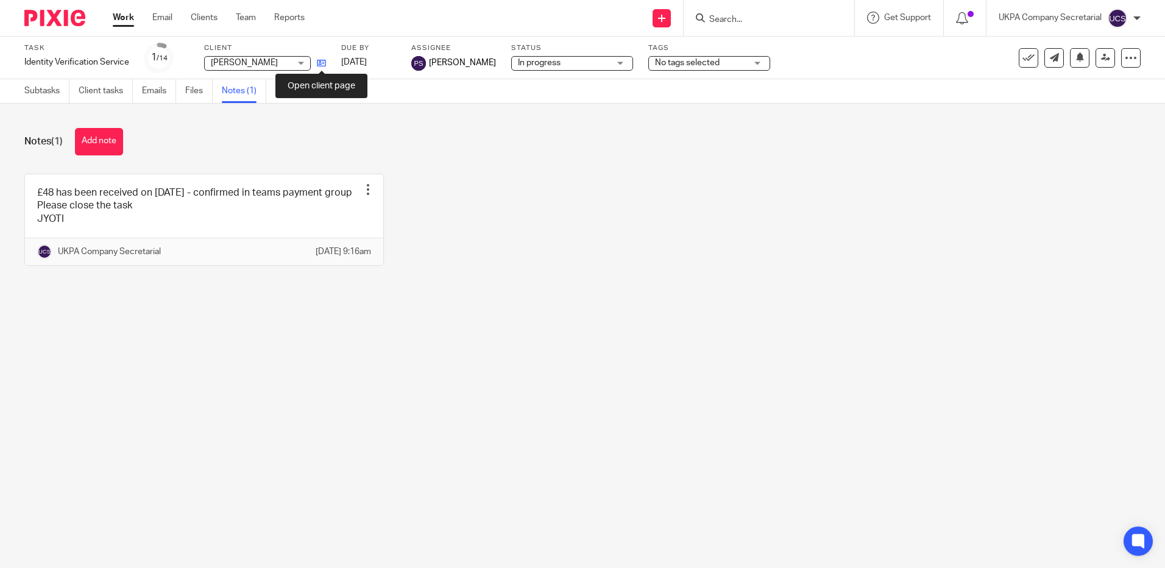
click at [321, 65] on icon at bounding box center [321, 62] width 9 height 9
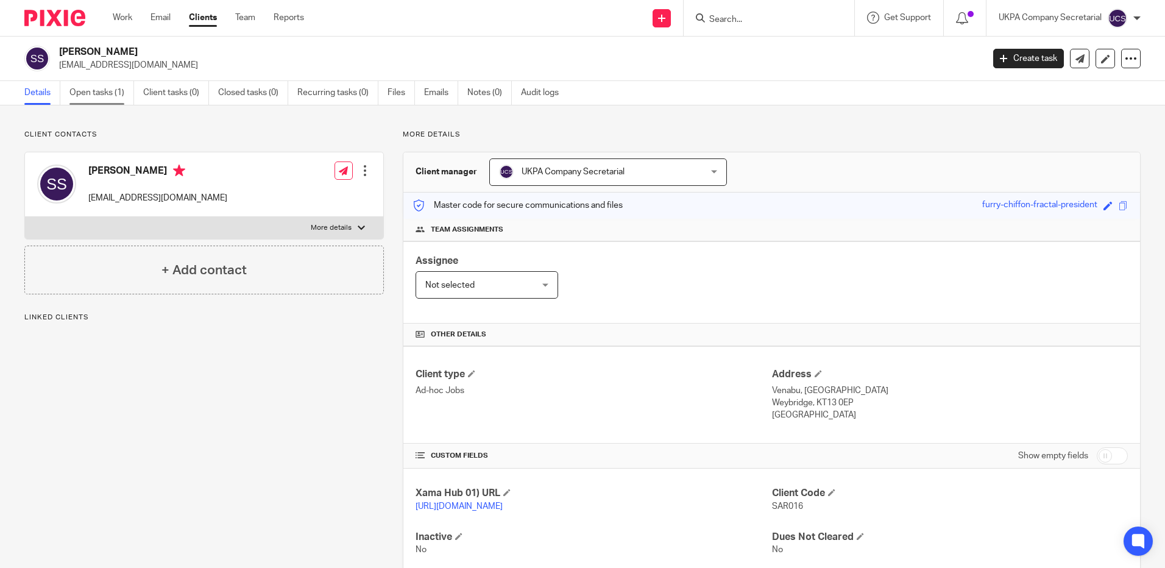
click at [97, 92] on link "Open tasks (1)" at bounding box center [101, 93] width 65 height 24
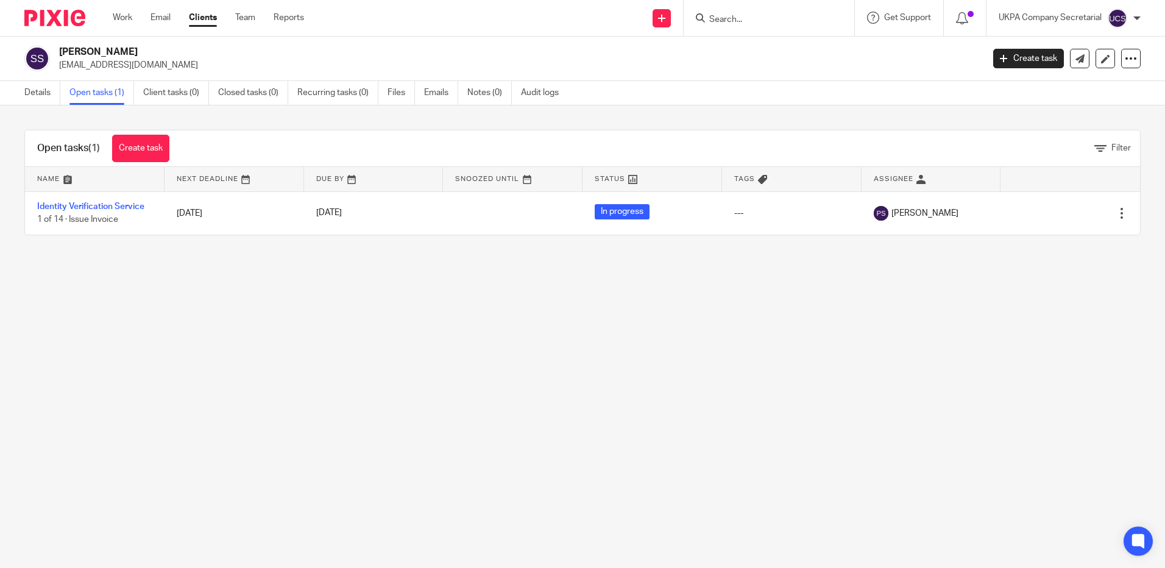
click at [107, 209] on link "Identity Verification Service" at bounding box center [90, 206] width 107 height 9
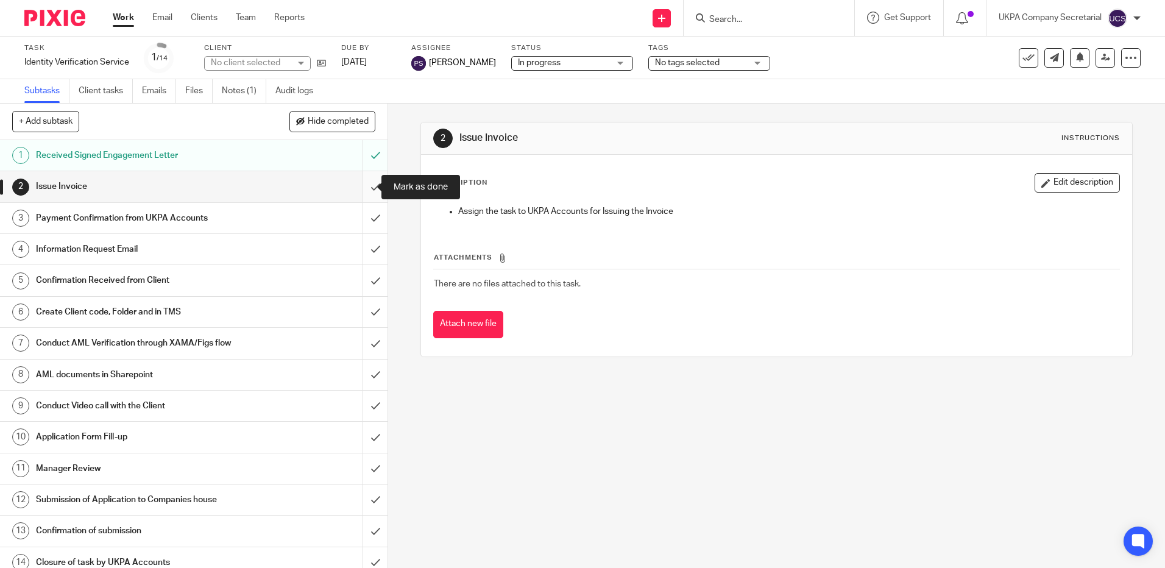
click at [361, 189] on input "submit" at bounding box center [194, 186] width 388 height 30
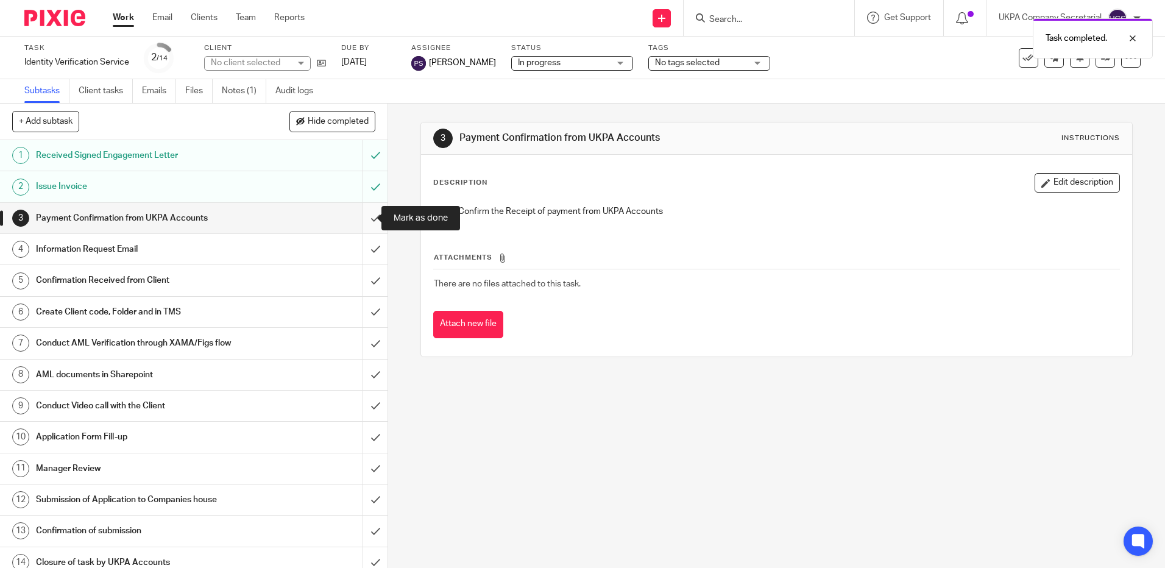
click at [368, 216] on input "submit" at bounding box center [194, 218] width 388 height 30
click at [363, 250] on input "submit" at bounding box center [194, 249] width 388 height 30
click at [358, 279] on input "submit" at bounding box center [194, 280] width 388 height 30
click at [362, 316] on input "submit" at bounding box center [194, 312] width 388 height 30
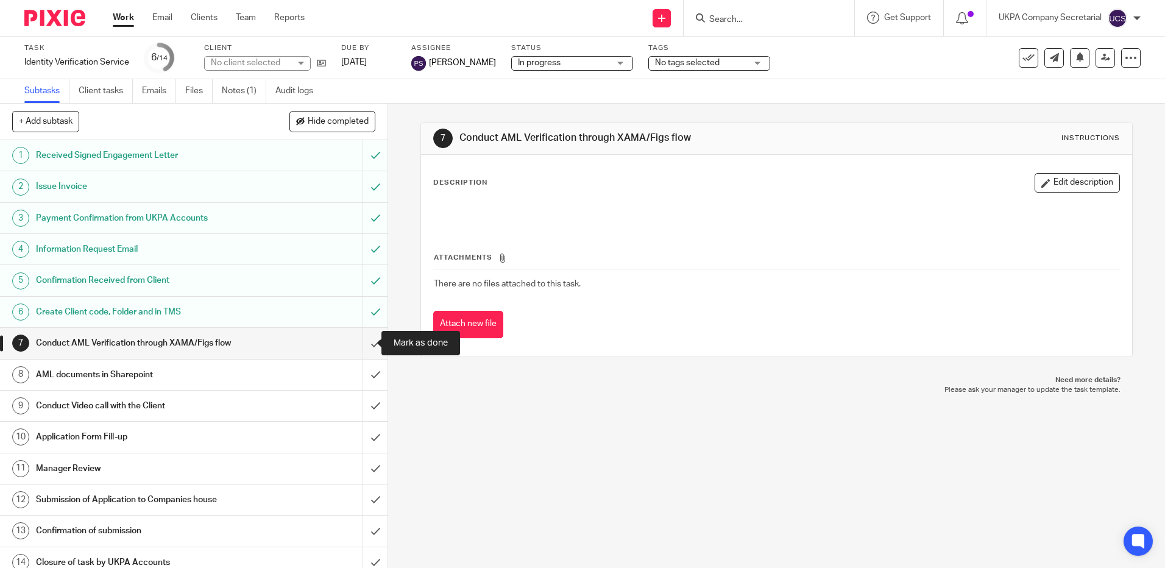
click at [363, 346] on input "submit" at bounding box center [194, 343] width 388 height 30
click at [360, 380] on input "submit" at bounding box center [194, 374] width 388 height 30
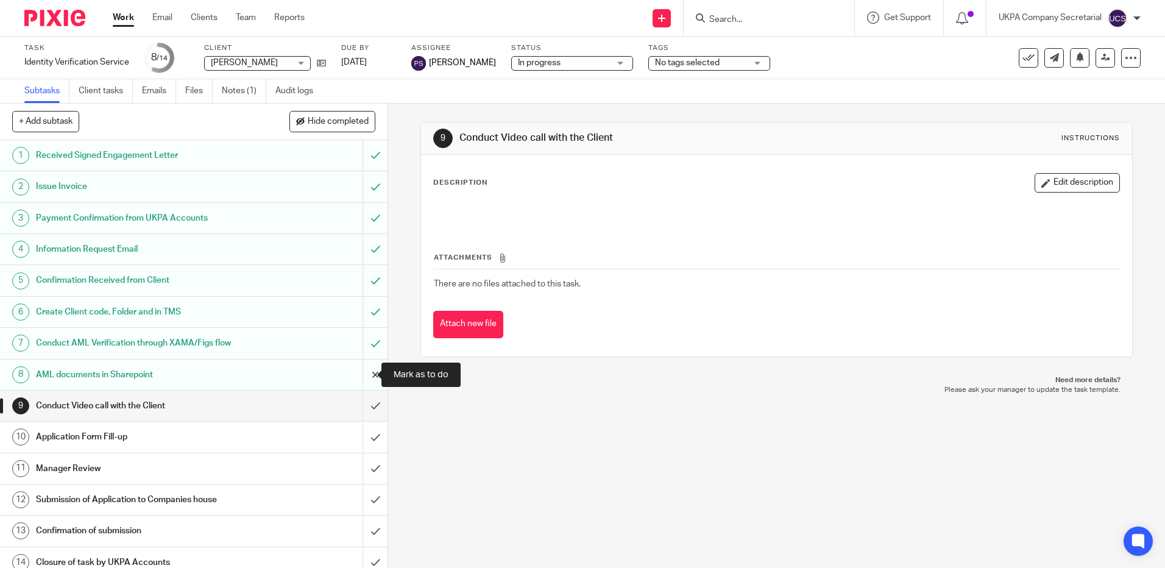
click at [359, 373] on input "submit" at bounding box center [194, 374] width 388 height 30
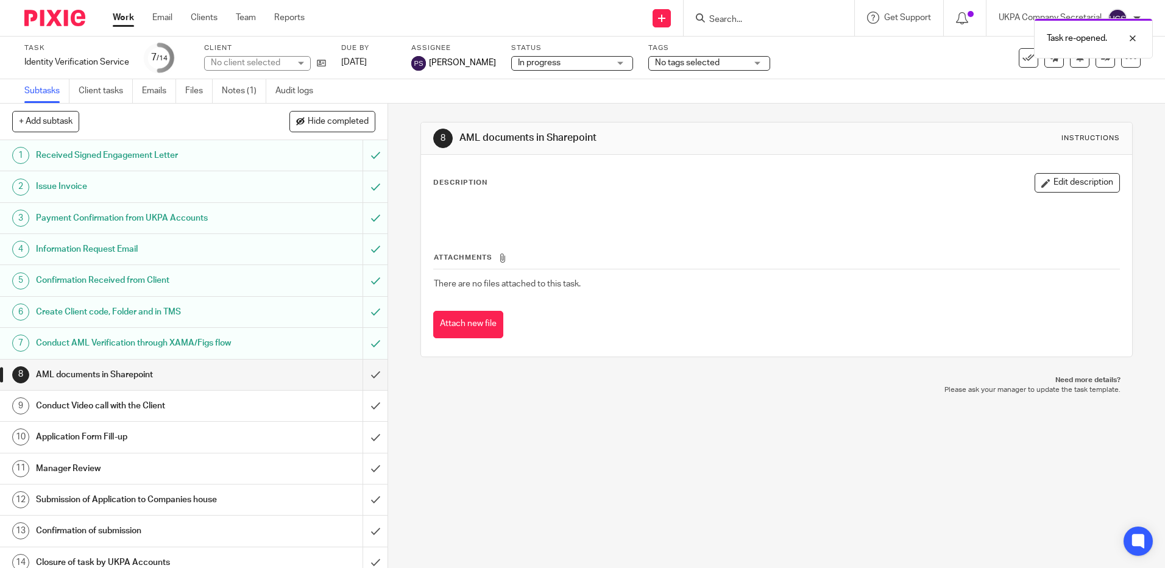
click at [249, 94] on link "Notes (1)" at bounding box center [244, 91] width 44 height 24
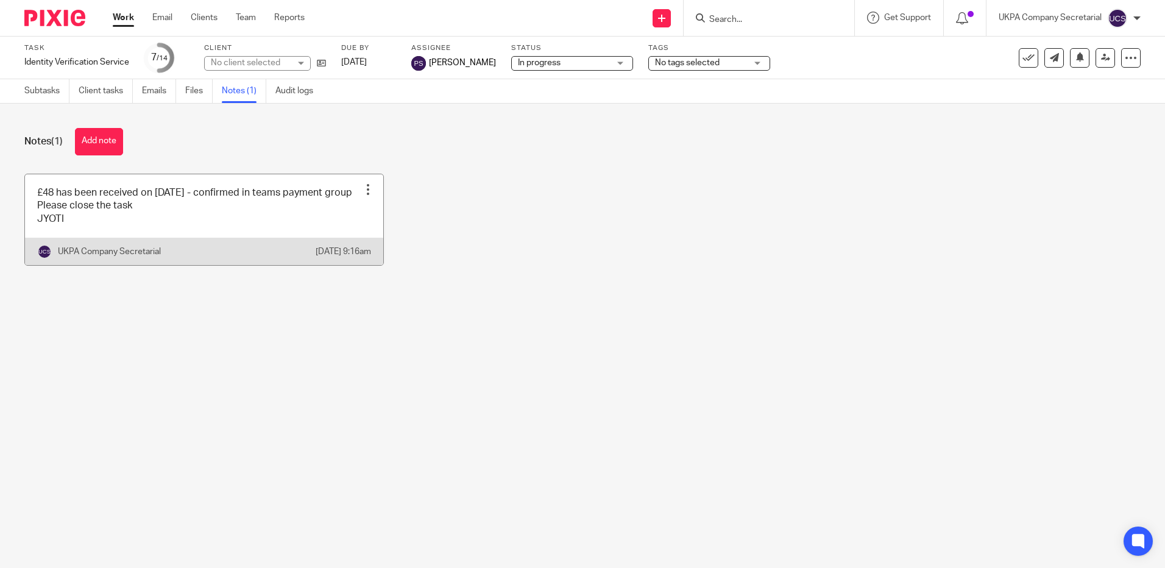
click at [148, 233] on link at bounding box center [204, 219] width 358 height 91
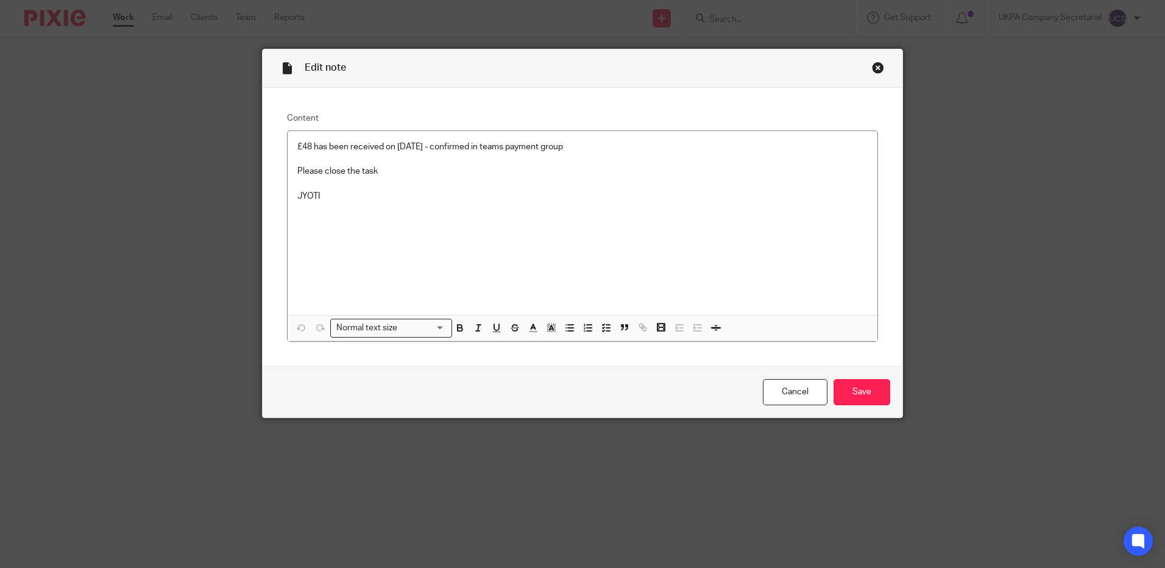
click at [593, 153] on p at bounding box center [582, 159] width 570 height 12
click at [868, 392] on input "Save" at bounding box center [862, 392] width 57 height 26
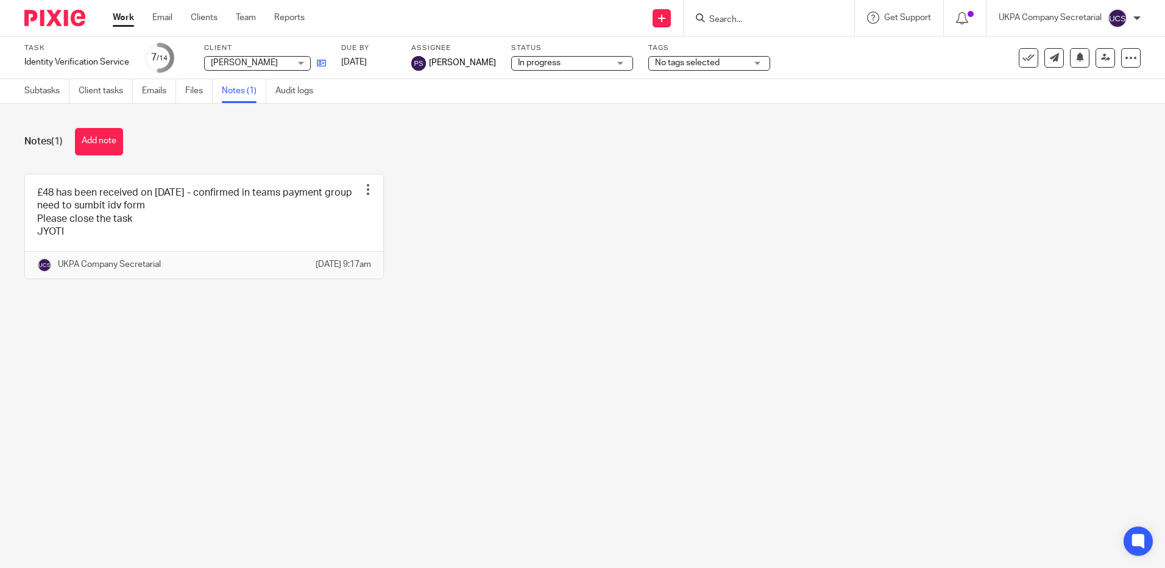
click at [322, 68] on link at bounding box center [318, 63] width 15 height 12
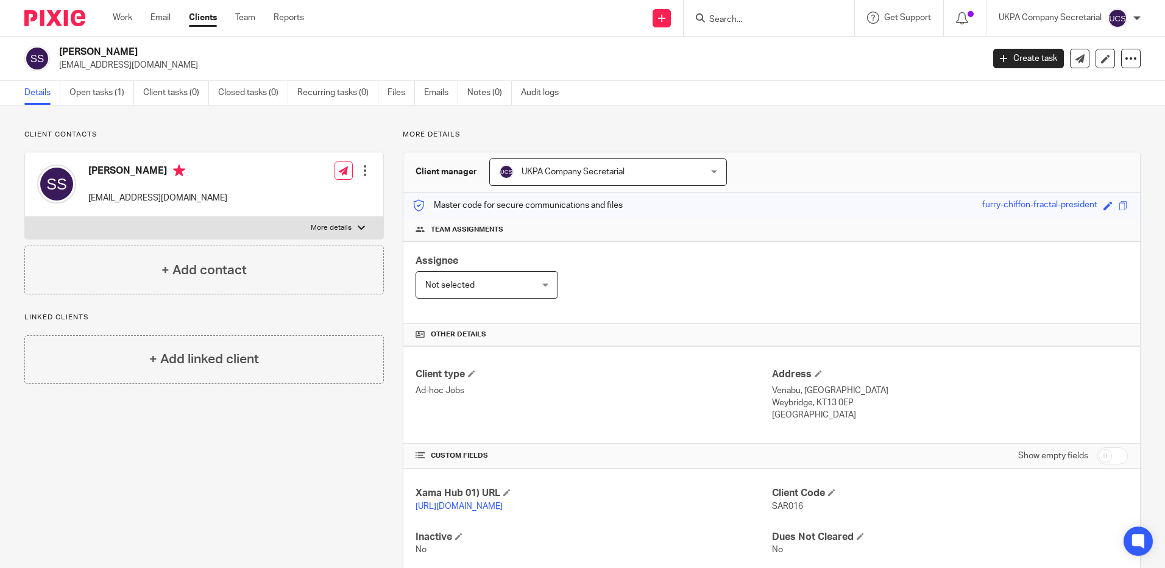
drag, startPoint x: 58, startPoint y: 51, endPoint x: 169, endPoint y: 52, distance: 110.9
click at [169, 52] on div "[PERSON_NAME] [EMAIL_ADDRESS][DOMAIN_NAME]" at bounding box center [499, 59] width 951 height 26
copy h2 "[PERSON_NAME]"
click at [609, 264] on div "Assignee Not selected Not selected Not selected Aarshika Awale Aayush Niraula A…" at bounding box center [771, 282] width 737 height 82
click at [725, 19] on input "Search" at bounding box center [763, 20] width 110 height 11
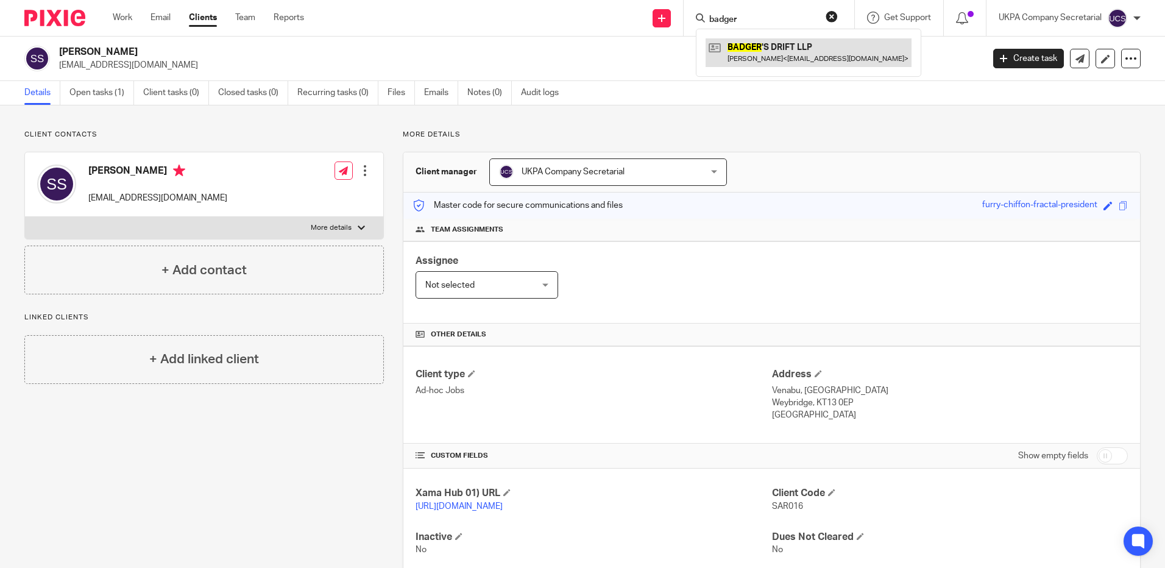
type input "badger"
click at [761, 64] on link at bounding box center [809, 52] width 206 height 28
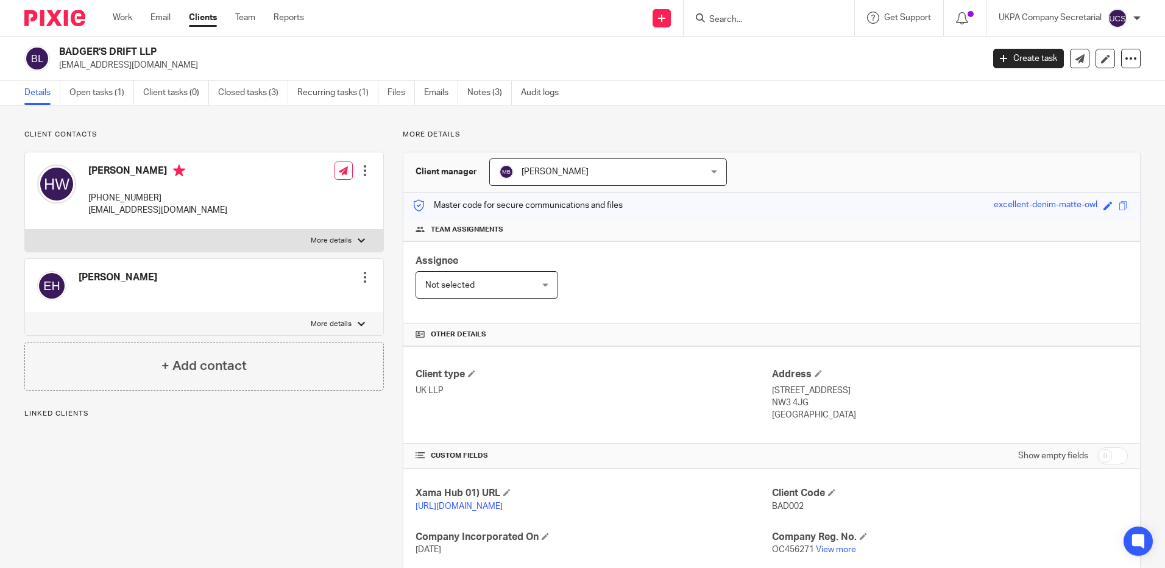
click at [99, 94] on link "Open tasks (1)" at bounding box center [101, 93] width 65 height 24
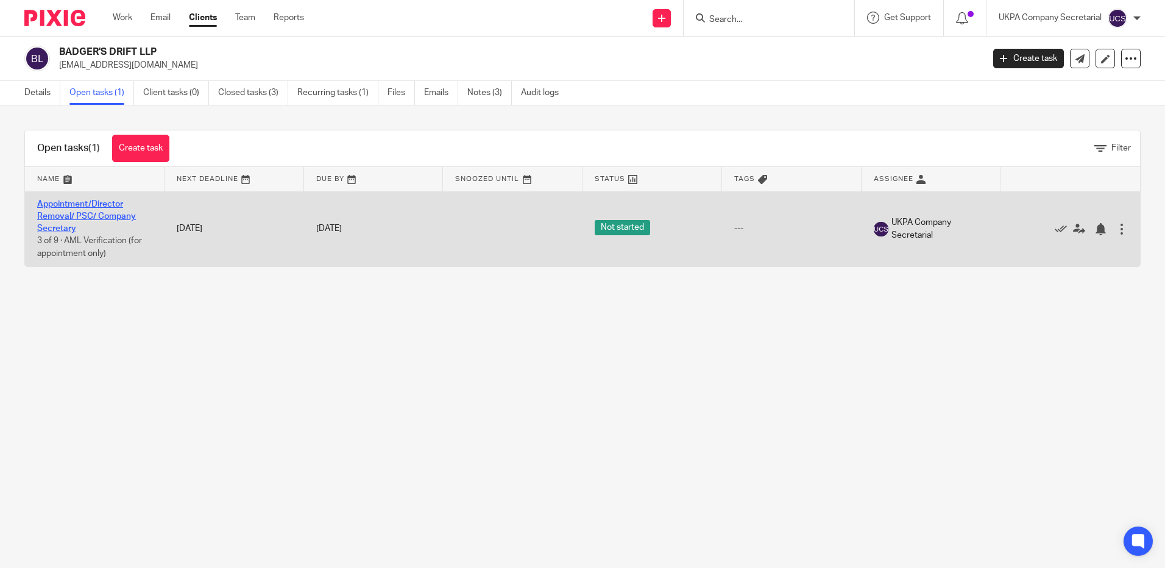
click at [79, 200] on link "Appointment/Director Removal/ PSC/ Company Secretary" at bounding box center [86, 217] width 99 height 34
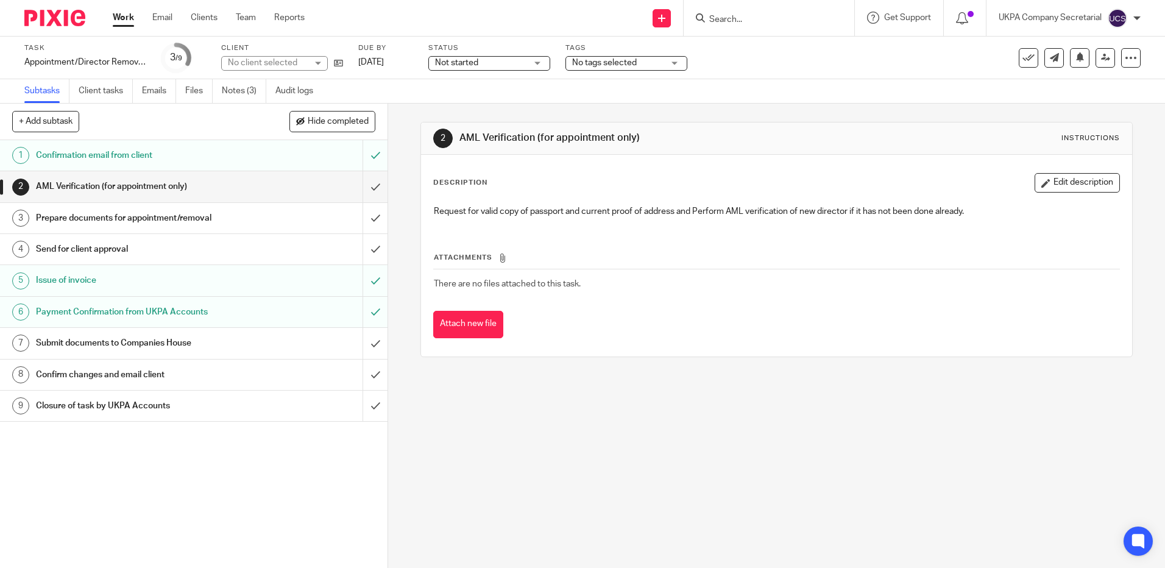
click at [497, 66] on span "Not started" at bounding box center [480, 63] width 91 height 13
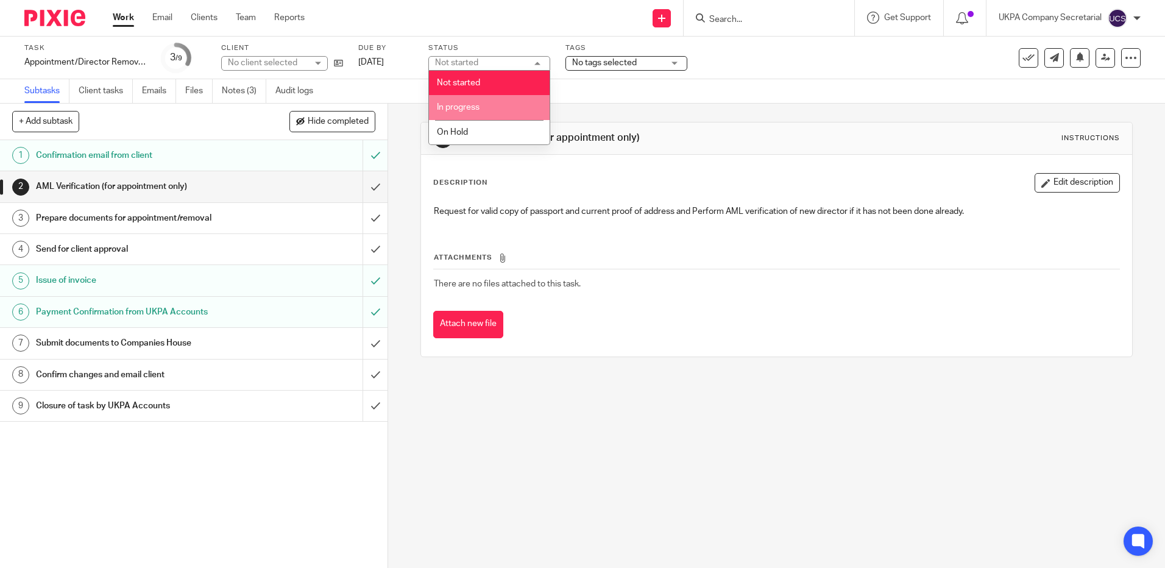
click at [491, 111] on li "In progress" at bounding box center [489, 107] width 121 height 25
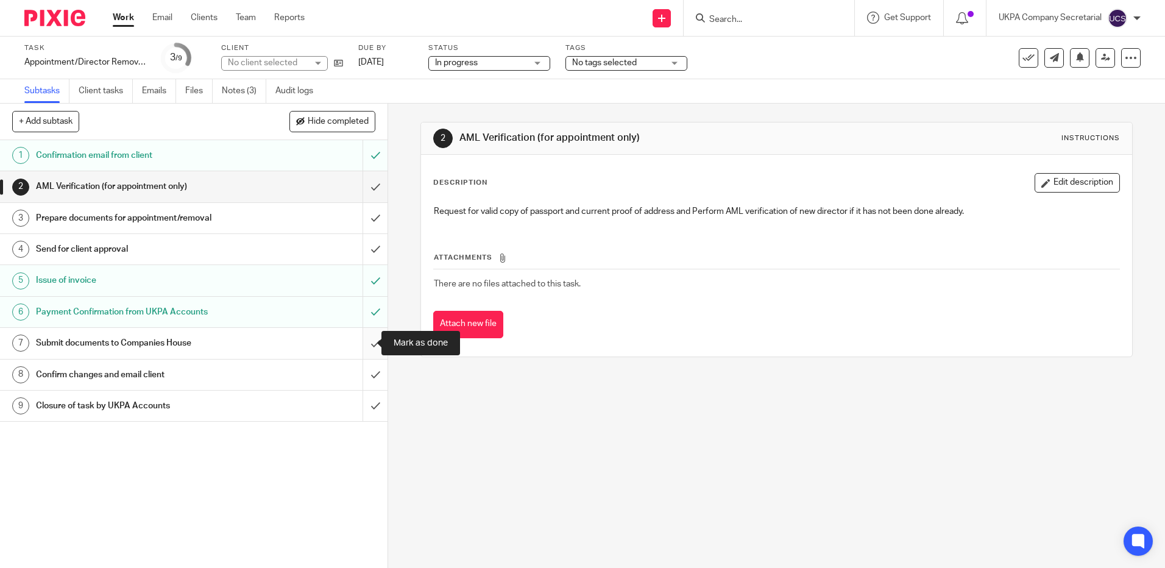
click at [362, 349] on input "submit" at bounding box center [194, 343] width 388 height 30
drag, startPoint x: 359, startPoint y: 380, endPoint x: 318, endPoint y: 434, distance: 67.4
click at [356, 380] on input "submit" at bounding box center [194, 374] width 388 height 30
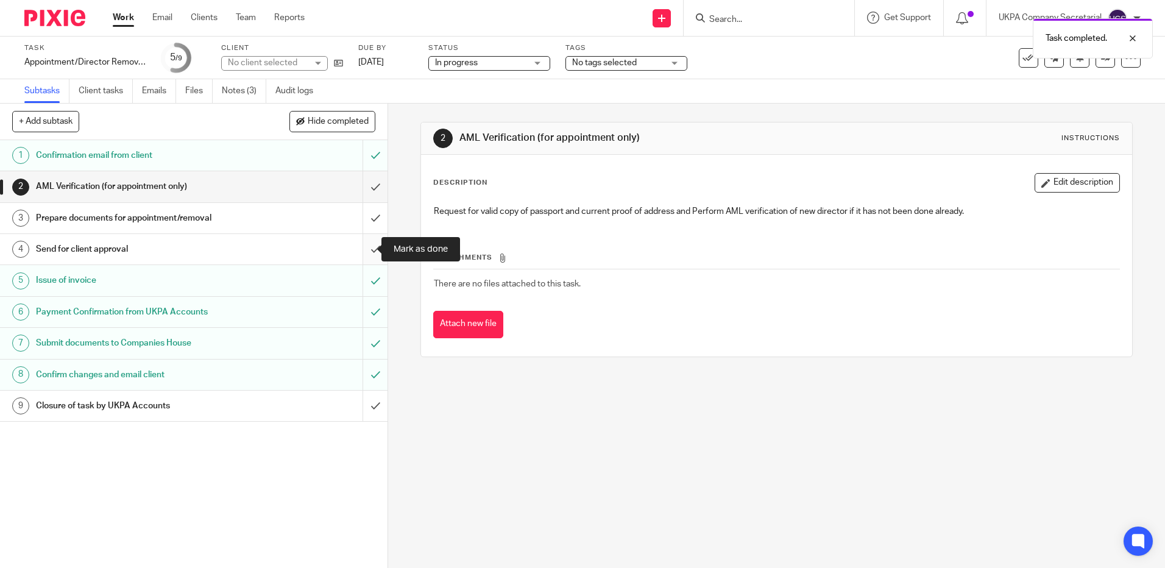
click at [365, 251] on input "submit" at bounding box center [194, 249] width 388 height 30
click at [252, 94] on link "Notes (3)" at bounding box center [244, 91] width 44 height 24
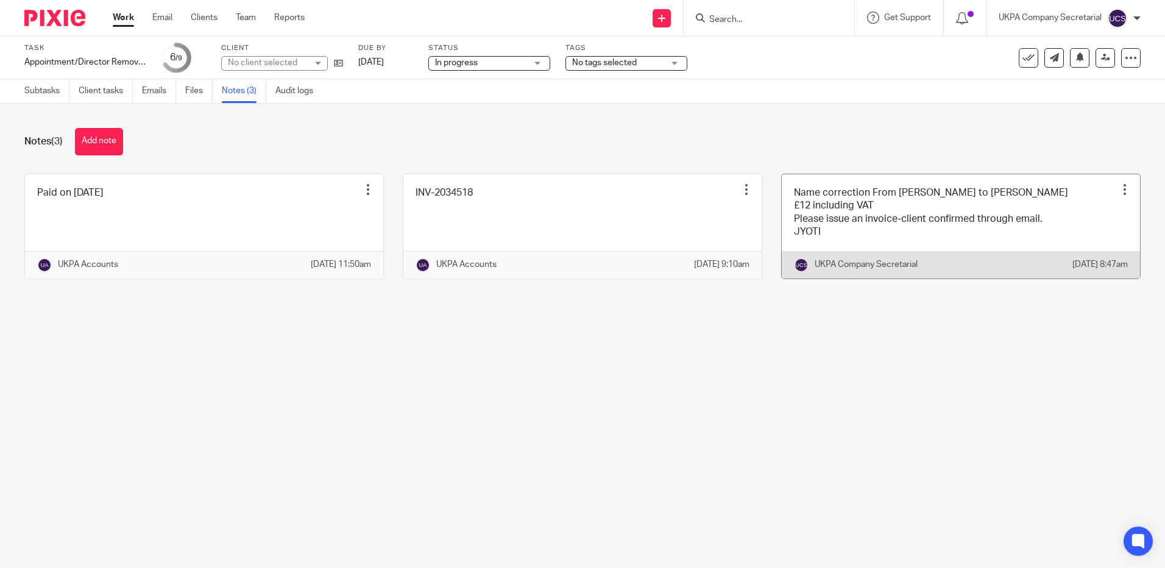
click at [844, 241] on link at bounding box center [961, 226] width 358 height 104
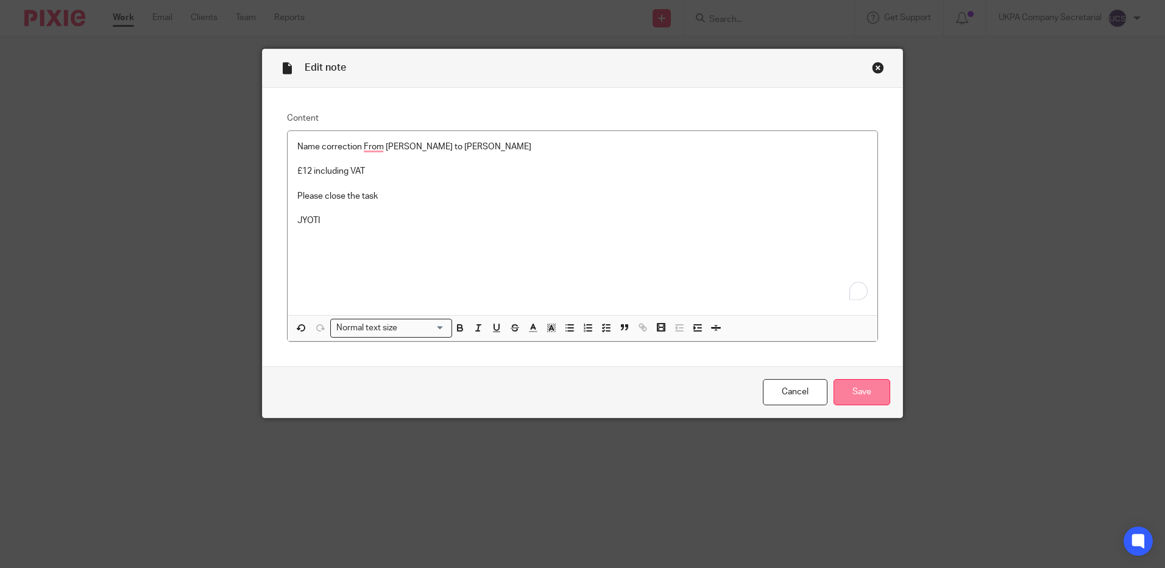
click at [871, 391] on input "Save" at bounding box center [862, 392] width 57 height 26
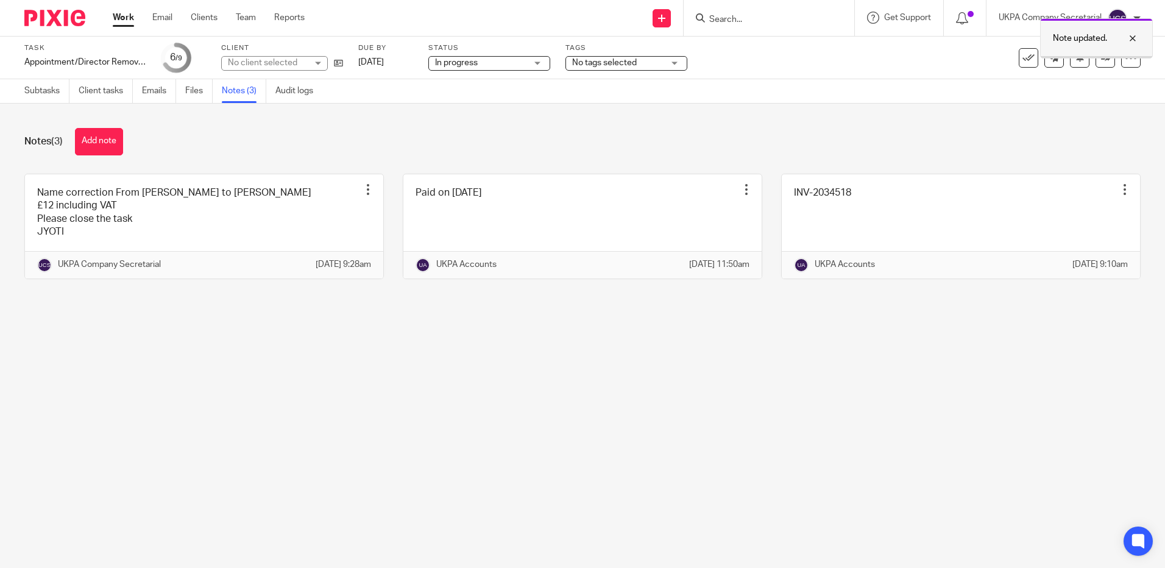
drag, startPoint x: 1126, startPoint y: 40, endPoint x: 1092, endPoint y: 82, distance: 53.8
click at [1127, 40] on div at bounding box center [1123, 38] width 33 height 15
click at [1101, 60] on icon at bounding box center [1105, 57] width 9 height 9
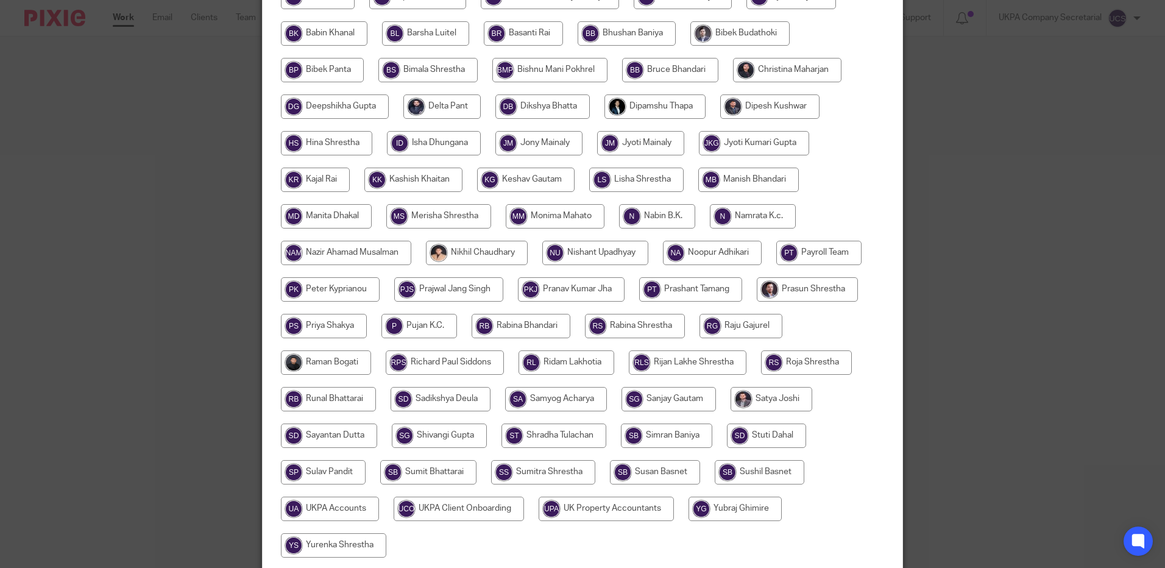
scroll to position [412, 0]
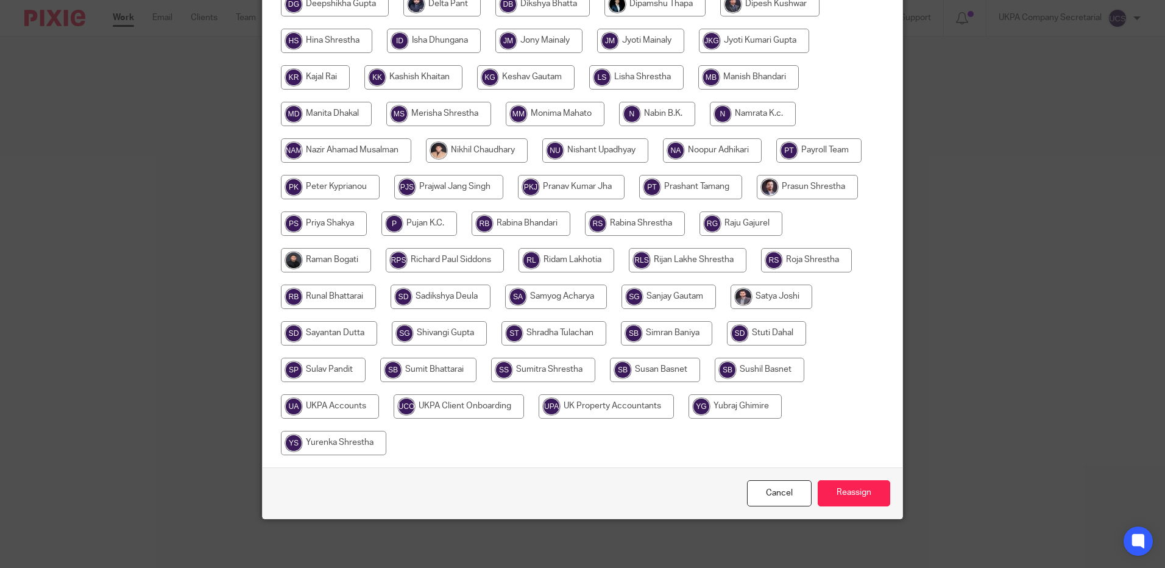
drag, startPoint x: 341, startPoint y: 402, endPoint x: 730, endPoint y: 472, distance: 395.0
click at [345, 404] on input "radio" at bounding box center [330, 406] width 98 height 24
radio input "true"
drag, startPoint x: 845, startPoint y: 493, endPoint x: 848, endPoint y: 486, distance: 7.4
click at [846, 492] on input "Reassign" at bounding box center [854, 493] width 73 height 26
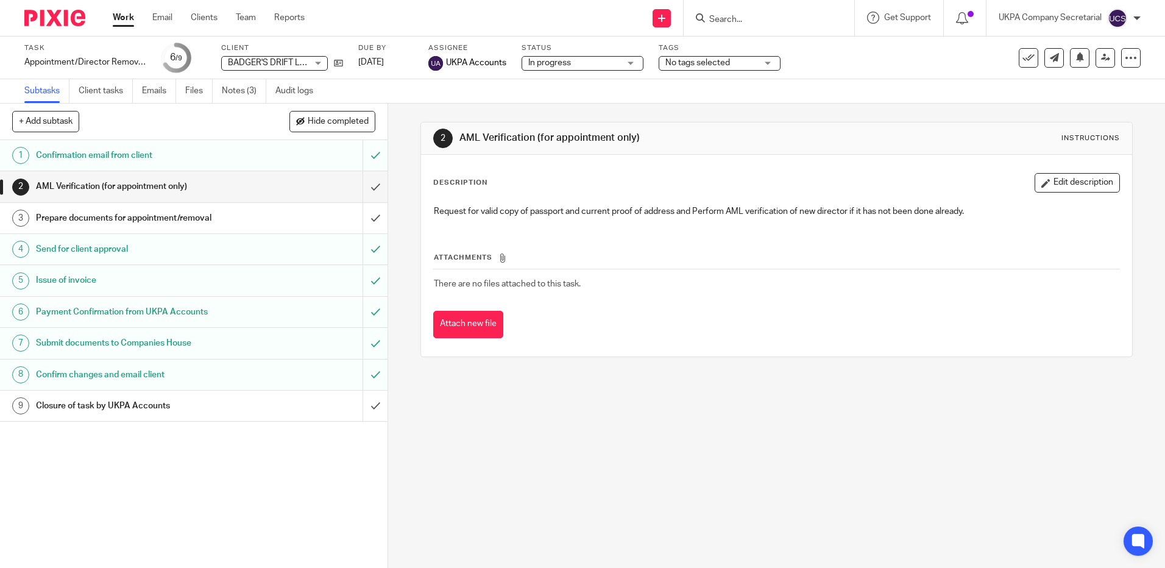
click at [780, 20] on input "Search" at bounding box center [763, 20] width 110 height 11
paste input "JAGAT.ROY@EMMCORP.COM"
type input "JAGAT.ROY@EMMCORP.COM"
click button "submit" at bounding box center [0, 0] width 0 height 0
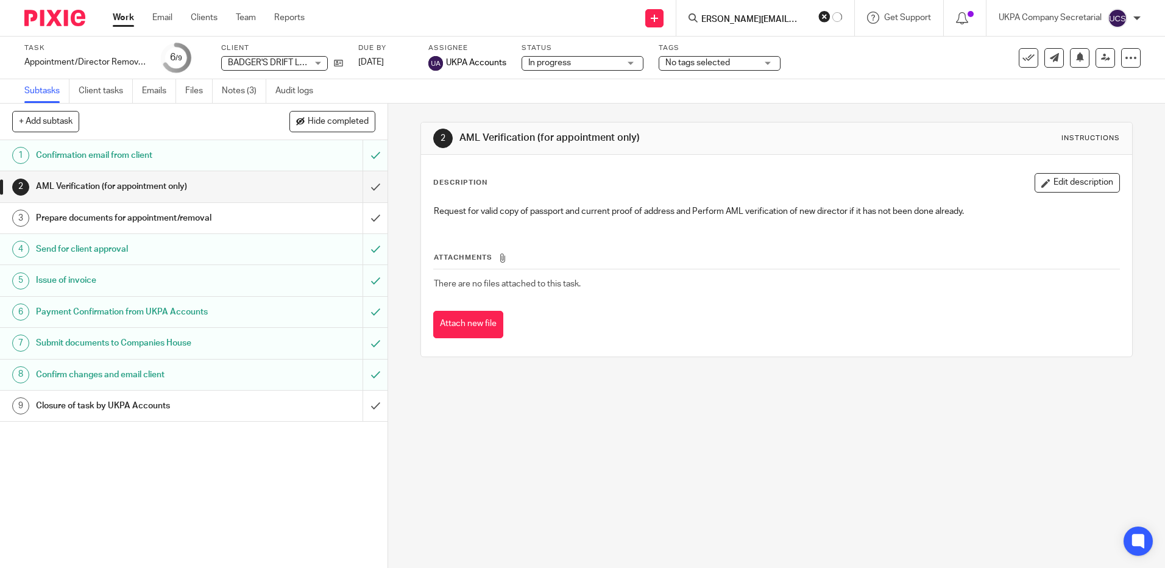
scroll to position [0, 0]
click at [830, 18] on button "reset" at bounding box center [832, 16] width 12 height 12
click at [780, 18] on input "Search" at bounding box center [763, 20] width 110 height 11
paste input "dhanraj_parihar@ushamartin.co.in"
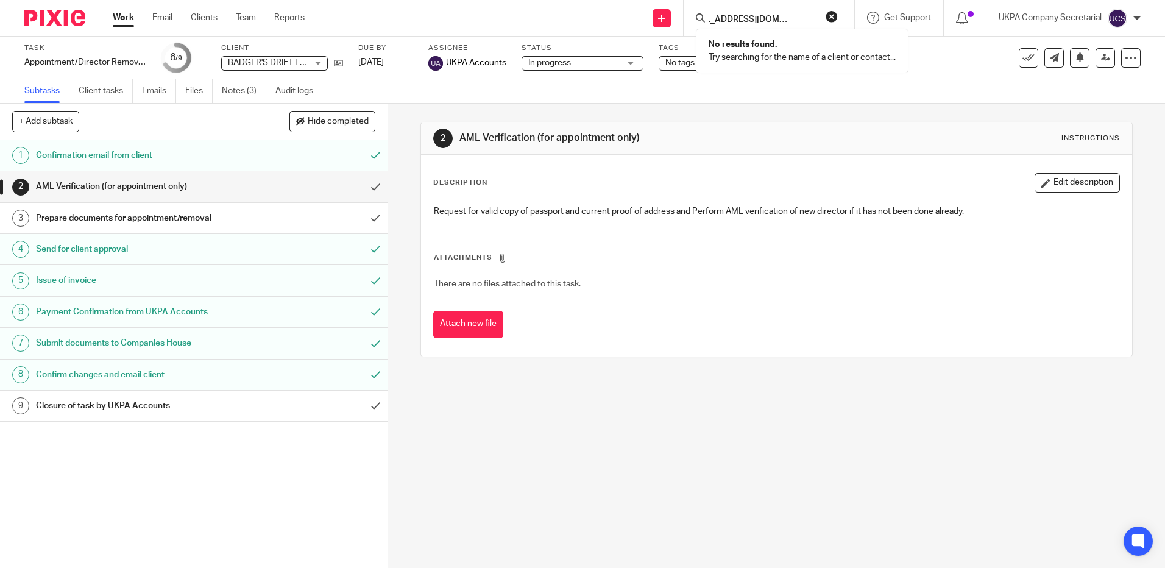
type input "dhanraj_parihar@ushamartin.co.in"
click at [832, 13] on button "reset" at bounding box center [832, 16] width 12 height 12
click at [751, 17] on input "Search" at bounding box center [763, 20] width 110 height 11
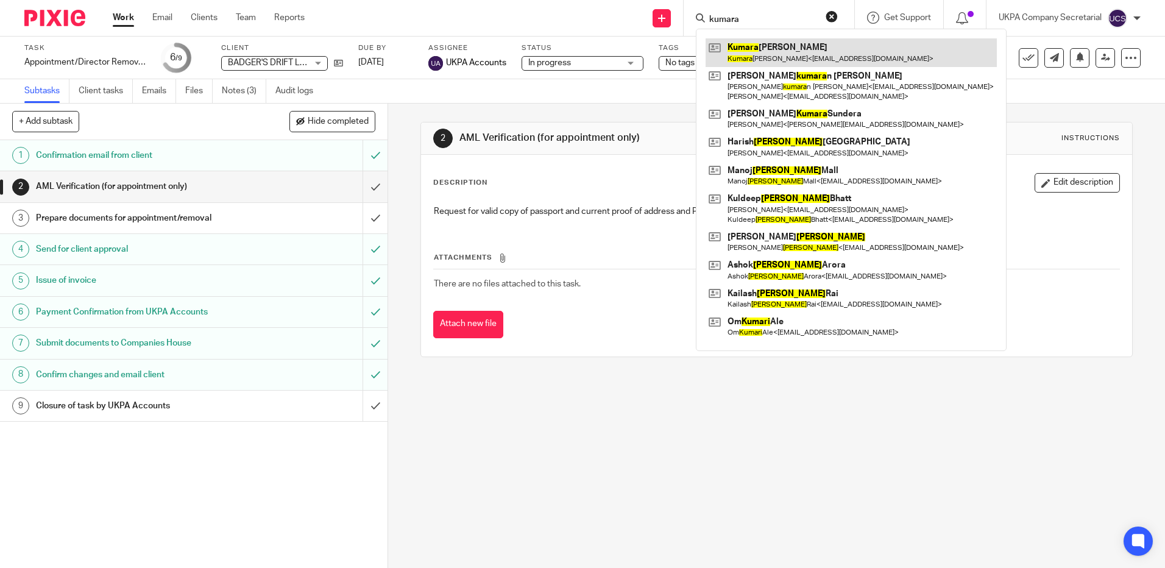
type input "kumara"
click at [753, 49] on link at bounding box center [851, 52] width 291 height 28
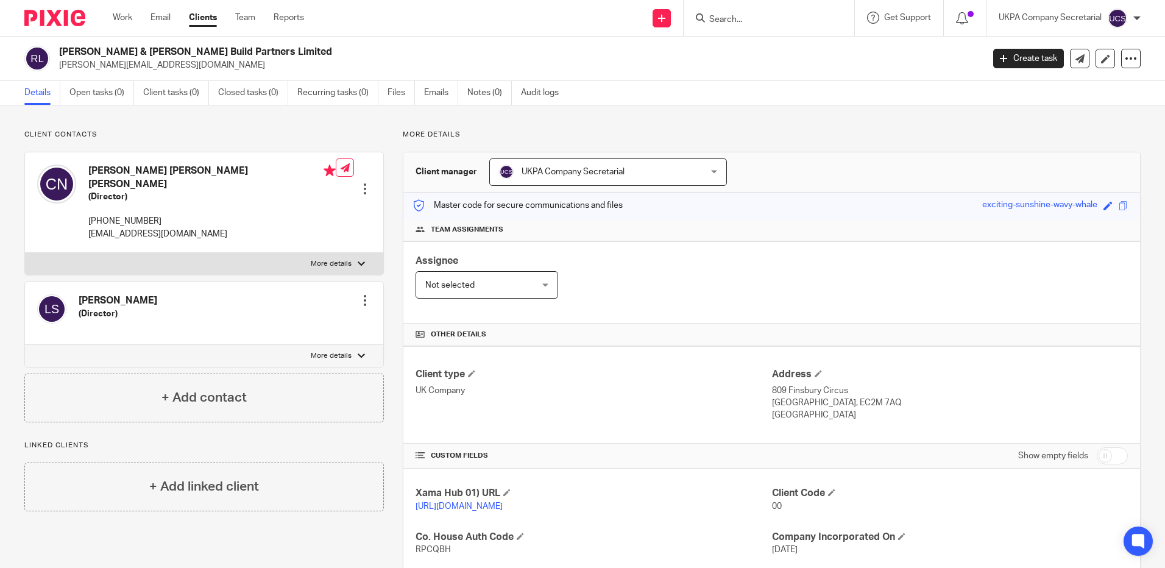
click at [792, 15] on input "Search" at bounding box center [763, 20] width 110 height 11
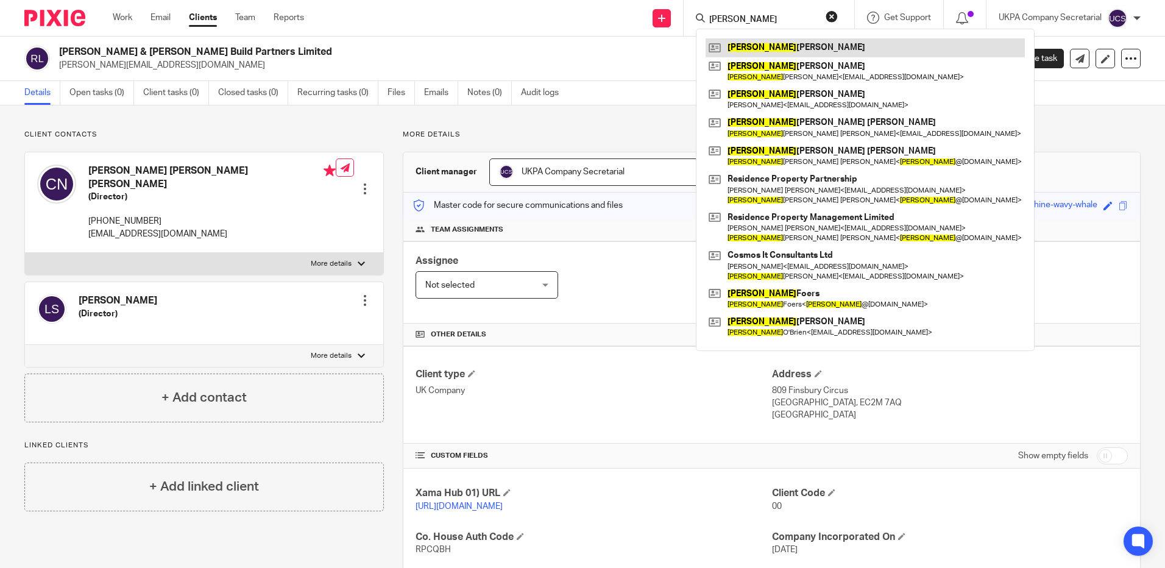
type input "[PERSON_NAME]"
click at [783, 42] on link at bounding box center [865, 47] width 319 height 18
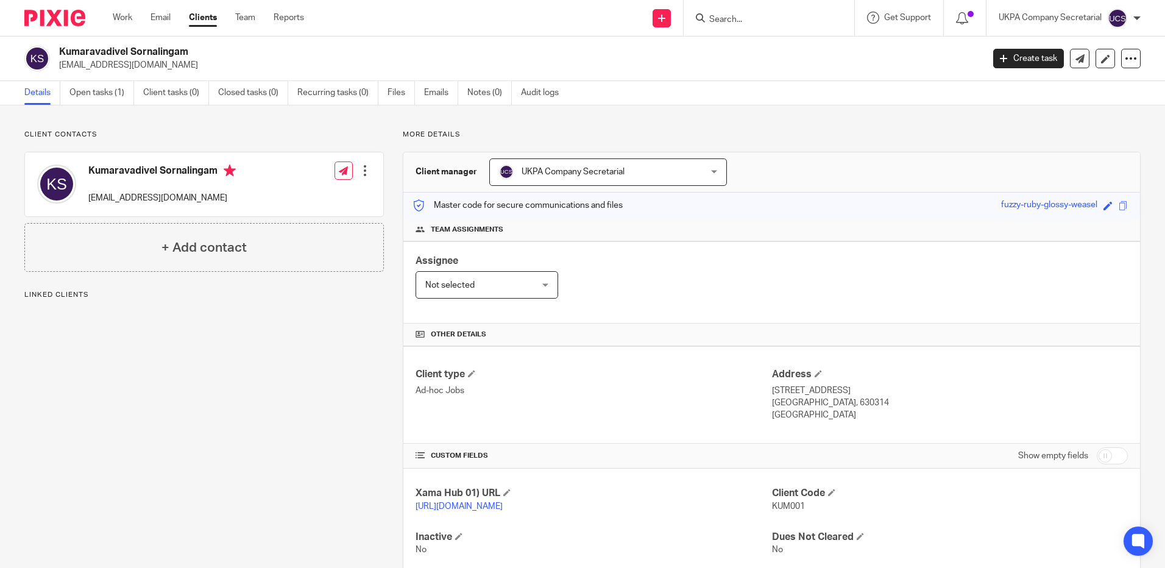
drag, startPoint x: 60, startPoint y: 66, endPoint x: 179, endPoint y: 76, distance: 119.8
click at [179, 76] on div "Kumaravadivel Sornalingam cumarvl2009@yahoo.co.uk Create task Update from Compa…" at bounding box center [582, 59] width 1165 height 44
copy p "[EMAIL_ADDRESS][DOMAIN_NAME]"
drag, startPoint x: 609, startPoint y: 349, endPoint x: 616, endPoint y: 166, distance: 183.5
click at [609, 349] on div "Client type Ad-hoc Jobs Address 7, 31A, Kandadevi Post, Devakotai Tamil Nadu, 6…" at bounding box center [771, 394] width 737 height 97
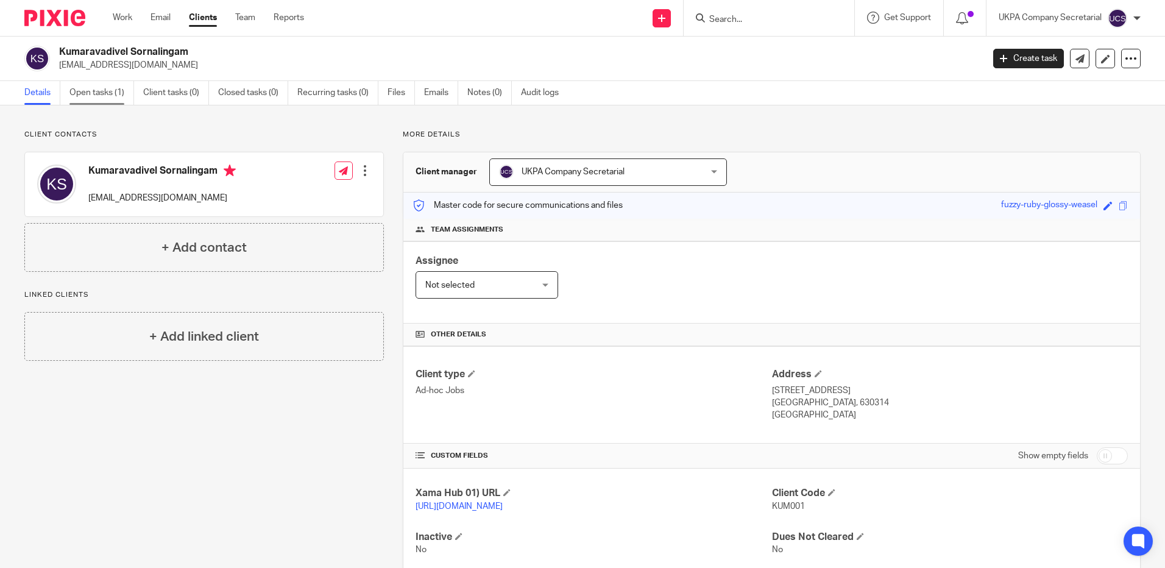
click at [102, 89] on link "Open tasks (1)" at bounding box center [101, 93] width 65 height 24
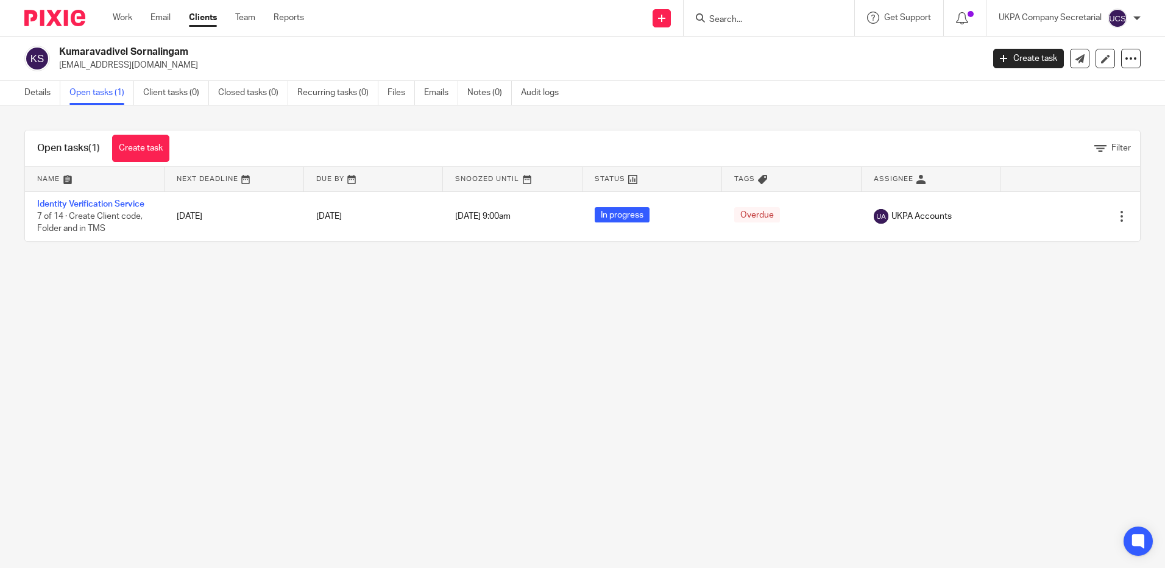
click at [773, 21] on input "Search" at bounding box center [763, 20] width 110 height 11
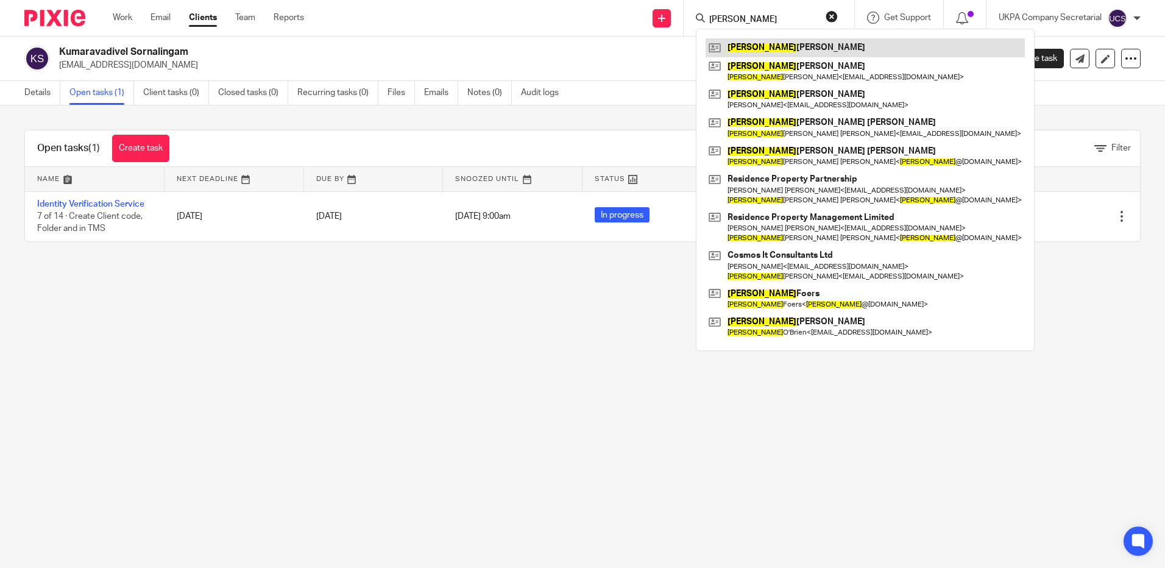
type input "[PERSON_NAME]"
click at [774, 44] on link at bounding box center [865, 47] width 319 height 18
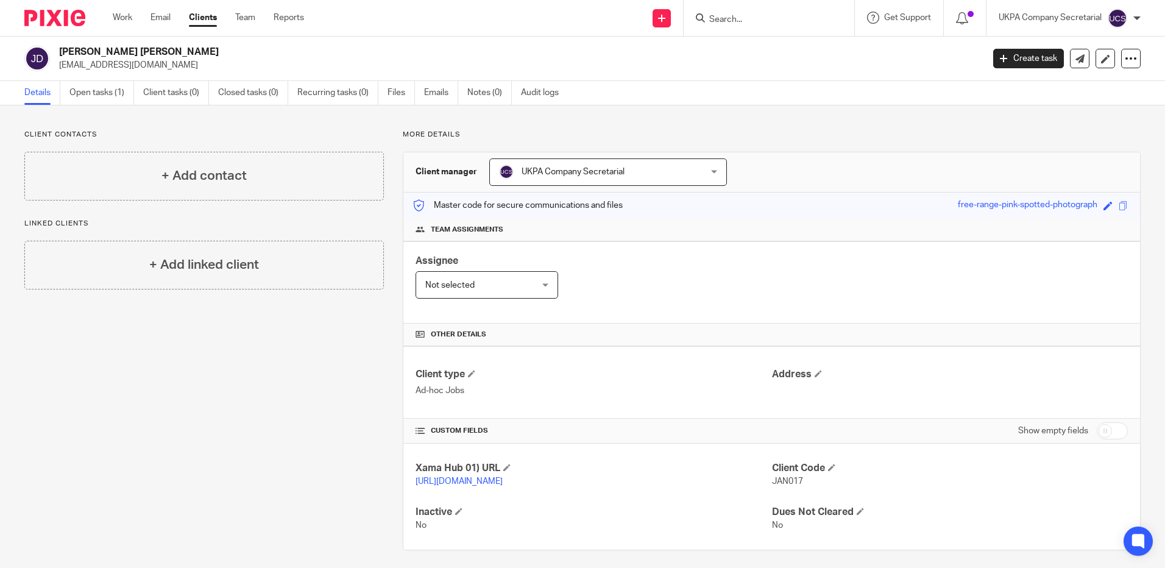
click at [676, 288] on div "Assignee Not selected Not selected Not selected Aarshika Awale Aayush Niraula A…" at bounding box center [771, 282] width 737 height 82
click at [94, 93] on link "Open tasks (1)" at bounding box center [101, 93] width 65 height 24
click at [788, 375] on h4 "Address" at bounding box center [950, 374] width 356 height 13
click at [815, 375] on span at bounding box center [818, 373] width 7 height 7
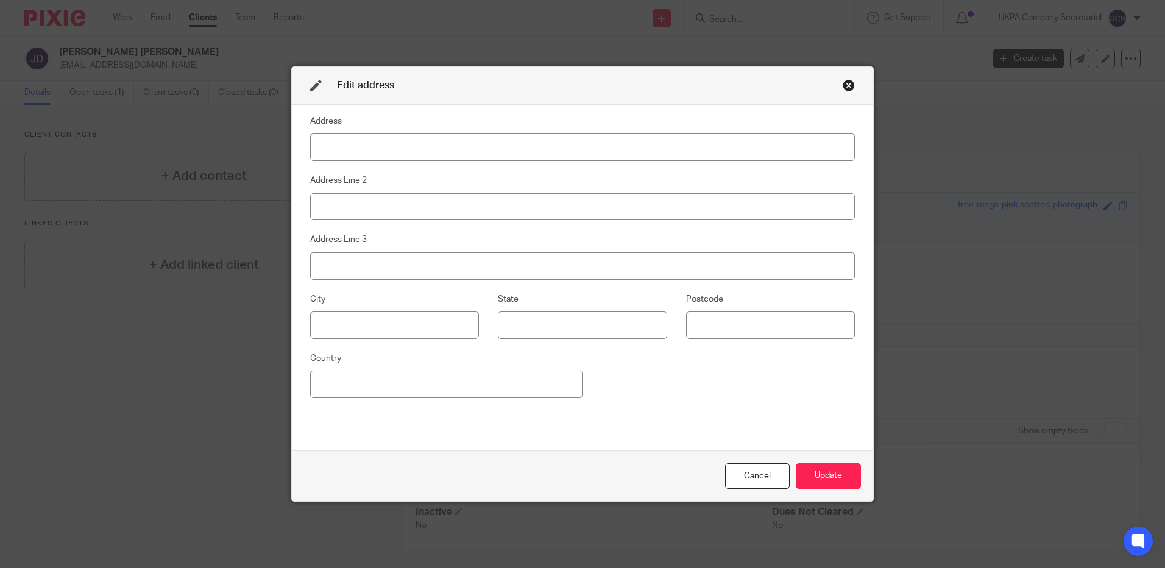
click at [524, 146] on input at bounding box center [582, 146] width 545 height 27
type input "J"
type input "17 Clarendon Gate, Ottershaw, chertsey"
type input "Surrey"
type input "KT16 0GA"
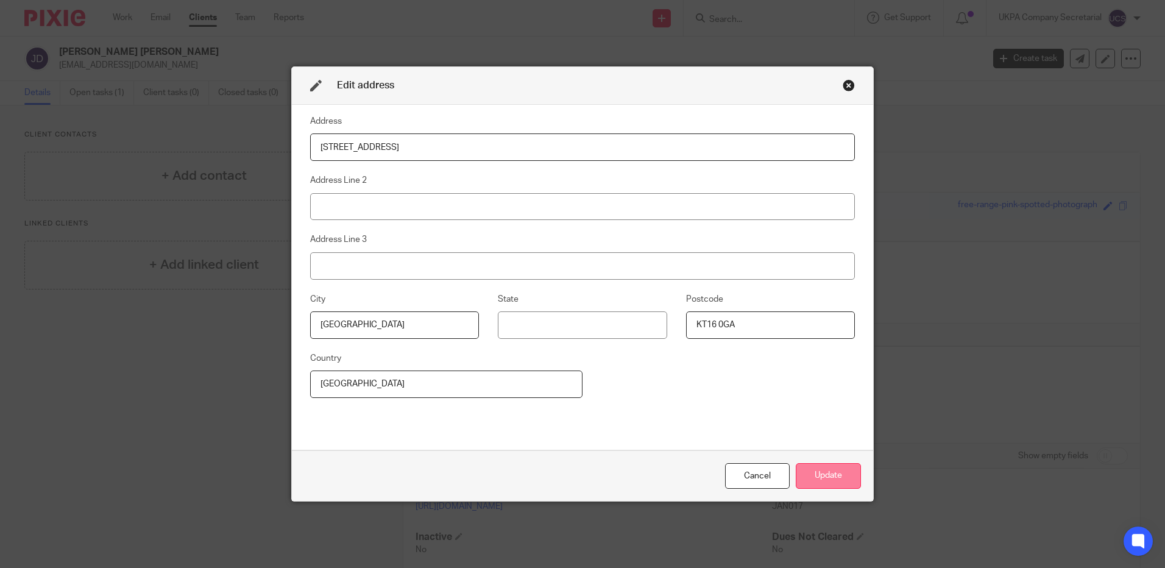
type input "[GEOGRAPHIC_DATA]"
click at [849, 478] on button "Update" at bounding box center [828, 476] width 65 height 26
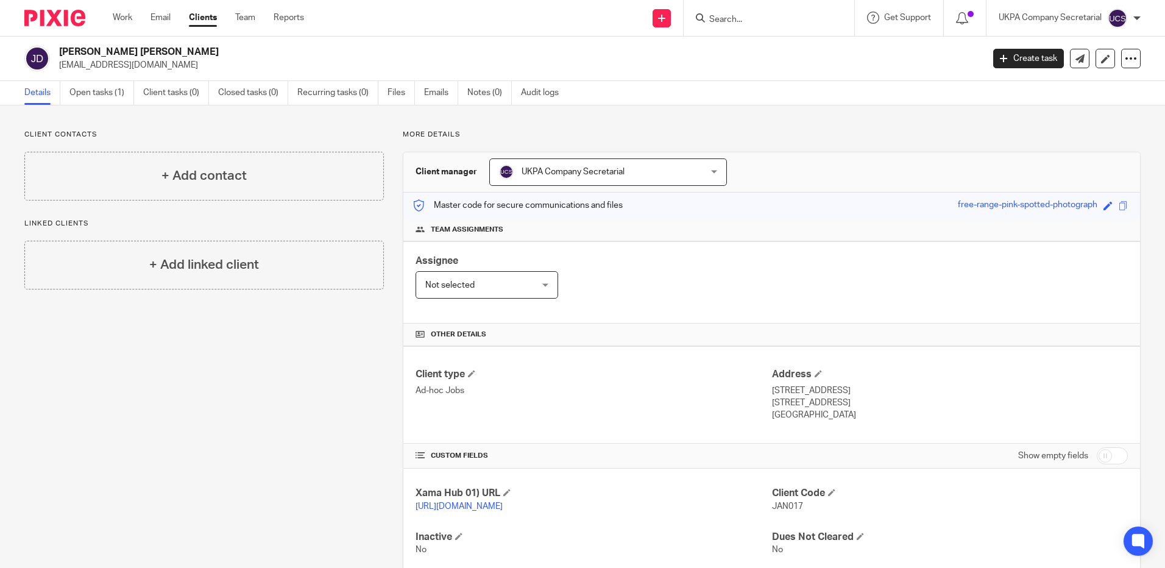
drag, startPoint x: 58, startPoint y: 64, endPoint x: 205, endPoint y: 68, distance: 147.5
click at [205, 68] on div "Janet Wendy Davis jdavisfrimley@btinternet.com" at bounding box center [499, 59] width 951 height 26
copy p "[EMAIL_ADDRESS][DOMAIN_NAME]"
click at [205, 170] on h4 "+ Add contact" at bounding box center [203, 175] width 85 height 19
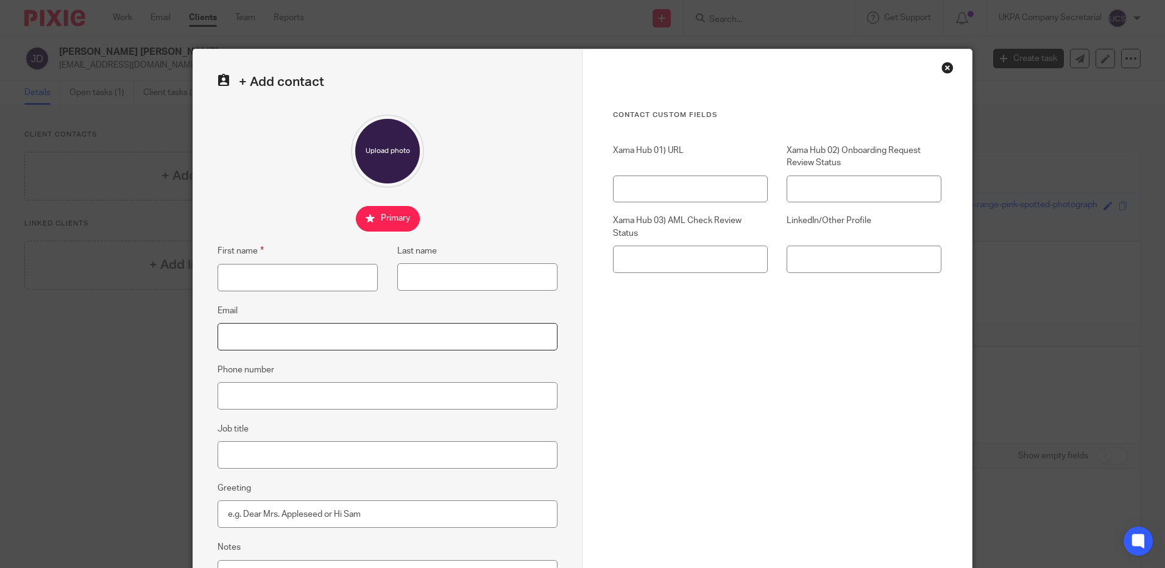
click at [257, 336] on input "Email" at bounding box center [388, 336] width 340 height 27
paste input "[EMAIL_ADDRESS][DOMAIN_NAME]"
type input "[EMAIL_ADDRESS][DOMAIN_NAME]"
click at [294, 278] on input "First name" at bounding box center [298, 277] width 160 height 27
click at [344, 281] on input "Janet Wendy" at bounding box center [298, 277] width 160 height 27
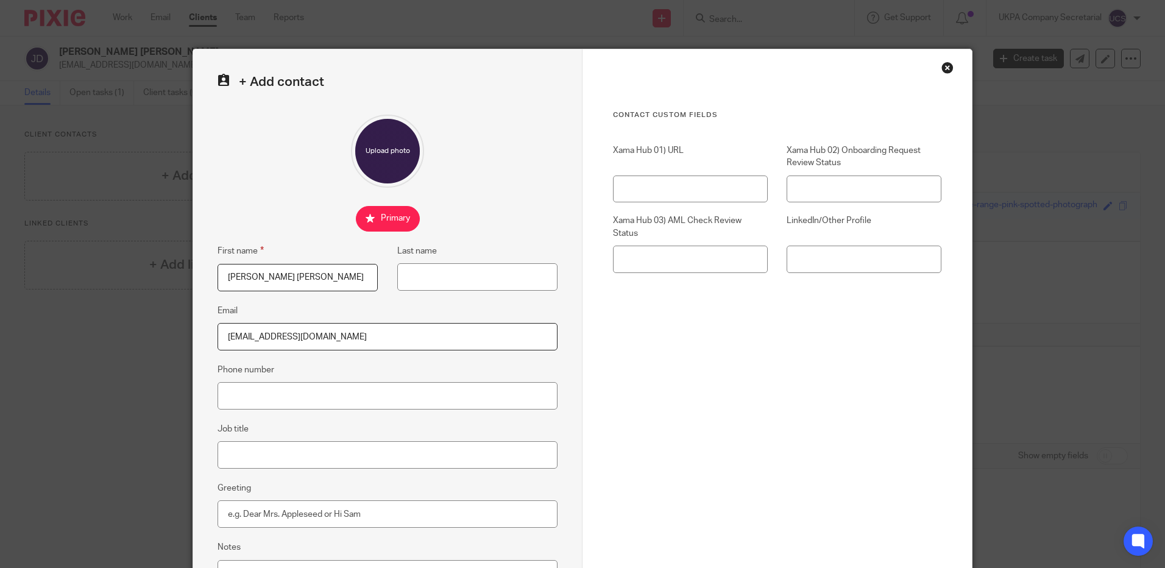
type input "Janet Wendy"
click at [434, 278] on input "Last name" at bounding box center [477, 276] width 160 height 27
type input "D"
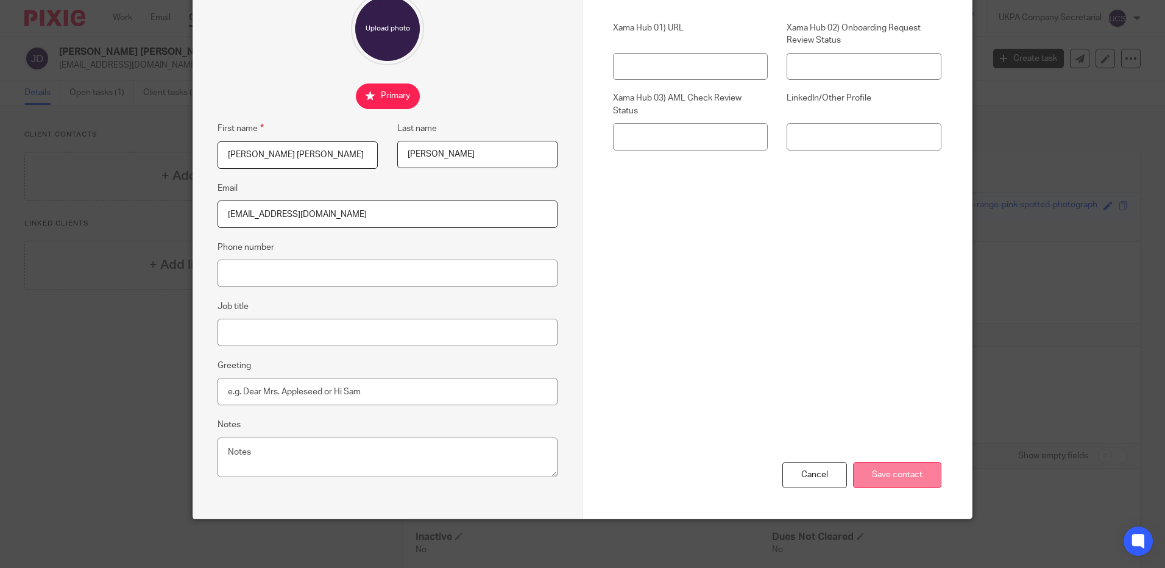
type input "Davis"
click at [857, 475] on input "Save contact" at bounding box center [897, 475] width 88 height 26
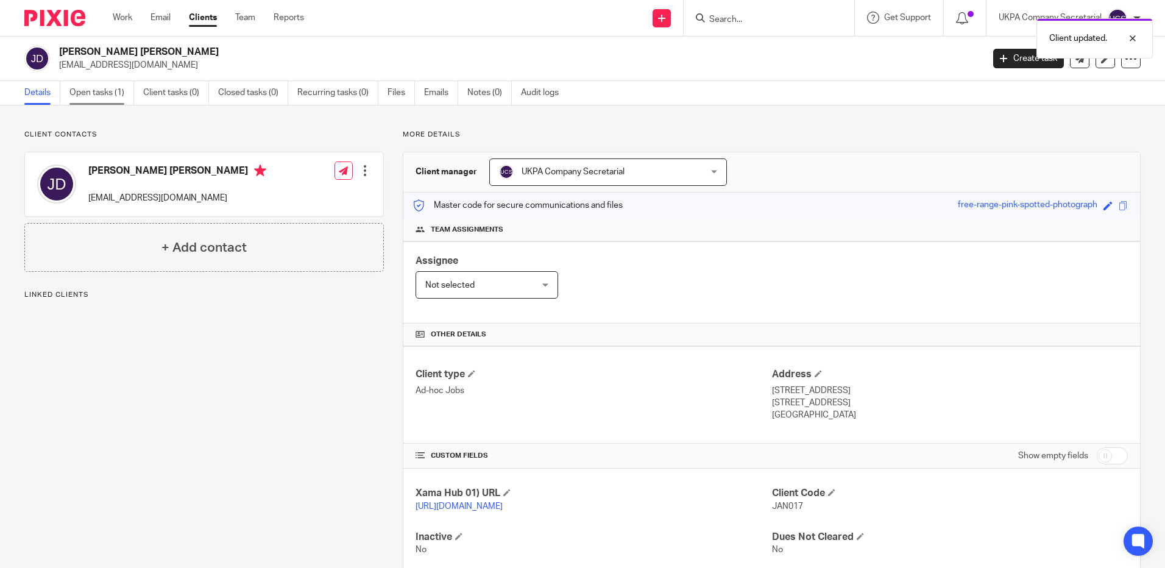
click at [97, 95] on link "Open tasks (1)" at bounding box center [101, 93] width 65 height 24
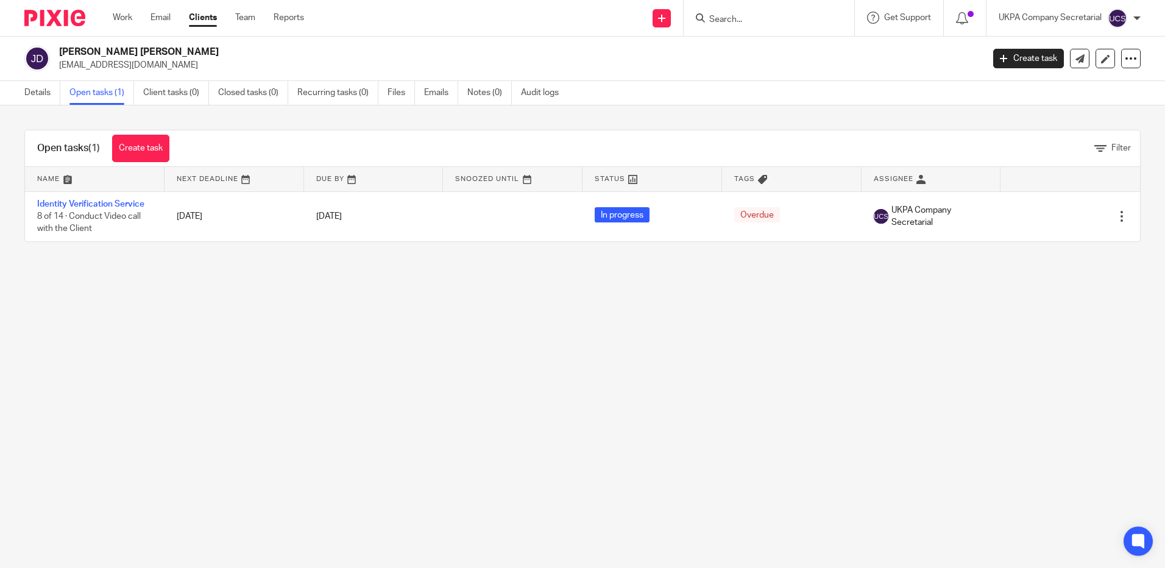
click at [77, 202] on link "Identity Verification Service" at bounding box center [90, 204] width 107 height 9
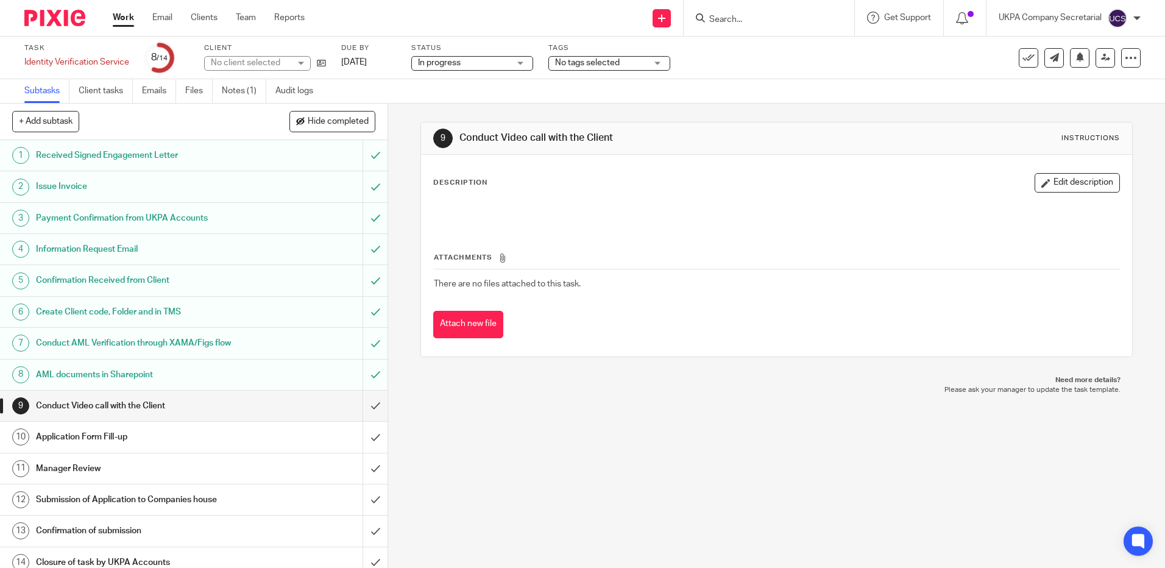
click at [225, 90] on link "Notes (1)" at bounding box center [244, 91] width 44 height 24
click at [236, 88] on link "Notes (1)" at bounding box center [244, 91] width 44 height 24
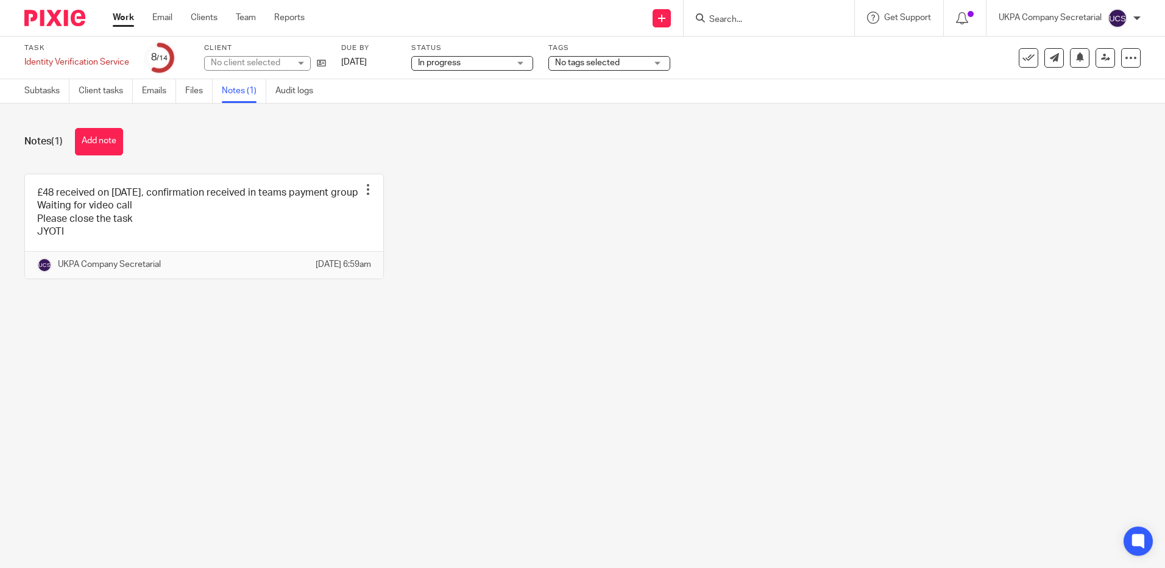
click at [93, 141] on button "Add note" at bounding box center [99, 141] width 48 height 27
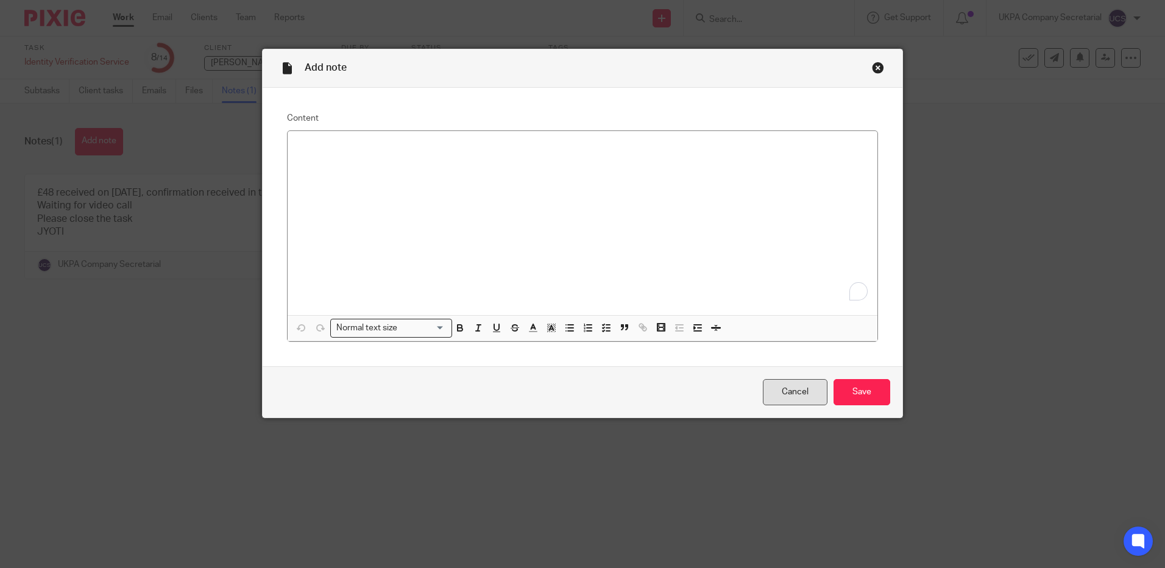
click at [796, 398] on link "Cancel" at bounding box center [795, 392] width 65 height 26
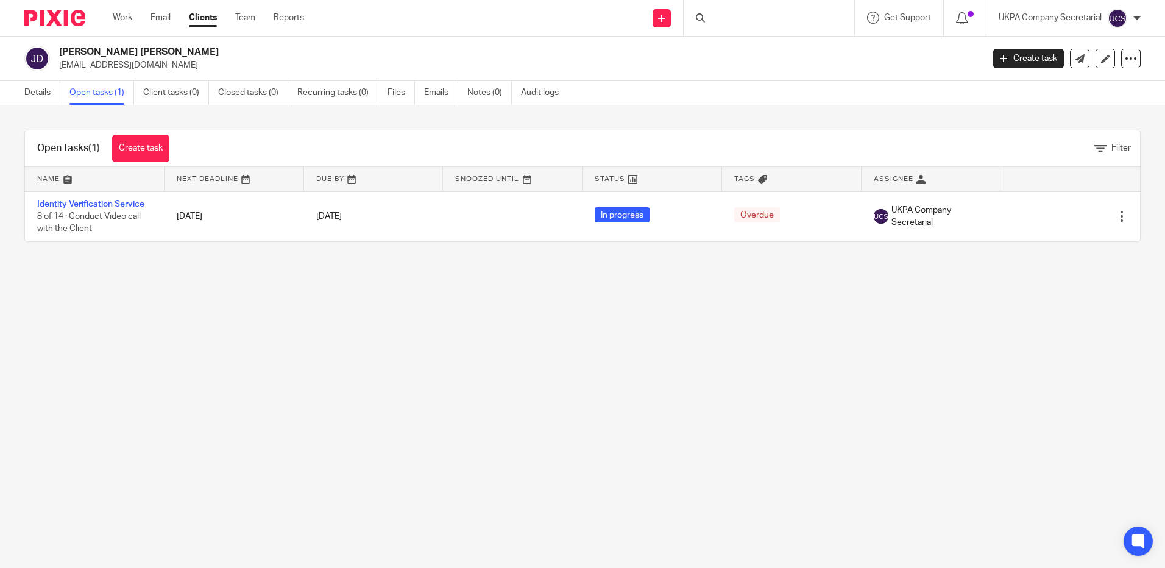
click at [90, 207] on link "Identity Verification Service" at bounding box center [90, 204] width 107 height 9
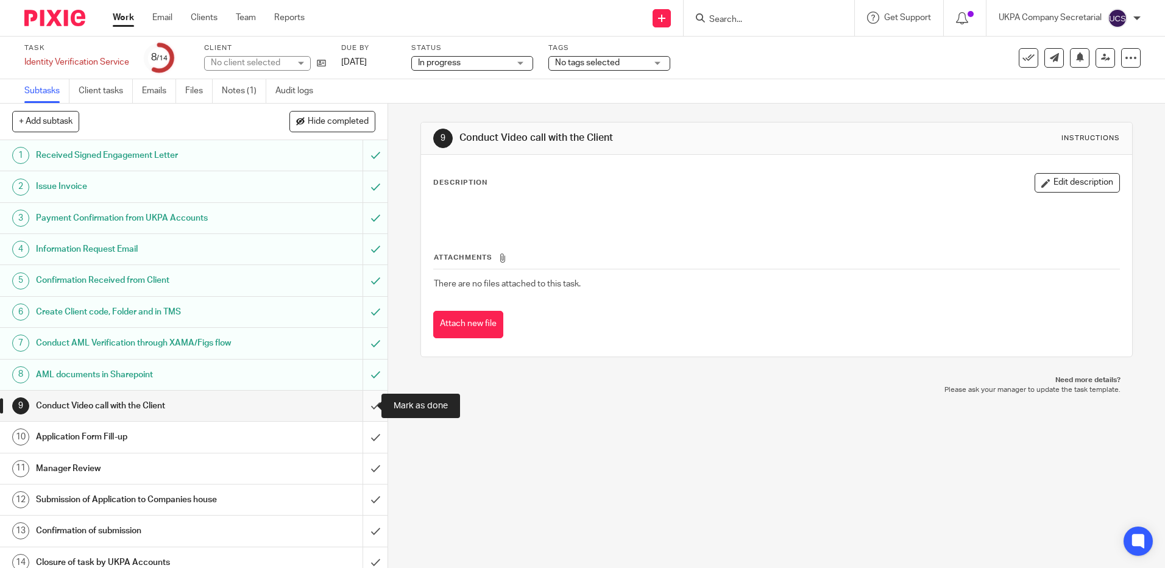
click at [364, 403] on input "submit" at bounding box center [194, 406] width 388 height 30
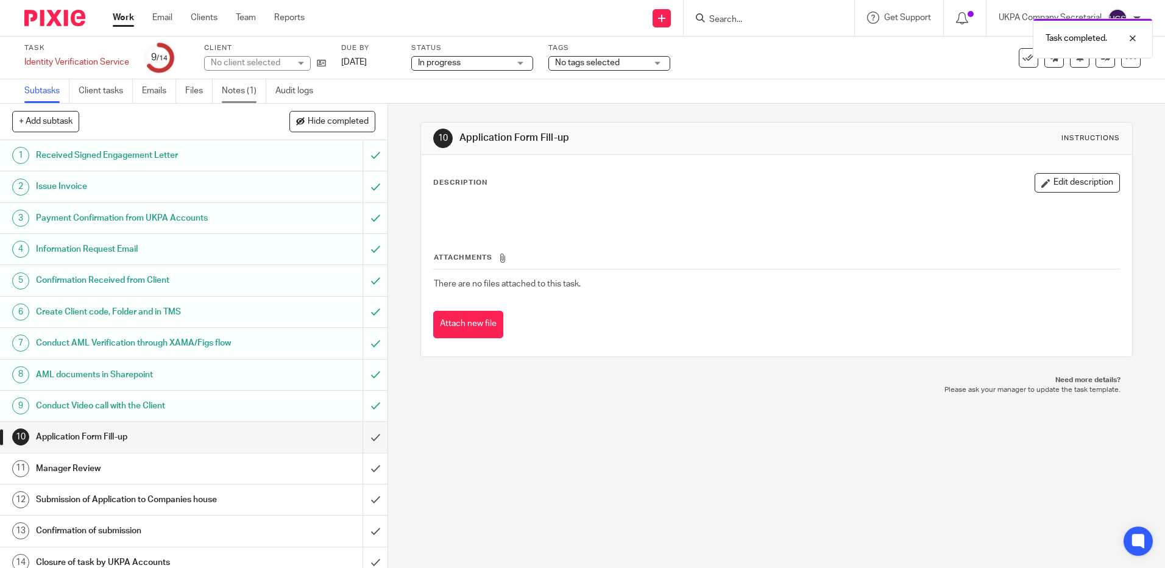
click at [233, 94] on link "Notes (1)" at bounding box center [244, 91] width 44 height 24
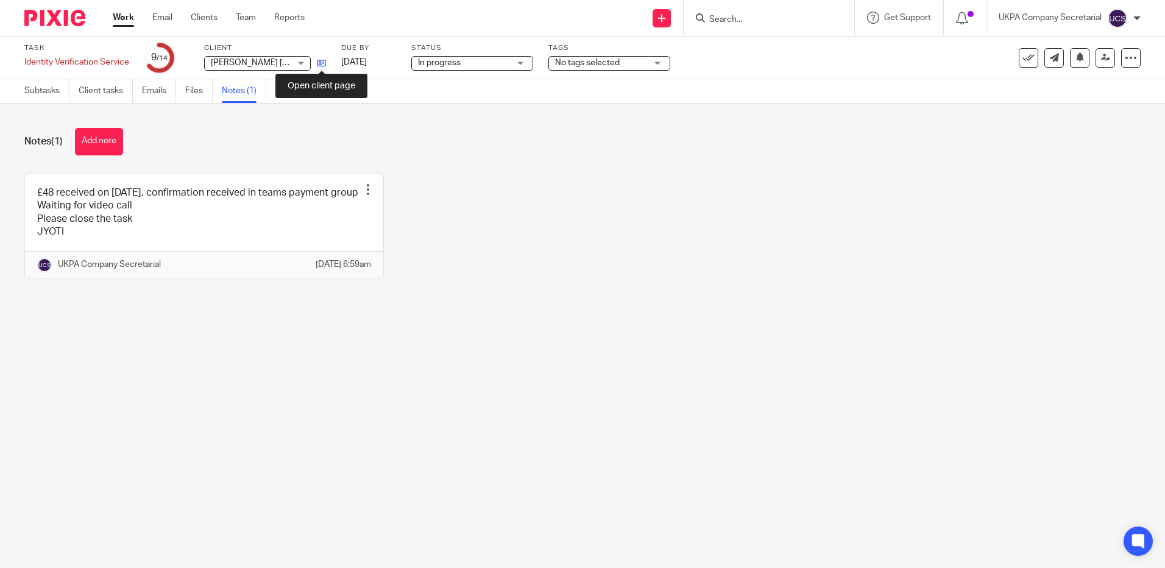
click at [325, 60] on icon at bounding box center [321, 62] width 9 height 9
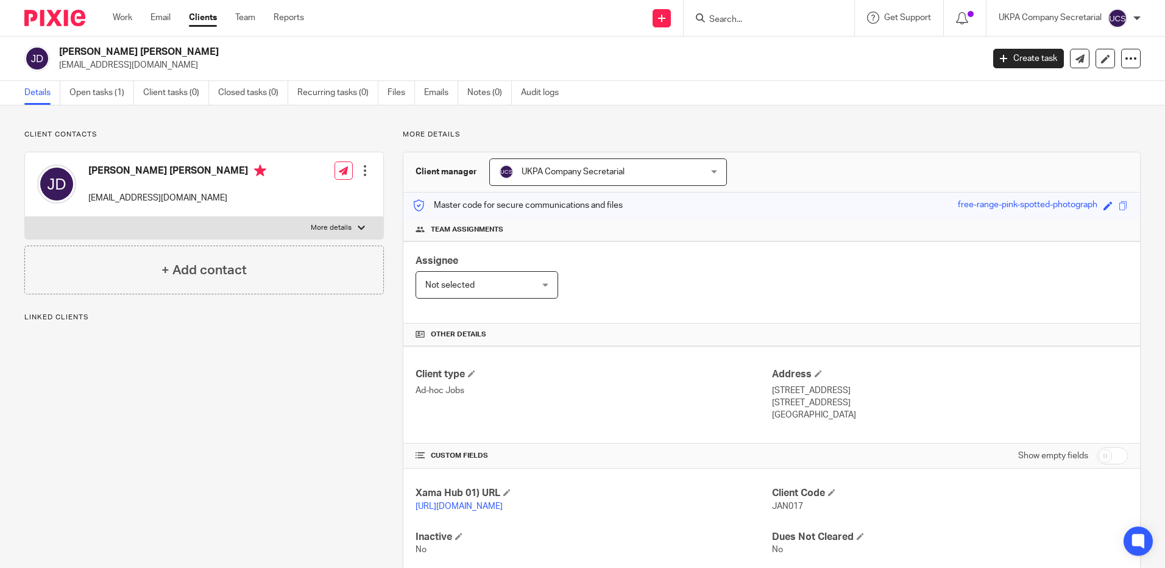
drag, startPoint x: 62, startPoint y: 52, endPoint x: 147, endPoint y: 37, distance: 86.7
click at [147, 37] on div "Janet Wendy Davis jdavisfrimley@btinternet.com Create task Update from Companie…" at bounding box center [582, 59] width 1165 height 44
copy h2 "[PERSON_NAME] [PERSON_NAME]"
click at [636, 390] on p "Ad-hoc Jobs" at bounding box center [594, 390] width 356 height 12
